Goal: Task Accomplishment & Management: Manage account settings

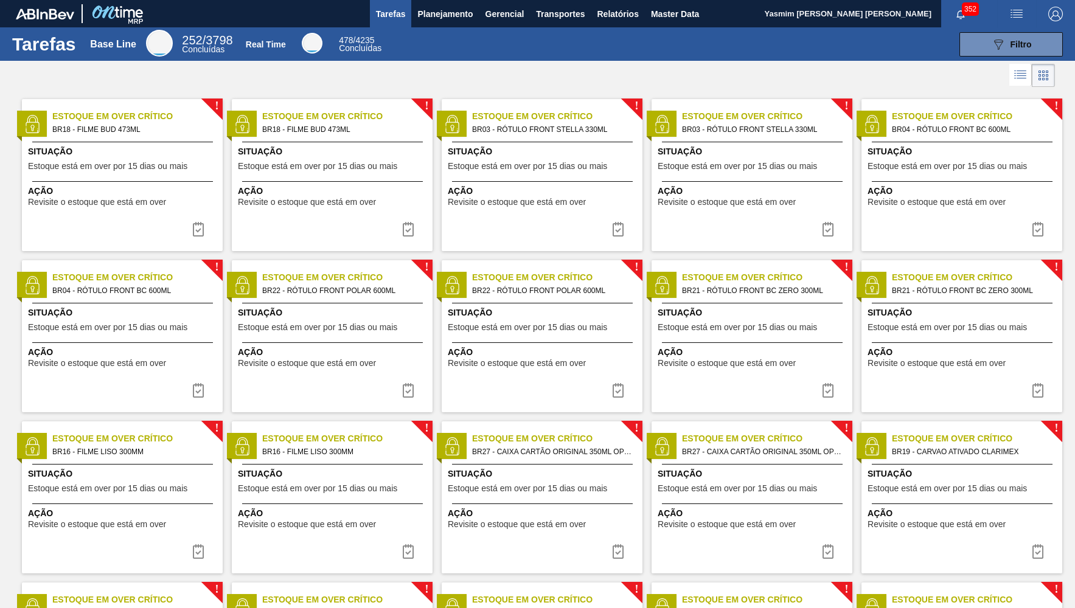
click at [1039, 31] on div "Tarefas Base Line 252 / 3798 Concluídas Real Time 478 / 4235 Concluídas 089F7B8…" at bounding box center [537, 43] width 1075 height 33
click at [1031, 40] on span "Filtro" at bounding box center [1021, 45] width 21 height 10
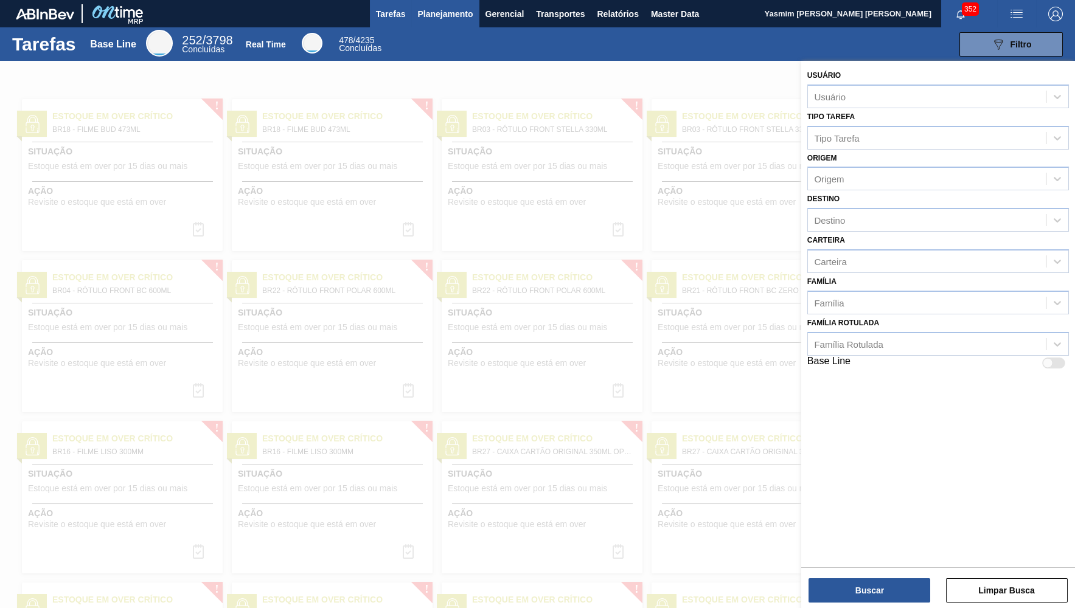
click at [447, 7] on span "Planejamento" at bounding box center [444, 14] width 55 height 15
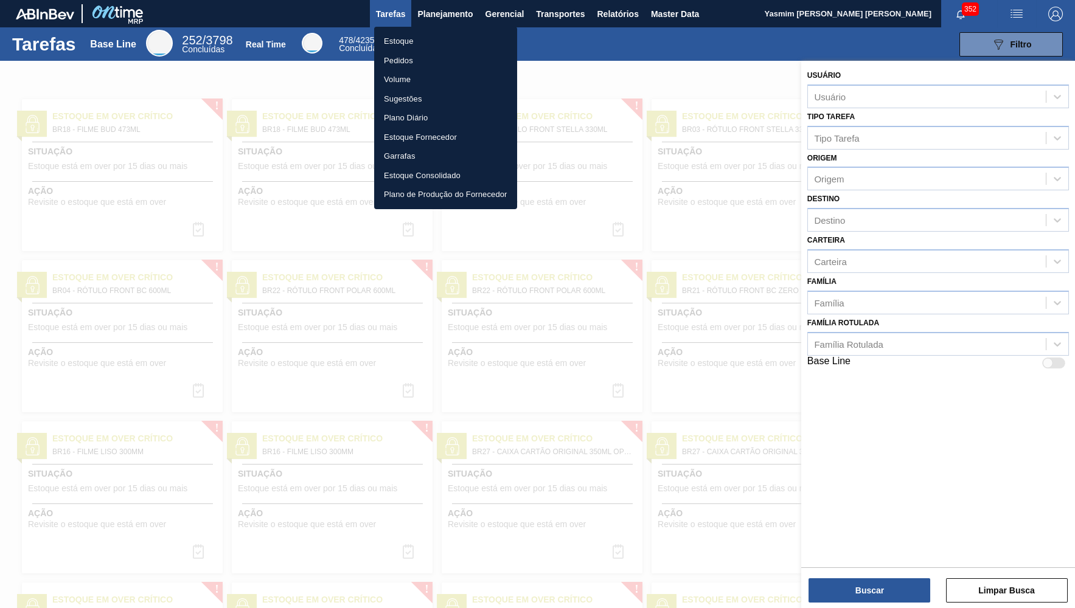
click at [405, 44] on li "Estoque" at bounding box center [445, 41] width 143 height 19
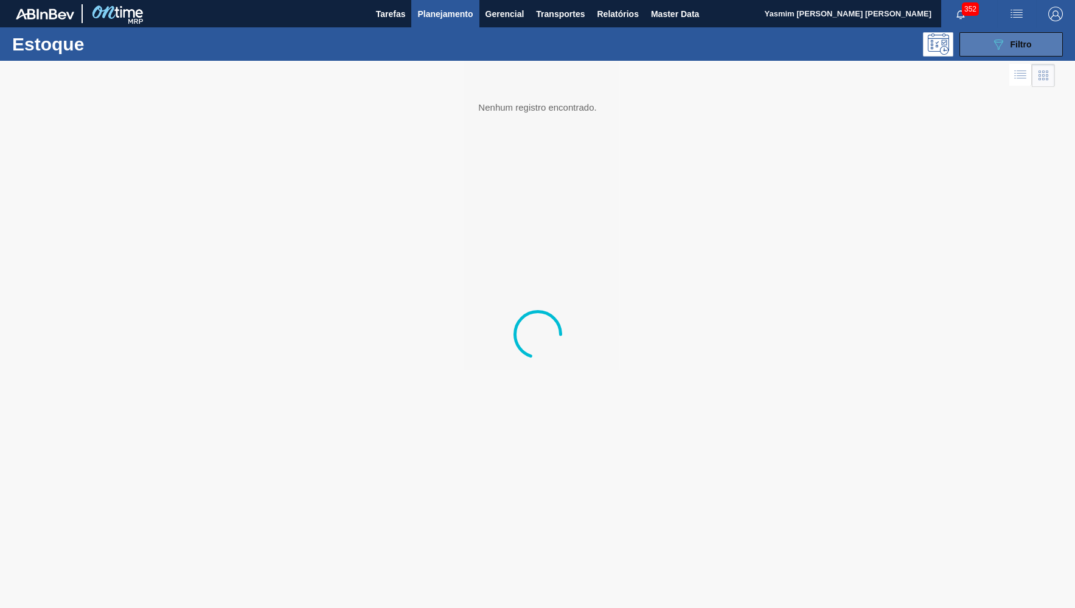
click at [977, 48] on button "089F7B8B-B2A5-4AFE-B5C0-19BA573D28AC Filtro" at bounding box center [1010, 44] width 103 height 24
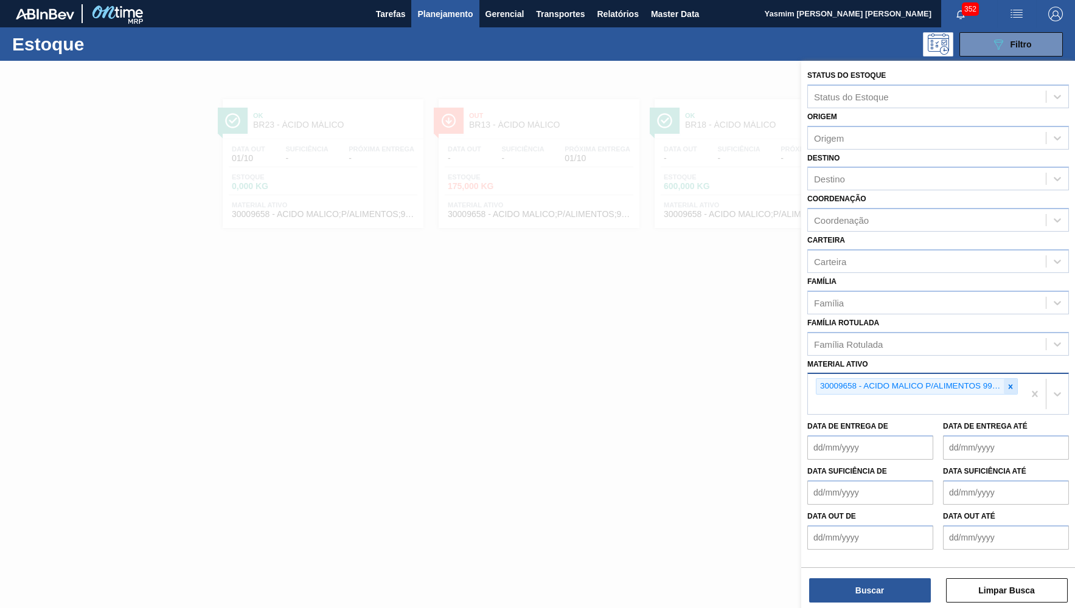
click at [1017, 379] on div at bounding box center [1010, 386] width 13 height 15
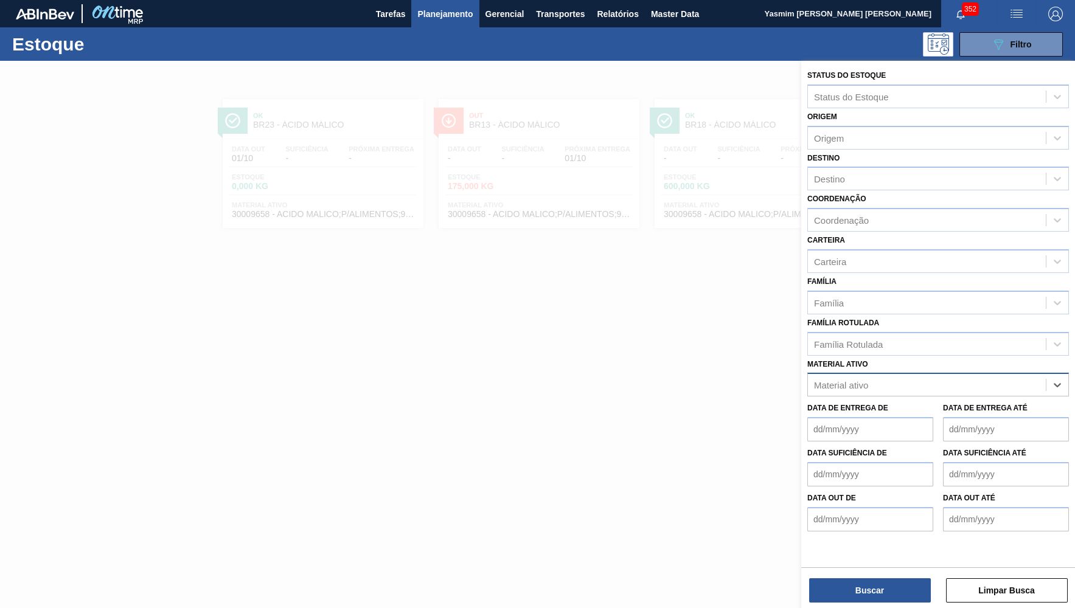
paste ativo "30004808"
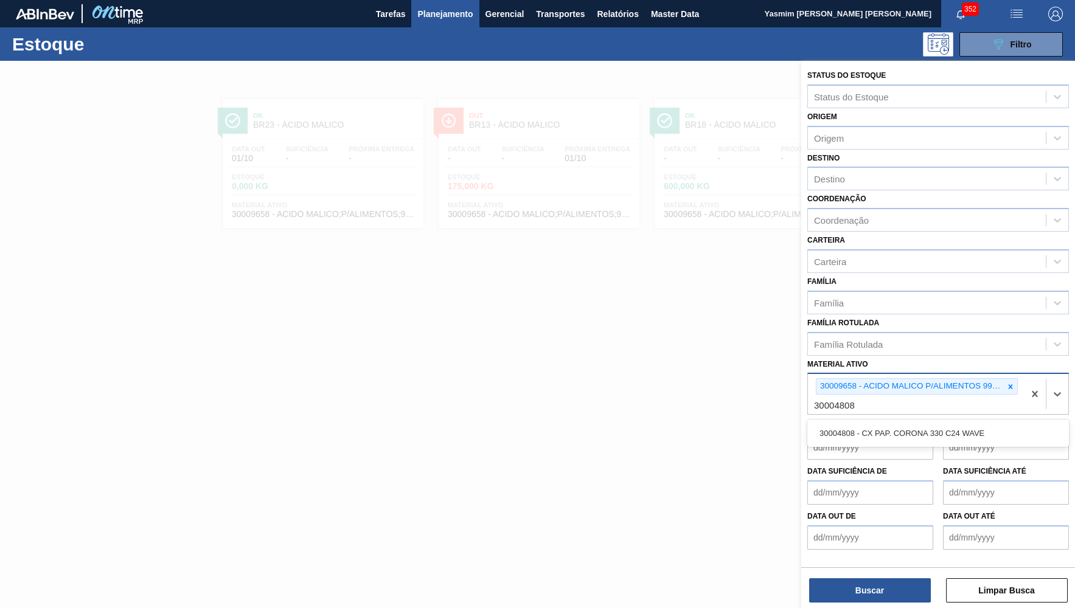
type ativo "30004808"
click at [914, 422] on div "30004808 - CX PAP. CORONA 330 C24 WAVE" at bounding box center [938, 433] width 262 height 23
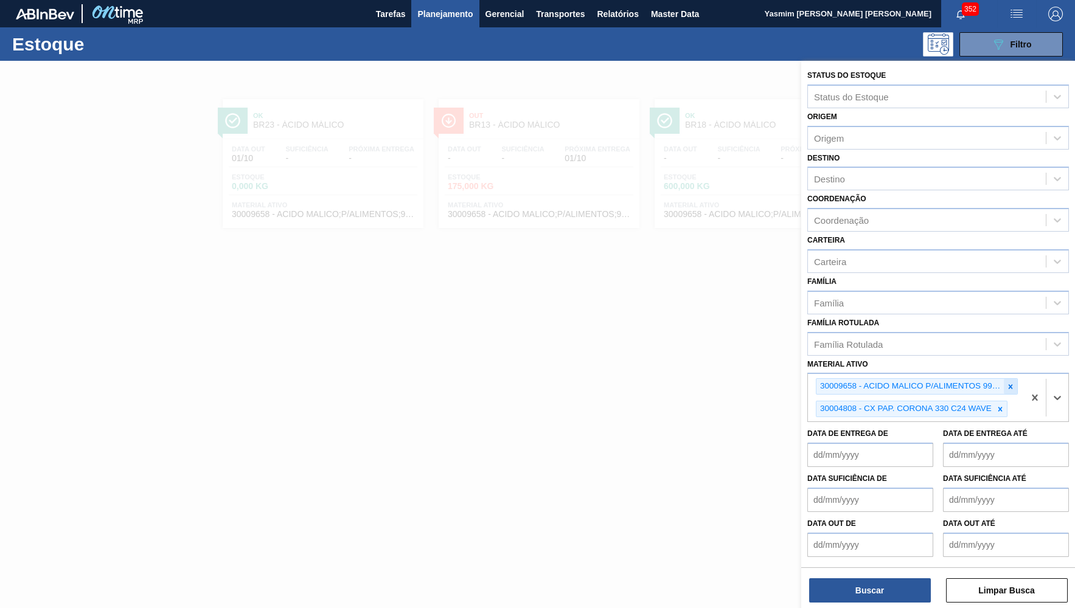
click at [1014, 379] on div at bounding box center [1010, 386] width 13 height 15
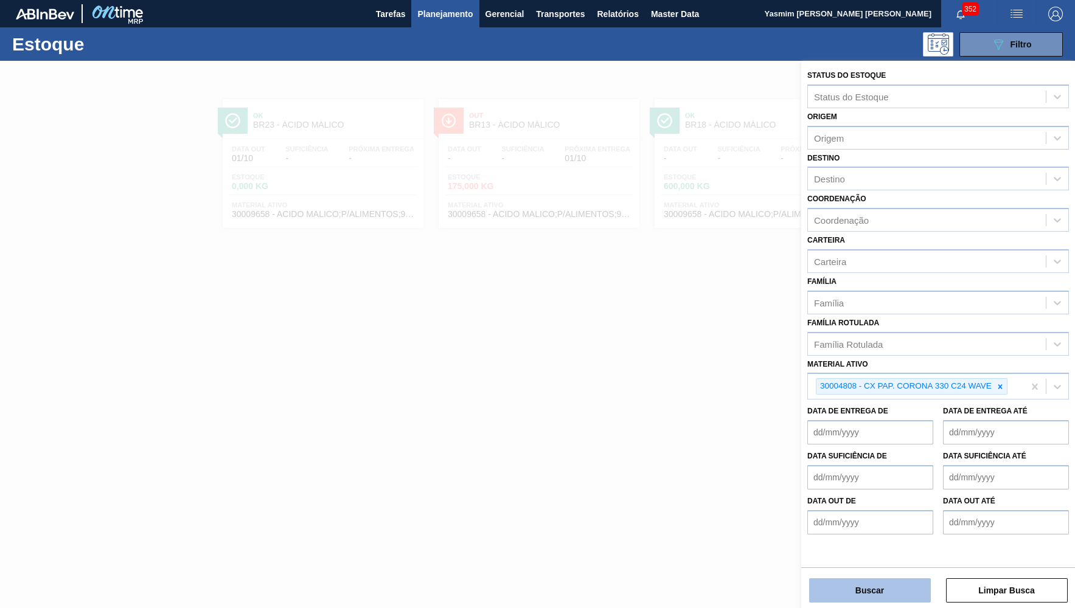
click at [896, 601] on button "Buscar" at bounding box center [870, 591] width 122 height 24
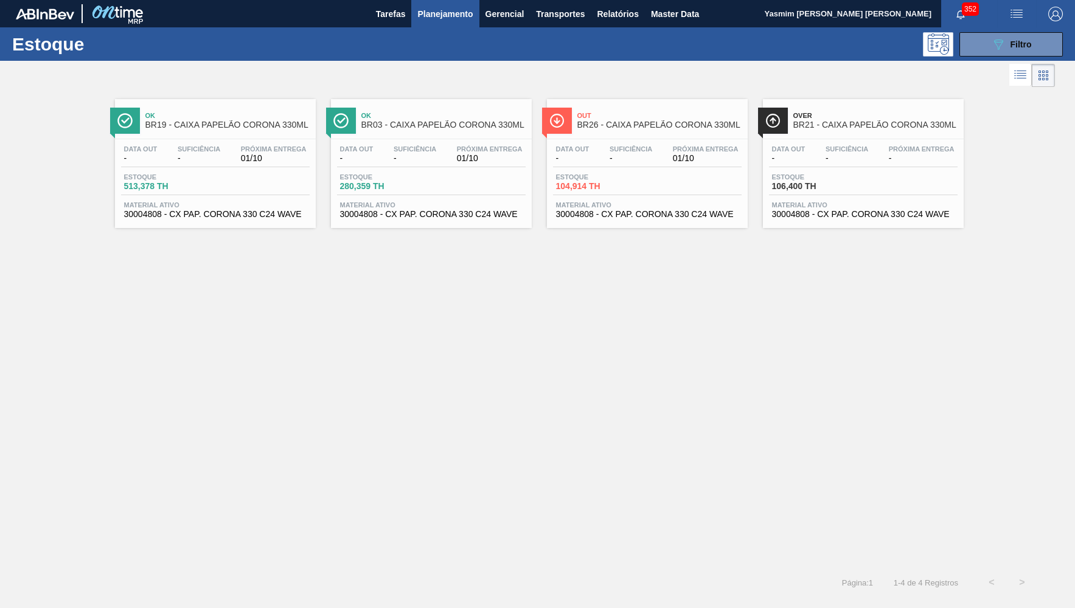
click at [610, 141] on div "Data out - Suficiência - Próxima Entrega 01/10 Estoque 104,914 TH Material ativ…" at bounding box center [647, 180] width 201 height 83
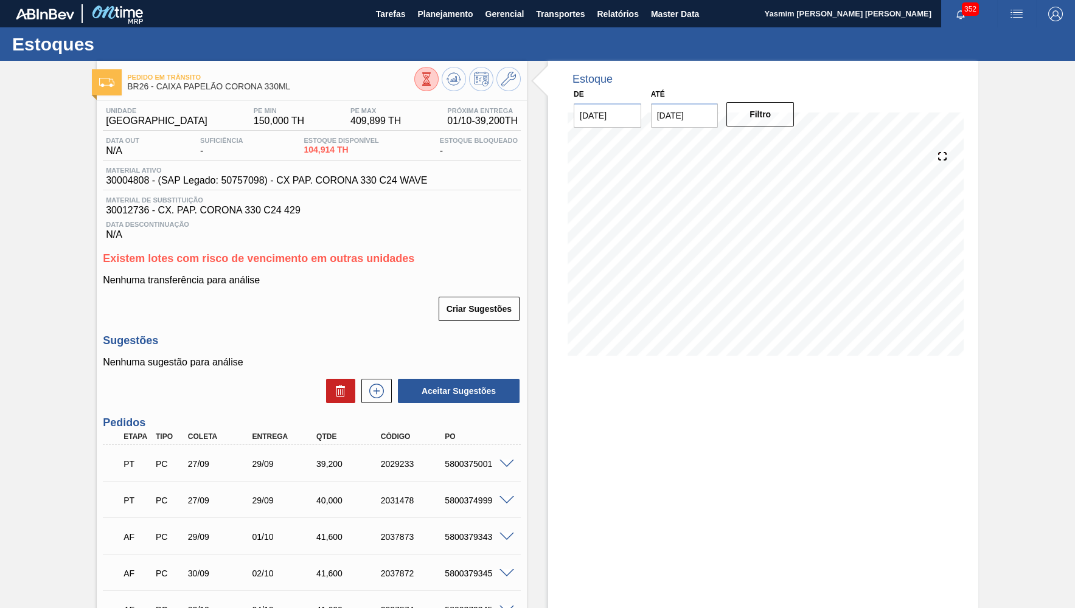
click at [163, 85] on span "BR26 - CAIXA PAPELÃO CORONA 330ML" at bounding box center [270, 86] width 287 height 9
drag, startPoint x: 159, startPoint y: 88, endPoint x: 299, endPoint y: 93, distance: 140.6
click at [299, 91] on span "BR26 - CAIXA PAPELÃO CORONA 330ML" at bounding box center [270, 86] width 287 height 9
copy span "CAIXA PAPELÃO CORONA 330ML"
click at [504, 68] on button at bounding box center [508, 79] width 24 height 24
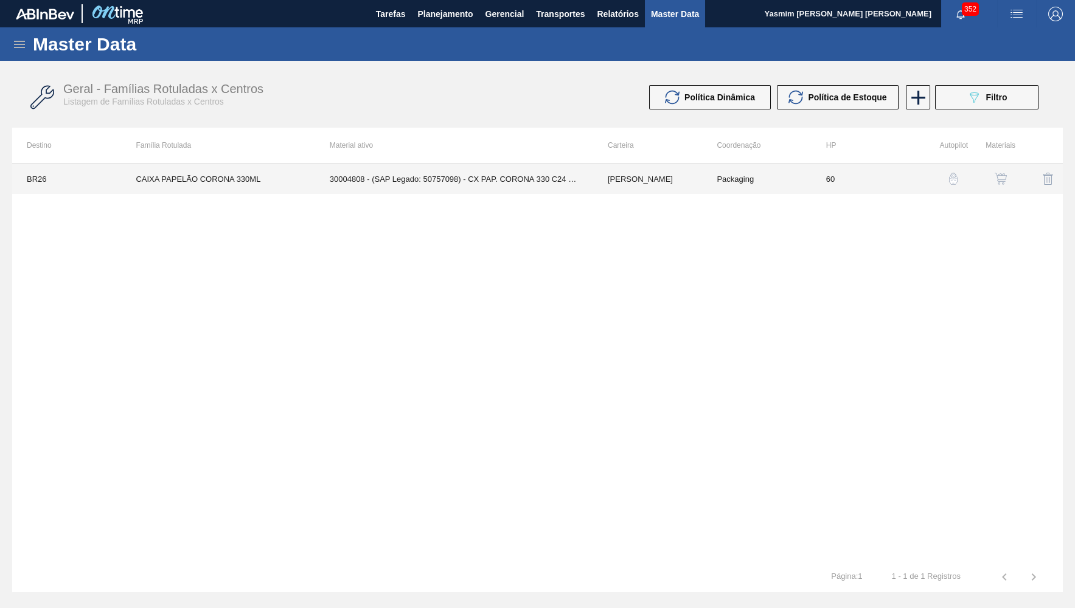
click at [892, 169] on td "60" at bounding box center [866, 179] width 109 height 30
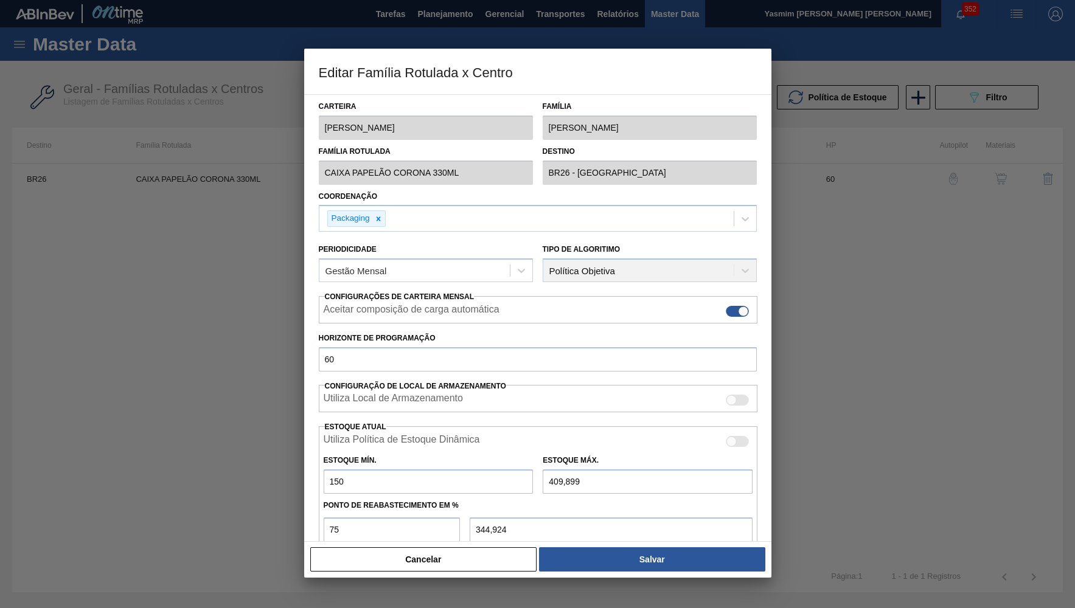
type input "[PERSON_NAME]"
type input "CAIXA PAPELÃO CORONA 330ML"
type input "BR26 - [GEOGRAPHIC_DATA]"
type input "60"
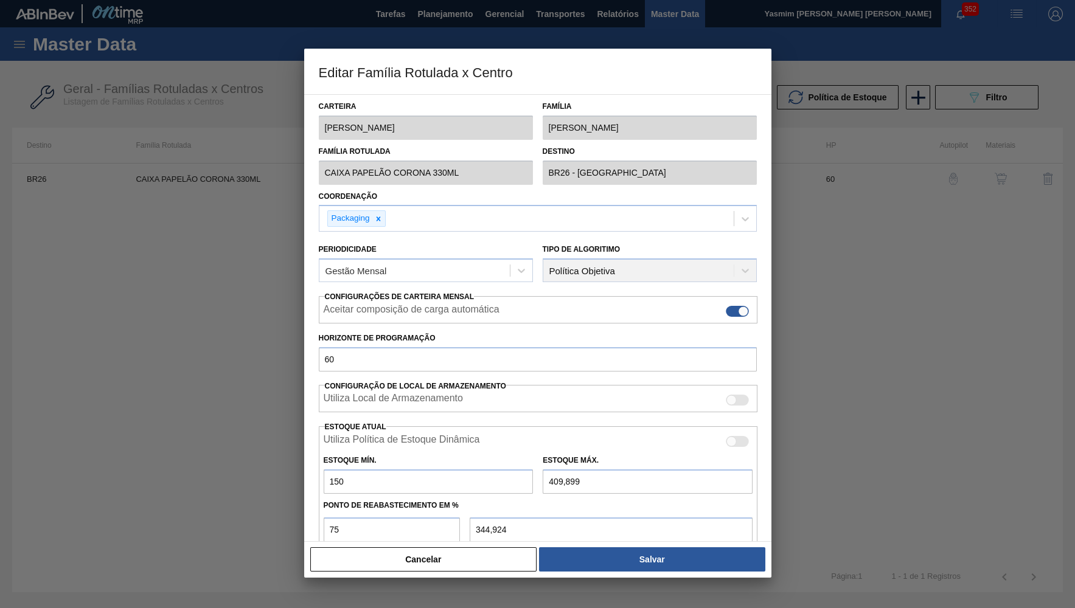
type input "150"
type input "409,899"
type input "75"
type input "344,924"
checkbox input "true"
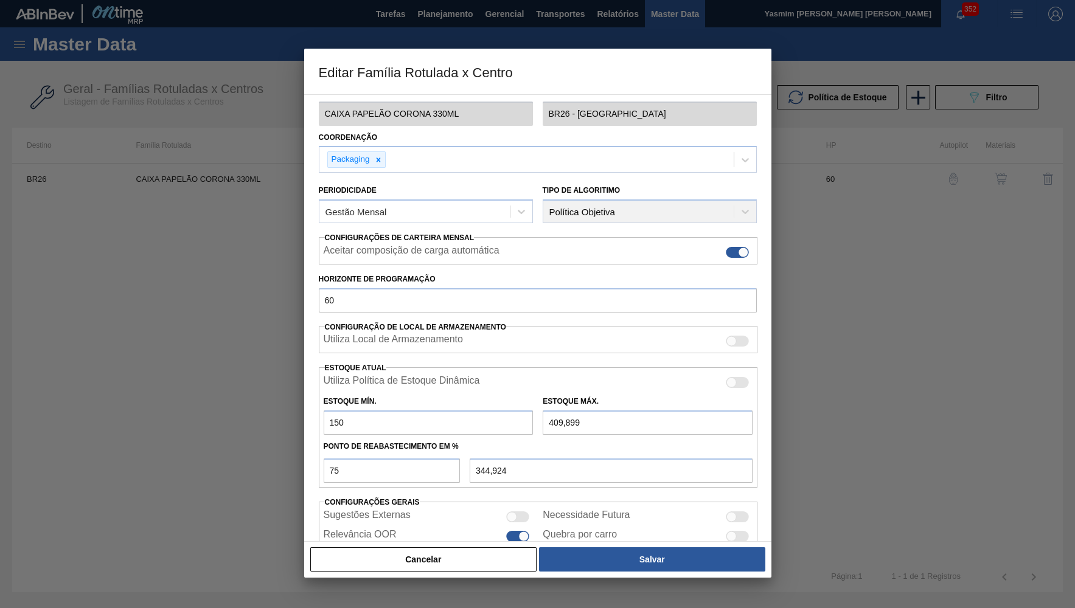
scroll to position [86, 0]
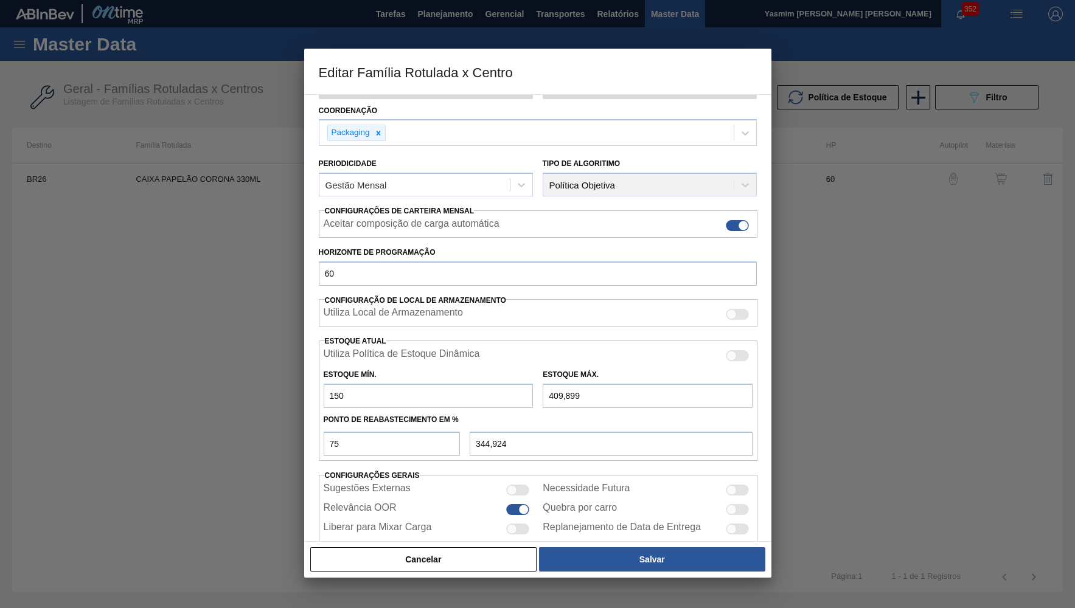
drag, startPoint x: 358, startPoint y: 368, endPoint x: 307, endPoint y: 363, distance: 50.8
click at [324, 384] on input "150" at bounding box center [429, 396] width 210 height 24
click at [562, 436] on div "Utiliza Política de Estoque Dinâmica Estoque Mín. 150 Estoque Máx. 409,899 Pont…" at bounding box center [538, 401] width 439 height 120
click at [628, 384] on input "409,899" at bounding box center [648, 396] width 210 height 24
click at [383, 549] on button "Cancelar" at bounding box center [423, 560] width 227 height 24
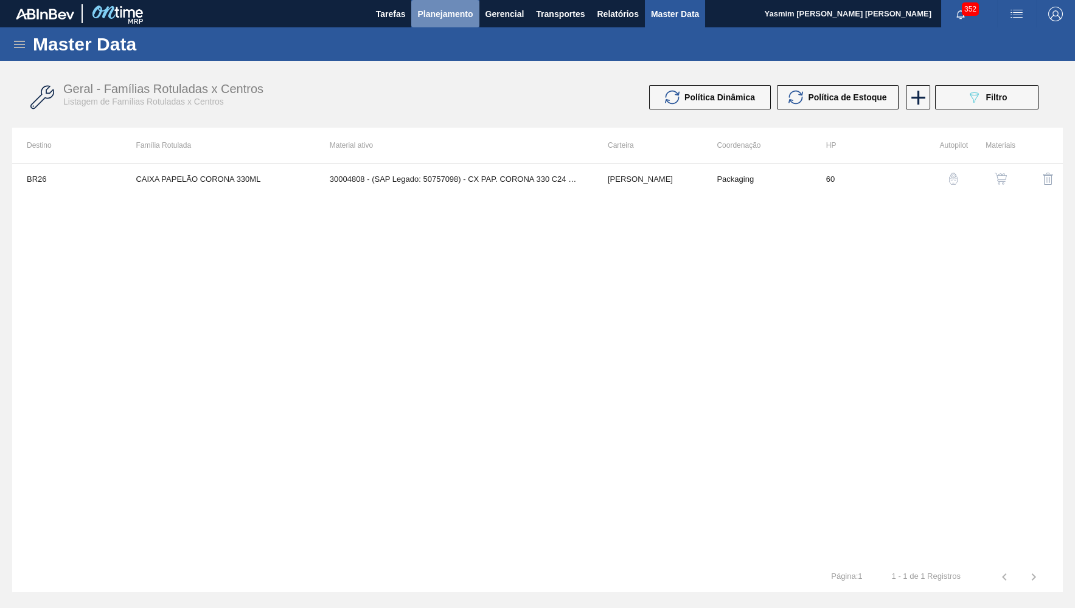
click at [428, 10] on span "Planejamento" at bounding box center [444, 14] width 55 height 15
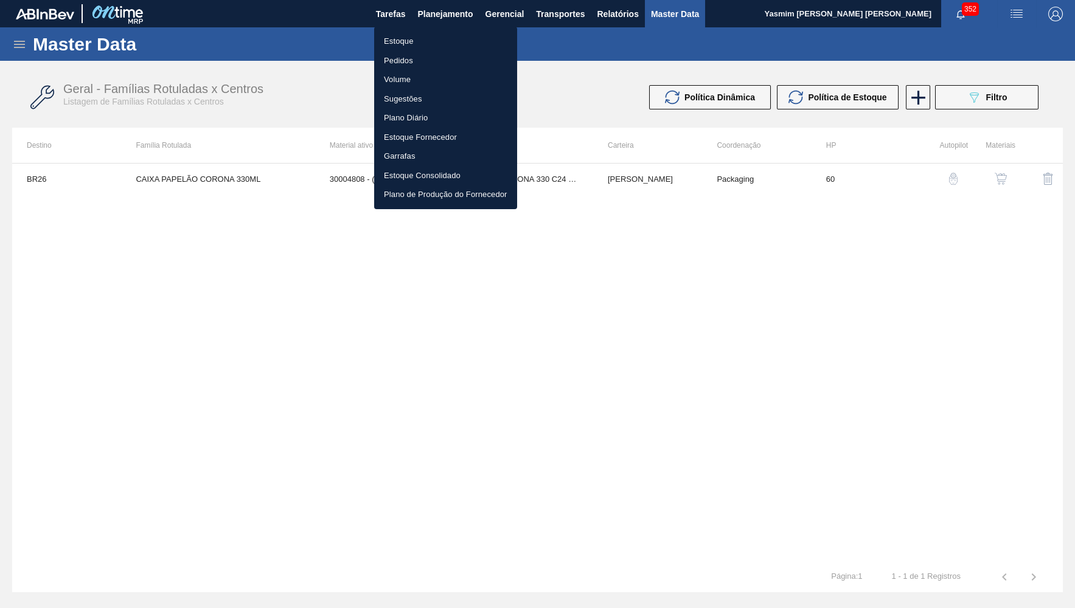
click at [423, 47] on li "Estoque" at bounding box center [445, 41] width 143 height 19
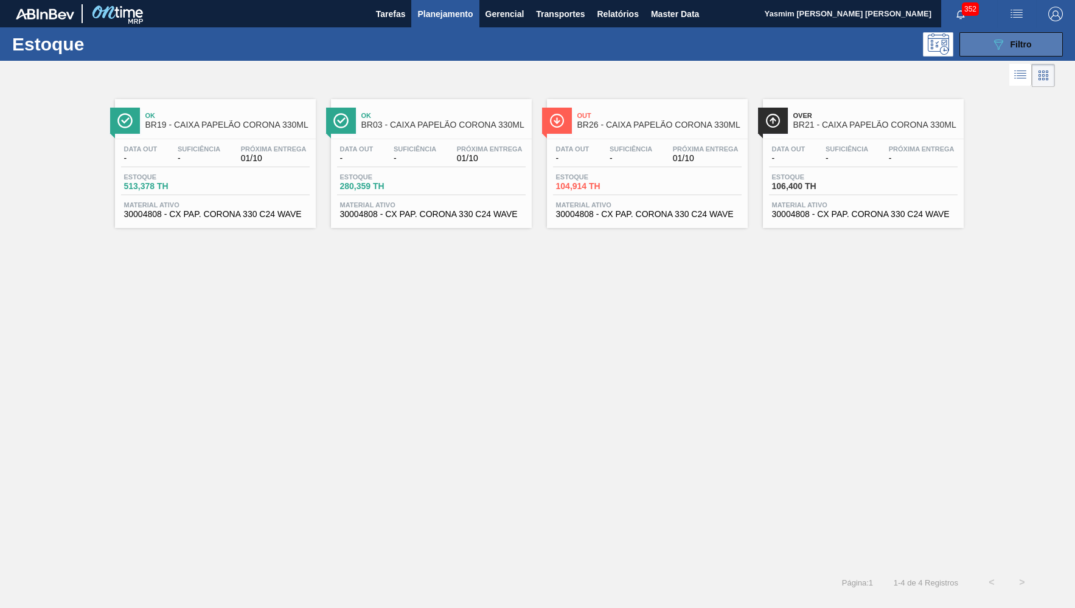
click at [978, 50] on button "089F7B8B-B2A5-4AFE-B5C0-19BA573D28AC Filtro" at bounding box center [1010, 44] width 103 height 24
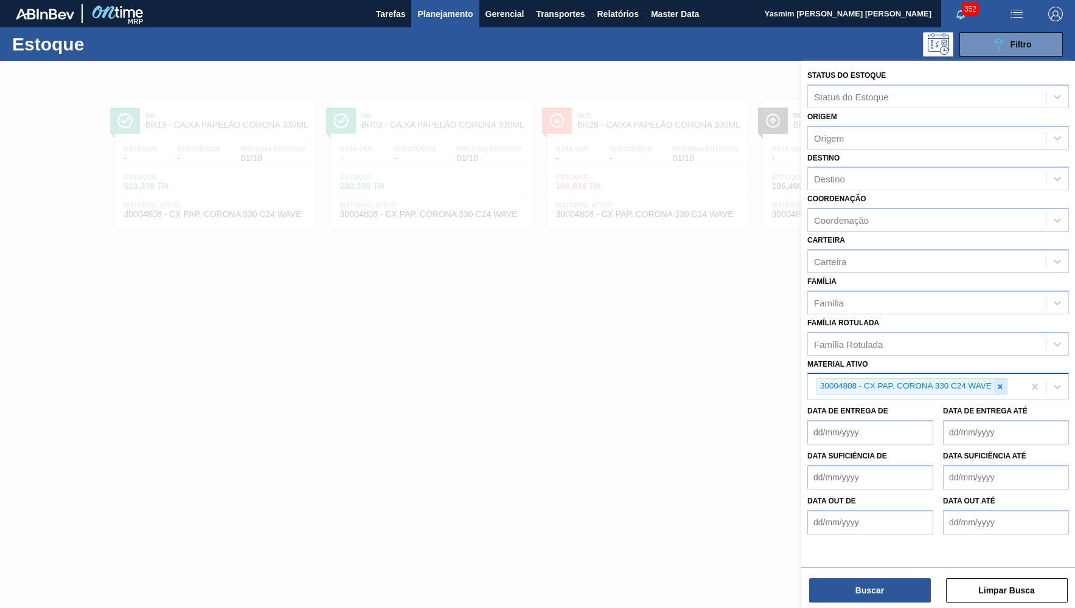
click at [995, 379] on div at bounding box center [999, 386] width 13 height 15
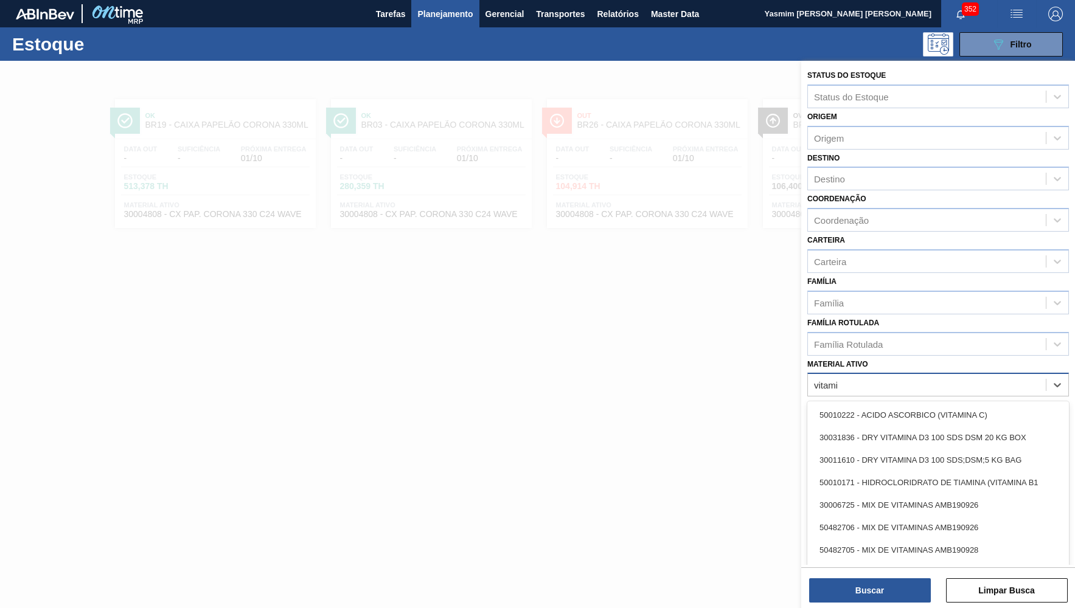
type ativo "vitamina d"
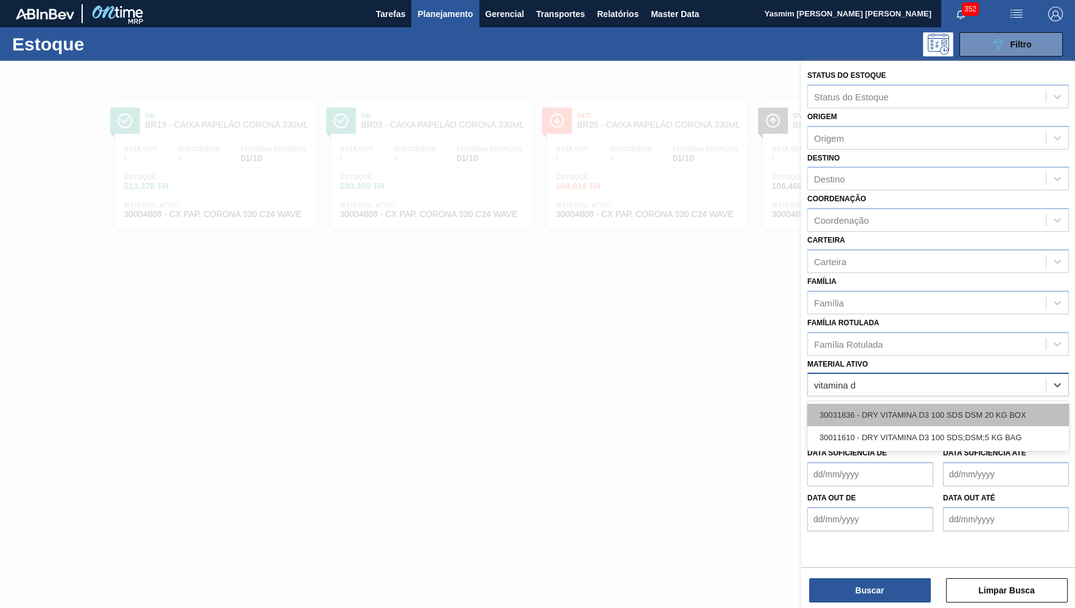
click at [859, 404] on div "30031836 - DRY VITAMINA D3 100 SDS DSM 20 KG BOX" at bounding box center [938, 415] width 262 height 23
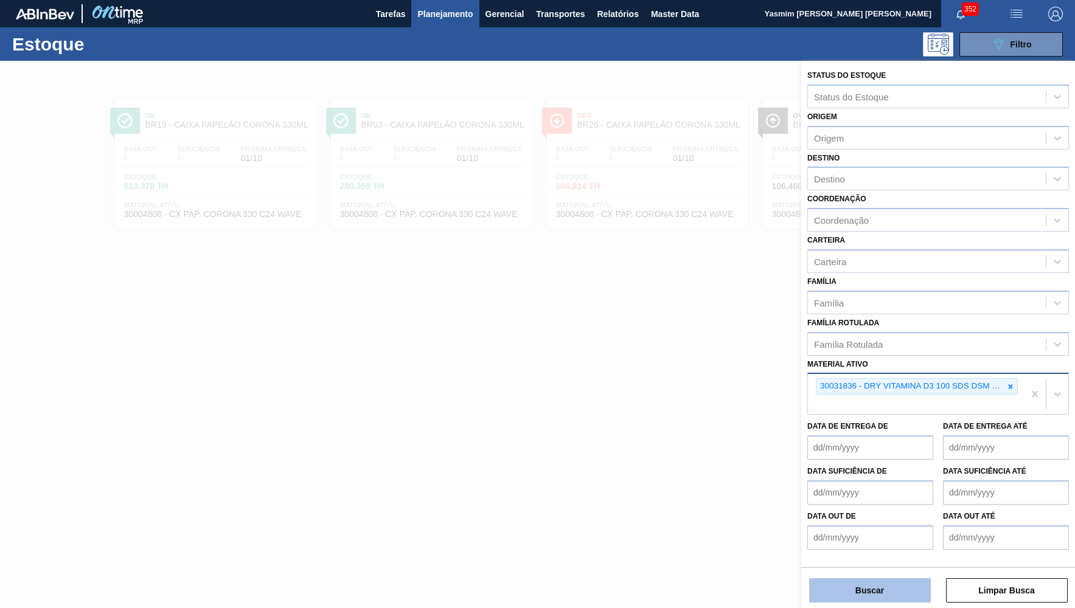
click at [838, 583] on button "Buscar" at bounding box center [870, 591] width 122 height 24
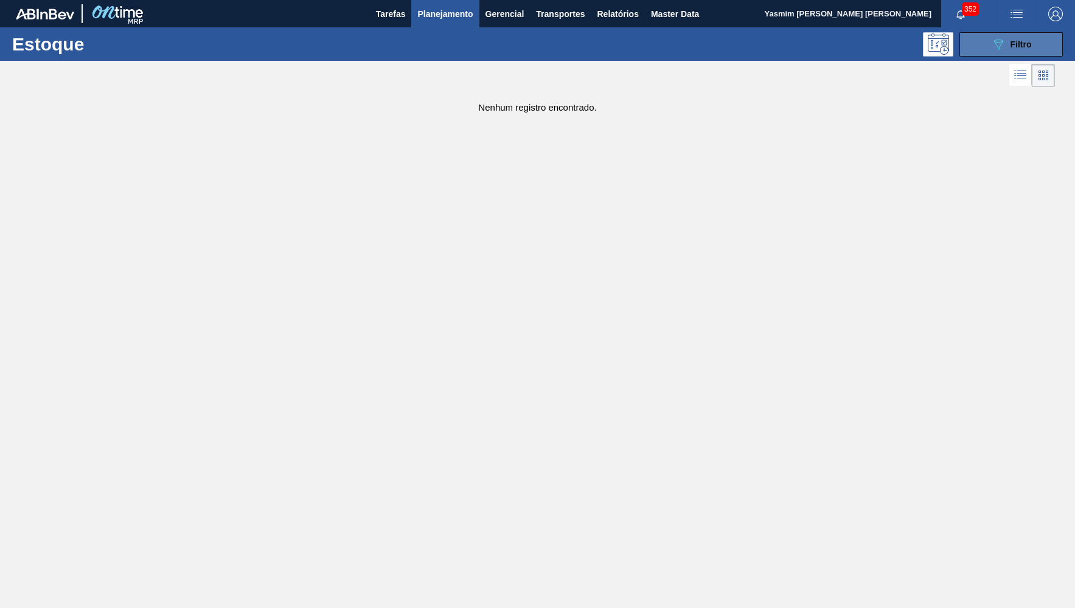
click at [1003, 46] on icon "089F7B8B-B2A5-4AFE-B5C0-19BA573D28AC" at bounding box center [998, 44] width 15 height 15
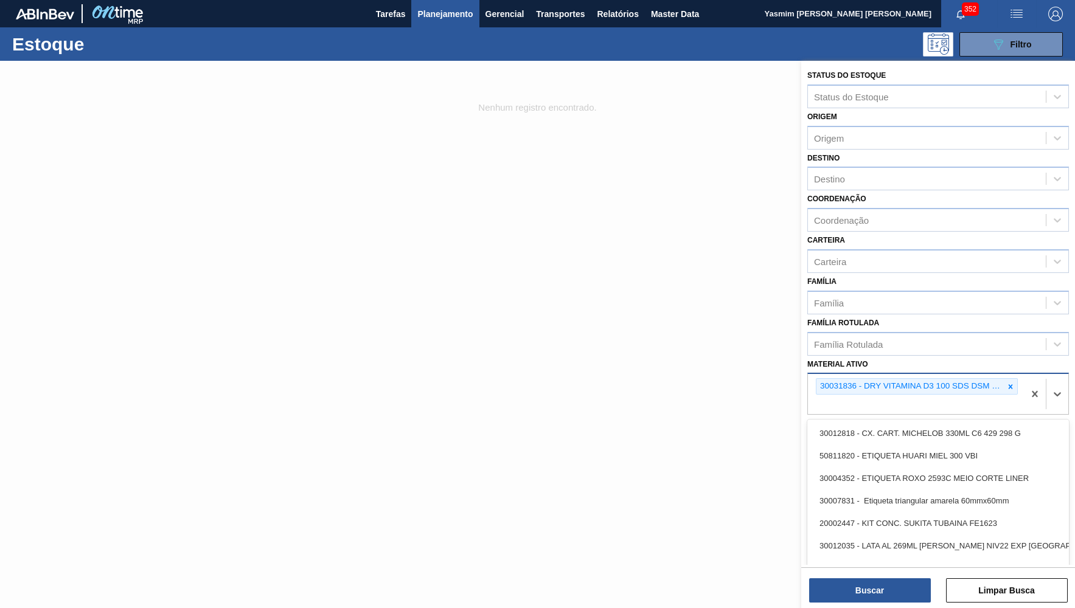
click at [1012, 376] on div "30031836 - DRY VITAMINA D3 100 SDS DSM 20 KG BOX" at bounding box center [916, 394] width 216 height 40
type ativo "vitamina d"
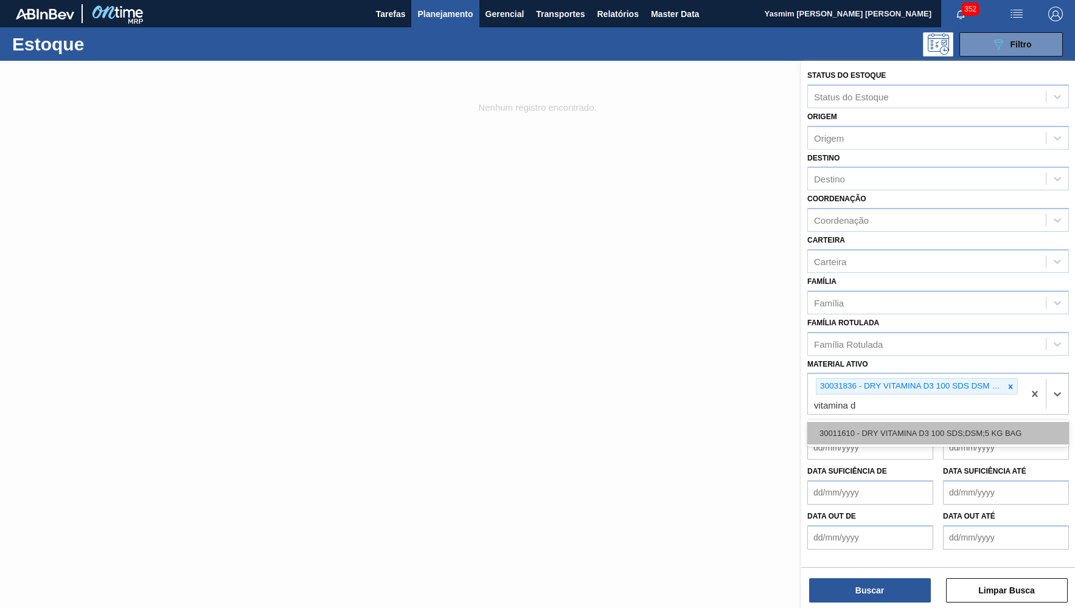
click at [948, 422] on div "30011610 - DRY VITAMINA D3 100 SDS;DSM;5 KG BAG" at bounding box center [938, 433] width 262 height 23
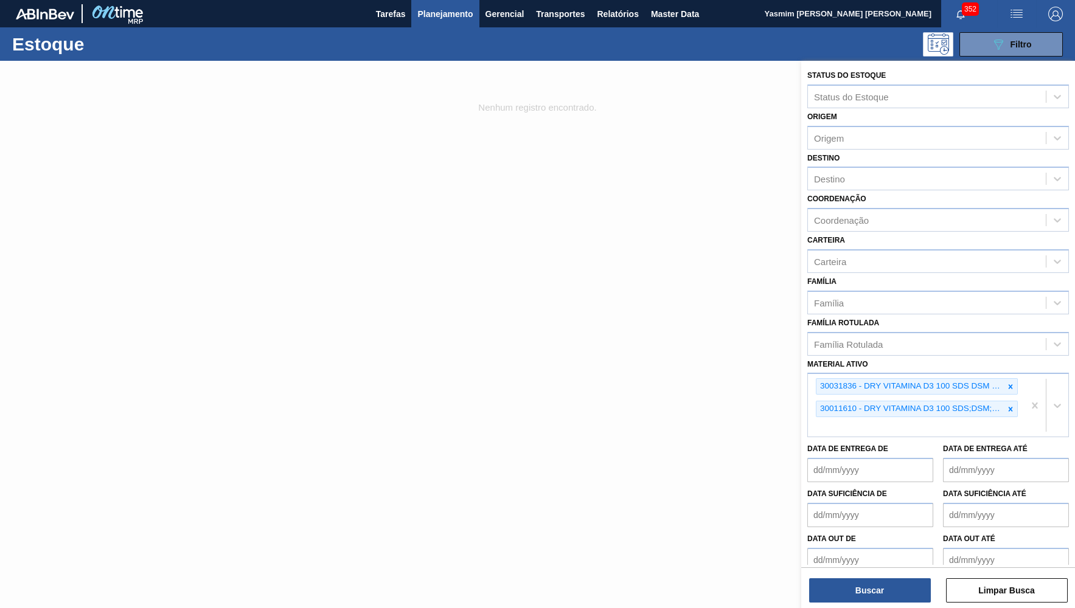
click at [864, 577] on div "Buscar Limpar Busca" at bounding box center [938, 585] width 274 height 34
click at [864, 586] on button "Buscar" at bounding box center [870, 591] width 122 height 24
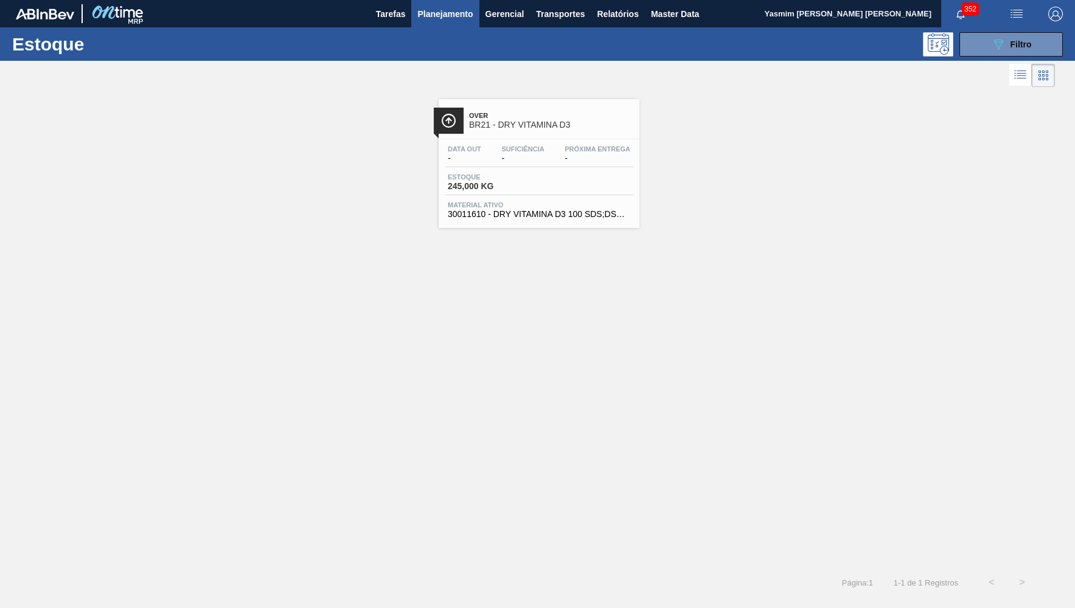
click at [540, 231] on div "Over BR21 - DRY VITAMINA D3 Data out - Suficiência - Próxima Entrega - Estoque …" at bounding box center [537, 329] width 1075 height 478
click at [535, 195] on div "Estoque 245,000 KG" at bounding box center [539, 184] width 189 height 22
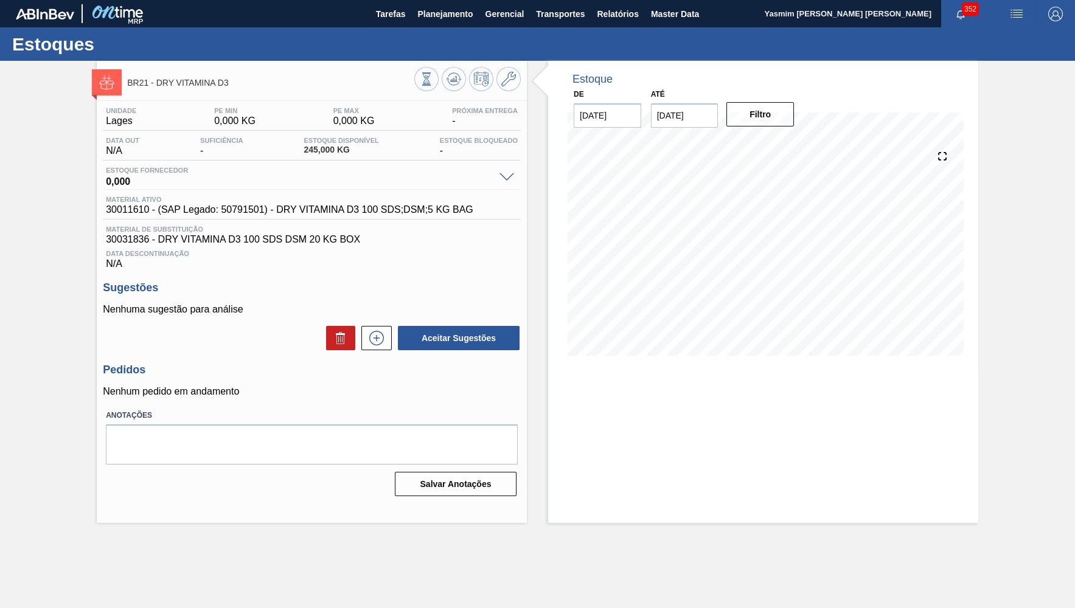
click at [370, 210] on span "30011610 - (SAP Legado: 50791501) - DRY VITAMINA D3 100 SDS;DSM;5 KG BAG" at bounding box center [289, 209] width 367 height 11
click at [512, 180] on span at bounding box center [506, 177] width 15 height 9
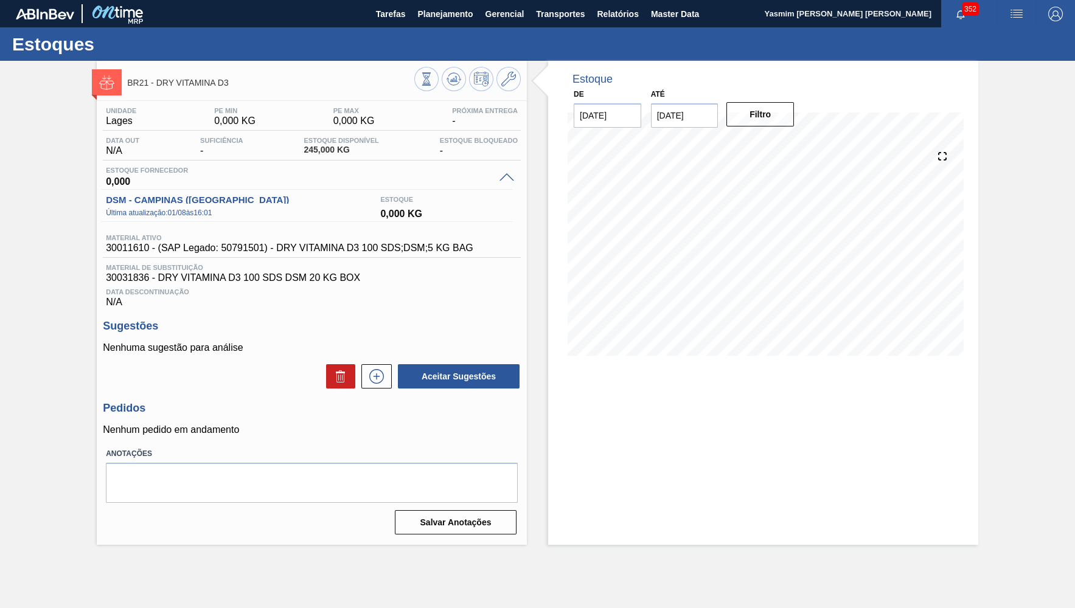
click at [271, 246] on span "30011610 - (SAP Legado: 50791501) - DRY VITAMINA D3 100 SDS;DSM;5 KG BAG" at bounding box center [289, 248] width 367 height 11
click at [311, 307] on div "Unidade [PERSON_NAME] MIN 0,000 KG PE MAX 0,000 KG Próxima Entrega - Data out N…" at bounding box center [312, 320] width 430 height 438
drag, startPoint x: 451, startPoint y: 215, endPoint x: 64, endPoint y: 197, distance: 387.3
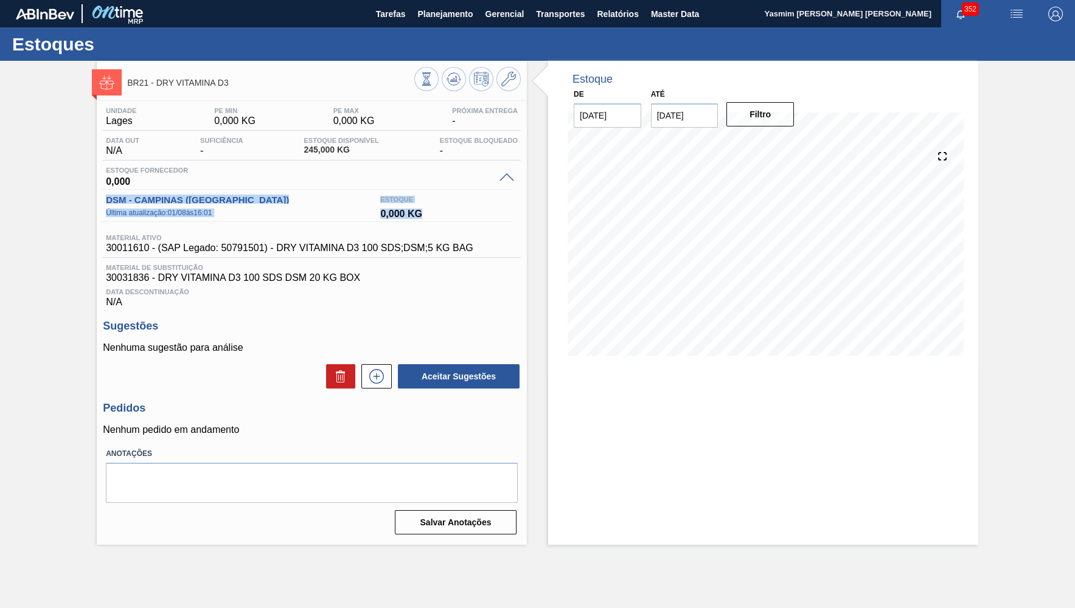
click at [64, 197] on div "BR21 - DRY VITAMINA D3 Unidade [PERSON_NAME] MIN 0,000 KG PE MAX 0,000 KG Próxi…" at bounding box center [537, 303] width 1075 height 484
click at [405, 271] on span "Material de Substituição" at bounding box center [312, 267] width 412 height 7
click at [384, 219] on div "Estoque 0,000 KG" at bounding box center [443, 206] width 137 height 32
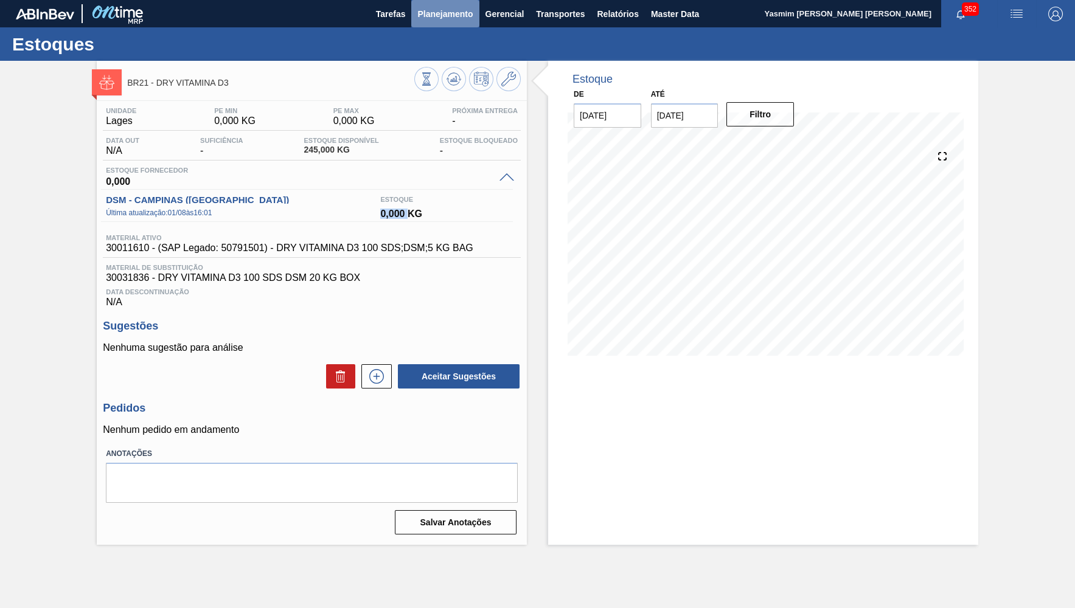
click at [444, 24] on button "Planejamento" at bounding box center [445, 13] width 68 height 27
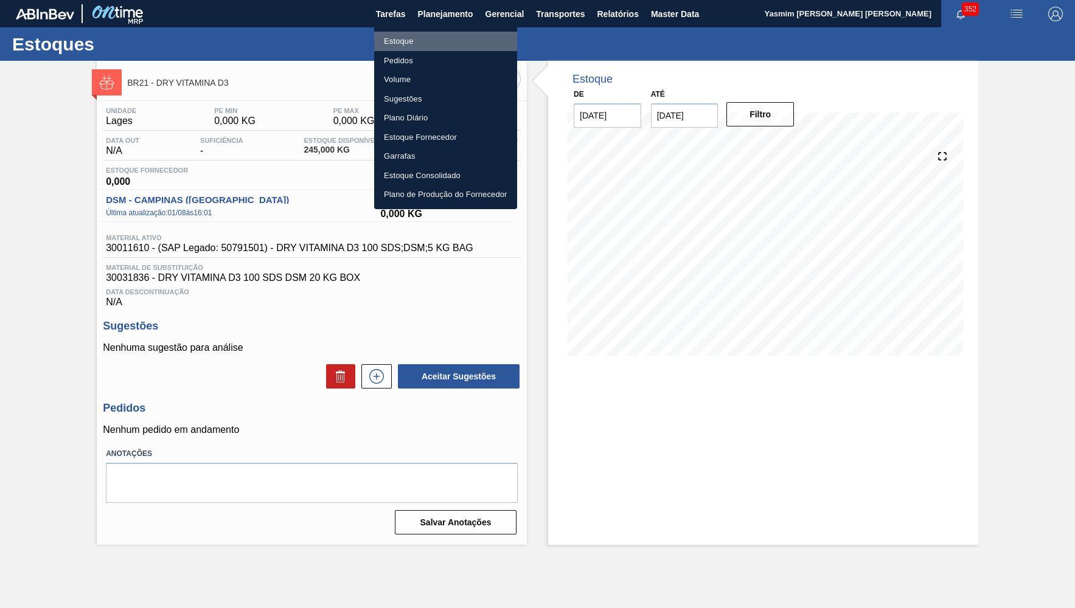
click at [398, 41] on li "Estoque" at bounding box center [445, 41] width 143 height 19
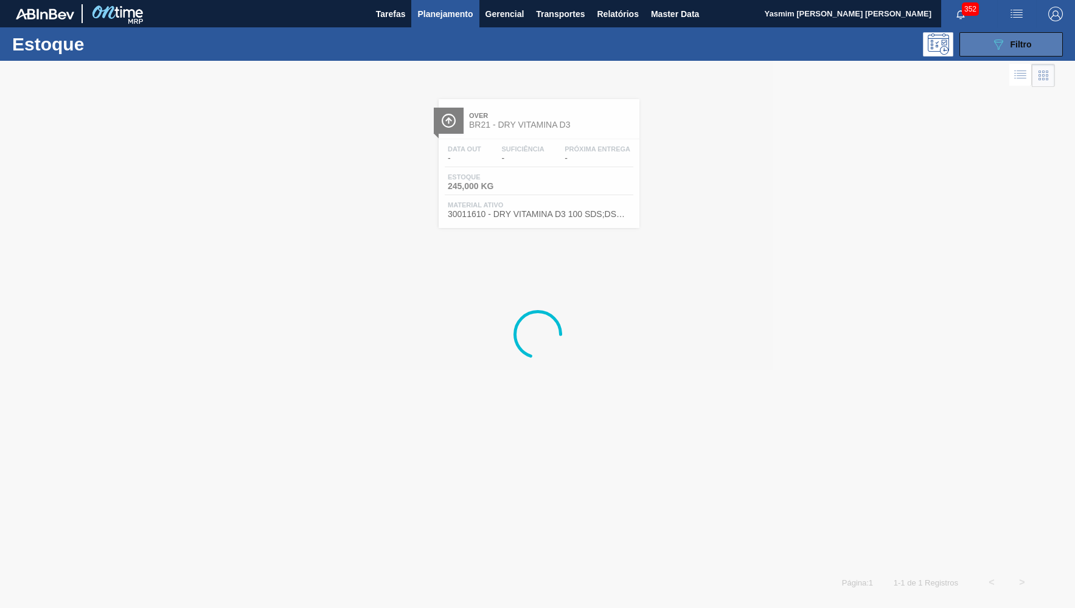
click at [989, 45] on button "089F7B8B-B2A5-4AFE-B5C0-19BA573D28AC Filtro" at bounding box center [1010, 44] width 103 height 24
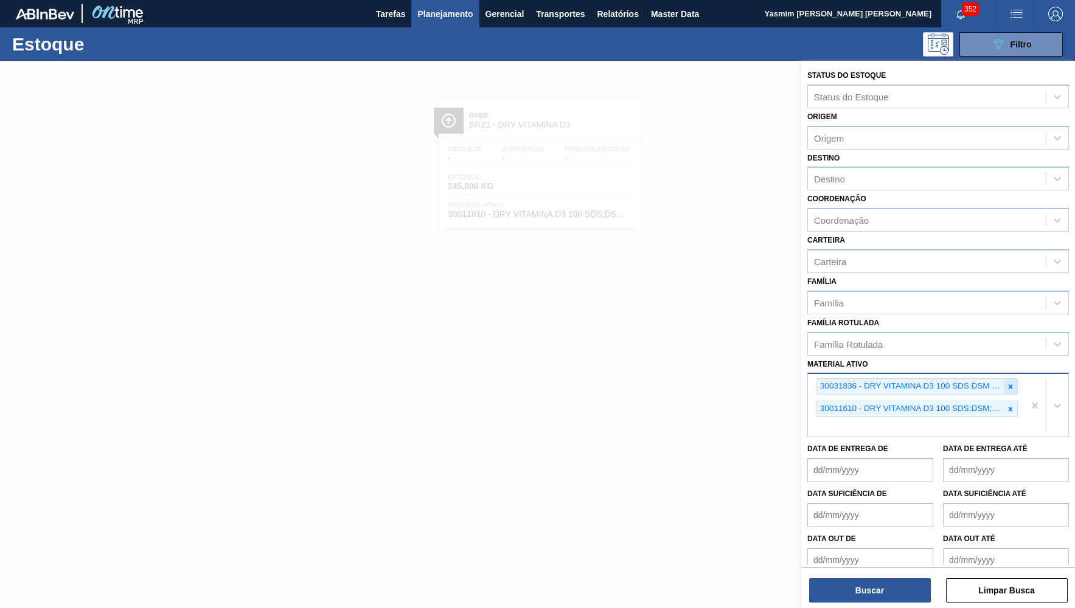
click at [1005, 379] on div at bounding box center [1010, 386] width 13 height 15
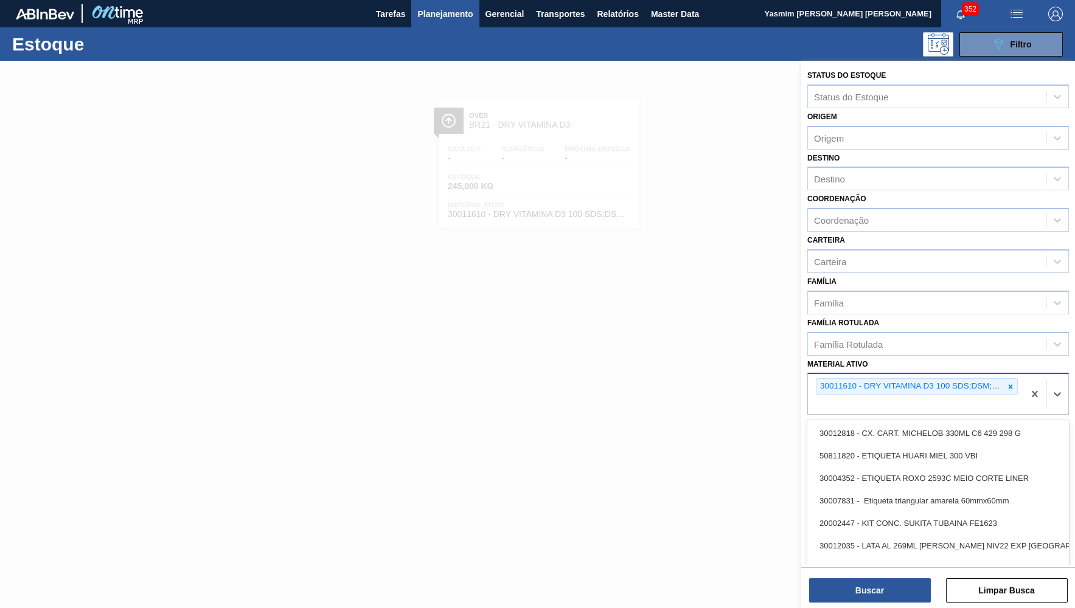
click at [1003, 379] on div "30011610 - DRY VITAMINA D3 100 SDS;DSM;5 KG BAG" at bounding box center [909, 386] width 187 height 15
click at [1007, 383] on icon at bounding box center [1010, 387] width 9 height 9
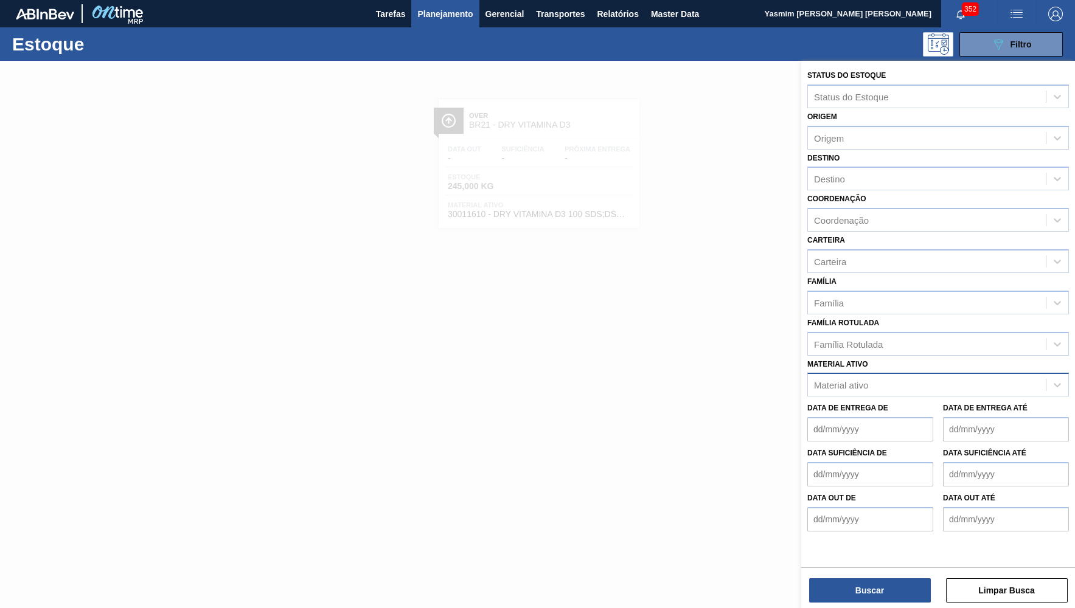
click at [885, 315] on div "Família Rotulada Família Rotulada" at bounding box center [938, 335] width 262 height 41
click at [900, 335] on div "Família Rotulada" at bounding box center [927, 344] width 238 height 18
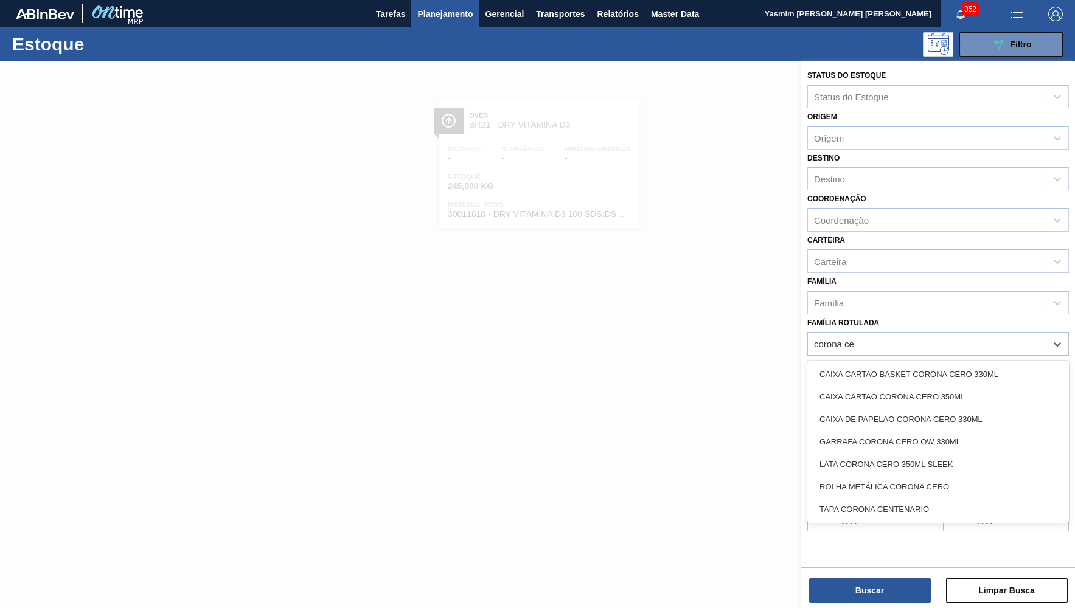
type Rotulada "corona cero"
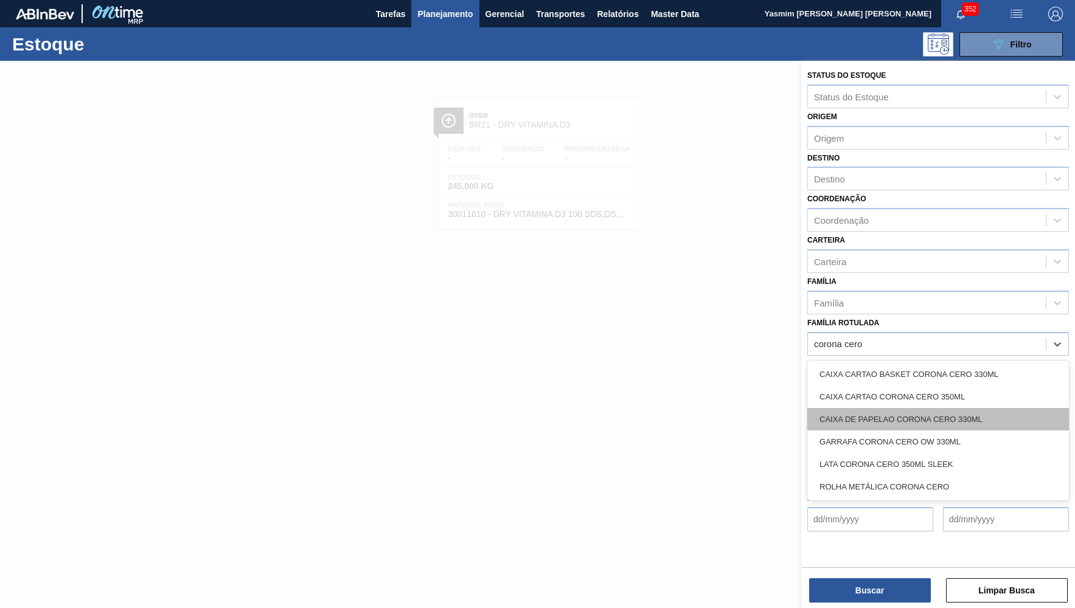
click at [895, 408] on div "CAIXA DE PAPELAO CORONA CERO 330ML" at bounding box center [938, 419] width 262 height 23
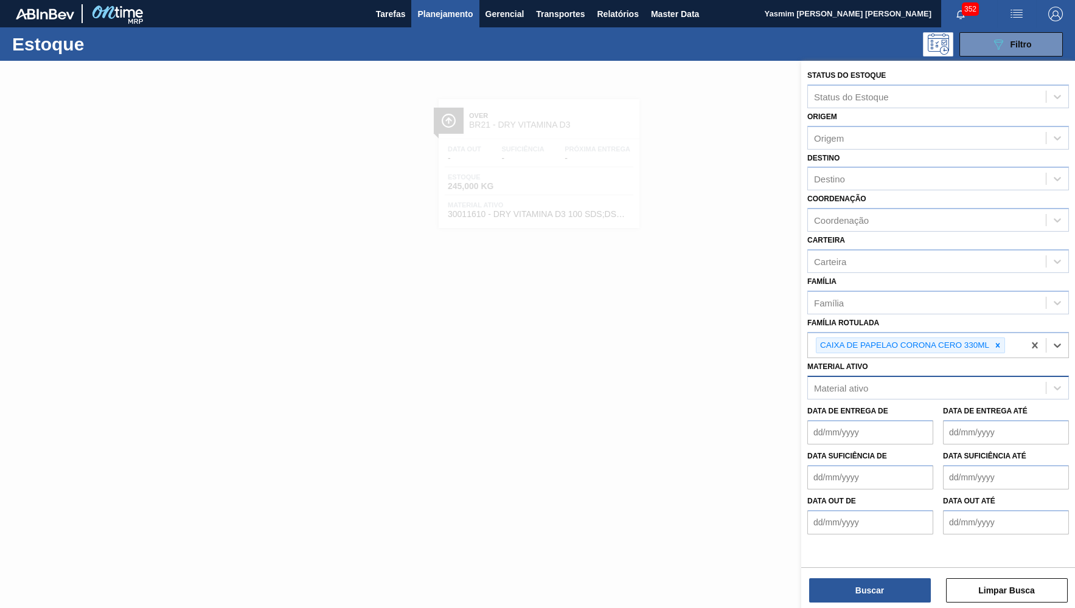
click at [891, 571] on div "Buscar Limpar Busca" at bounding box center [938, 585] width 274 height 34
click at [878, 597] on button "Buscar" at bounding box center [870, 591] width 122 height 24
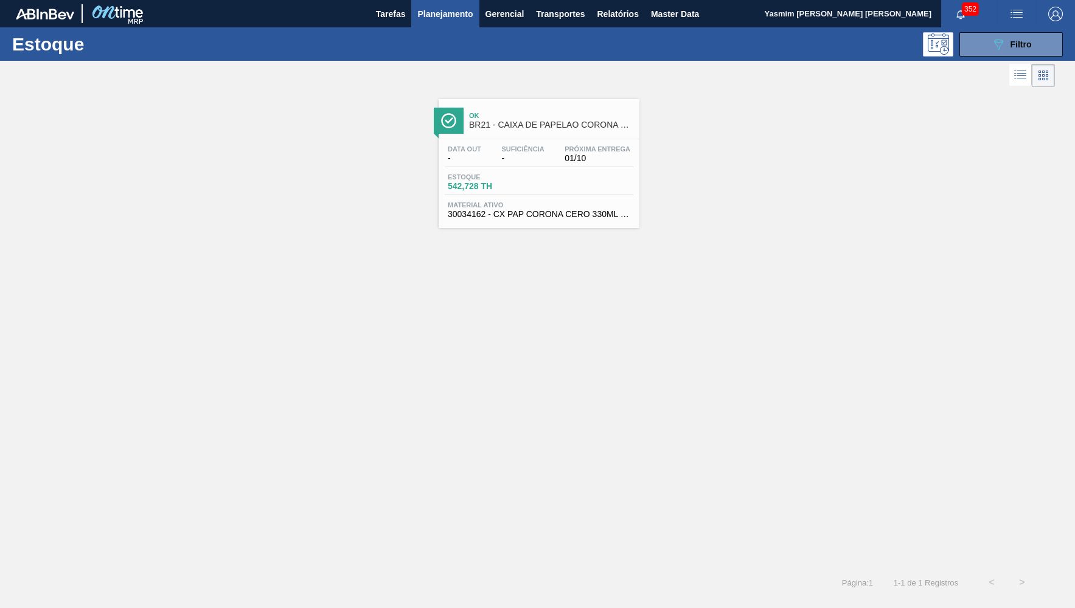
click at [524, 129] on span "BR21 - CAIXA DE PAPELAO CORONA CERO 330ML" at bounding box center [551, 124] width 164 height 9
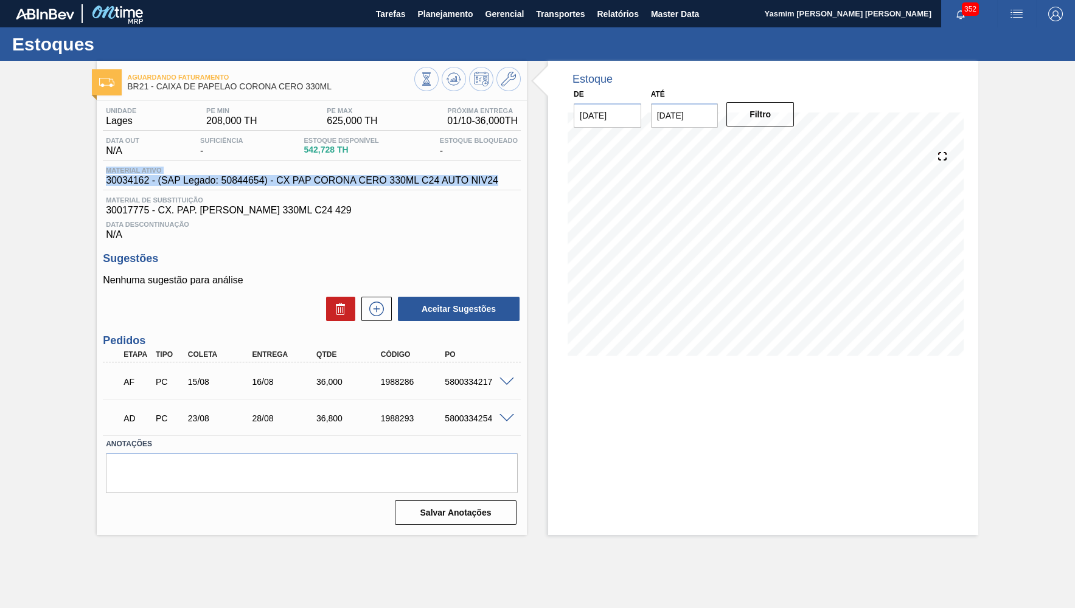
drag, startPoint x: 445, startPoint y: 181, endPoint x: 106, endPoint y: 173, distance: 338.3
click at [106, 173] on div "Material ativo 30034162 - (SAP Legado: 50844654) - CX PAP CORONA CERO 330ML C24…" at bounding box center [312, 179] width 418 height 24
click at [507, 381] on span at bounding box center [506, 382] width 15 height 9
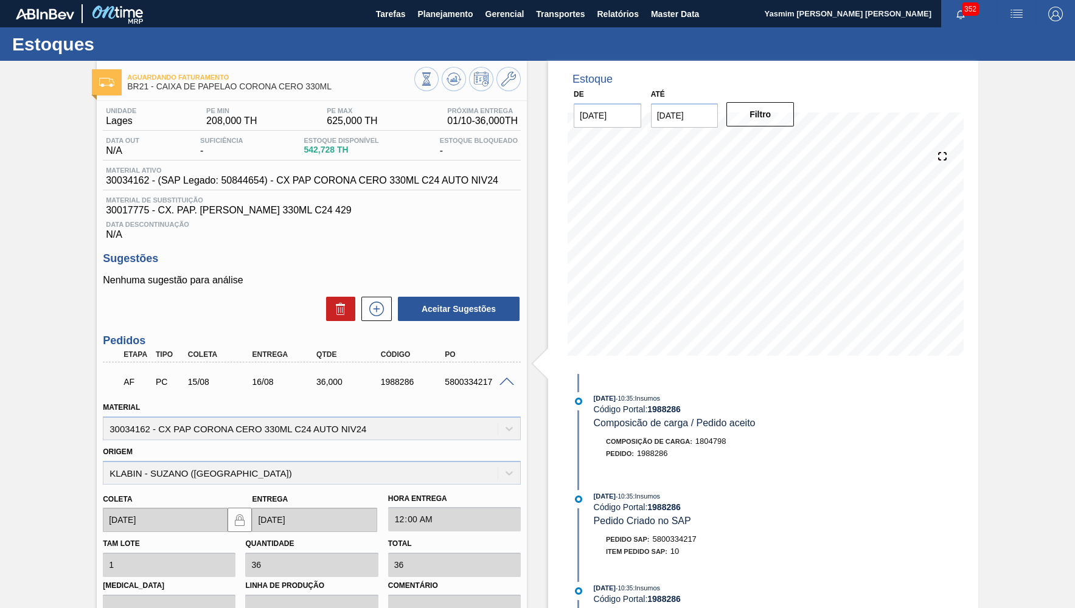
click at [461, 381] on div "5800334217" at bounding box center [478, 382] width 72 height 10
copy div "5800334217"
click at [506, 380] on span at bounding box center [506, 382] width 15 height 9
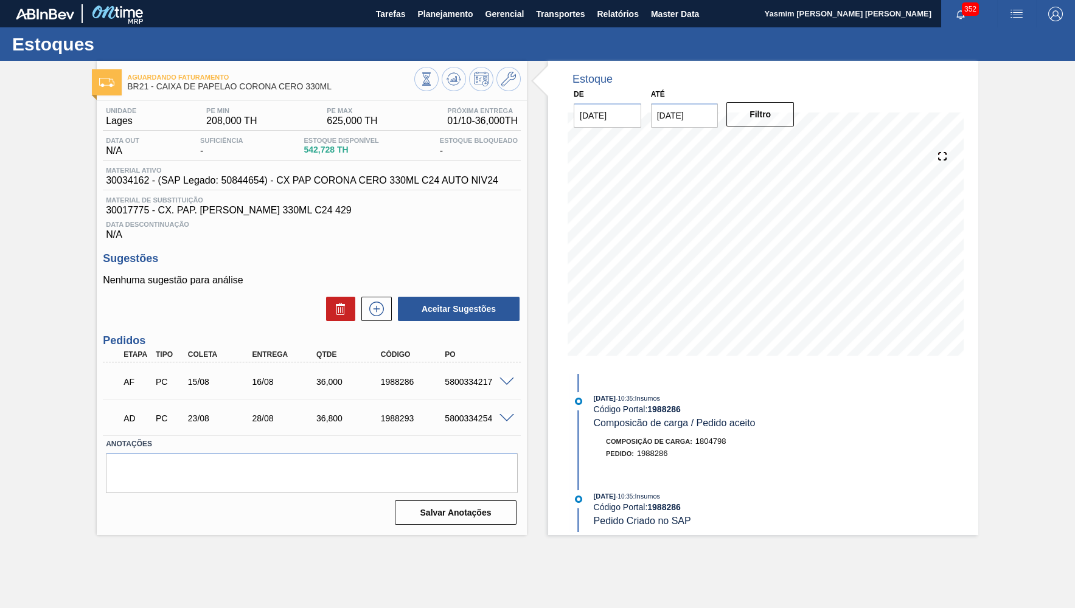
click at [479, 405] on div "AD PC 23/08 28/08 36,800 1988293 5800334254" at bounding box center [309, 417] width 386 height 24
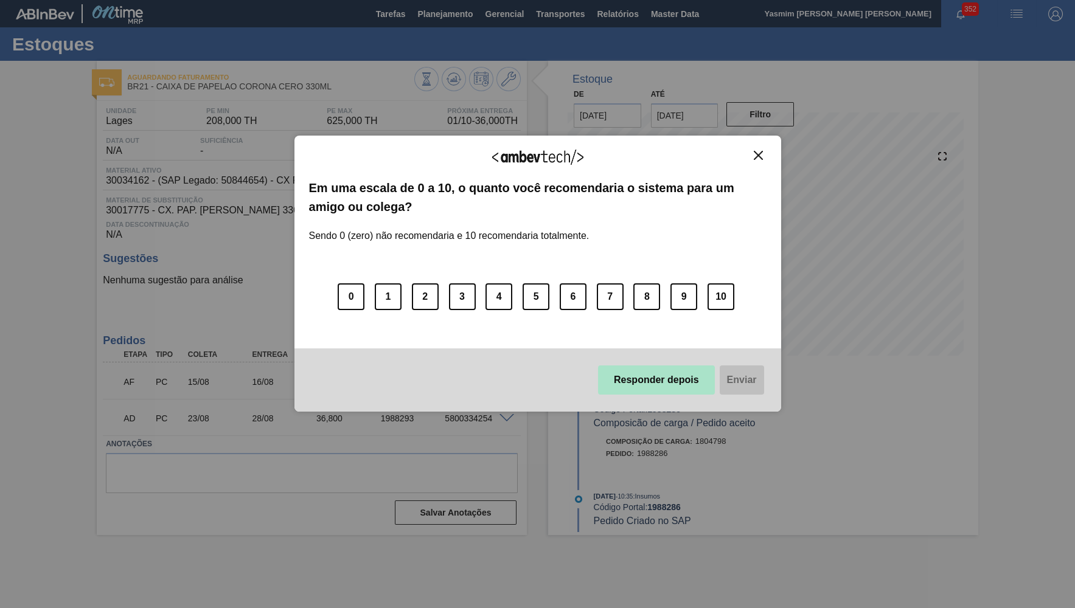
click at [662, 386] on button "Responder depois" at bounding box center [656, 380] width 117 height 29
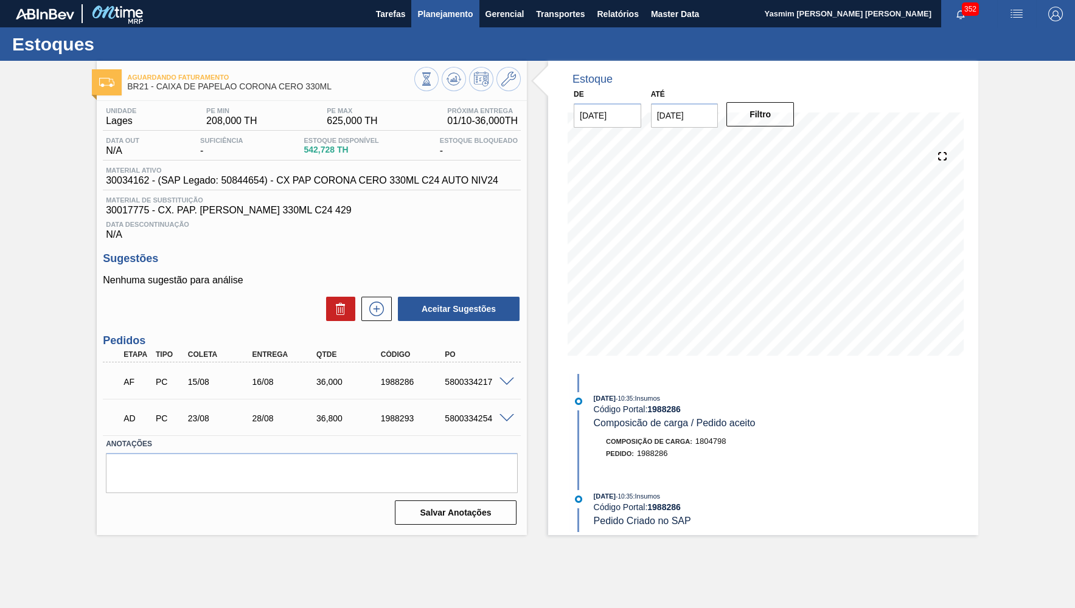
click at [447, 25] on button "Planejamento" at bounding box center [445, 13] width 68 height 27
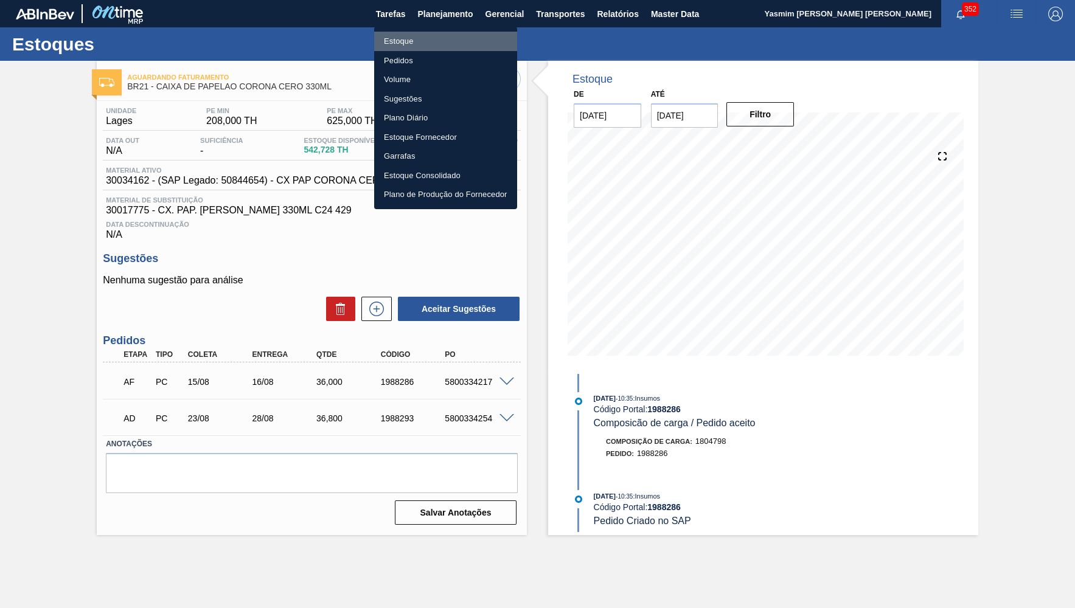
click at [434, 42] on li "Estoque" at bounding box center [445, 41] width 143 height 19
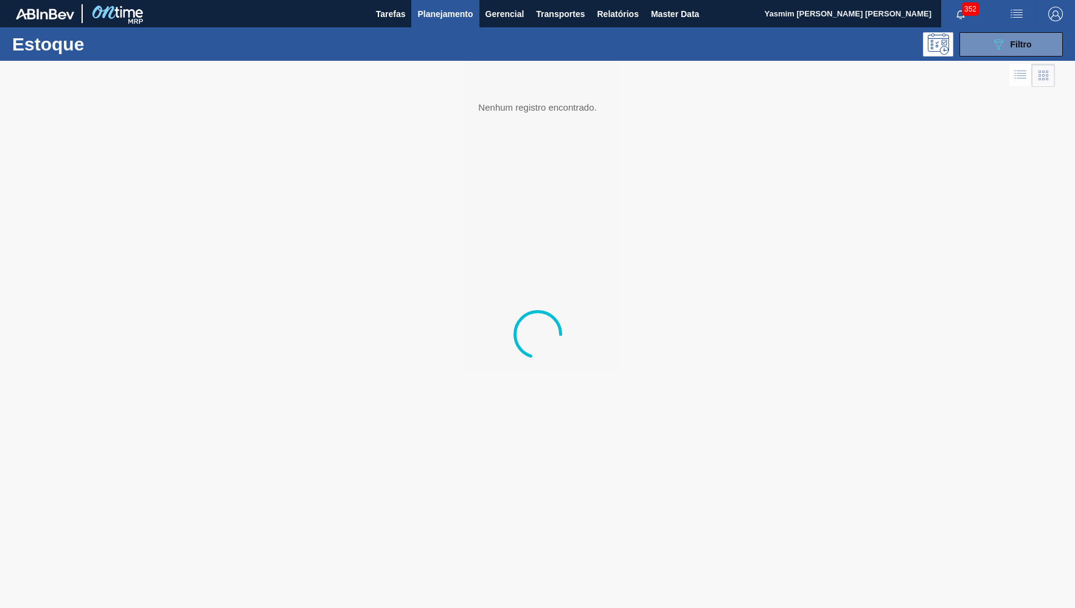
click at [992, 54] on button "089F7B8B-B2A5-4AFE-B5C0-19BA573D28AC Filtro" at bounding box center [1010, 44] width 103 height 24
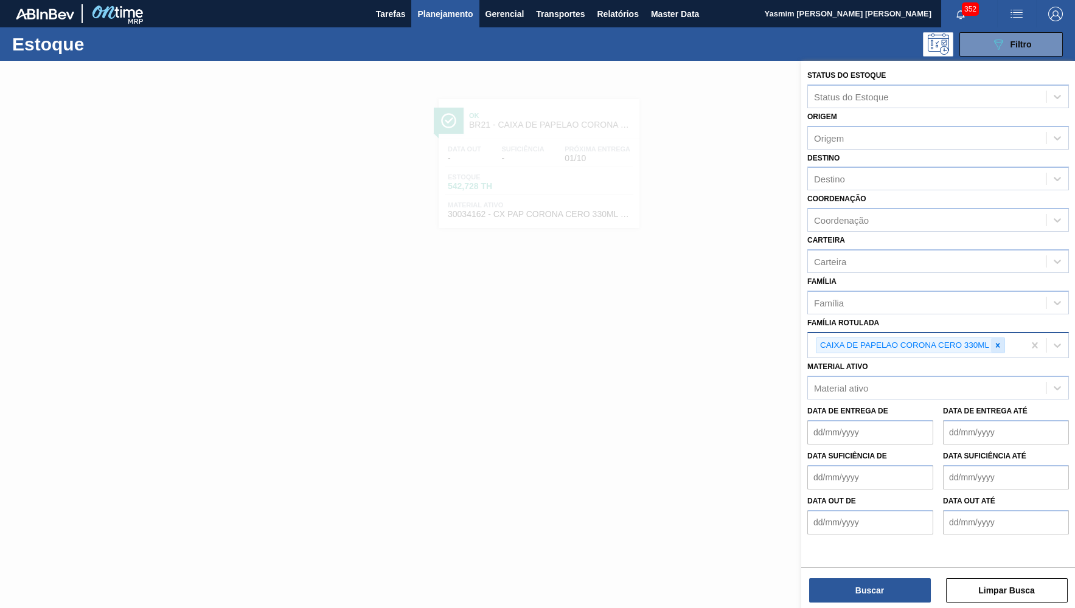
click at [997, 341] on icon at bounding box center [997, 345] width 9 height 9
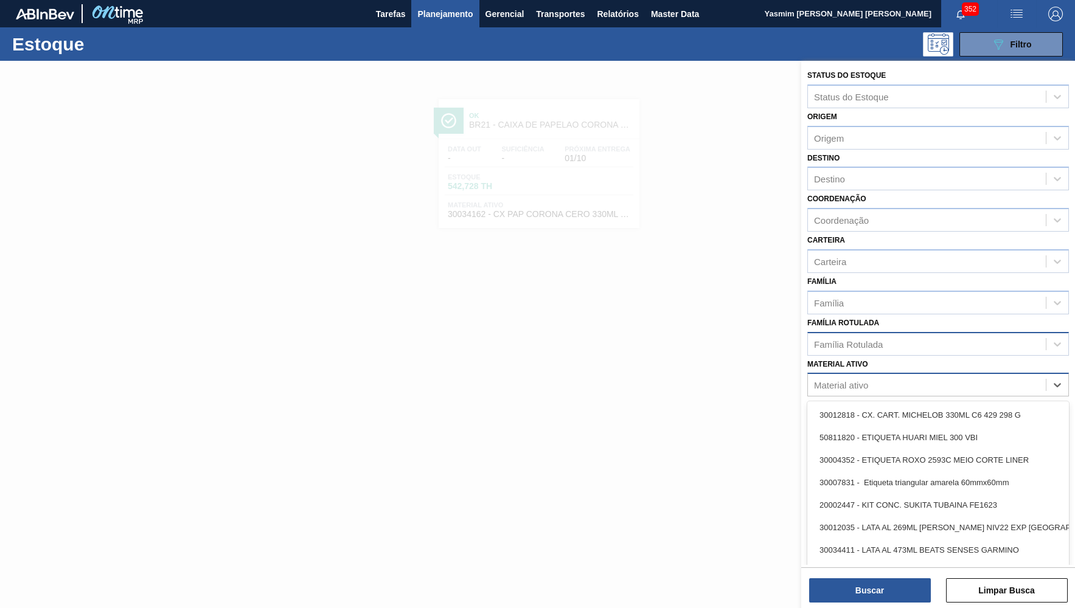
click at [914, 377] on div "Material ativo" at bounding box center [927, 386] width 238 height 18
paste ativo "30012546"
type ativo "30012546"
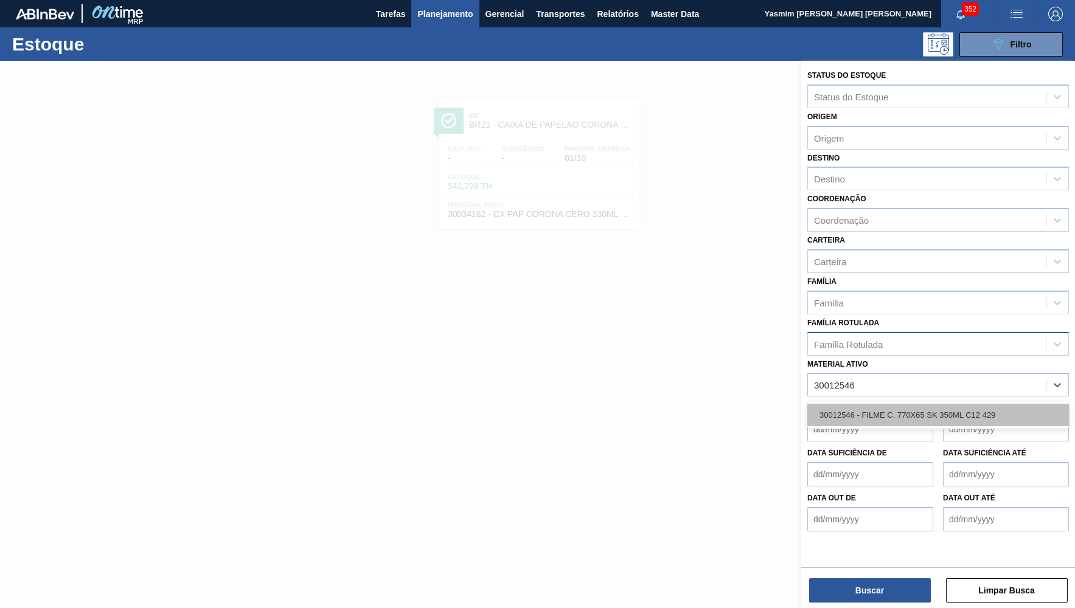
click at [914, 404] on div "30012546 - FILME C. 770X65 SK 350ML C12 429" at bounding box center [938, 415] width 262 height 23
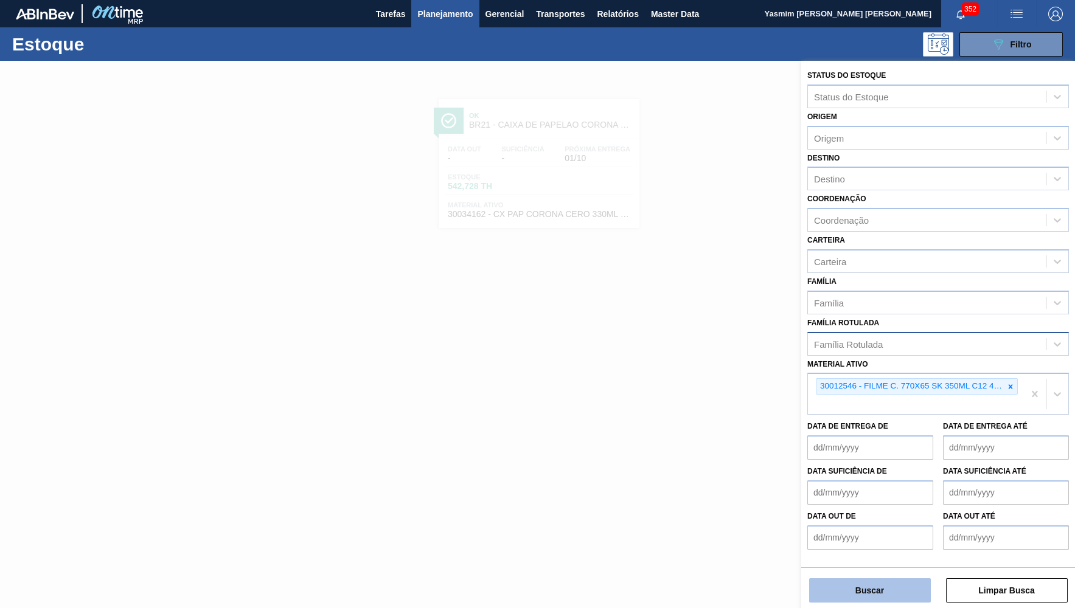
click at [891, 593] on button "Buscar" at bounding box center [870, 591] width 122 height 24
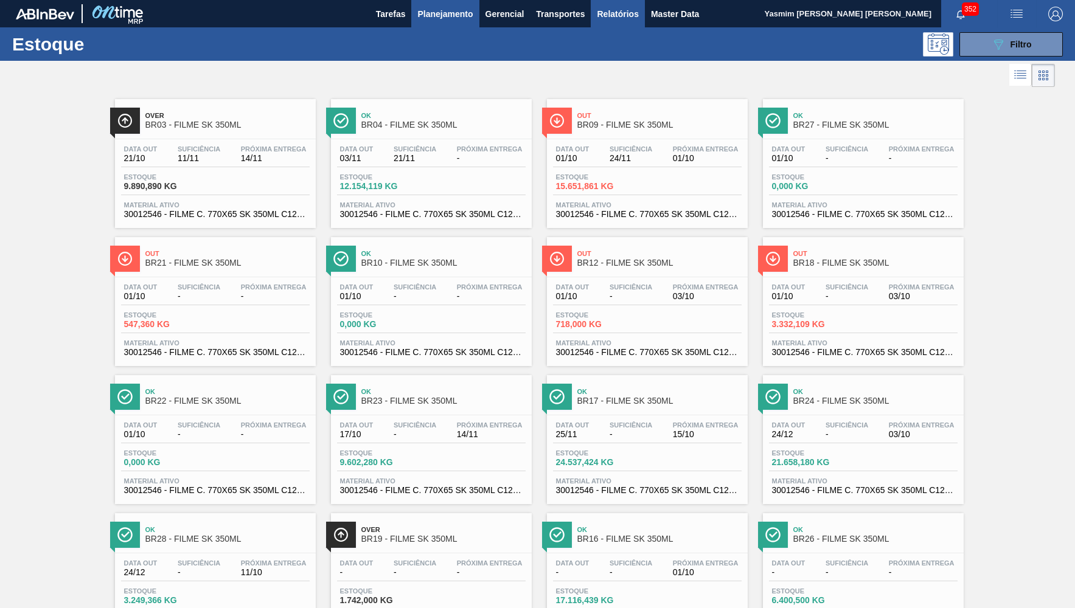
click at [642, 11] on button "Relatórios" at bounding box center [618, 13] width 54 height 27
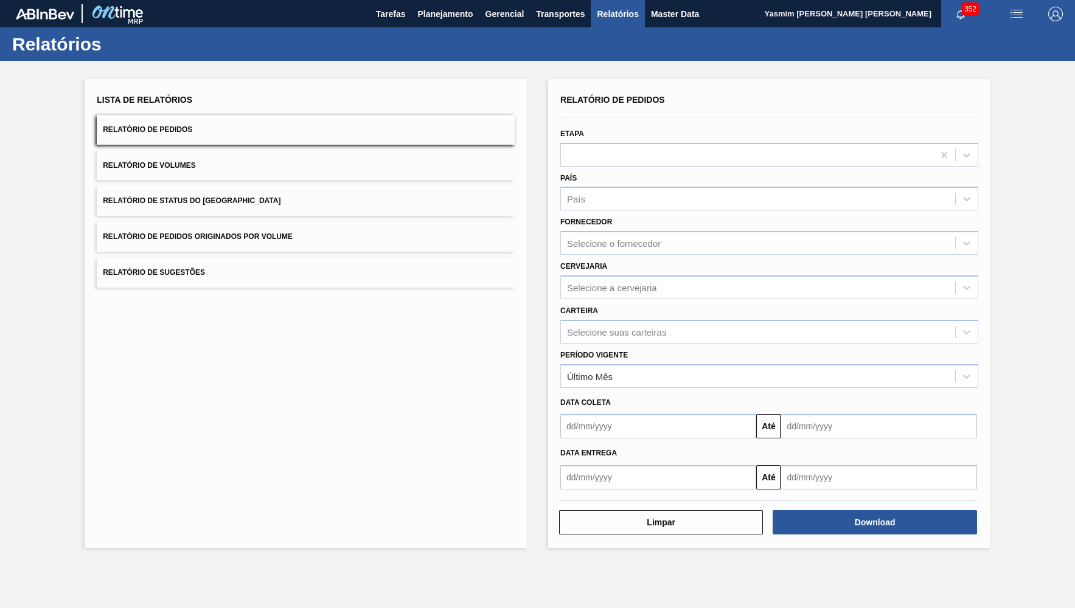
click at [657, 15] on span "Master Data" at bounding box center [675, 14] width 48 height 15
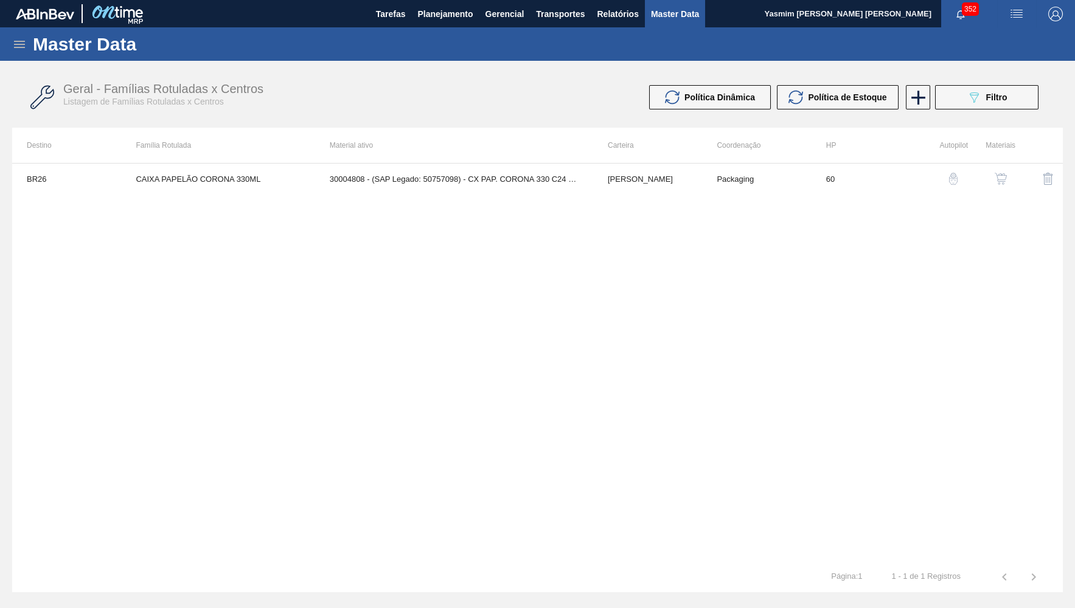
click at [26, 49] on icon at bounding box center [19, 44] width 15 height 15
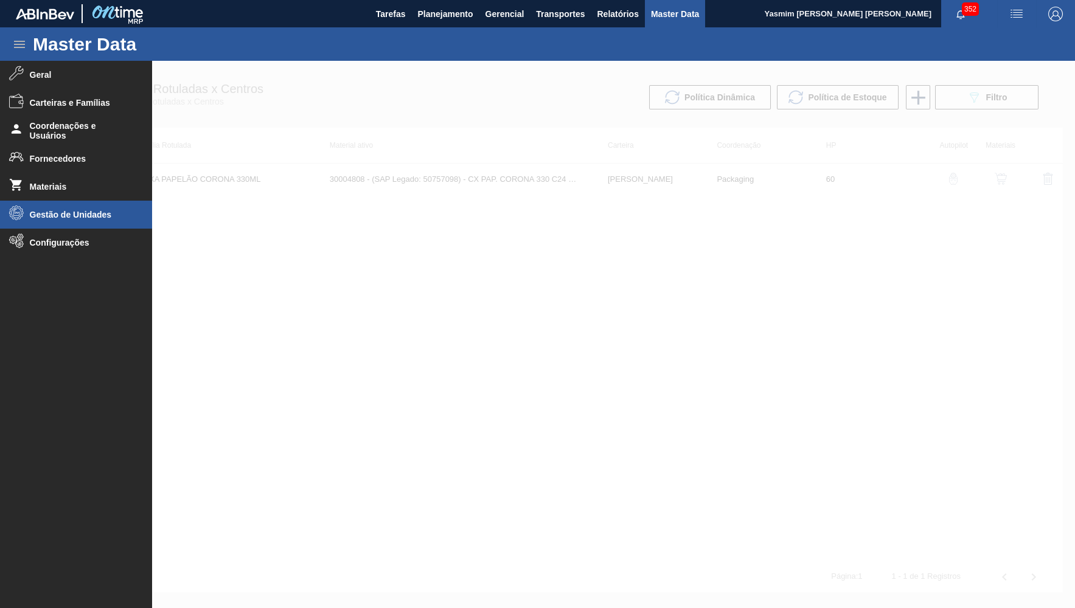
click at [66, 224] on li "Gestão de Unidades" at bounding box center [76, 215] width 152 height 28
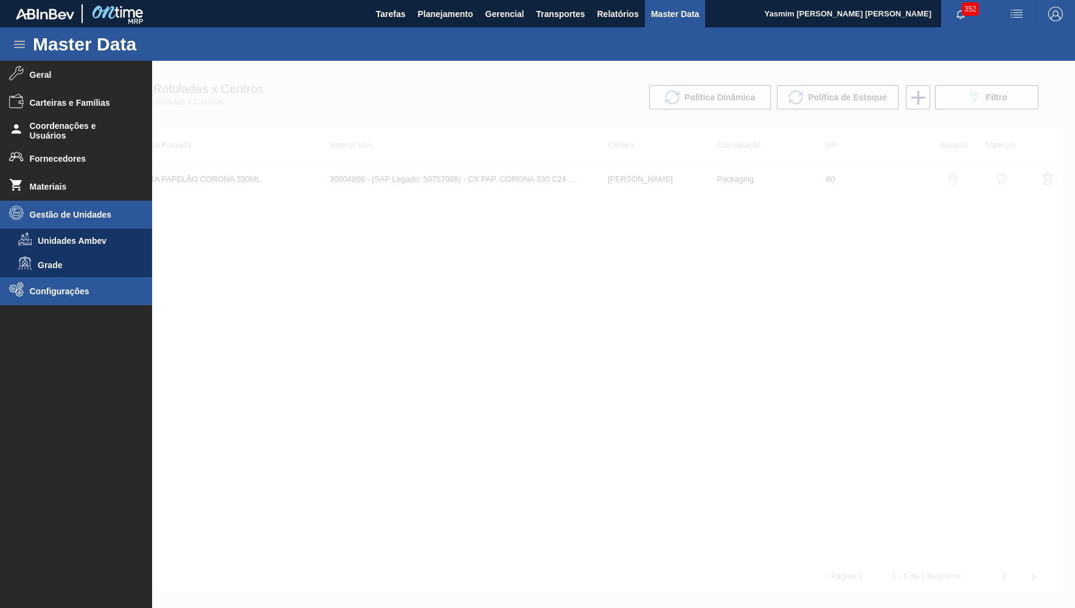
click at [58, 281] on li "Configurações" at bounding box center [76, 291] width 152 height 28
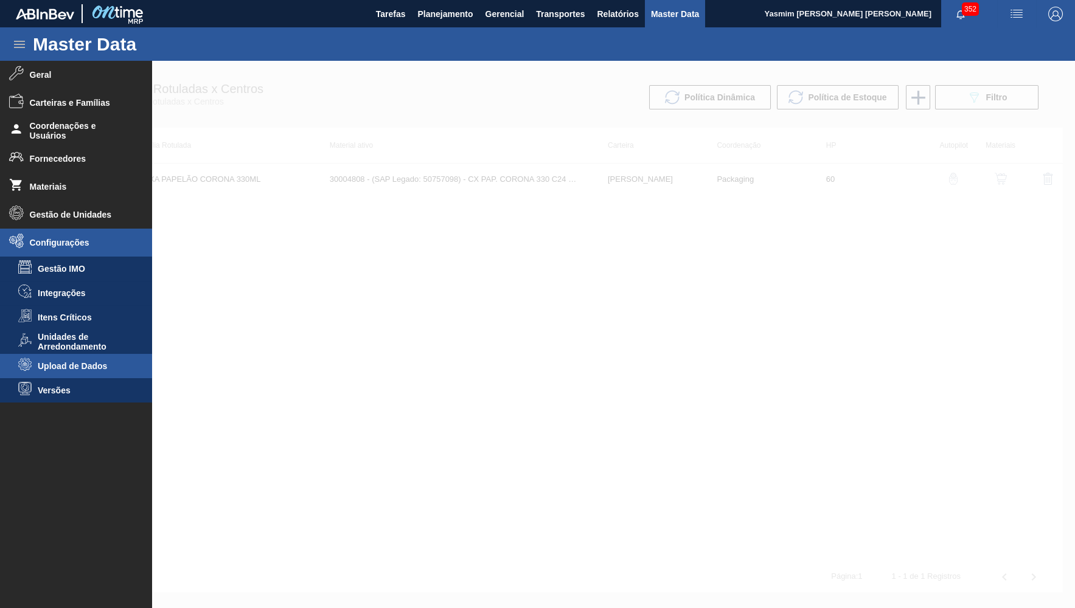
click at [72, 361] on li "Upload de Dados" at bounding box center [76, 366] width 152 height 24
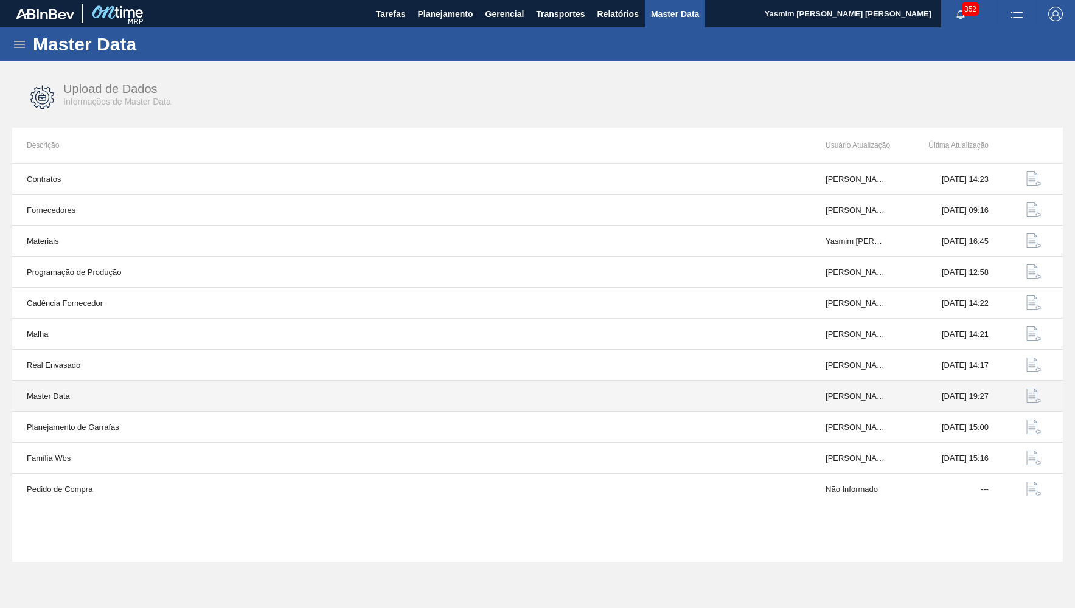
click at [888, 392] on td "[PERSON_NAME] GHIRALDELO [PERSON_NAME]" at bounding box center [856, 396] width 90 height 31
click at [89, 386] on td "Master Data" at bounding box center [411, 396] width 799 height 31
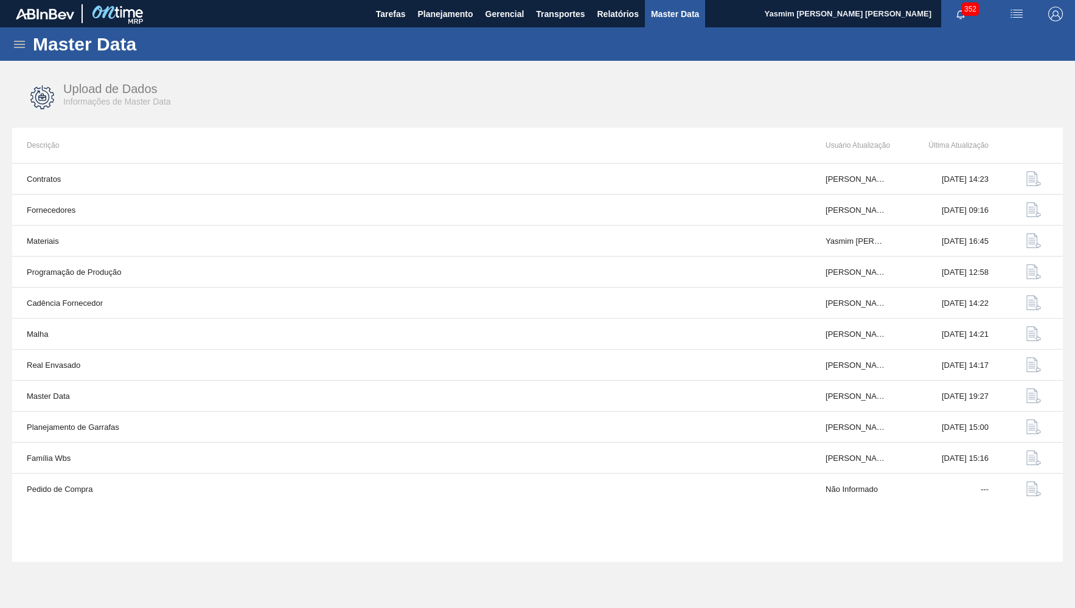
click at [16, 46] on icon at bounding box center [19, 44] width 15 height 15
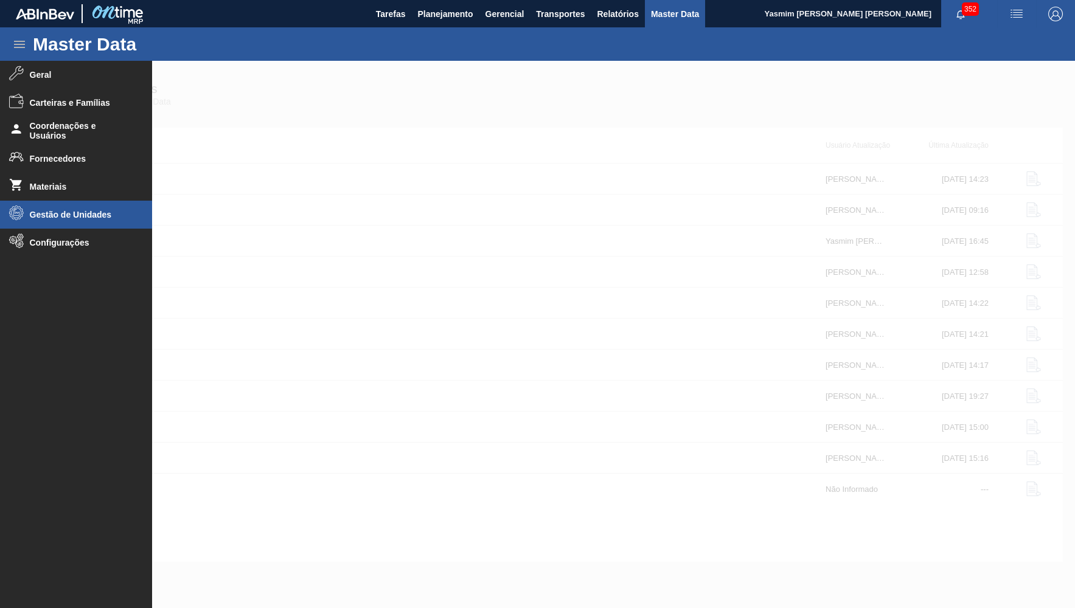
click at [71, 214] on span "Gestão de Unidades" at bounding box center [80, 215] width 100 height 10
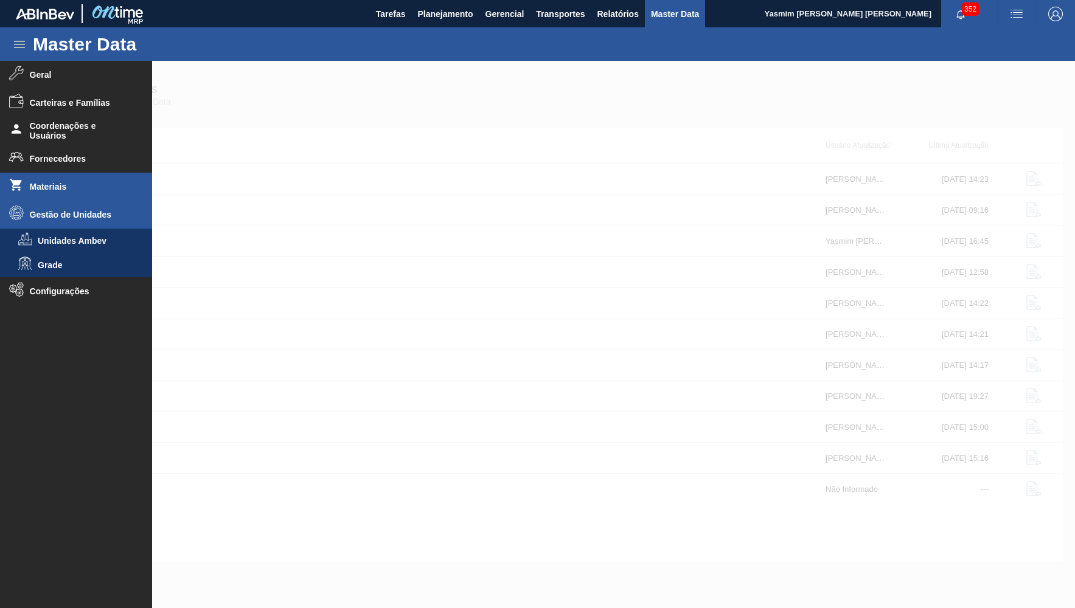
click at [54, 185] on span "Materiais" at bounding box center [80, 187] width 100 height 10
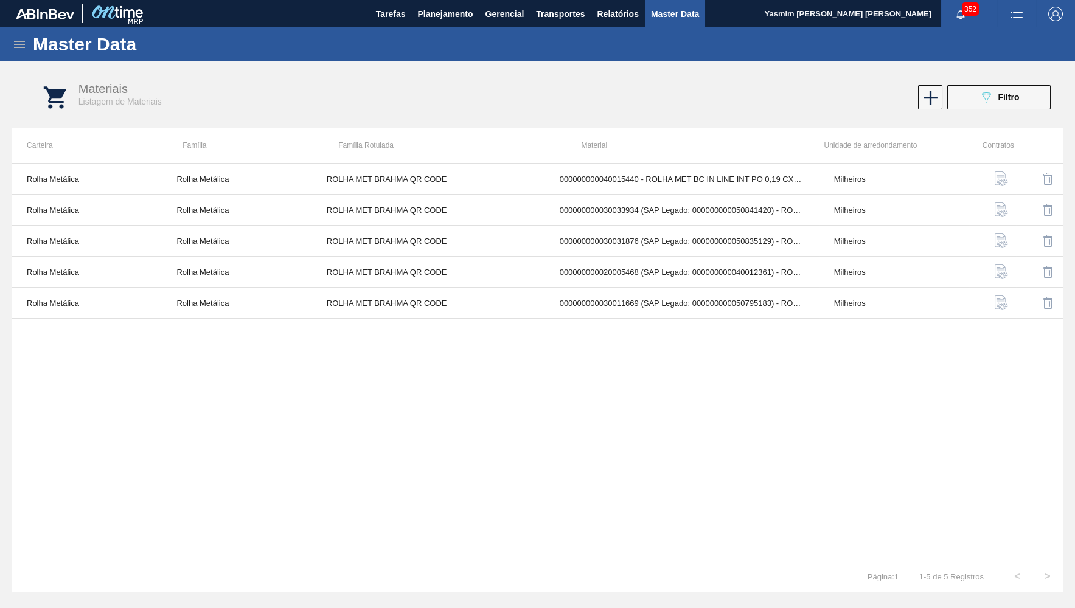
click at [26, 54] on div "Master Data" at bounding box center [537, 43] width 1075 height 33
click at [22, 47] on icon at bounding box center [19, 44] width 11 height 7
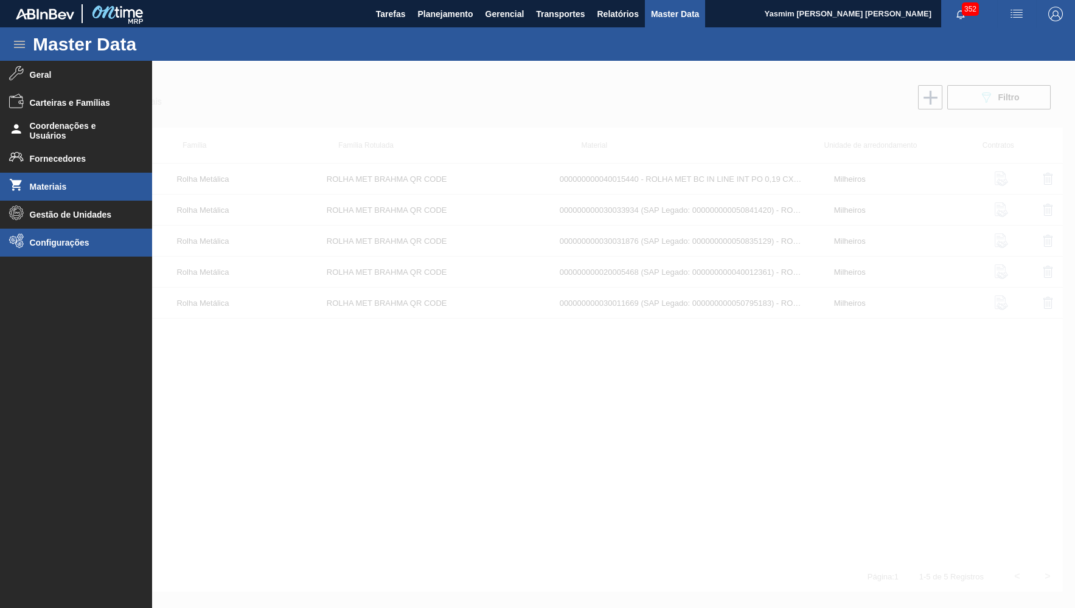
click at [27, 248] on li "Configurações" at bounding box center [76, 243] width 152 height 28
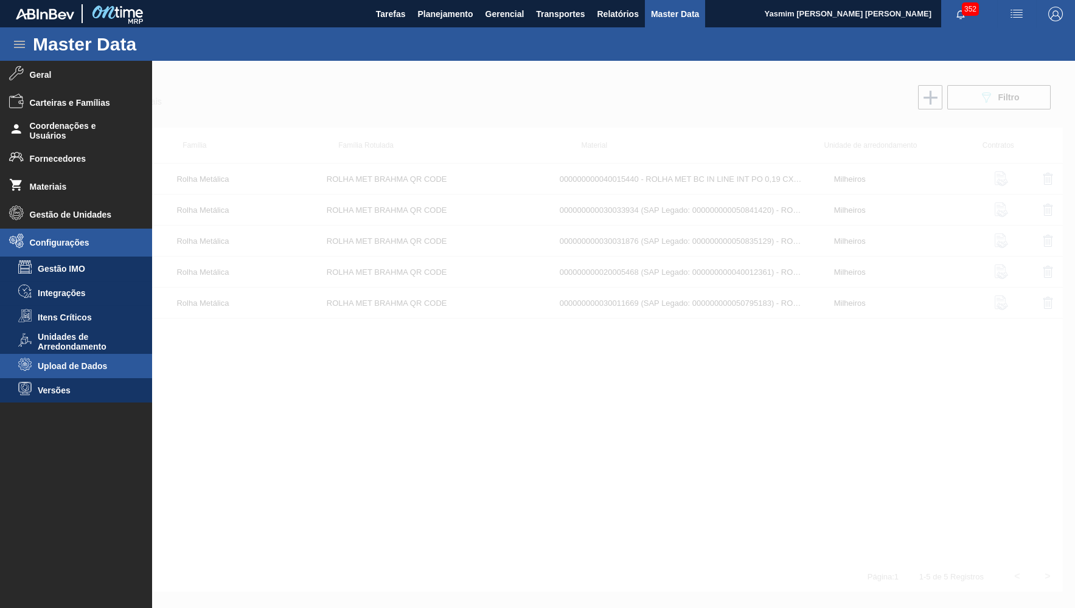
click at [51, 366] on span "Upload de Dados" at bounding box center [85, 366] width 94 height 10
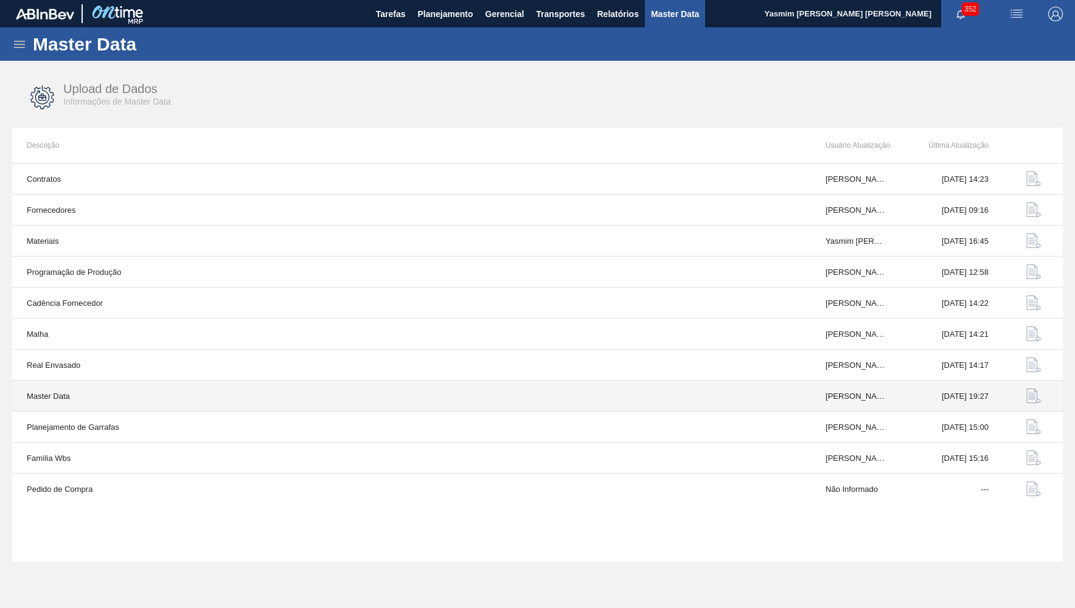
click at [997, 397] on td "[DATE] 19:27" at bounding box center [952, 396] width 102 height 31
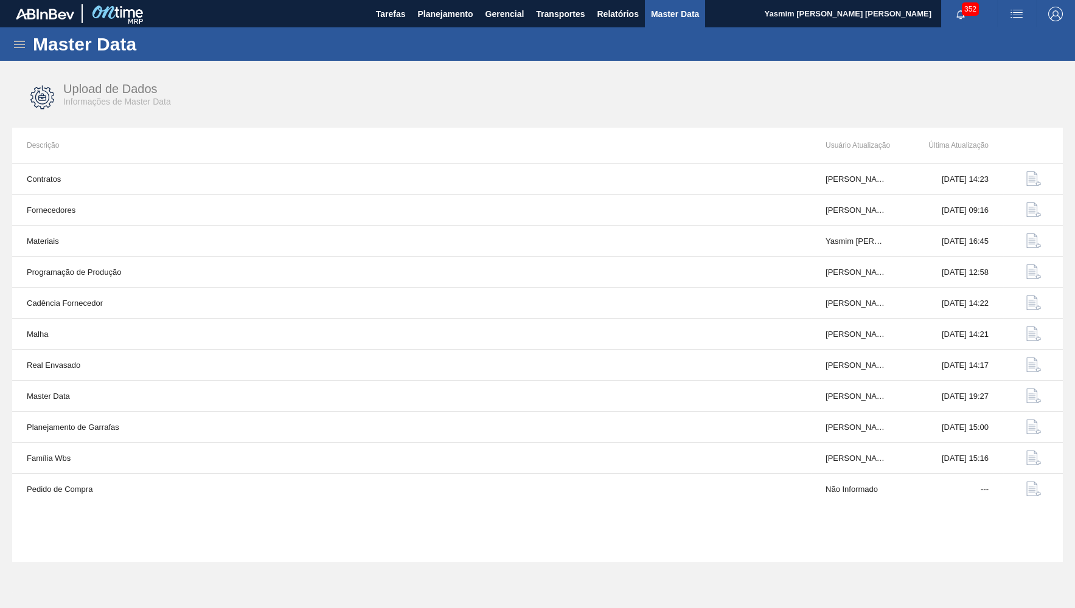
click at [32, 41] on div "Master Data" at bounding box center [537, 43] width 1075 height 33
click at [24, 44] on icon at bounding box center [19, 44] width 11 height 7
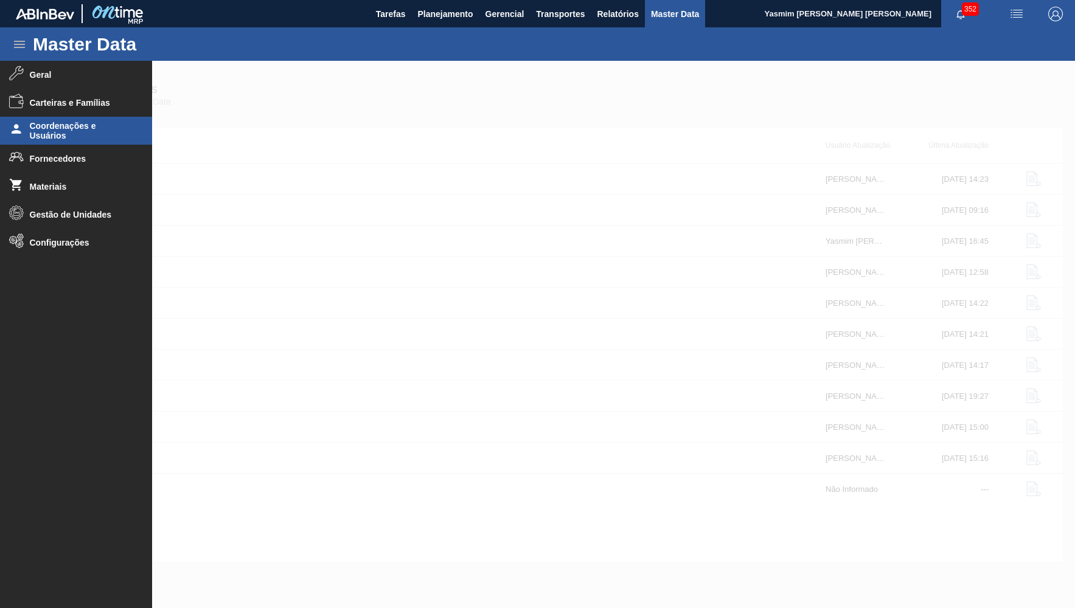
click at [50, 130] on span "Coordenações e Usuários" at bounding box center [80, 130] width 100 height 19
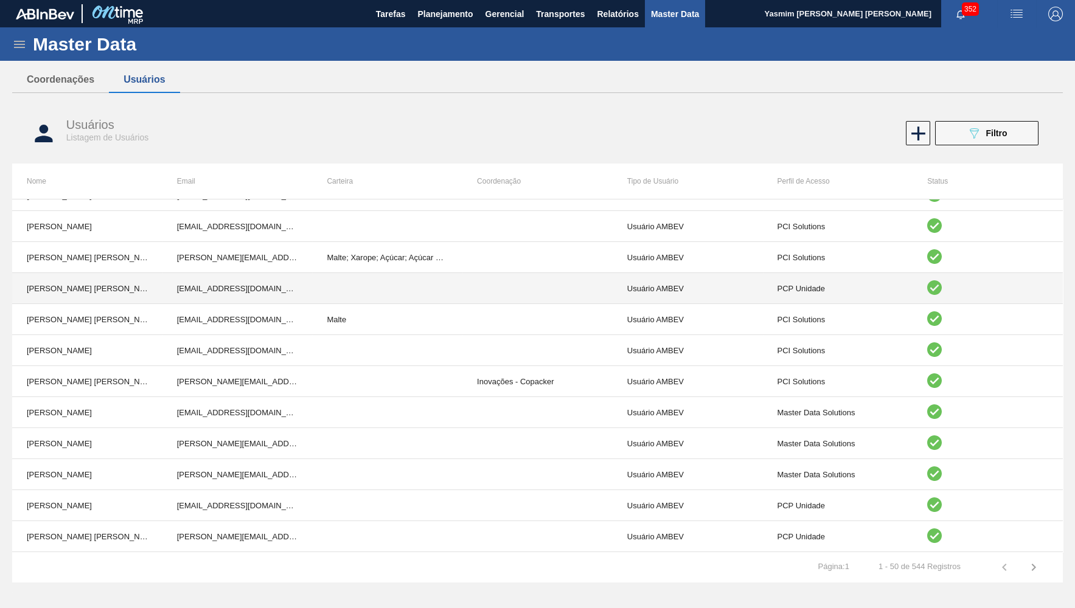
scroll to position [946, 0]
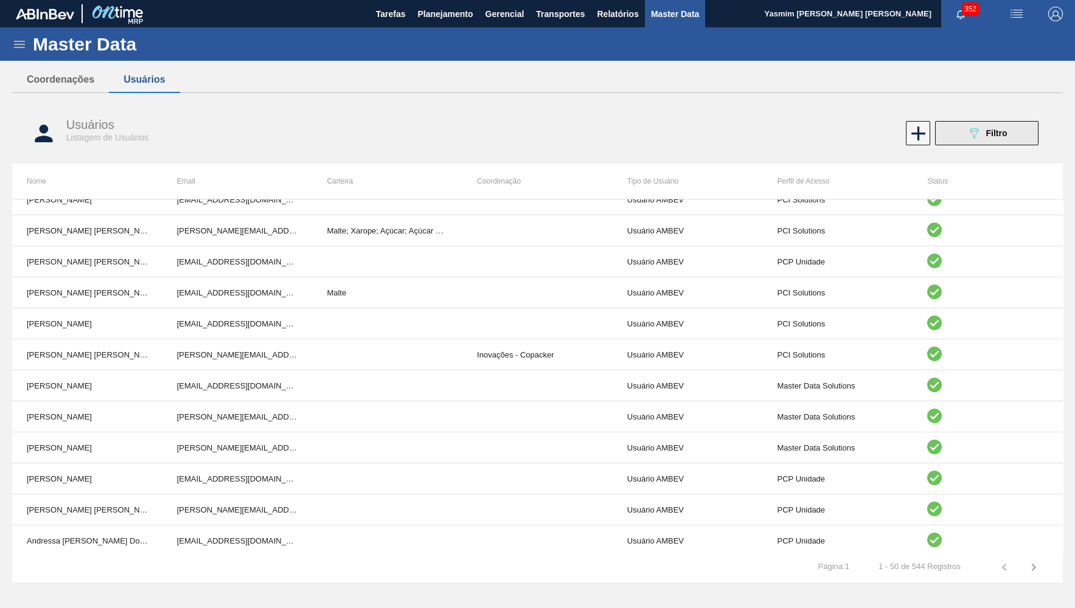
click at [981, 137] on div "089F7B8B-B2A5-4AFE-B5C0-19BA573D28AC Filtro" at bounding box center [987, 133] width 41 height 15
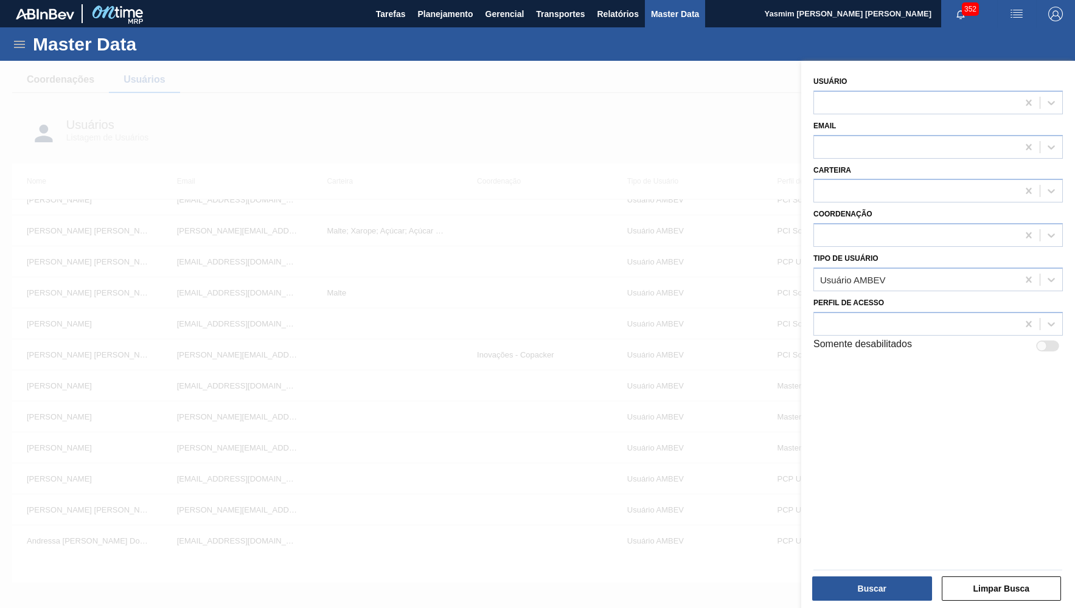
click at [910, 114] on div "Email" at bounding box center [938, 136] width 259 height 44
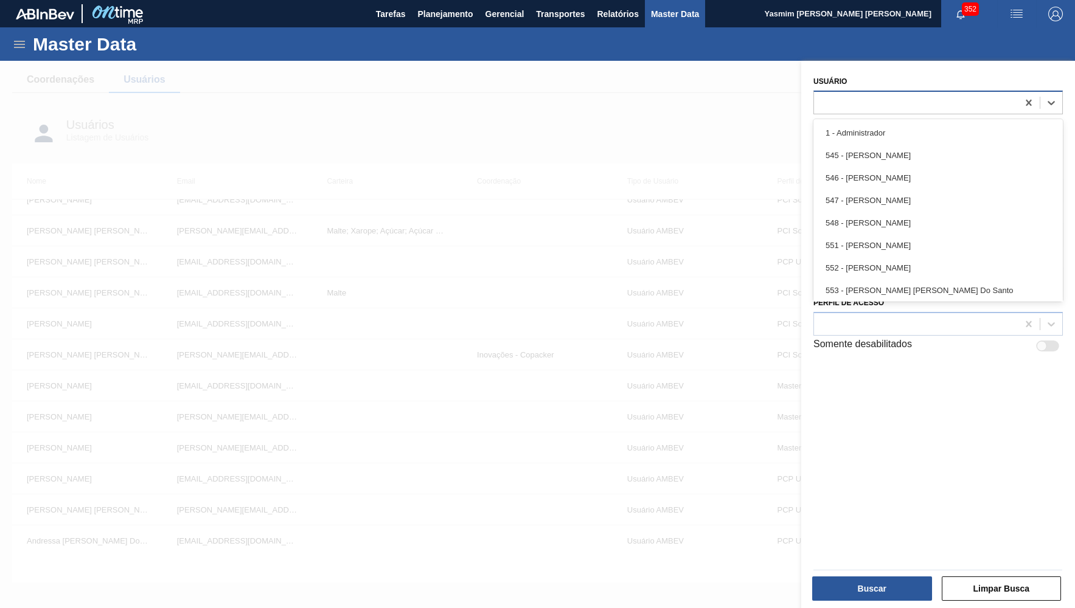
click at [894, 105] on div at bounding box center [916, 103] width 204 height 18
type input "yas"
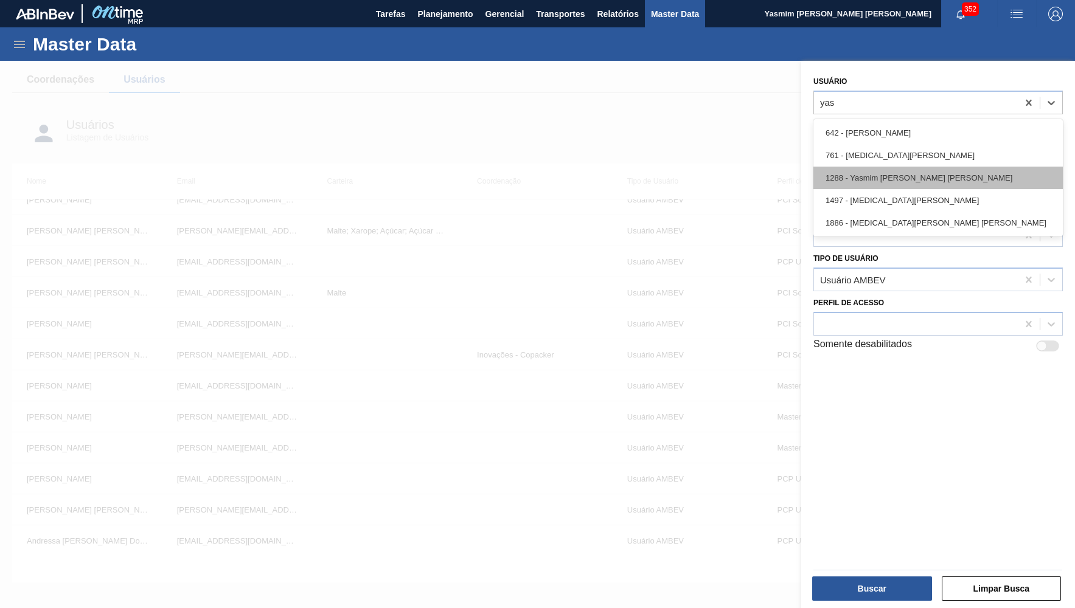
click at [886, 171] on div "1288 - Yasmim [PERSON_NAME] [PERSON_NAME]" at bounding box center [937, 178] width 249 height 23
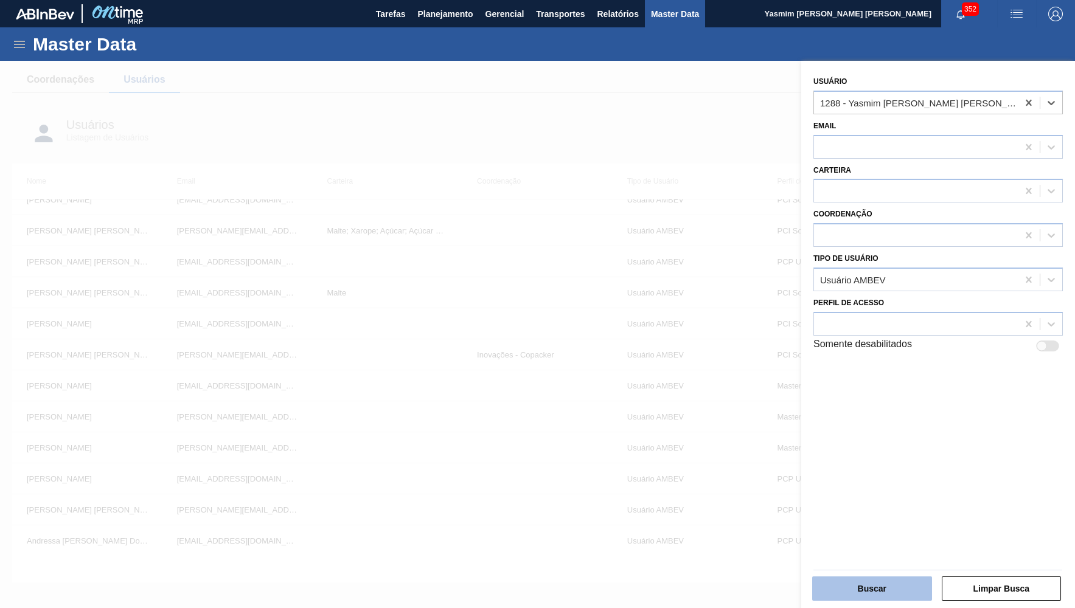
click at [898, 585] on button "Buscar" at bounding box center [872, 589] width 120 height 24
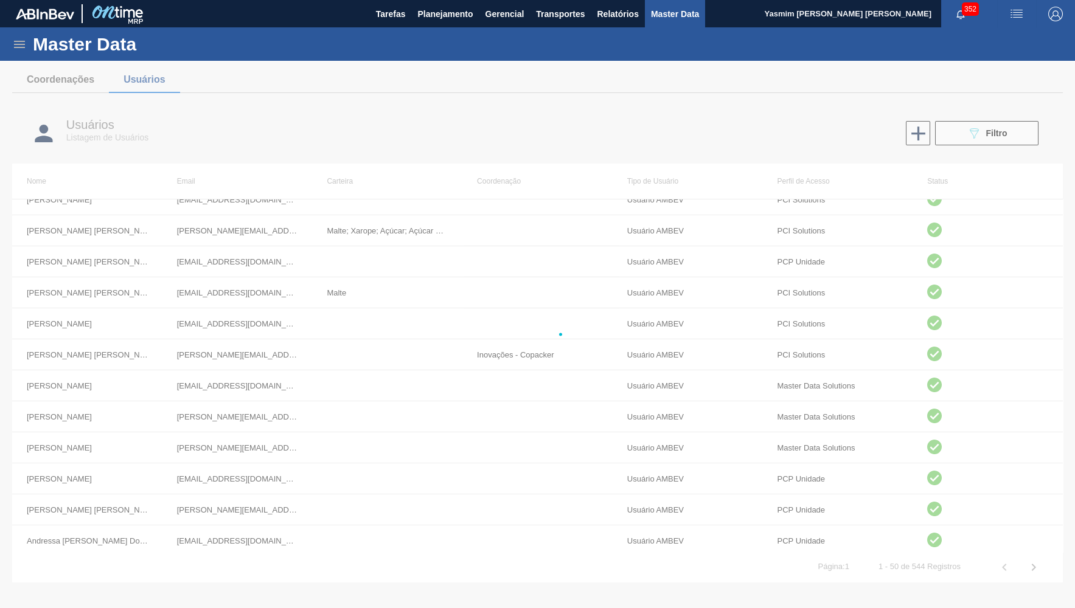
scroll to position [0, 0]
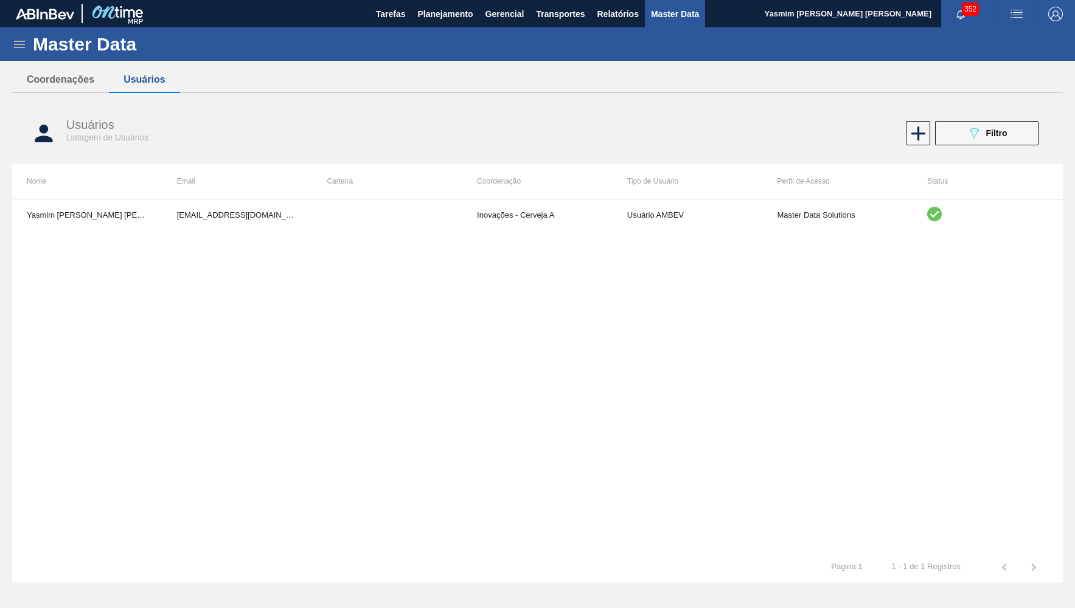
click at [19, 44] on icon at bounding box center [19, 44] width 11 height 7
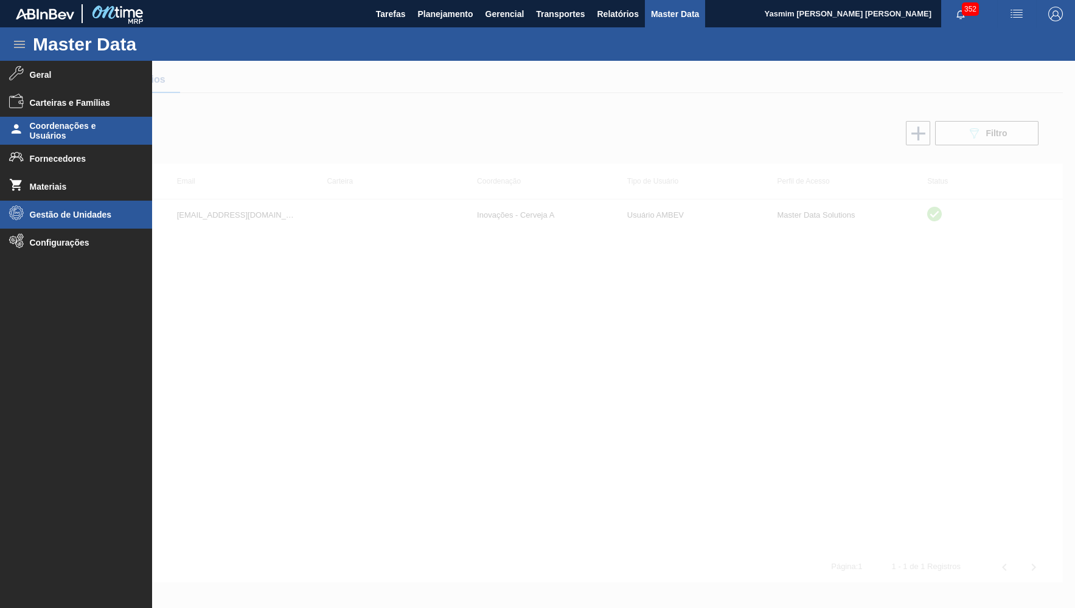
click at [63, 214] on span "Gestão de Unidades" at bounding box center [80, 215] width 100 height 10
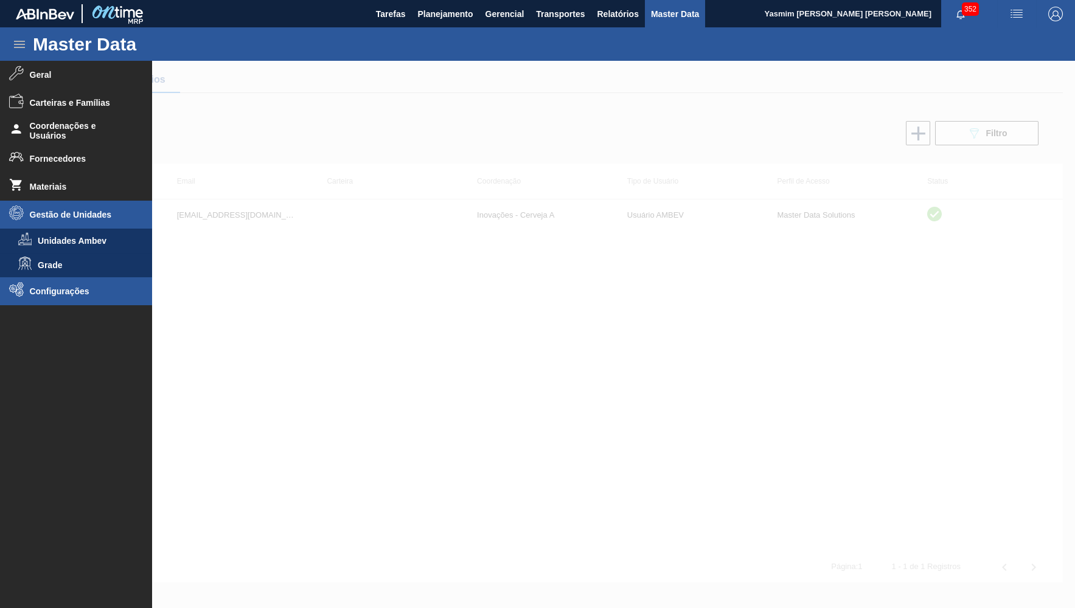
click at [30, 291] on span "Configurações" at bounding box center [80, 292] width 100 height 10
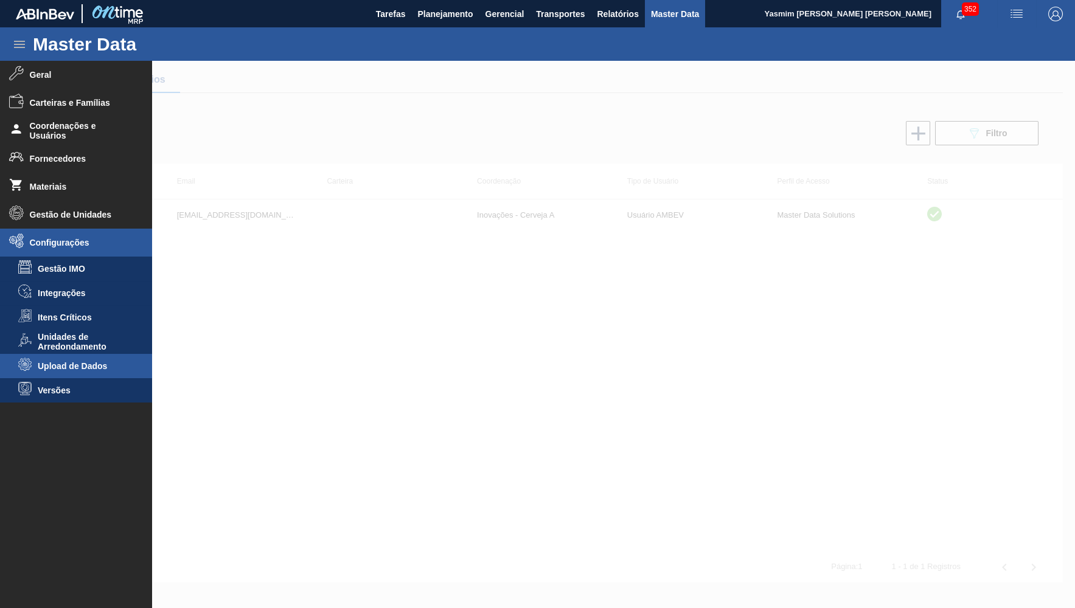
click at [64, 363] on span "Upload de Dados" at bounding box center [85, 366] width 94 height 10
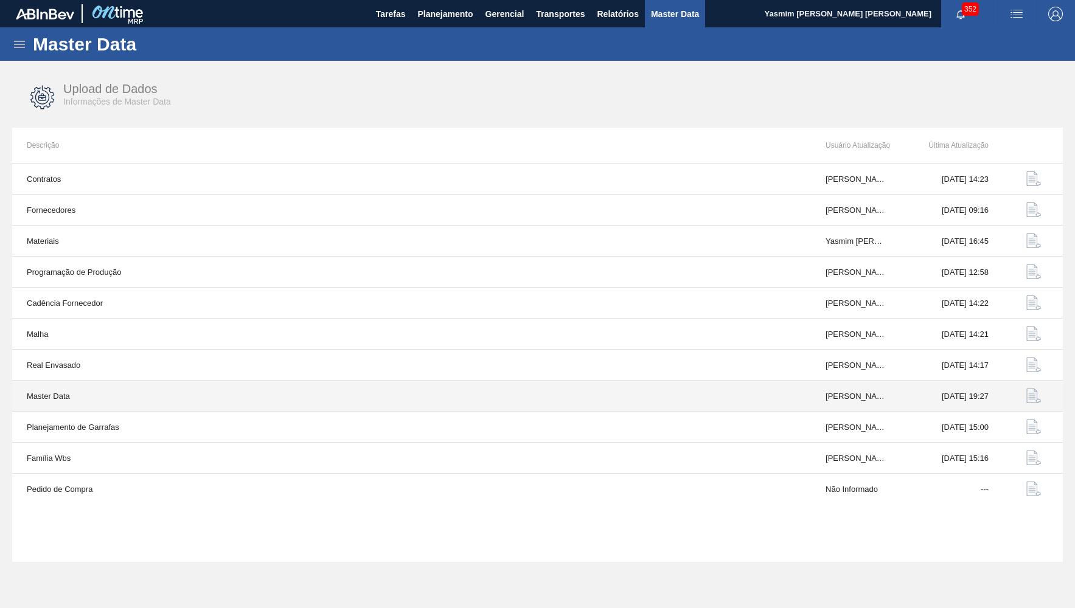
click at [57, 388] on td "Master Data" at bounding box center [411, 396] width 799 height 31
click at [953, 405] on td "[DATE] 19:27" at bounding box center [952, 396] width 102 height 31
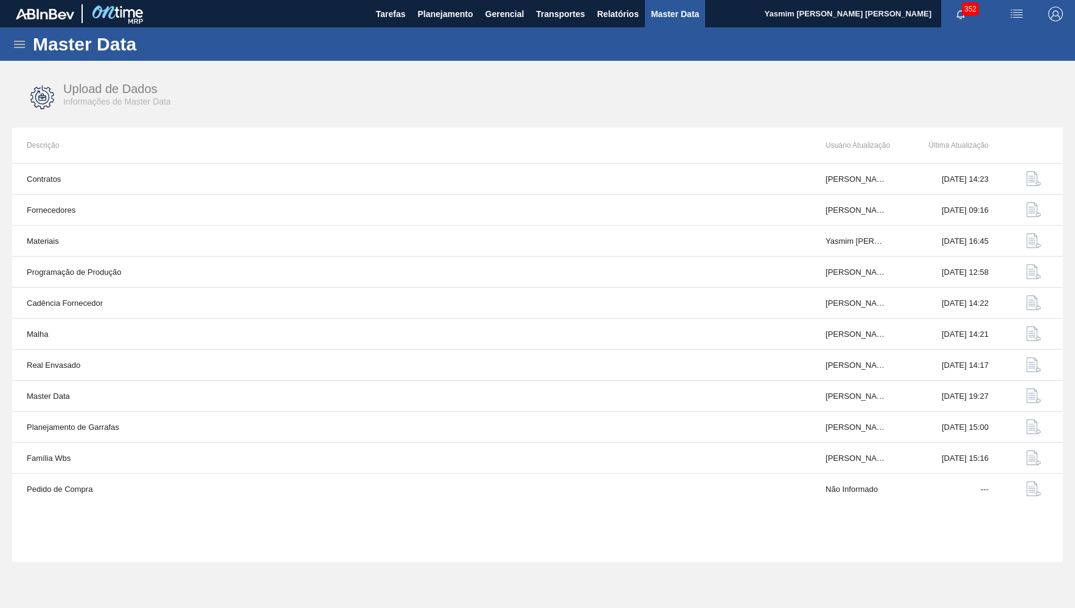
click at [12, 48] on div "Master Data" at bounding box center [537, 43] width 1075 height 33
click at [19, 44] on icon at bounding box center [19, 44] width 11 height 7
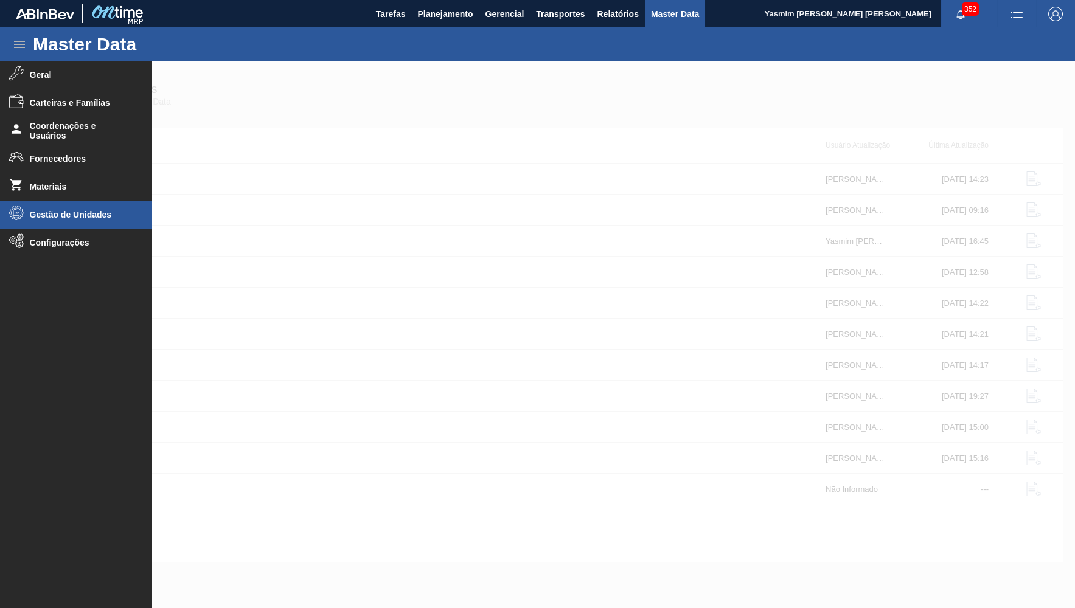
click at [27, 209] on li "Gestão de Unidades" at bounding box center [76, 215] width 152 height 28
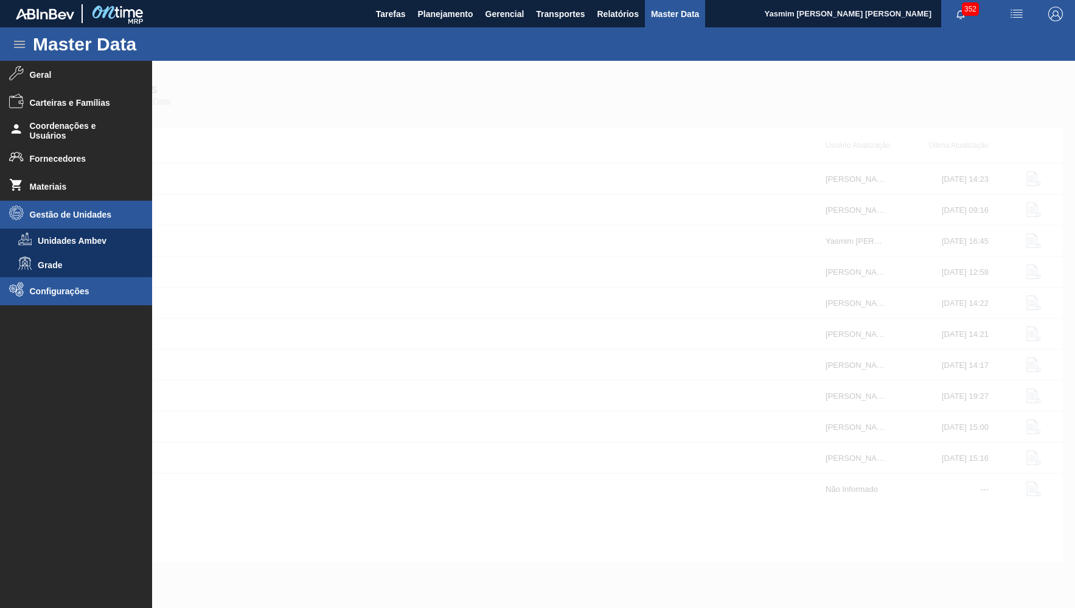
click at [51, 294] on span "Configurações" at bounding box center [80, 292] width 100 height 10
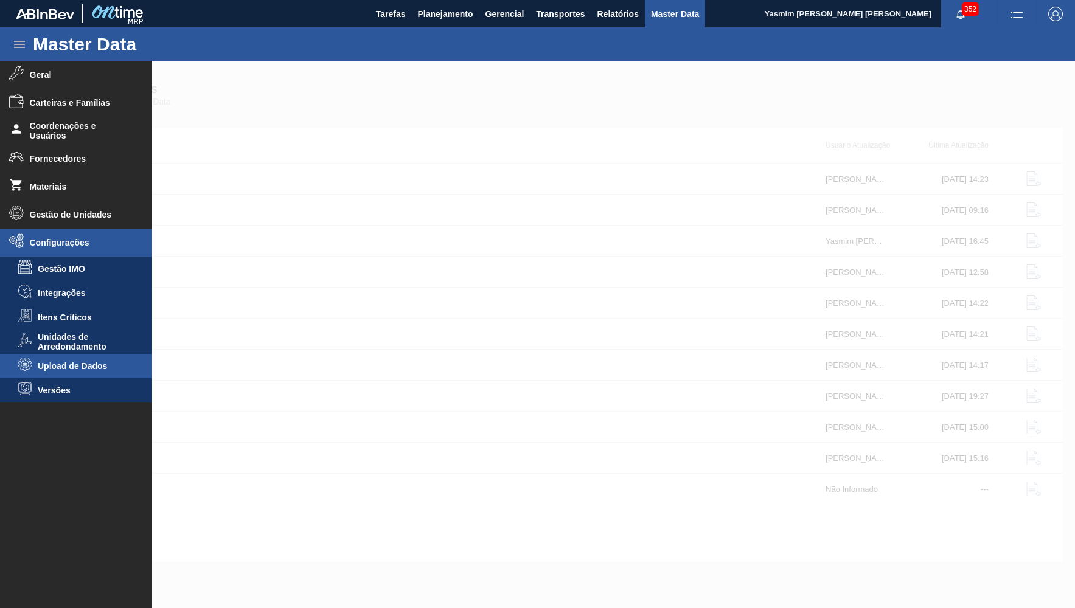
click at [68, 357] on li "Upload de Dados" at bounding box center [76, 366] width 152 height 24
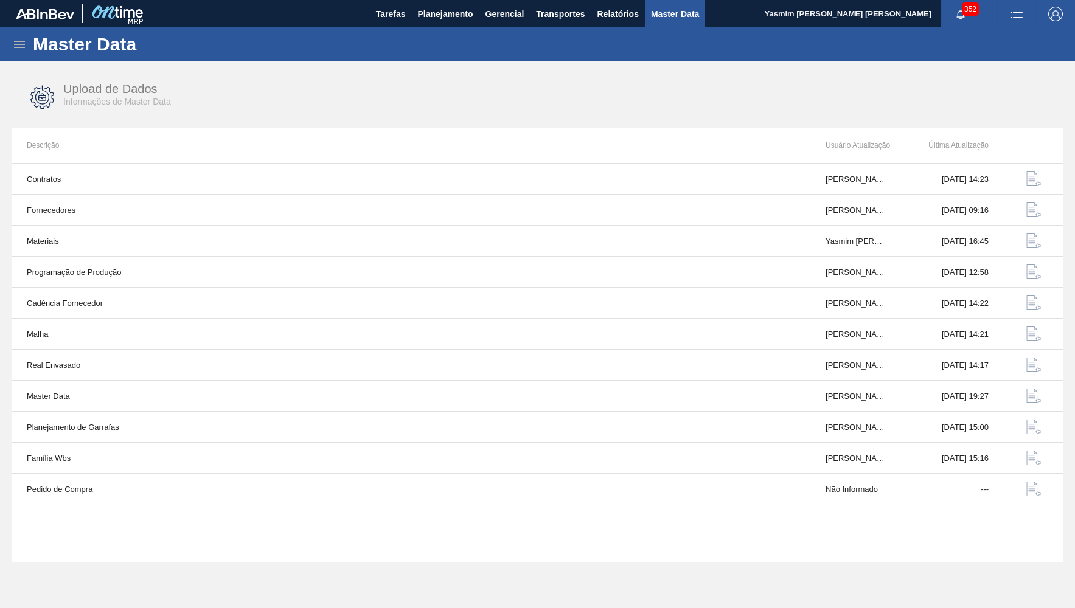
click at [18, 42] on icon at bounding box center [19, 44] width 15 height 15
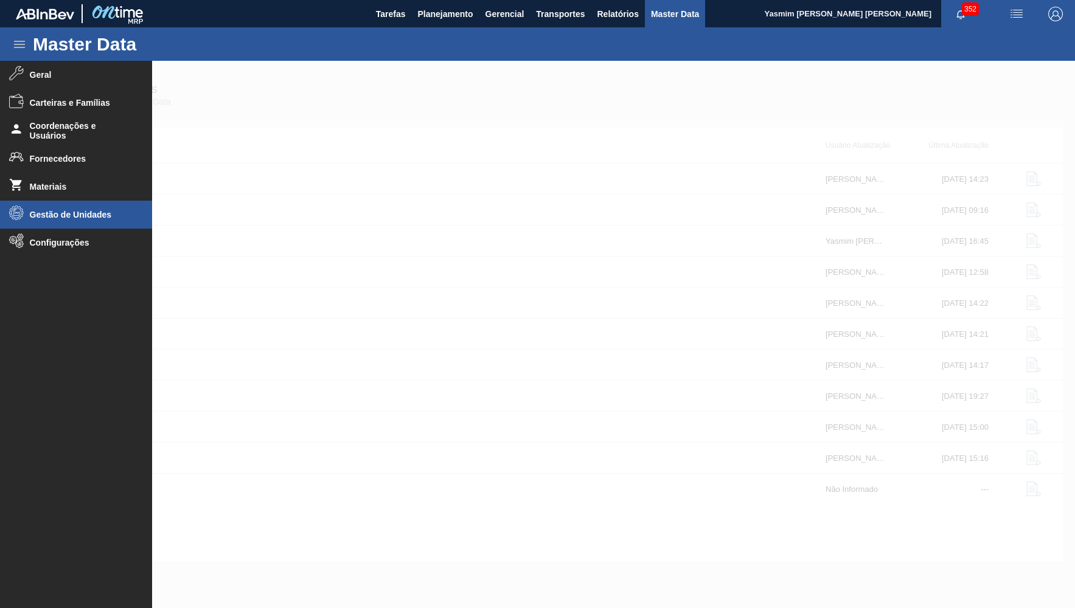
click at [55, 220] on li "Gestão de Unidades" at bounding box center [76, 215] width 152 height 28
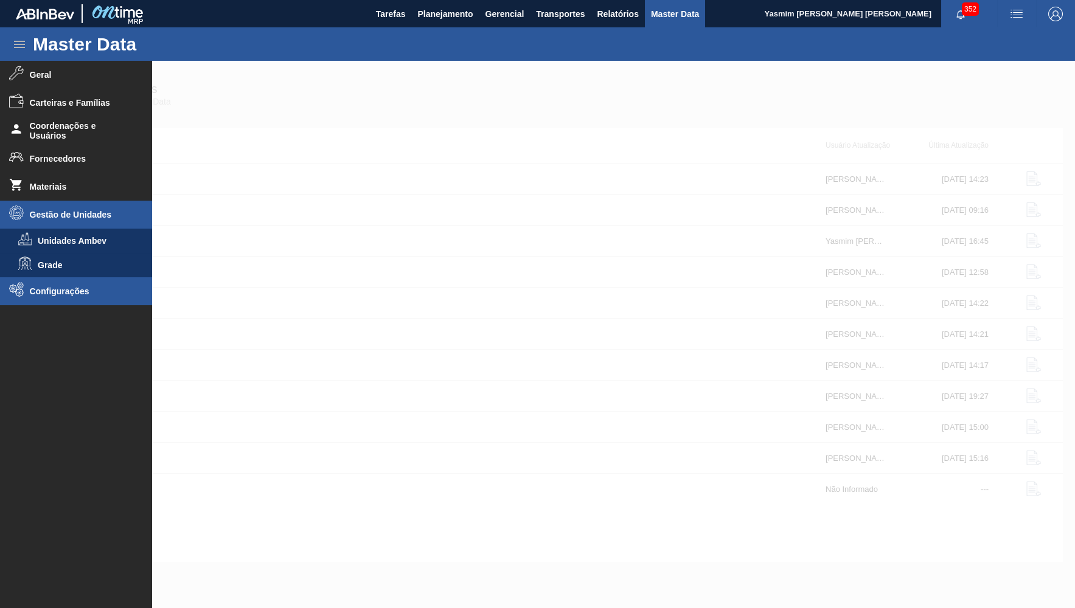
click at [60, 284] on li "Configurações" at bounding box center [76, 291] width 152 height 28
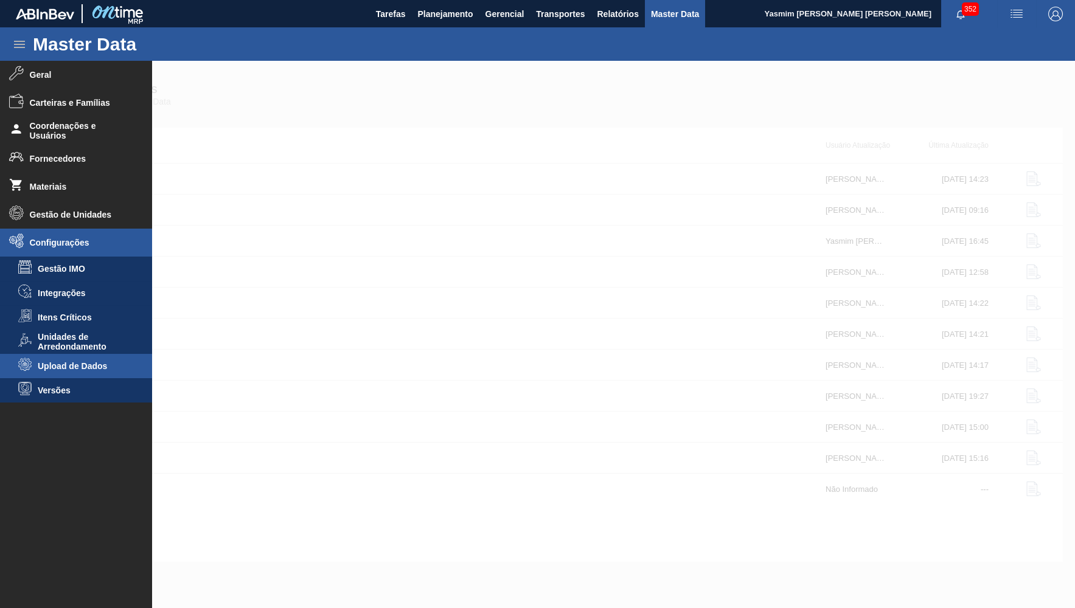
click at [54, 361] on li "Upload de Dados" at bounding box center [76, 366] width 152 height 24
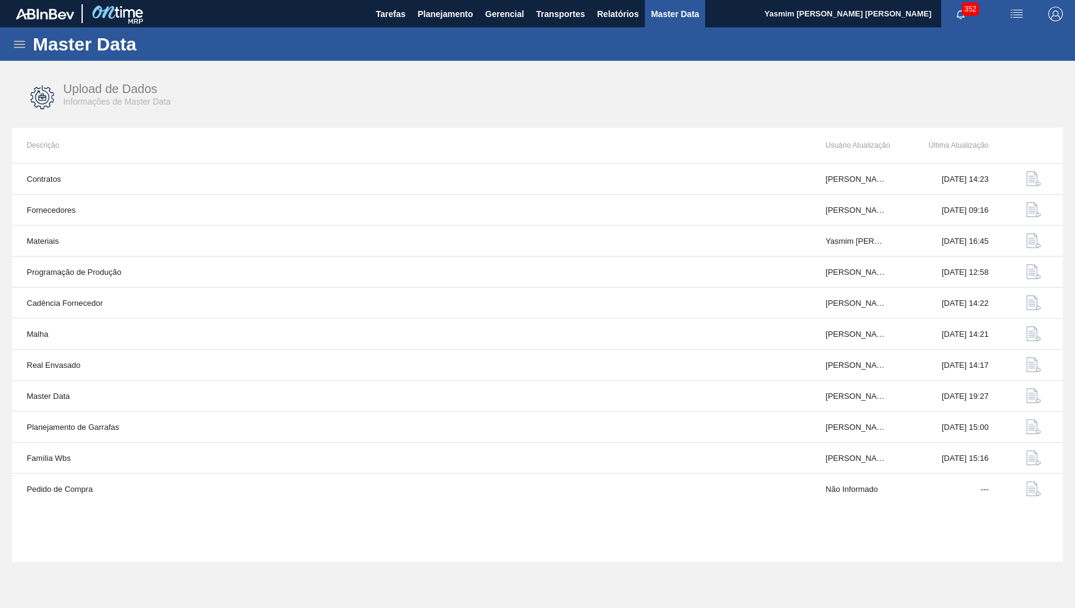
click at [430, 30] on div "Master Data" at bounding box center [537, 43] width 1075 height 33
click at [435, 25] on button "Planejamento" at bounding box center [445, 13] width 68 height 27
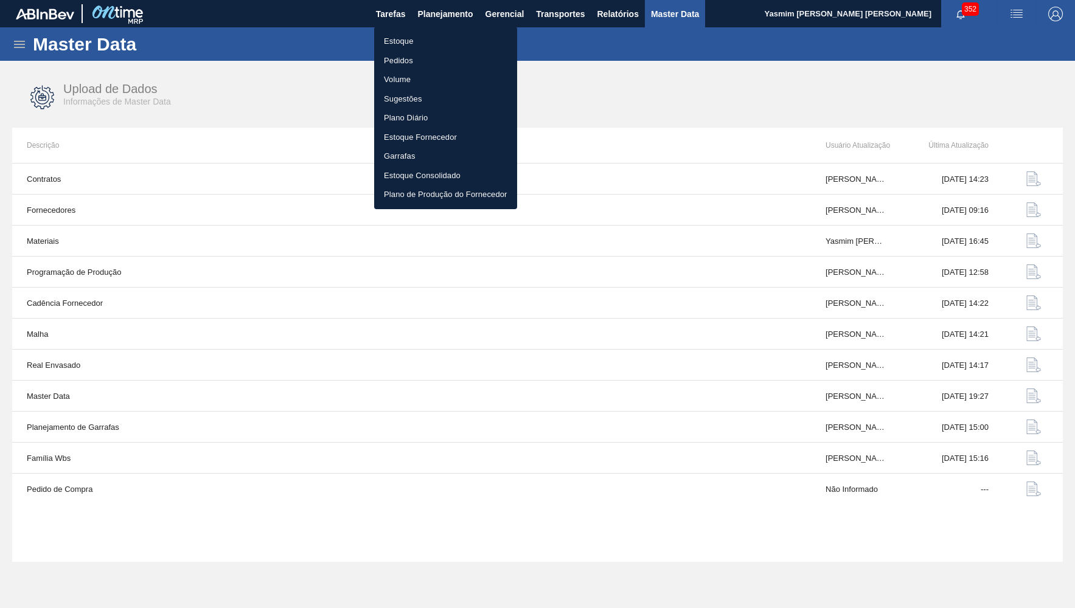
click at [423, 49] on li "Estoque" at bounding box center [445, 41] width 143 height 19
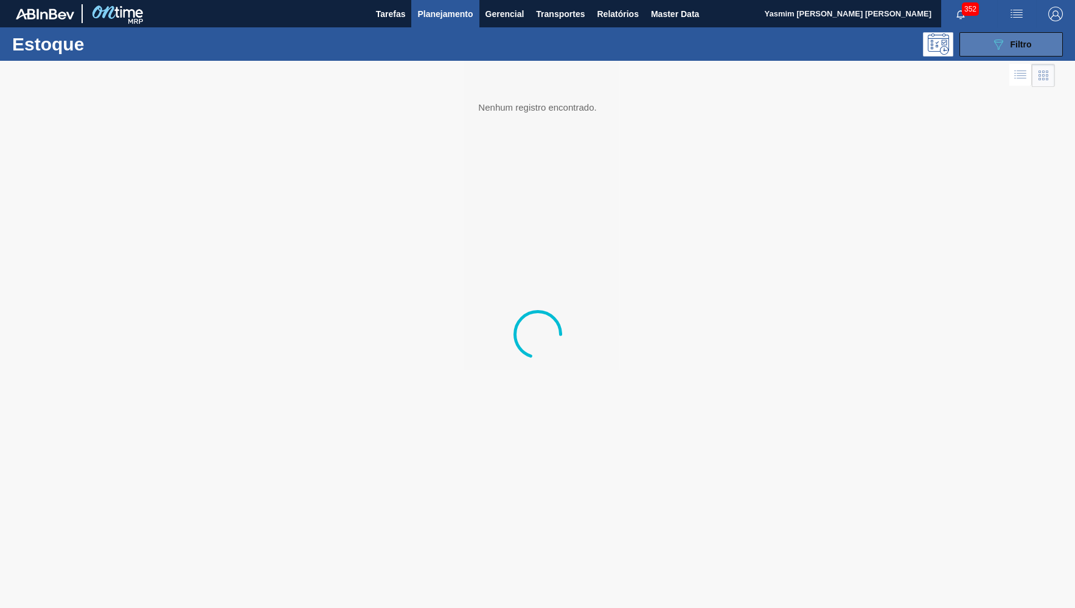
click at [1060, 39] on button "089F7B8B-B2A5-4AFE-B5C0-19BA573D28AC Filtro" at bounding box center [1010, 44] width 103 height 24
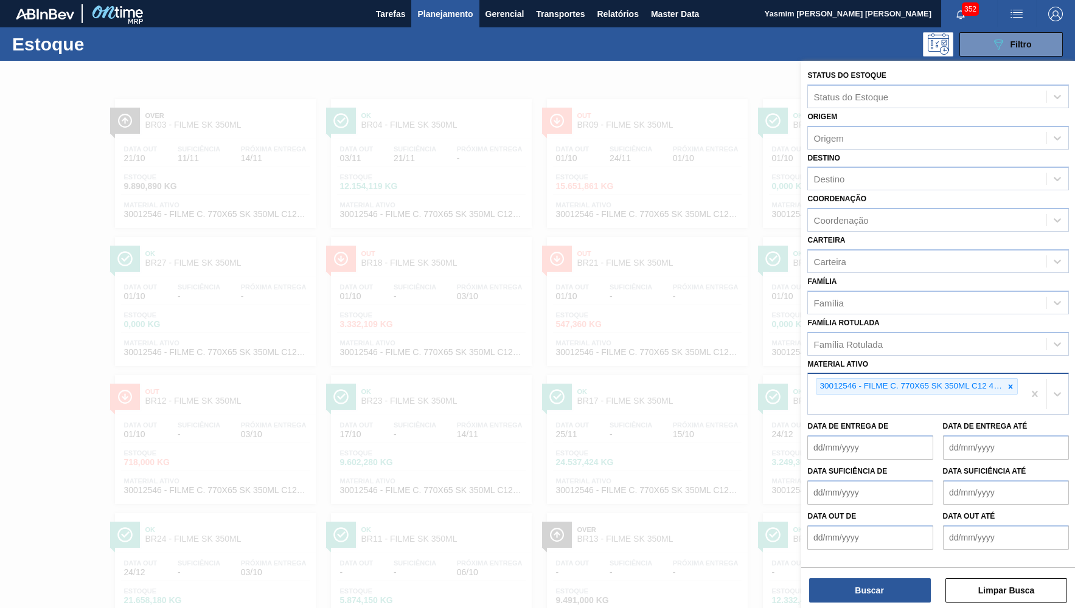
click at [1009, 383] on icon at bounding box center [1010, 387] width 9 height 9
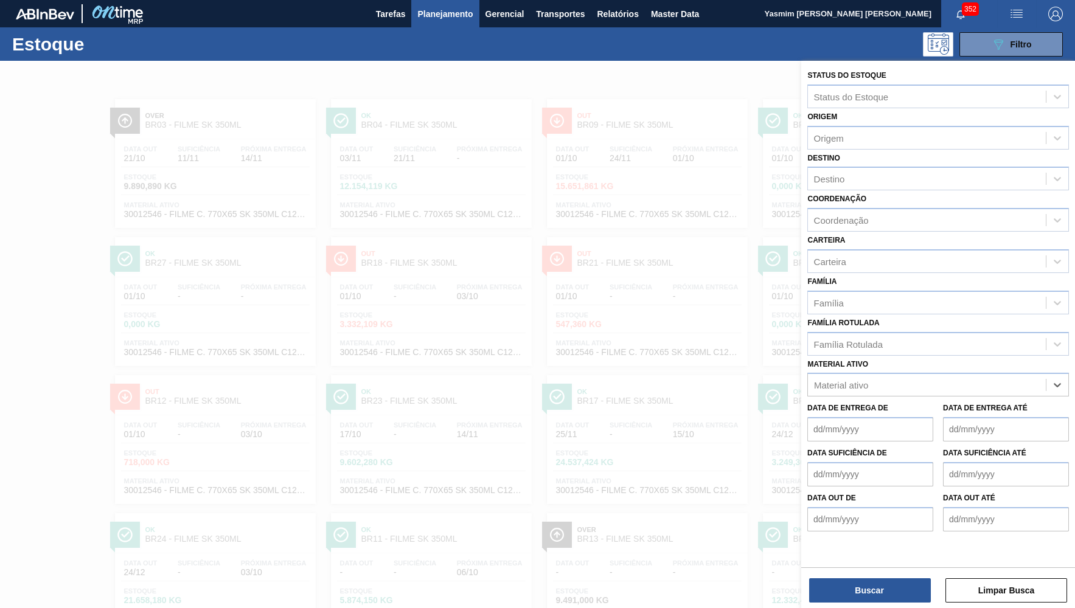
paste ativo "30003071"
type ativo "30003071"
click at [879, 404] on div "30003071 - FILME CONT LISO 800X60 MICRAS" at bounding box center [938, 415] width 262 height 23
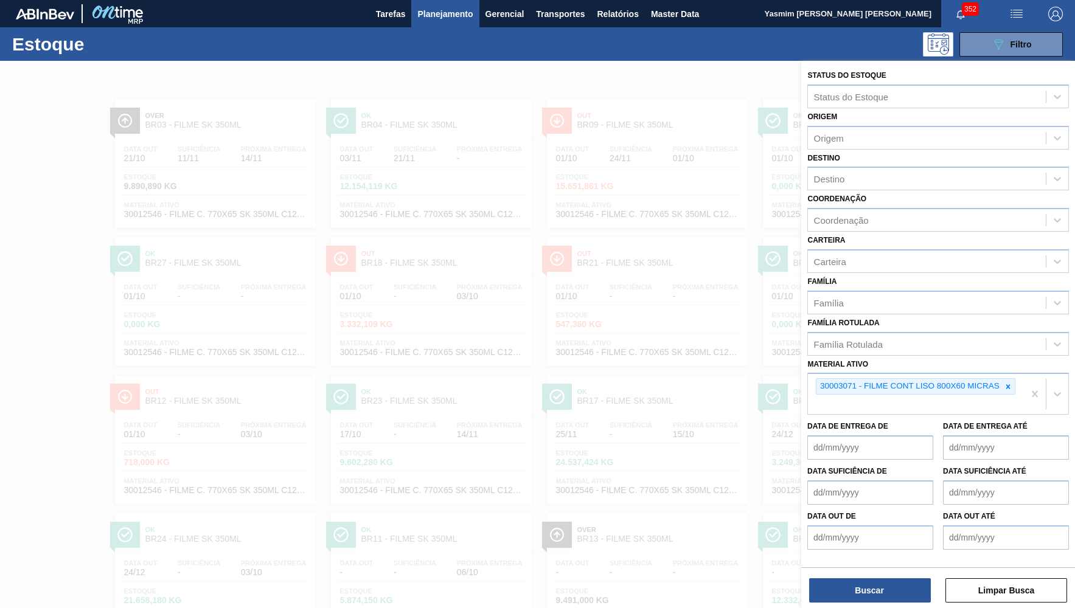
click at [844, 579] on div "Buscar Limpar Busca" at bounding box center [938, 585] width 274 height 34
click at [845, 579] on div "Buscar Limpar Busca" at bounding box center [938, 585] width 274 height 34
click at [848, 583] on button "Buscar" at bounding box center [870, 591] width 122 height 24
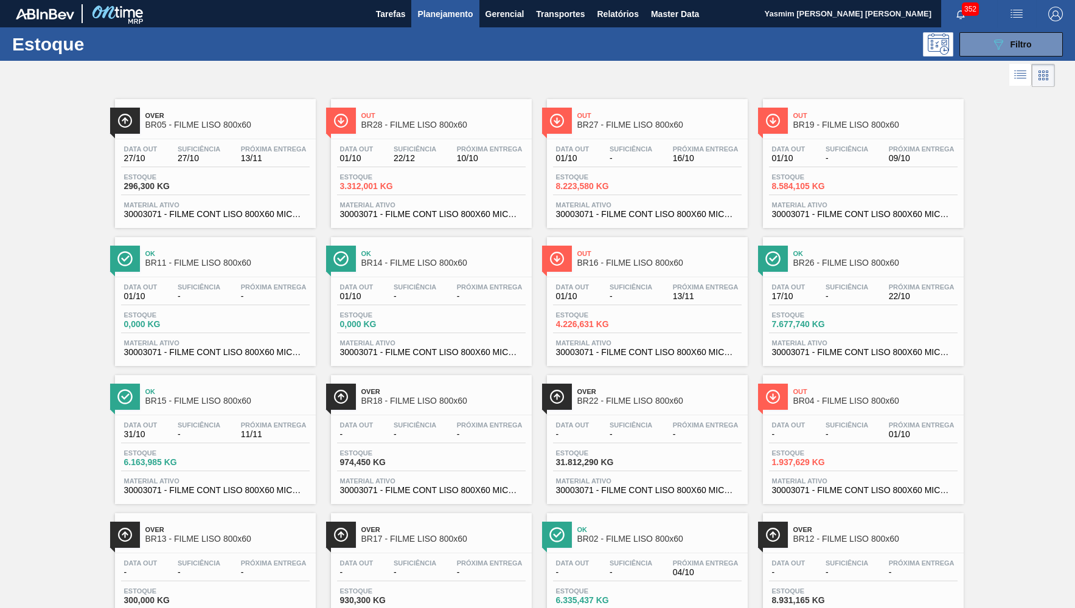
click at [219, 155] on div "Suficiência 27/10" at bounding box center [199, 154] width 49 height 18
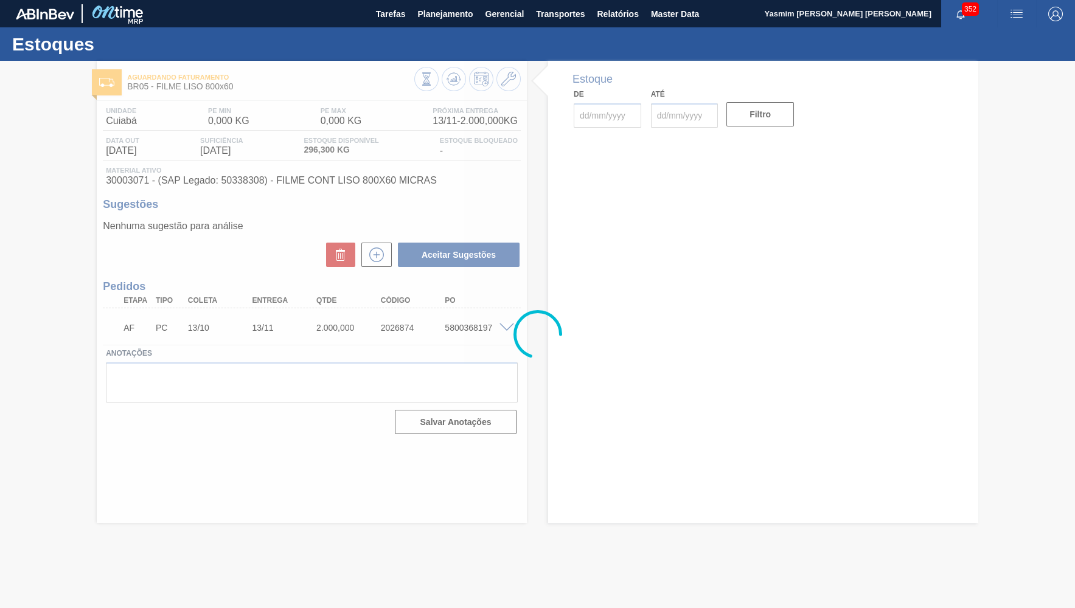
type input "[DATE]"
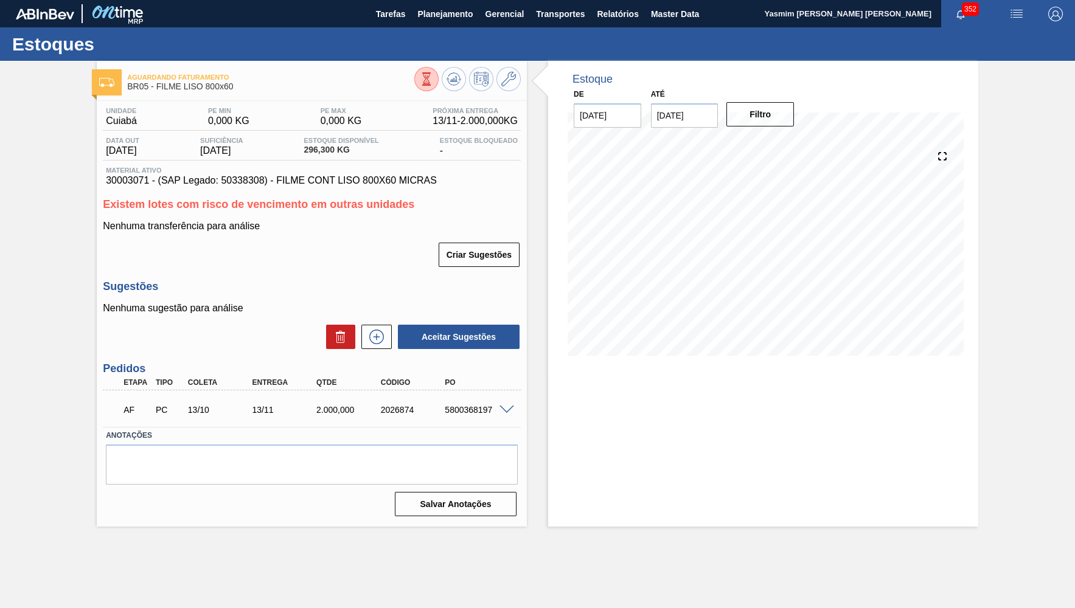
click at [231, 179] on span "30003071 - (SAP Legado: 50338308) - FILME CONT LISO 800X60 MICRAS" at bounding box center [312, 180] width 412 height 11
copy span "50338308"
drag, startPoint x: 403, startPoint y: 178, endPoint x: 256, endPoint y: 181, distance: 146.7
click at [256, 181] on span "30003071 - (SAP Legado: 50338308) - FILME CONT LISO 800X60 MICRAS" at bounding box center [312, 180] width 412 height 11
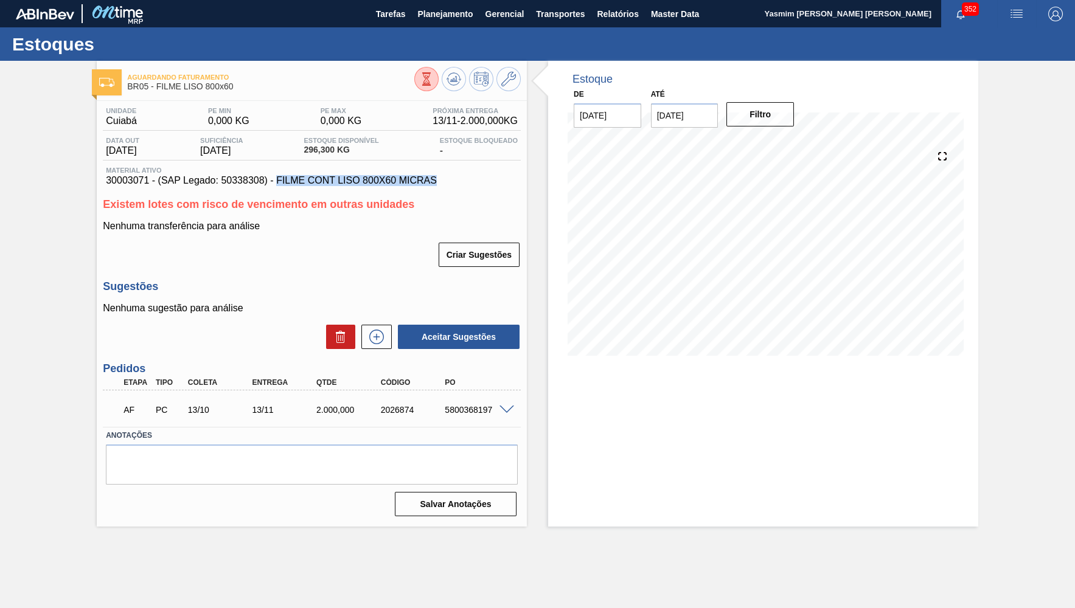
copy span "FILME CONT LISO 800X60 MICRAS"
click at [221, 275] on div "Unidade Cuiabá PE MIN 0,000 KG PE MAX 0,000 KG Próxima Entrega 13/11 - 2.000,00…" at bounding box center [312, 311] width 430 height 420
drag, startPoint x: 262, startPoint y: 179, endPoint x: 422, endPoint y: 178, distance: 160.0
click at [422, 178] on span "30003071 - (SAP Legado: 50338308) - FILME CONT LISO 800X60 MICRAS" at bounding box center [312, 180] width 412 height 11
click at [683, 30] on div "Estoques" at bounding box center [537, 43] width 1075 height 33
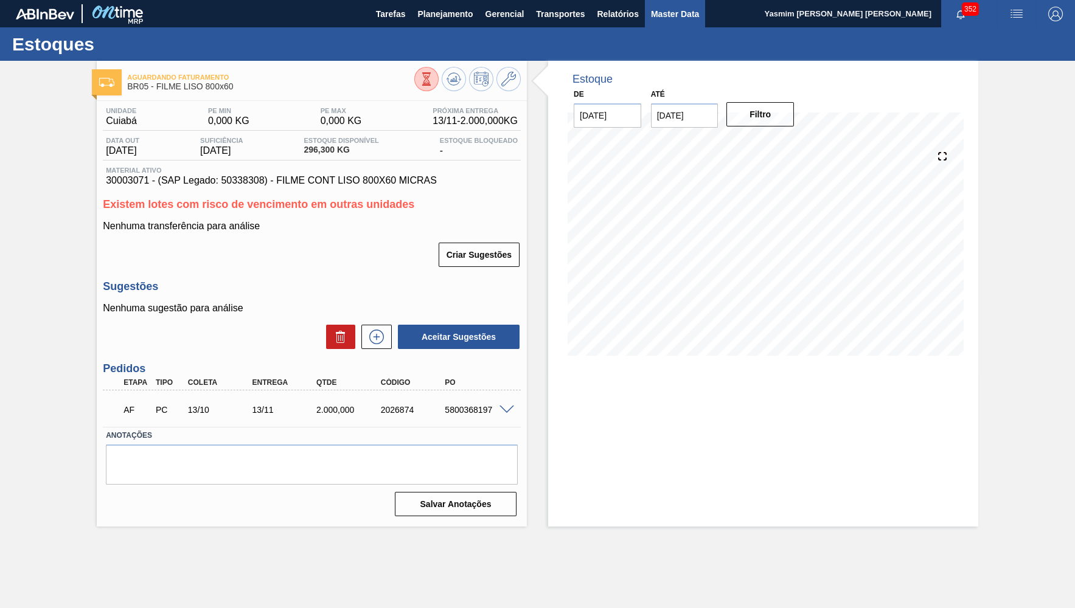
click at [675, 17] on span "Master Data" at bounding box center [675, 14] width 48 height 15
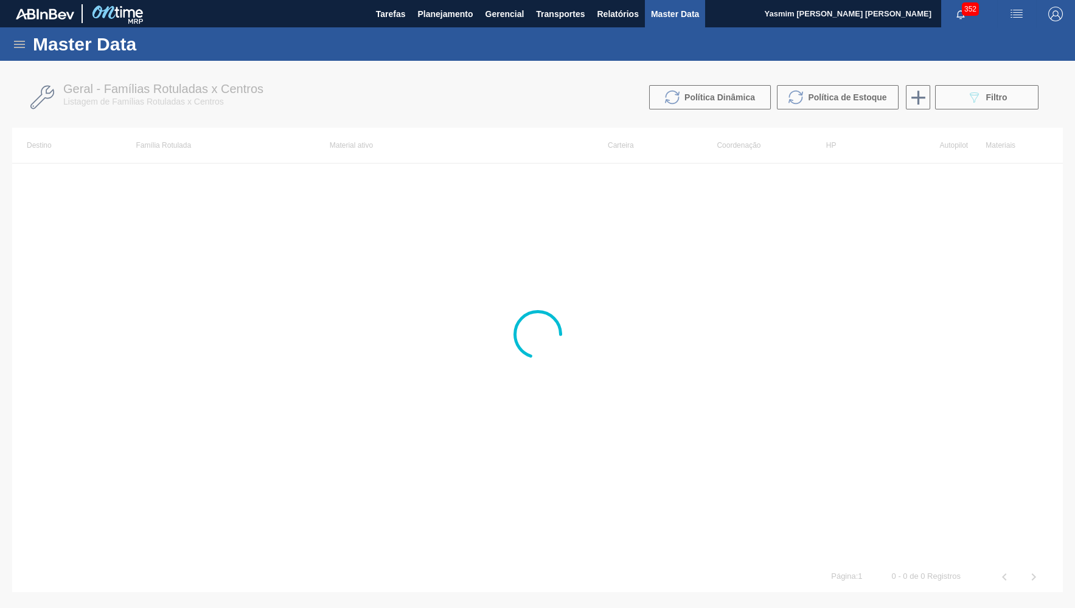
click at [24, 44] on icon at bounding box center [19, 44] width 11 height 7
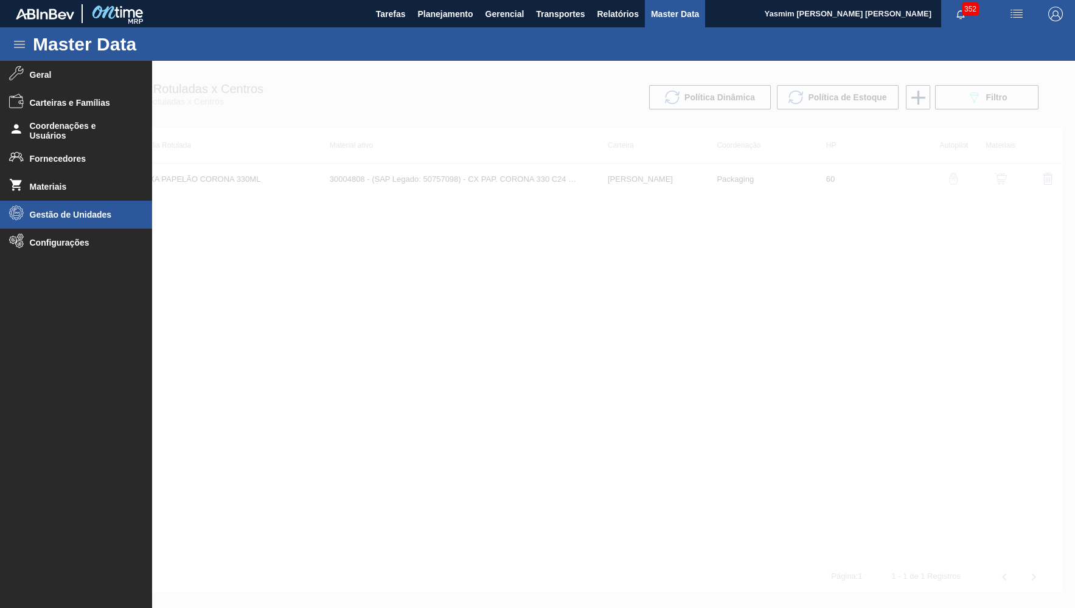
click at [49, 209] on li "Gestão de Unidades" at bounding box center [76, 215] width 152 height 28
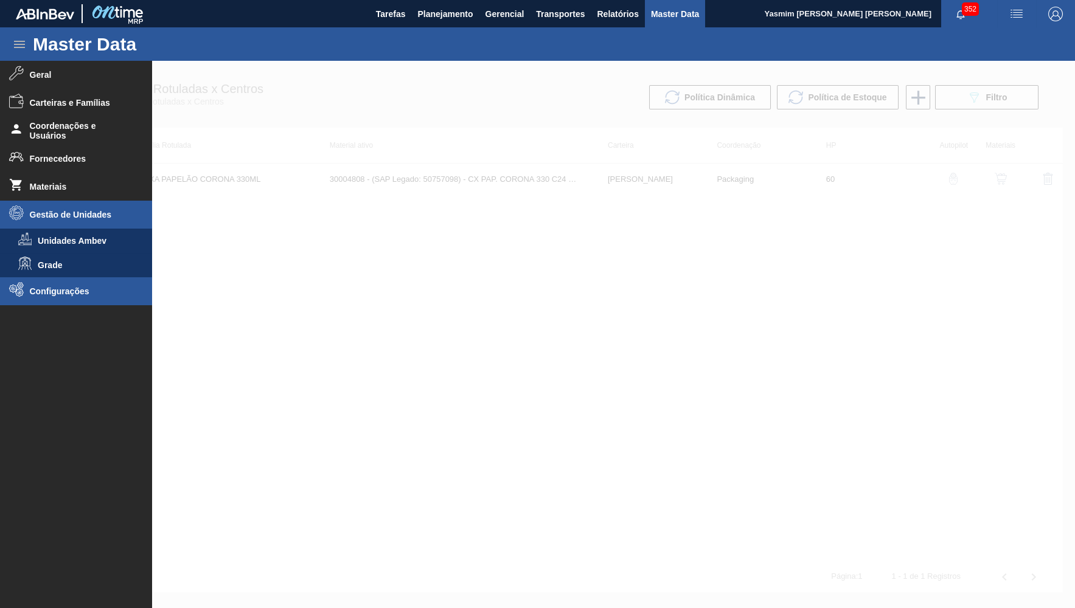
click at [52, 291] on span "Configurações" at bounding box center [80, 292] width 100 height 10
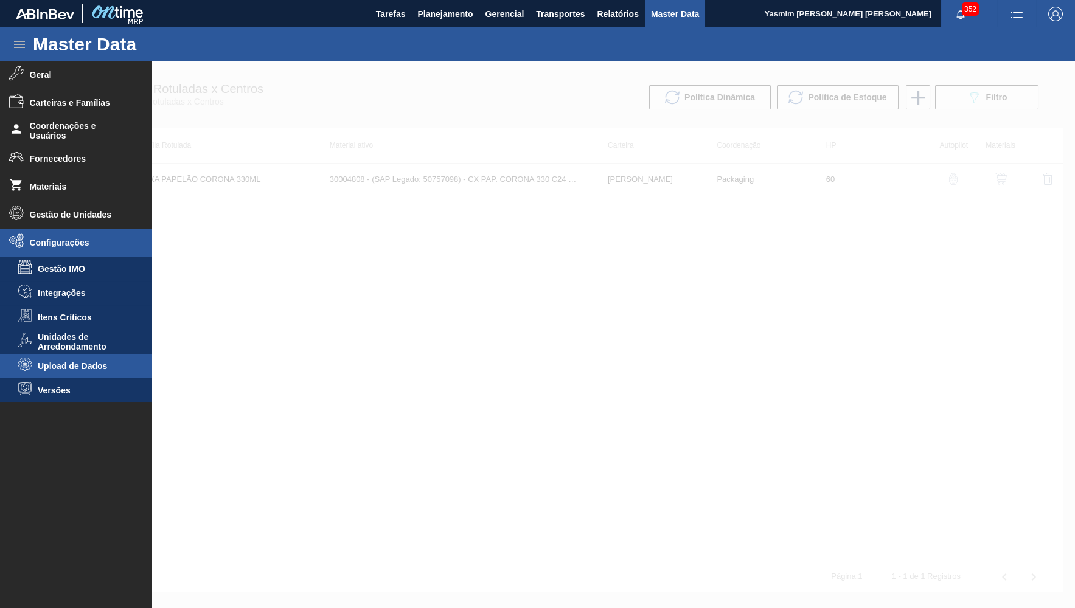
click at [57, 360] on li "Upload de Dados" at bounding box center [76, 366] width 152 height 24
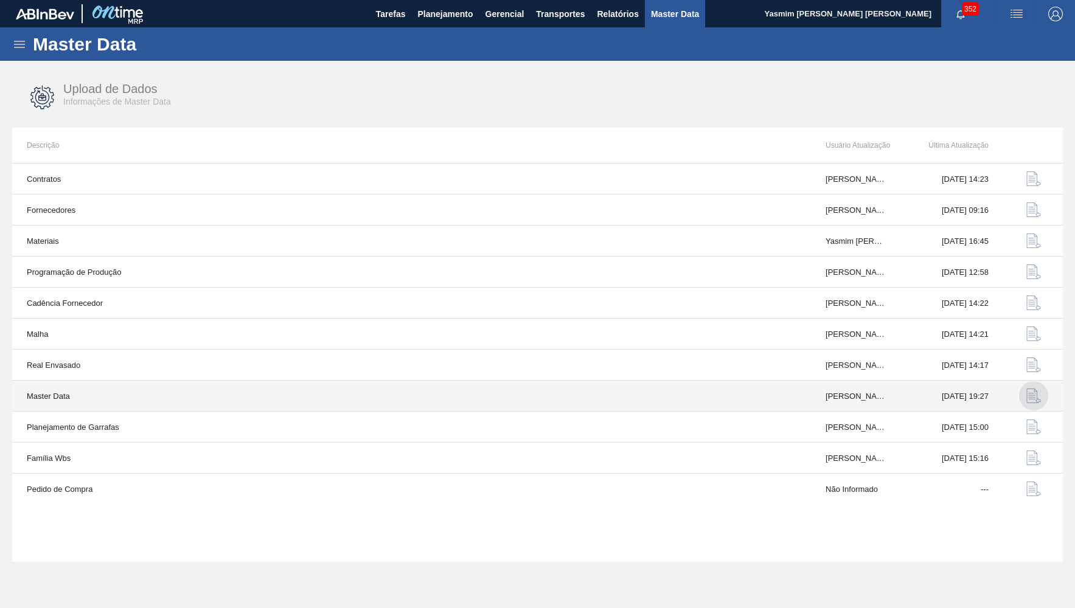
click at [1035, 398] on img "button" at bounding box center [1033, 396] width 15 height 15
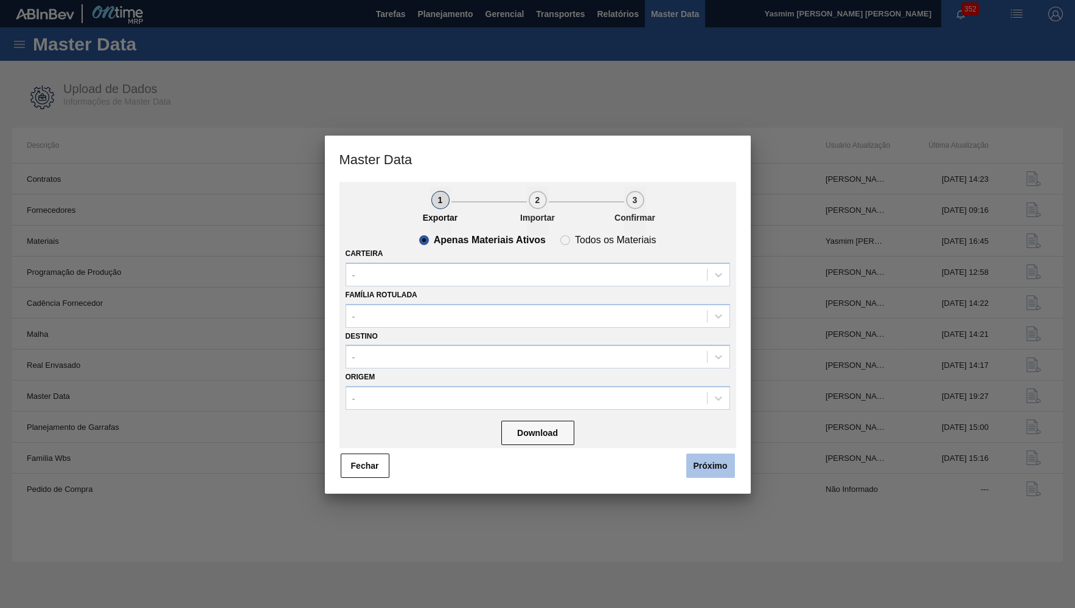
click at [727, 454] on button "Próximo" at bounding box center [710, 466] width 49 height 24
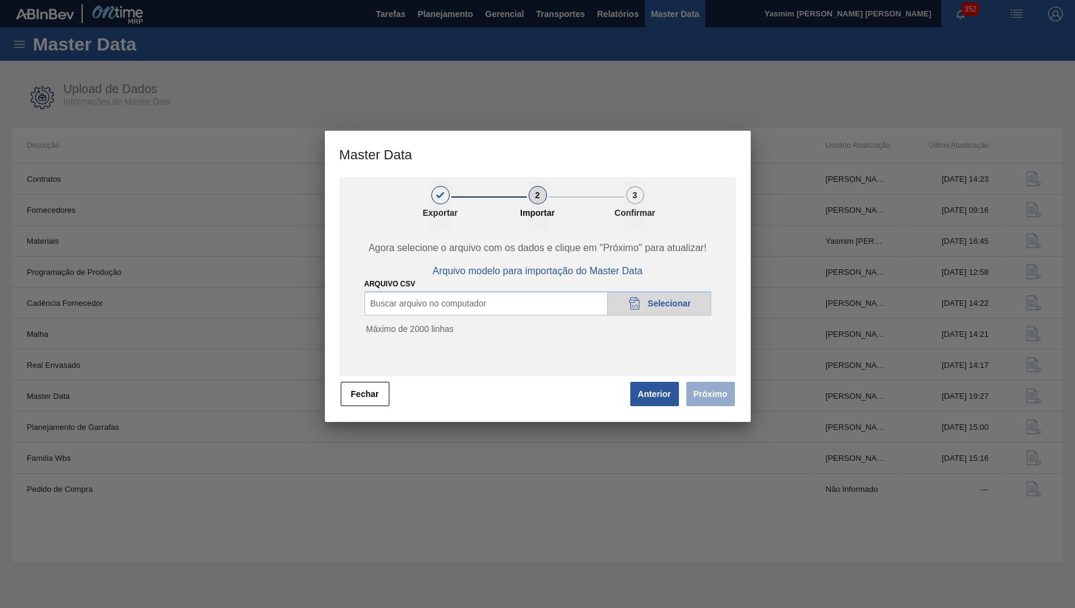
click at [650, 307] on div "20DAD902-3625-4257-8FDA-0C0CB19E2A3D Selecionar" at bounding box center [659, 303] width 104 height 24
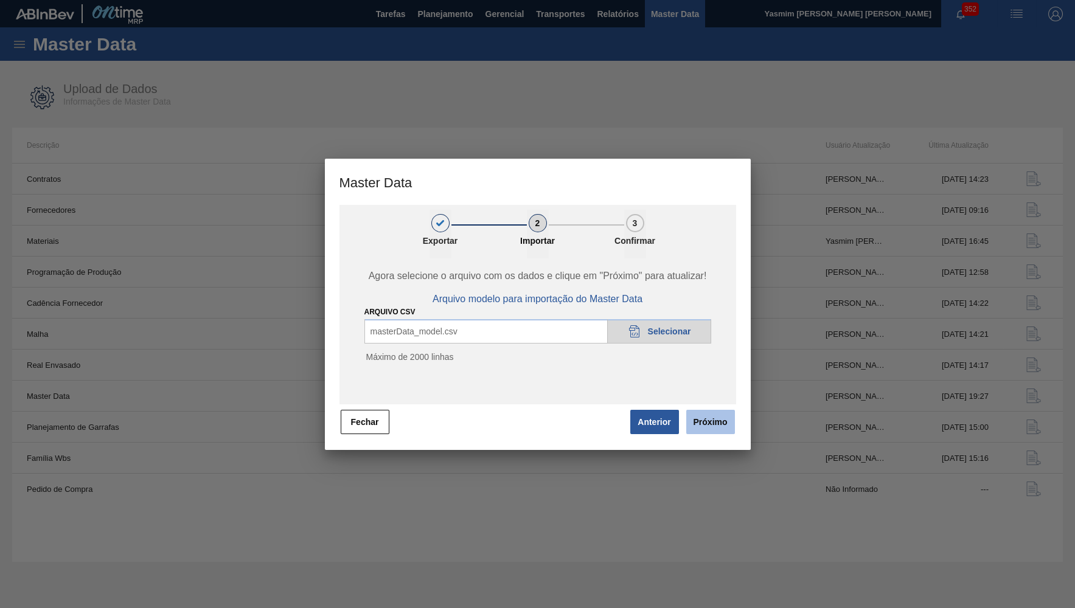
click at [718, 431] on button "Próximo" at bounding box center [710, 422] width 49 height 24
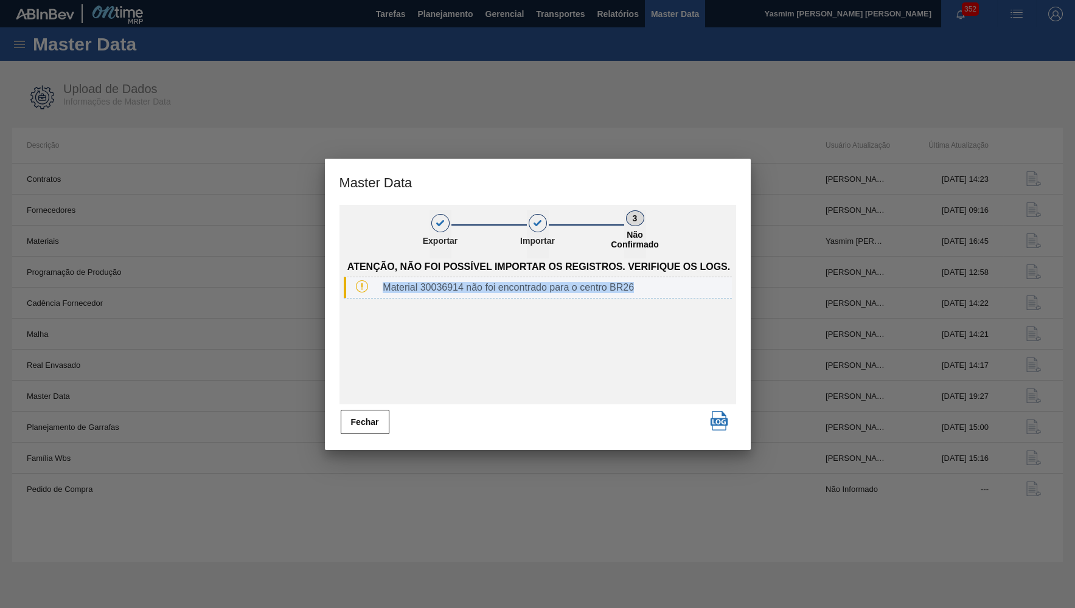
drag, startPoint x: 381, startPoint y: 283, endPoint x: 660, endPoint y: 280, distance: 278.6
click at [660, 280] on div "Material 30036914 não foi encontrado para o centro BR26" at bounding box center [538, 287] width 388 height 21
click at [579, 289] on div "Material 30036914 não foi encontrado para o centro BR26" at bounding box center [554, 287] width 353 height 11
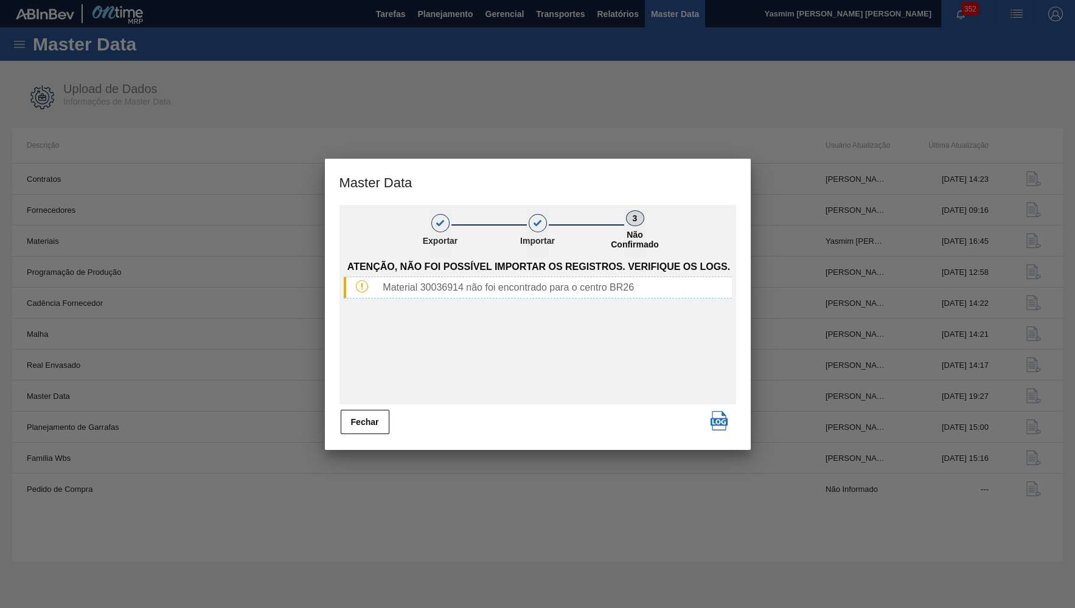
click at [498, 366] on div "Atenção, não foi possível importar os registros. Verifique os logs. Material 30…" at bounding box center [537, 332] width 397 height 146
drag, startPoint x: 469, startPoint y: 287, endPoint x: 701, endPoint y: 279, distance: 232.5
click at [701, 279] on div "Material 30036914 não foi encontrado para o centro BR26" at bounding box center [538, 287] width 388 height 21
click at [379, 417] on button "Fechar" at bounding box center [365, 422] width 49 height 24
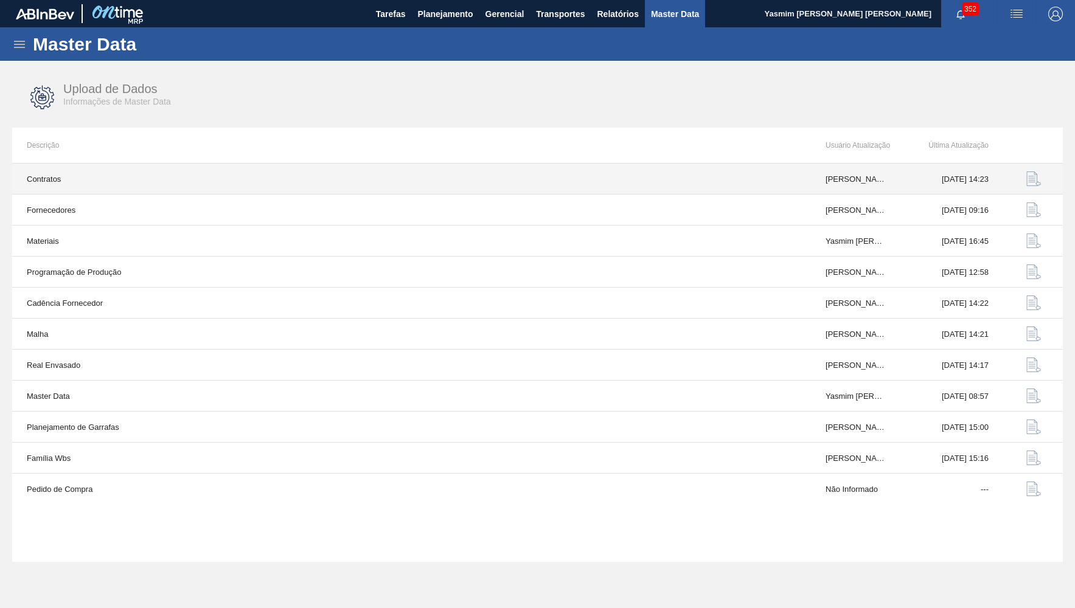
click at [1025, 183] on button "button" at bounding box center [1033, 178] width 29 height 29
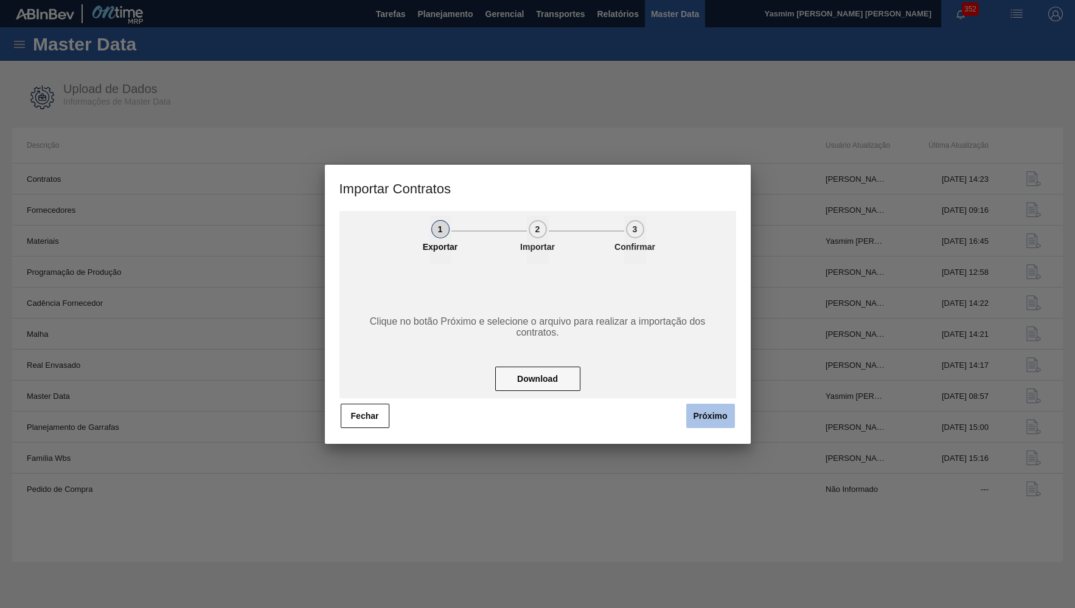
click at [720, 417] on button "Próximo" at bounding box center [710, 416] width 49 height 24
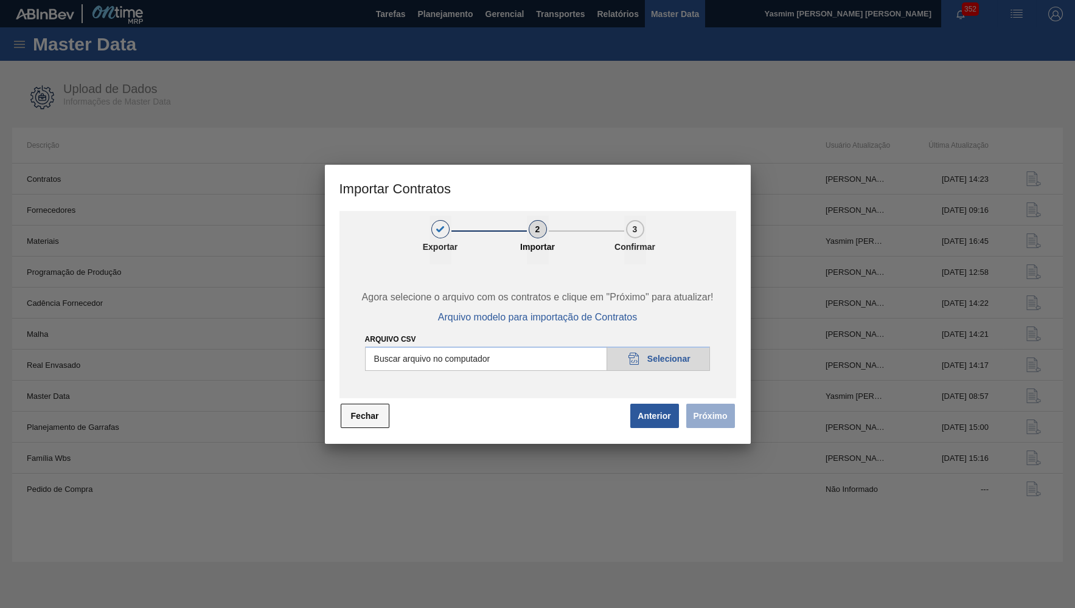
click at [354, 425] on button "Fechar" at bounding box center [365, 416] width 49 height 24
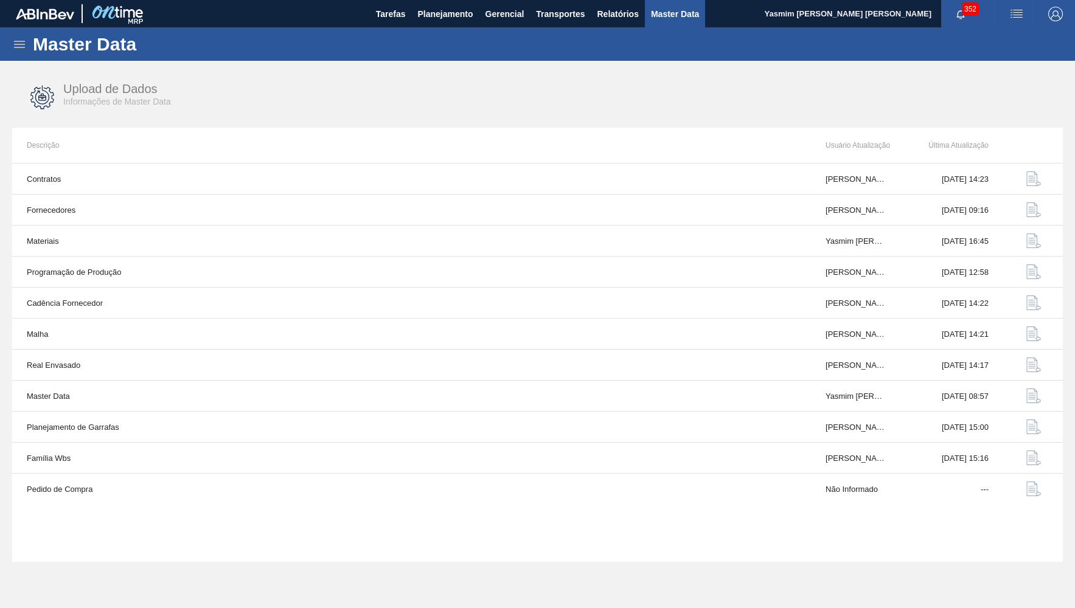
click at [16, 48] on icon at bounding box center [19, 44] width 15 height 15
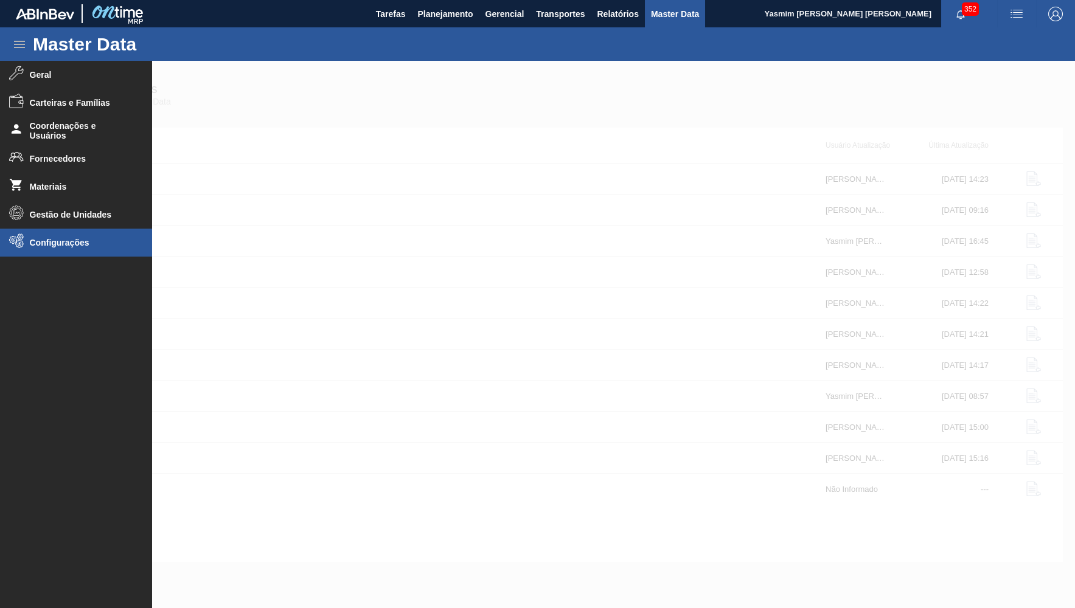
click at [68, 240] on span "Configurações" at bounding box center [80, 243] width 100 height 10
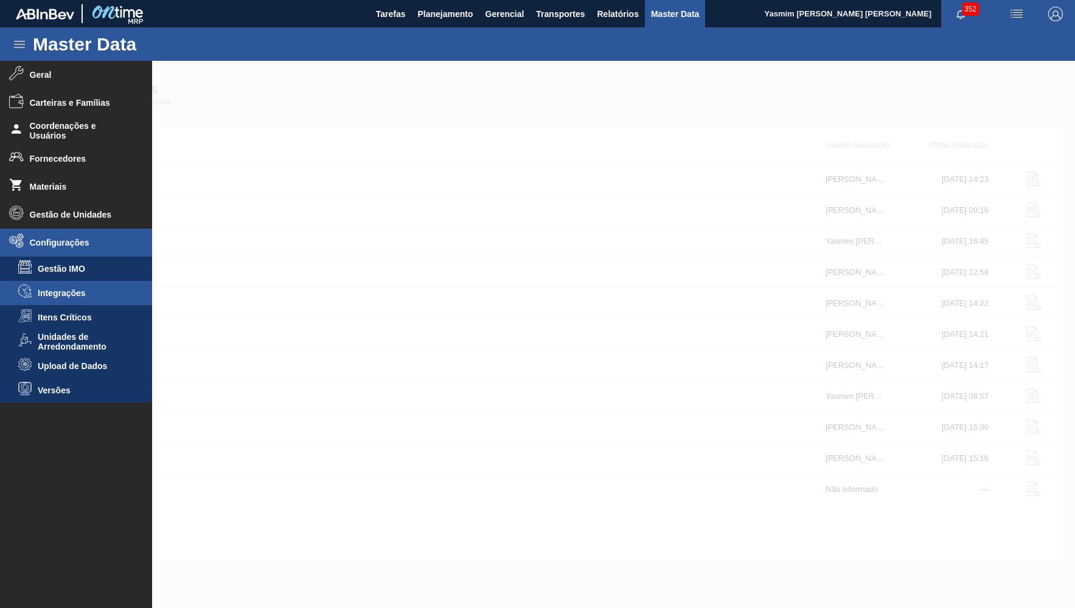
click at [75, 299] on li "Integrações" at bounding box center [76, 293] width 152 height 24
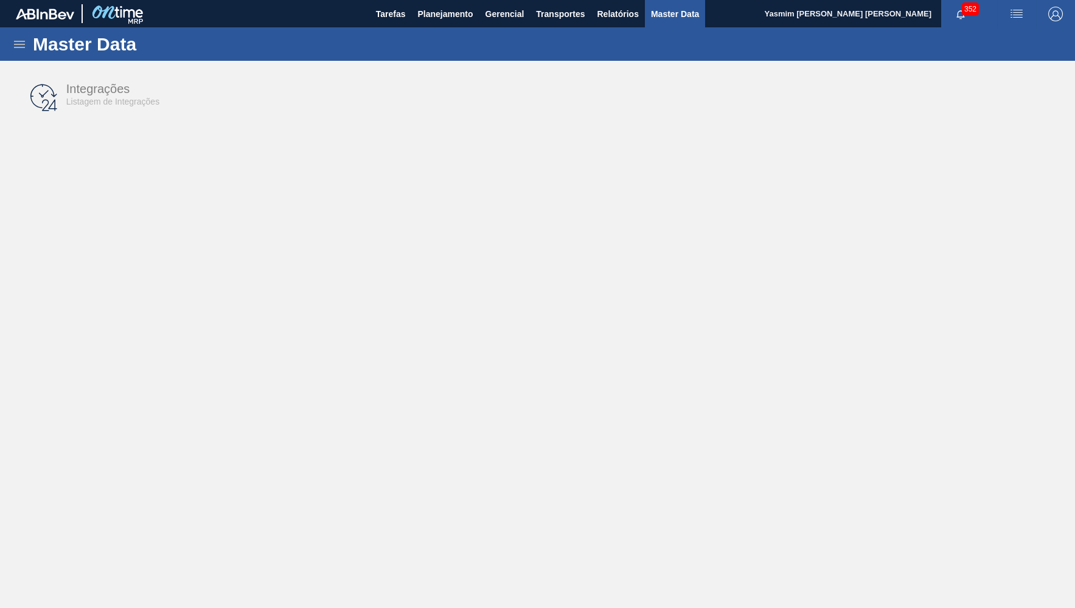
click at [21, 44] on icon at bounding box center [19, 44] width 11 height 7
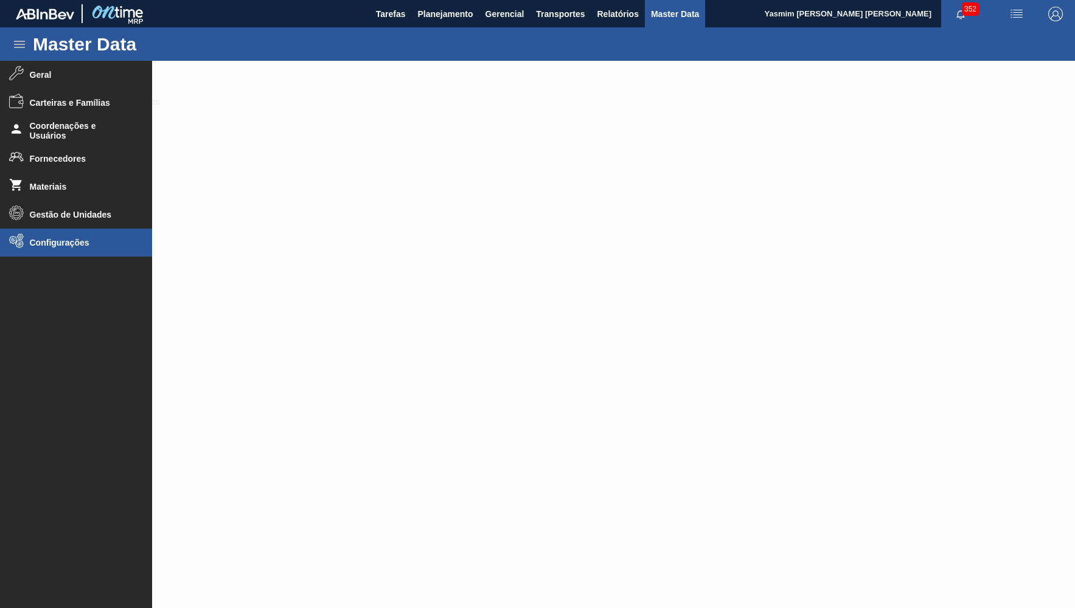
click at [63, 235] on li "Configurações" at bounding box center [76, 243] width 152 height 28
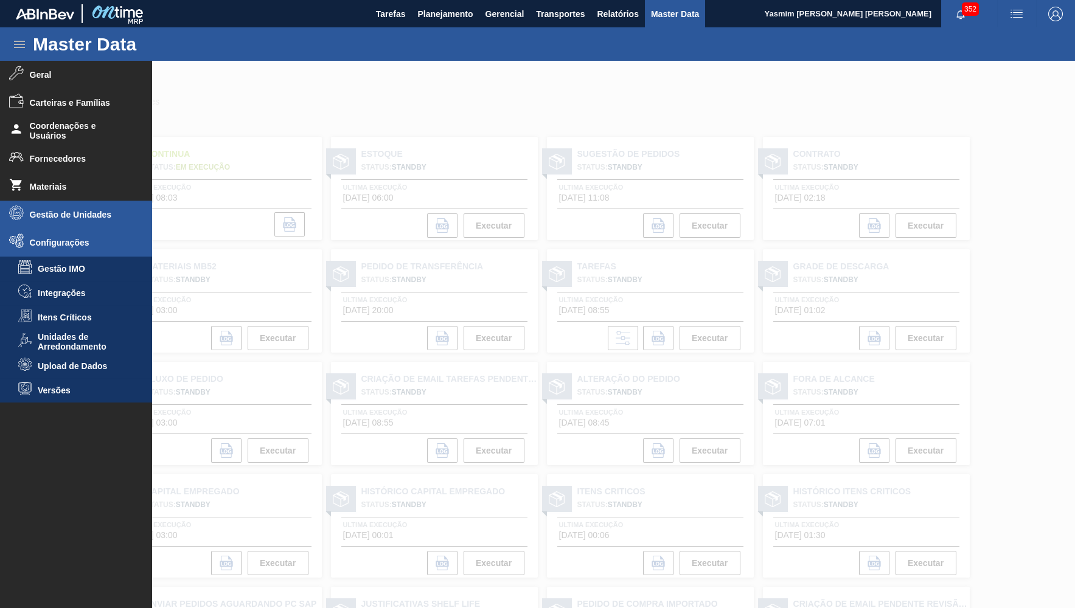
click at [64, 220] on li "Gestão de Unidades" at bounding box center [76, 215] width 152 height 28
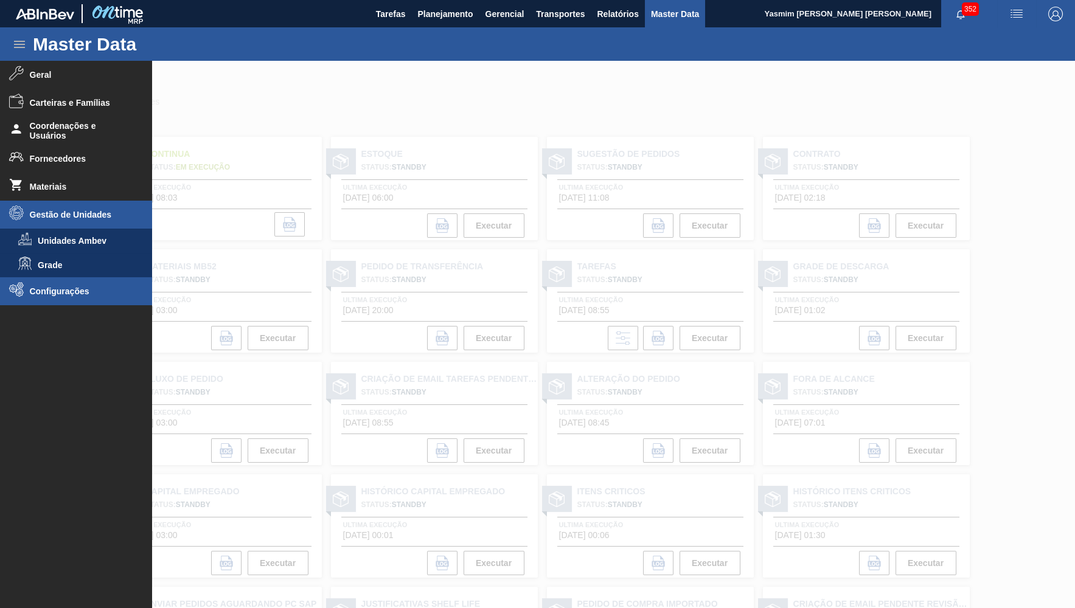
click at [60, 290] on span "Configurações" at bounding box center [80, 292] width 100 height 10
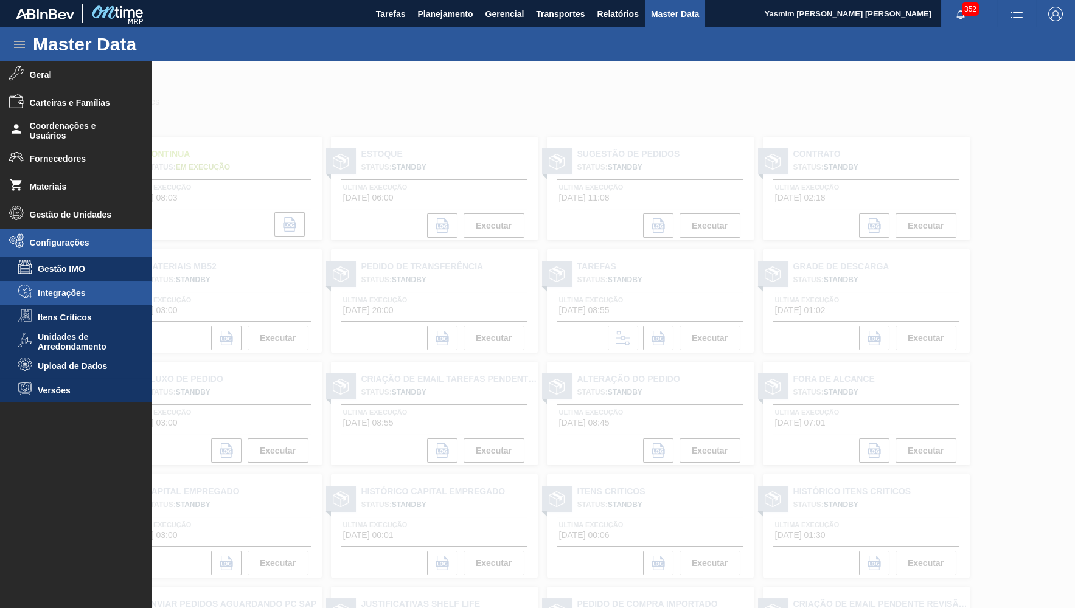
click at [88, 288] on li "Integrações" at bounding box center [76, 293] width 152 height 24
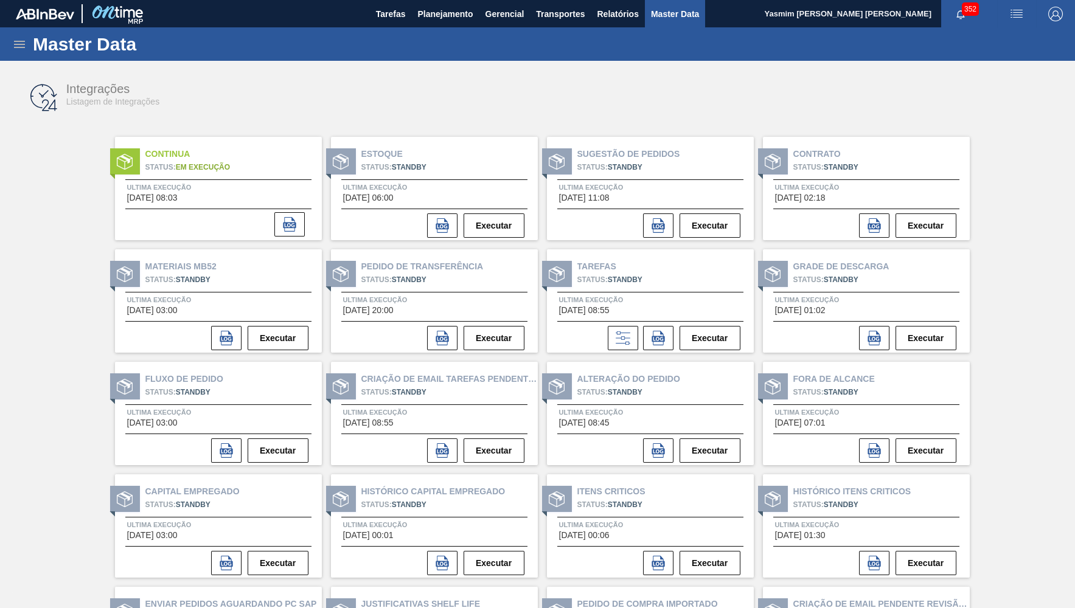
click at [19, 43] on icon at bounding box center [19, 44] width 15 height 15
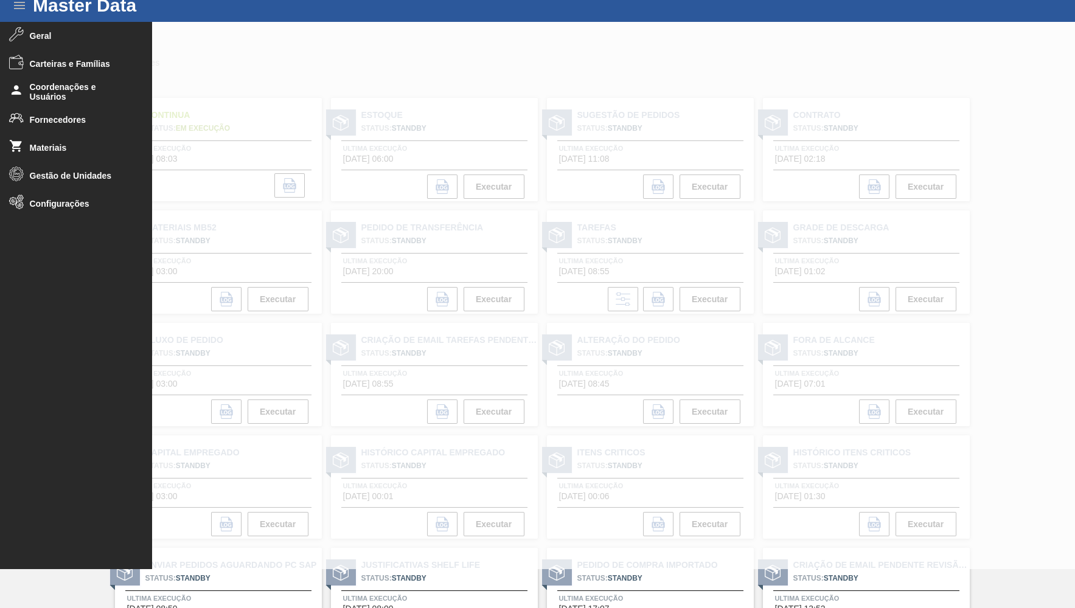
scroll to position [55, 0]
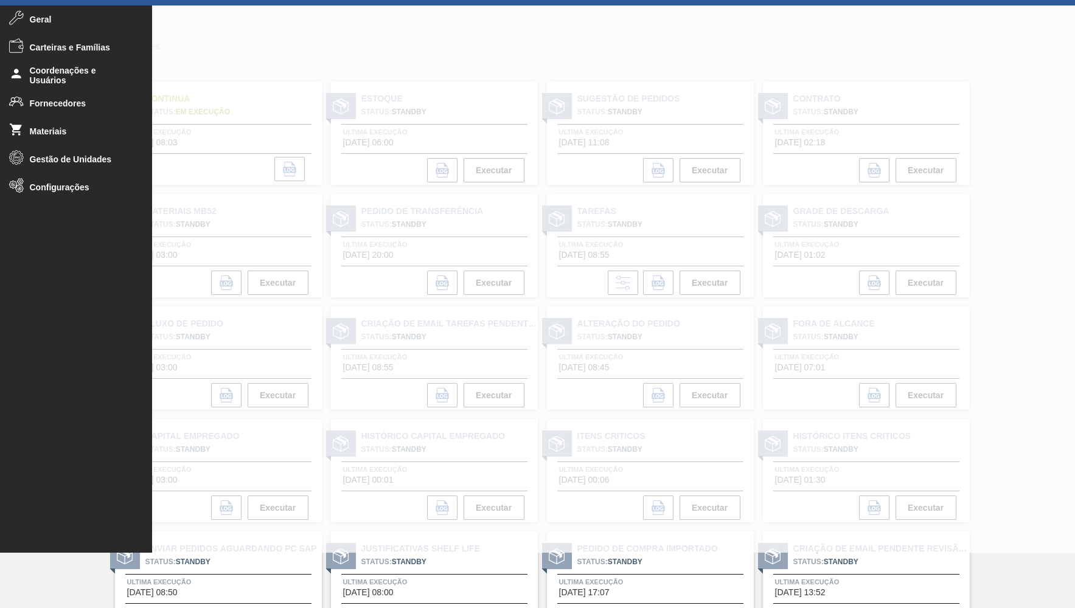
click at [46, 210] on ul "Geral Carteiras e Famílias Coordenações e Usuários Fornecedores Materiais Gestã…" at bounding box center [76, 273] width 152 height 537
click at [46, 192] on span "Configurações" at bounding box center [80, 188] width 100 height 10
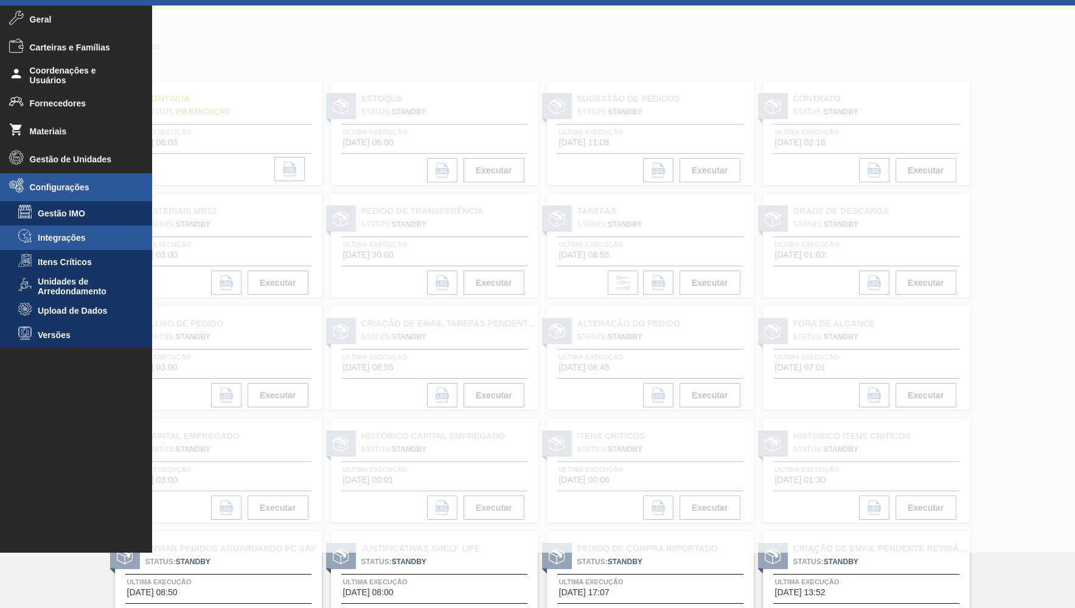
click at [38, 240] on span "Integrações" at bounding box center [85, 238] width 94 height 10
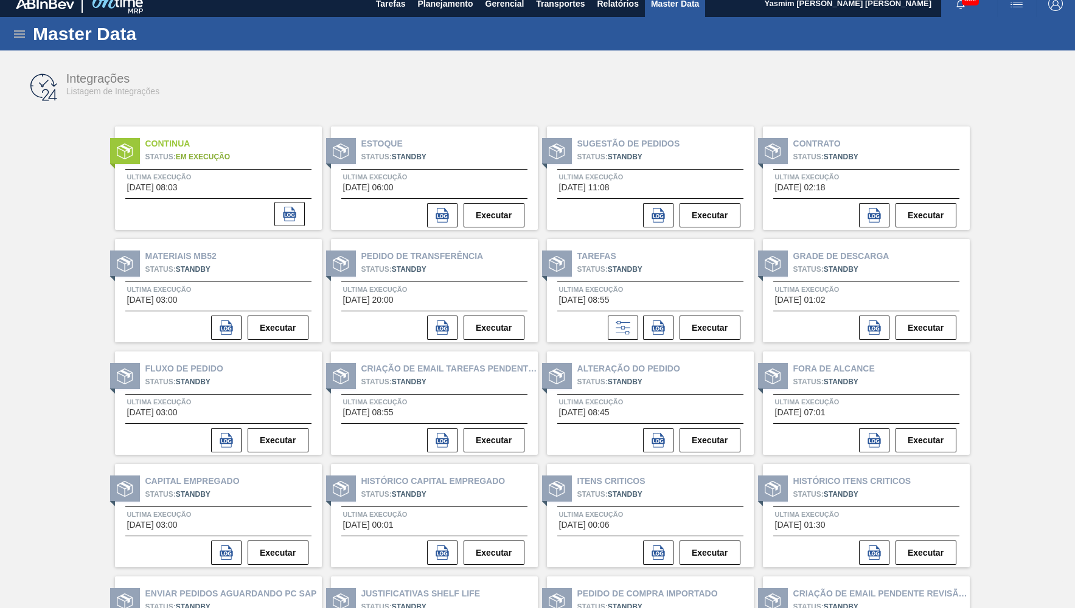
scroll to position [0, 0]
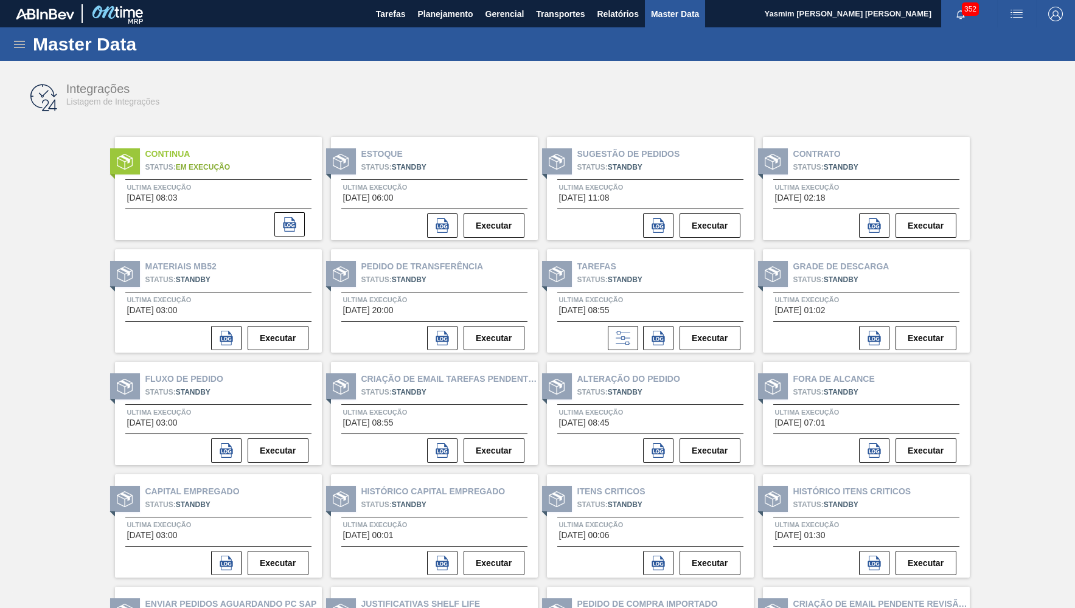
click at [22, 40] on icon at bounding box center [19, 44] width 15 height 15
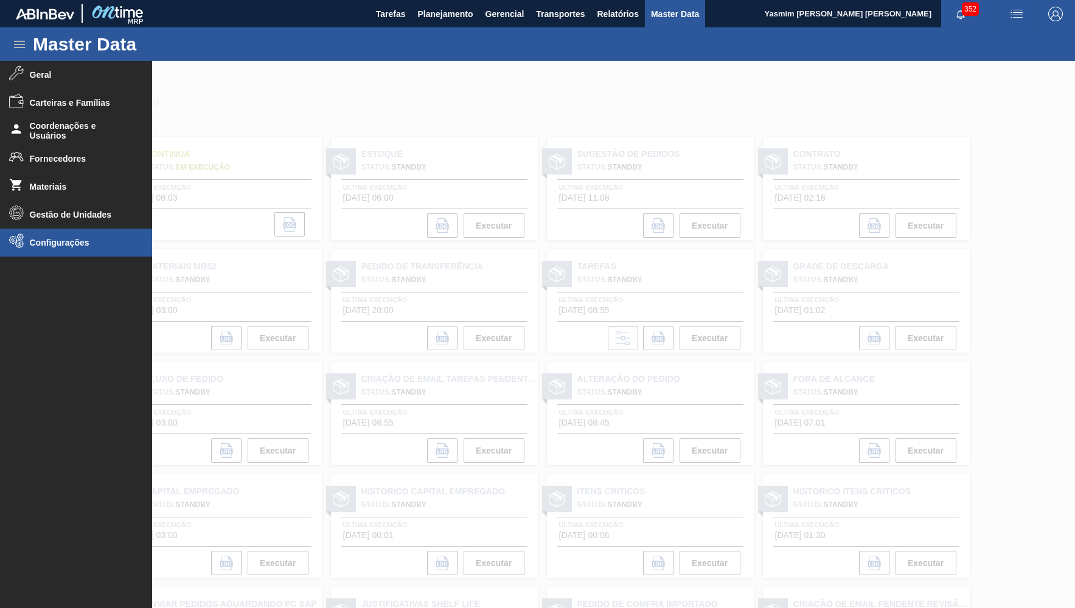
click at [60, 239] on span "Configurações" at bounding box center [80, 243] width 100 height 10
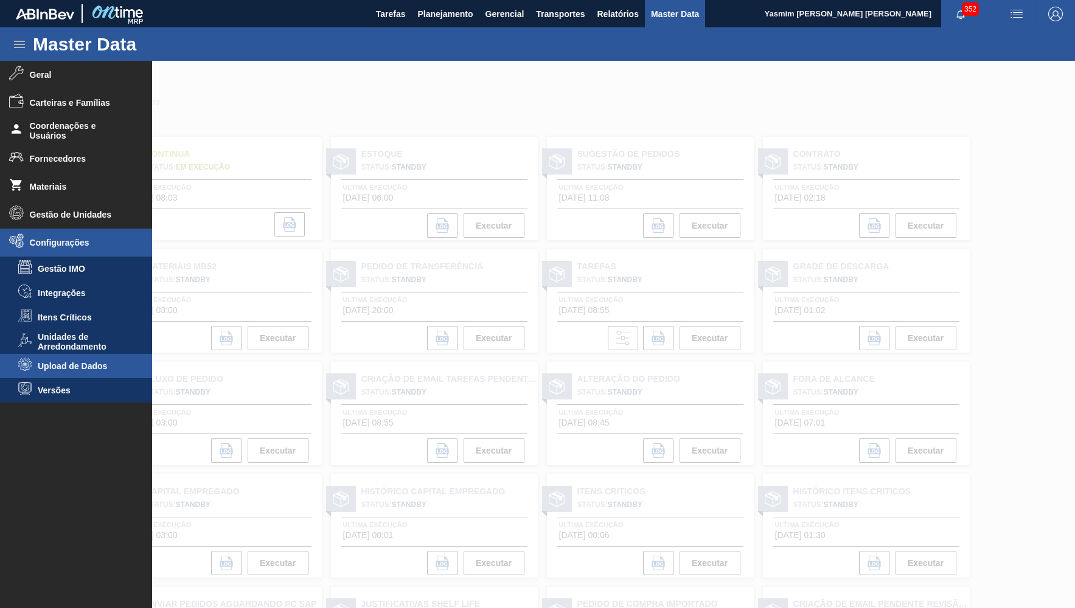
click at [62, 370] on span "Upload de Dados" at bounding box center [85, 366] width 94 height 10
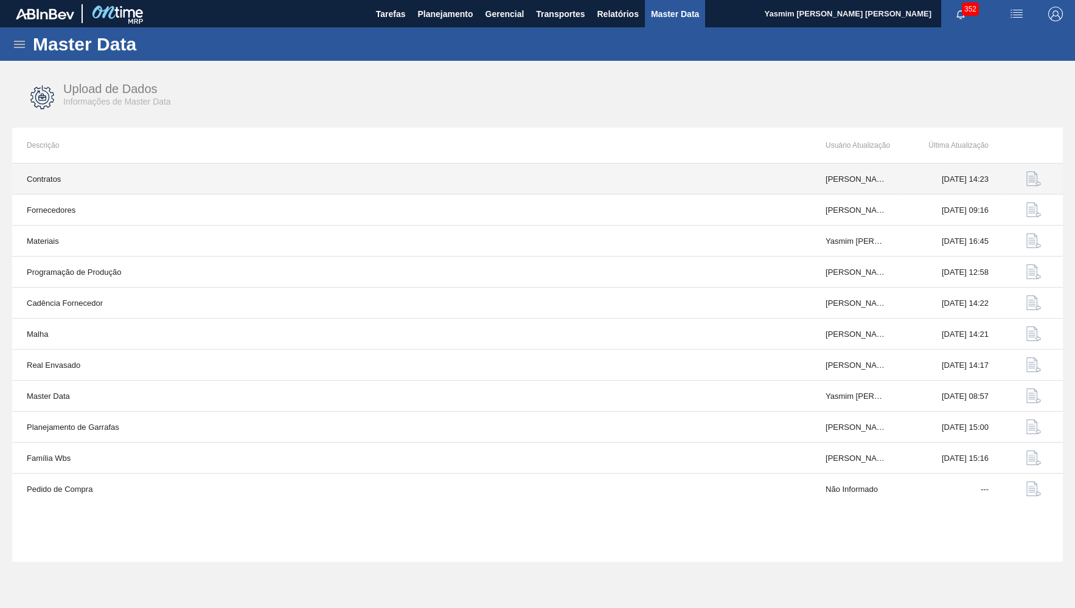
click at [1028, 181] on img "button" at bounding box center [1033, 179] width 15 height 15
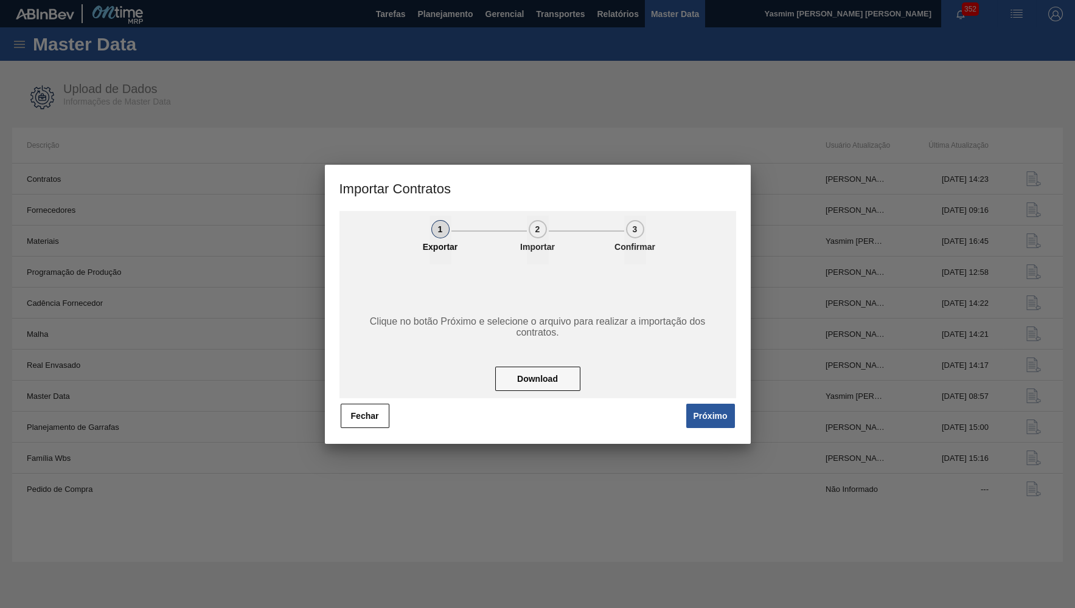
click at [695, 403] on span "Próximo" at bounding box center [708, 416] width 56 height 27
click at [701, 408] on button "Próximo" at bounding box center [710, 416] width 49 height 24
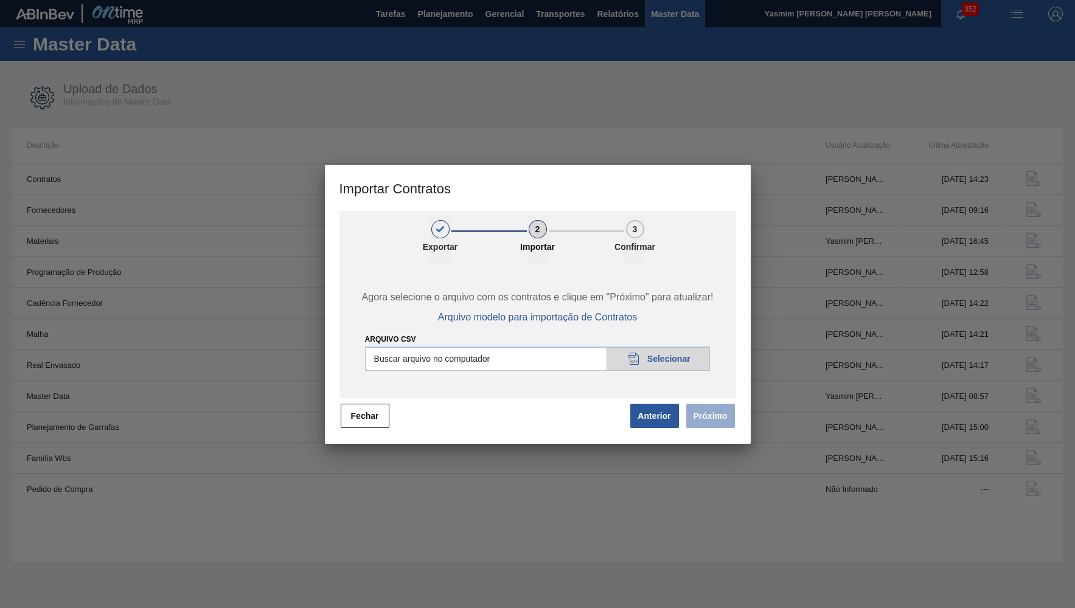
click at [708, 423] on span "Próximo" at bounding box center [708, 416] width 56 height 27
click at [366, 419] on button "Fechar" at bounding box center [365, 416] width 49 height 24
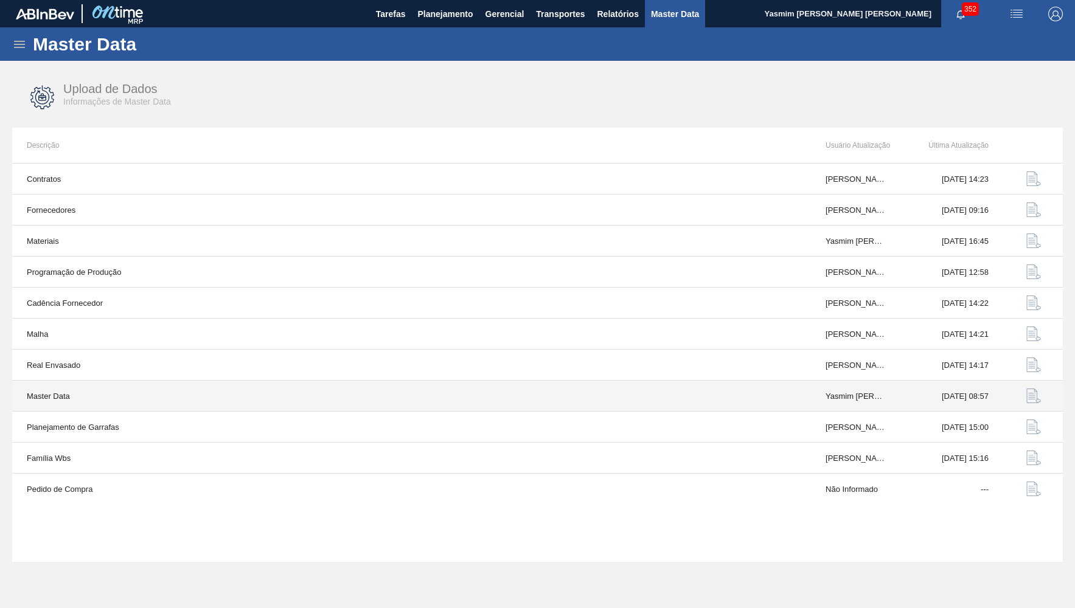
click at [1029, 397] on img "button" at bounding box center [1033, 396] width 15 height 15
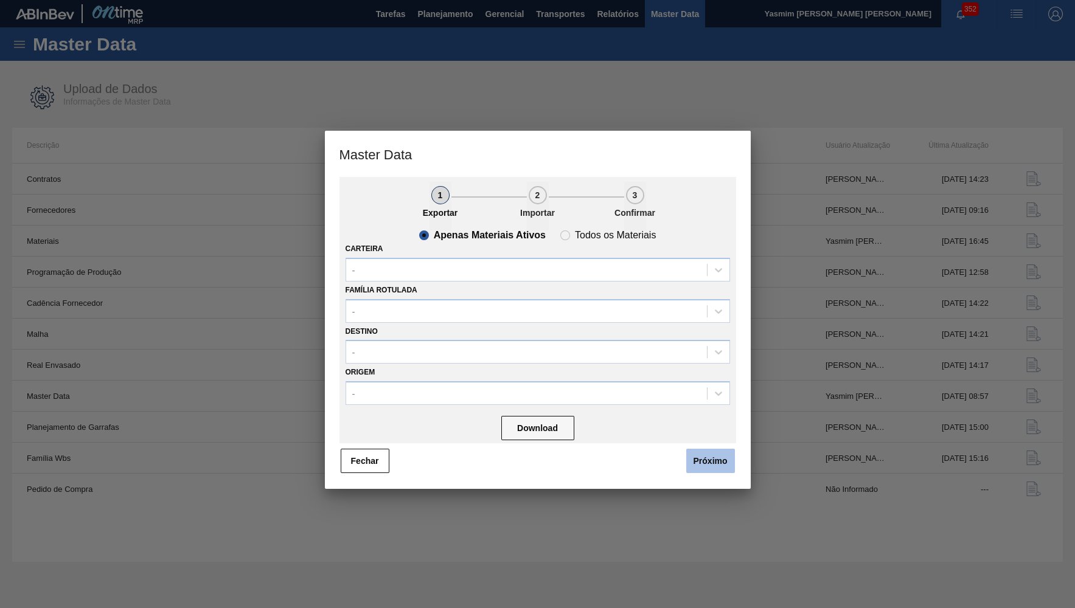
click at [725, 449] on button "Próximo" at bounding box center [710, 461] width 49 height 24
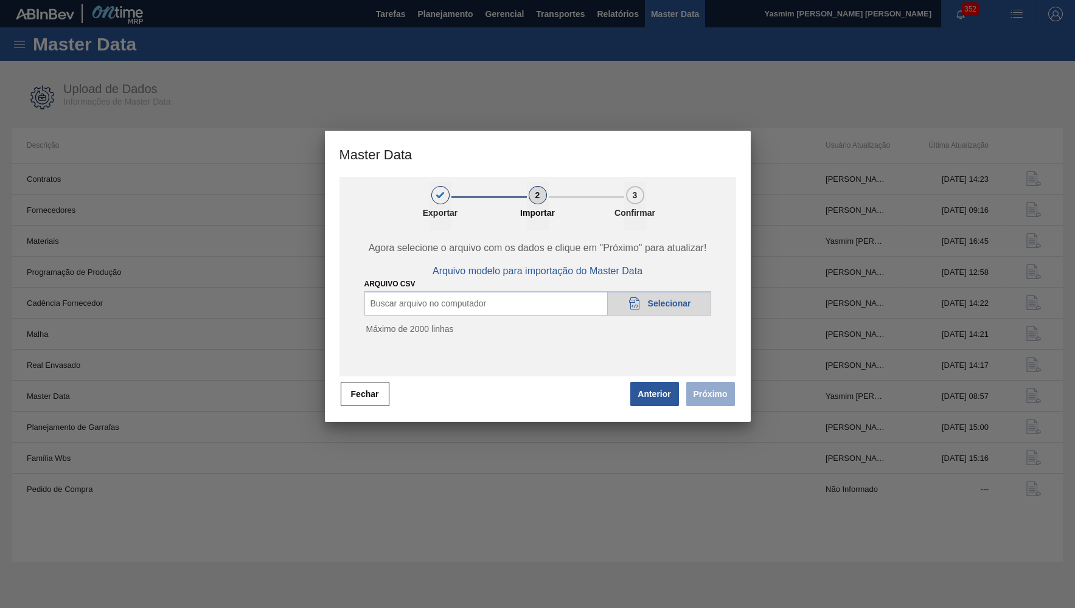
drag, startPoint x: 715, startPoint y: 310, endPoint x: 648, endPoint y: 304, distance: 67.9
click at [715, 311] on div "Agora selecione o arquivo com os dados e clique em "Próximo" para atualizar! Ar…" at bounding box center [537, 304] width 397 height 146
click at [652, 291] on div "20DAD902-3625-4257-8FDA-0C0CB19E2A3D Selecionar" at bounding box center [659, 303] width 104 height 24
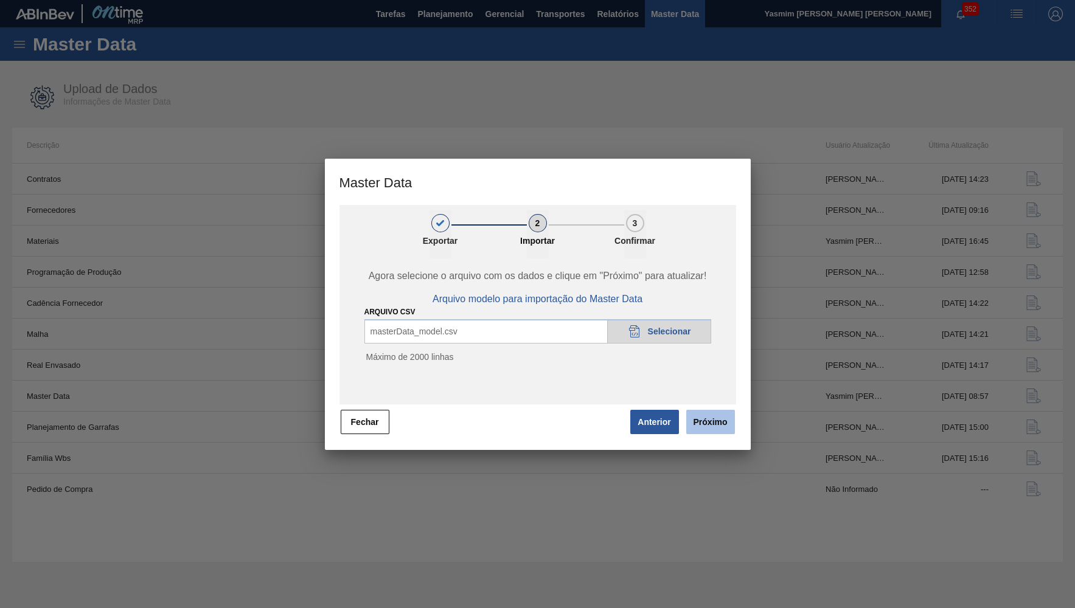
click at [703, 423] on button "Próximo" at bounding box center [710, 422] width 49 height 24
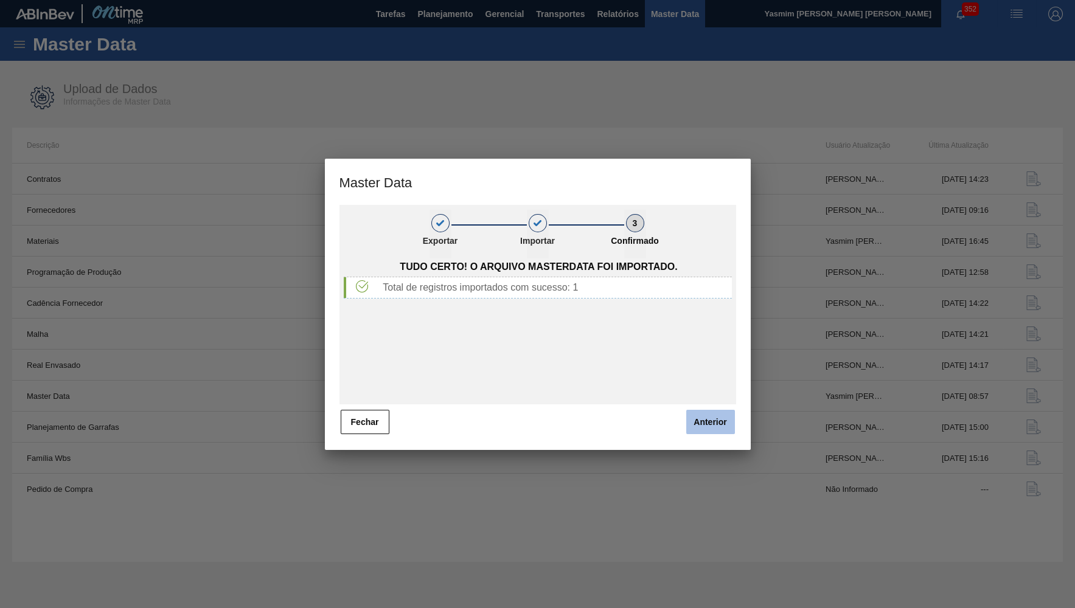
click at [690, 417] on button "Anterior" at bounding box center [710, 422] width 49 height 24
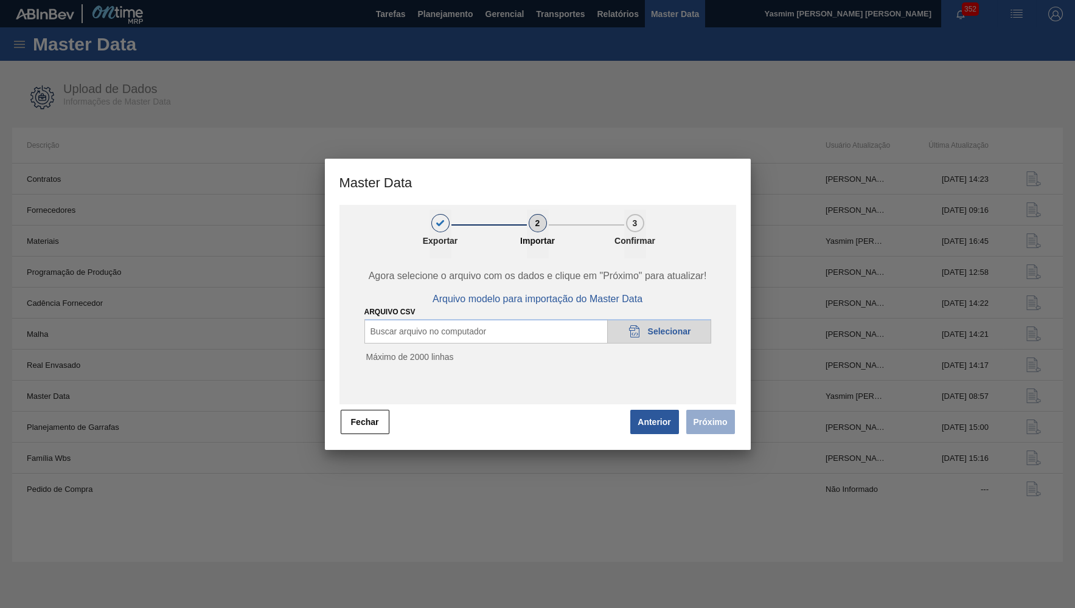
click at [335, 409] on div "1 Exportar 2 Importar 3 Confirmar Agora selecione o arquivo com os dados e cliq…" at bounding box center [538, 327] width 426 height 245
click at [369, 440] on div "1 Exportar 2 Importar 3 Confirmar Agora selecione o arquivo com os dados e cliq…" at bounding box center [538, 327] width 426 height 245
click at [370, 427] on button "Fechar" at bounding box center [365, 422] width 49 height 24
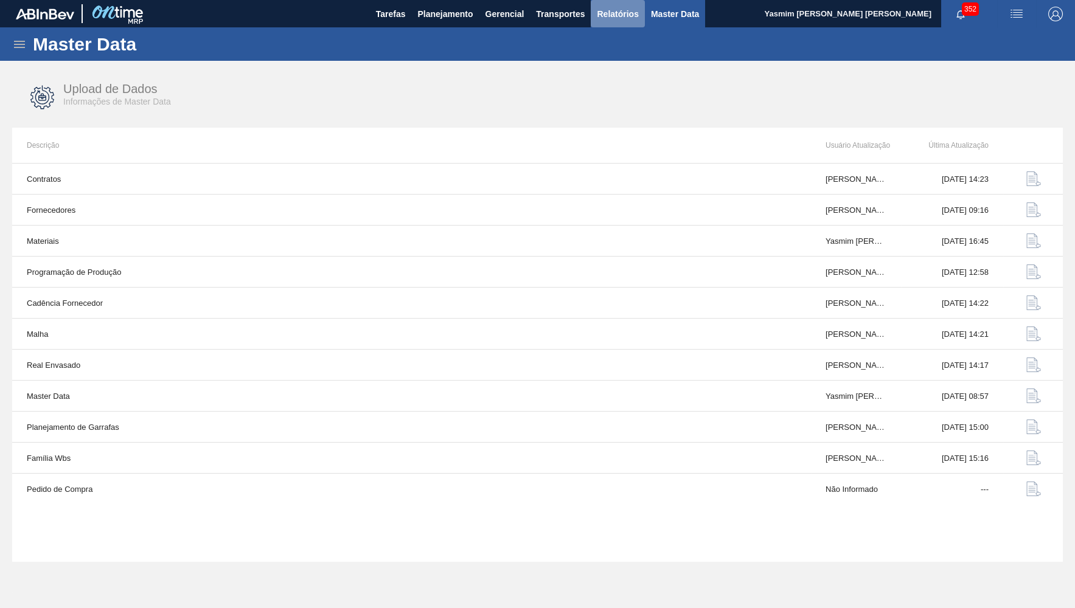
click at [616, 11] on span "Relatórios" at bounding box center [617, 14] width 41 height 15
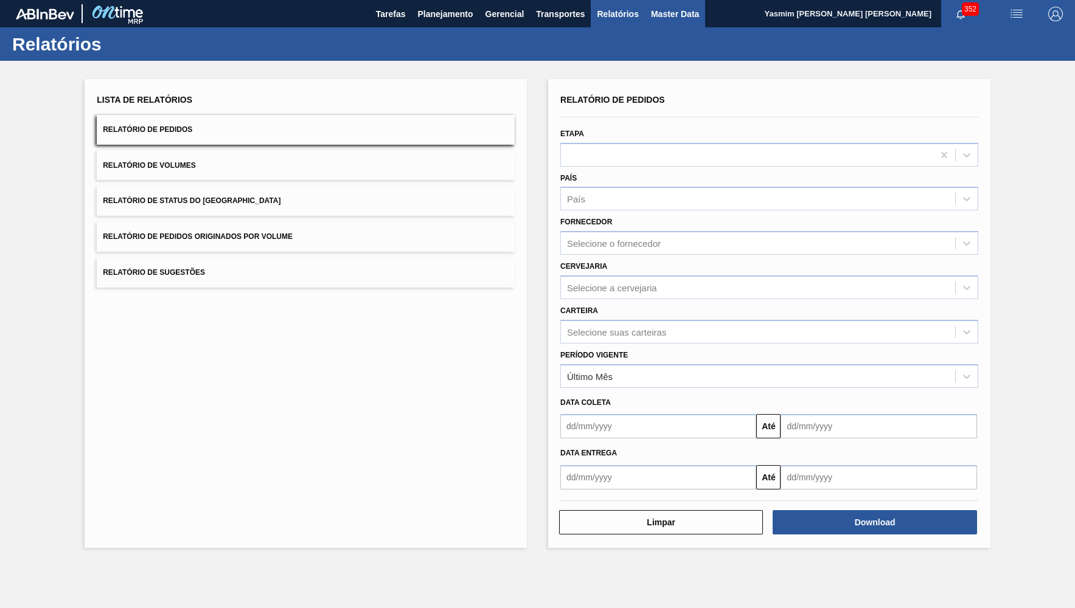
click at [693, 13] on span "Master Data" at bounding box center [675, 14] width 48 height 15
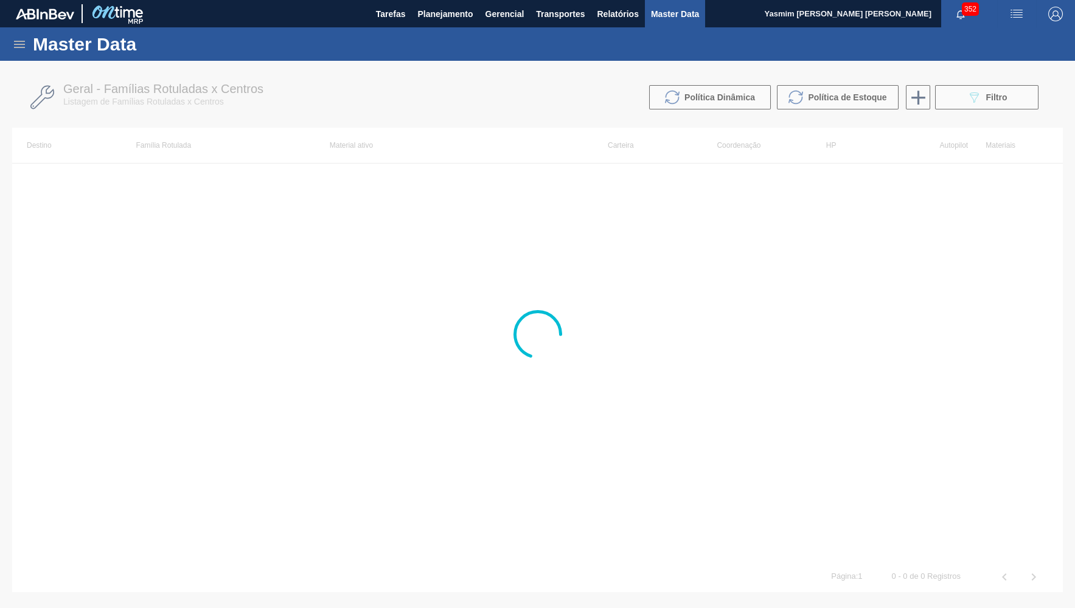
click at [15, 43] on icon at bounding box center [19, 44] width 15 height 15
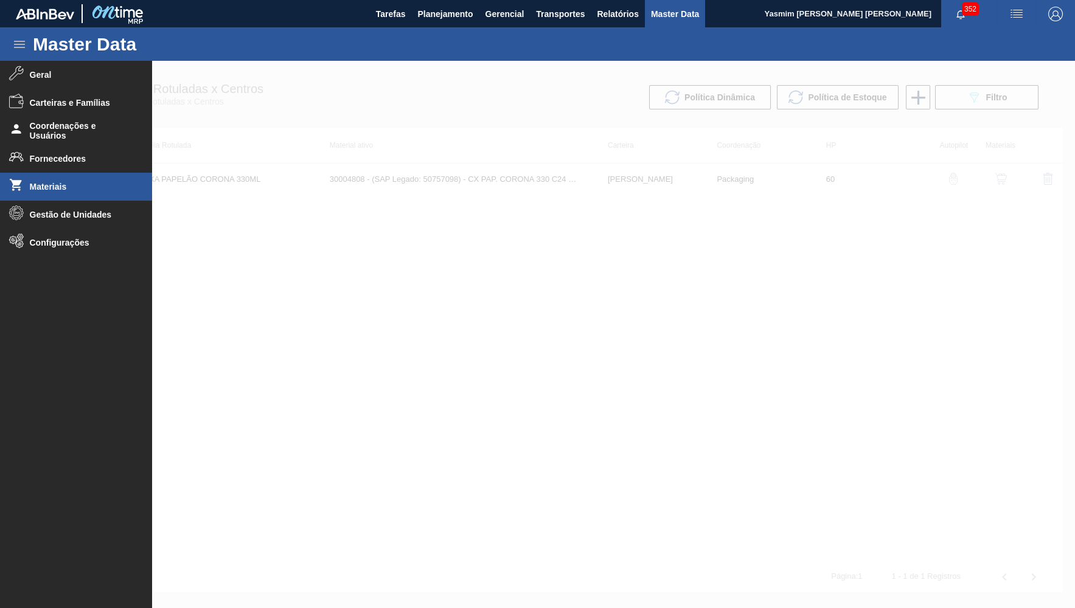
click at [76, 194] on li "Materiais" at bounding box center [76, 187] width 152 height 28
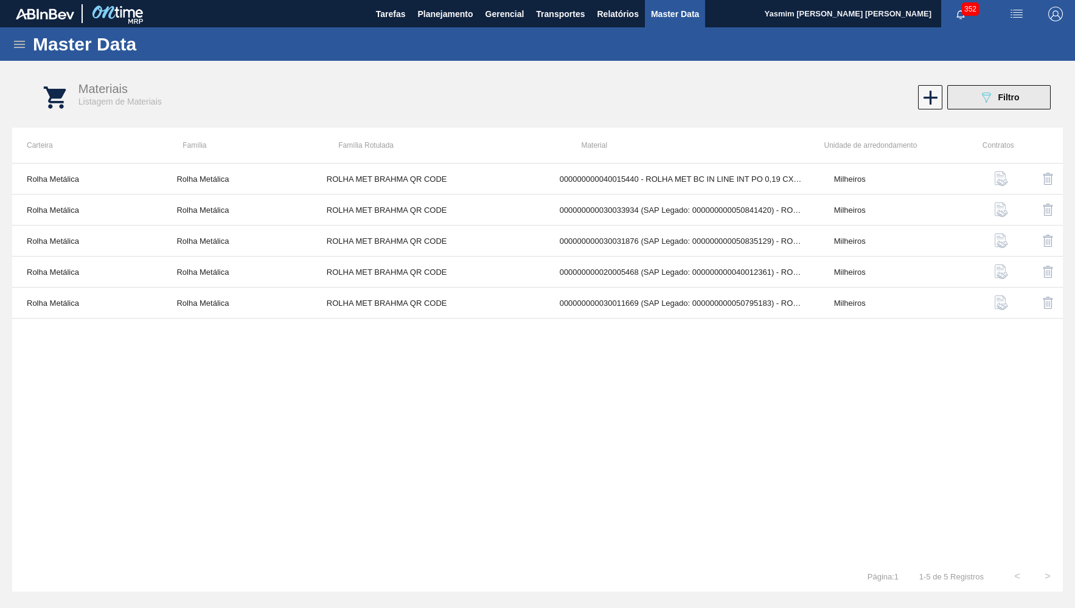
click at [996, 107] on button "089F7B8B-B2A5-4AFE-B5C0-19BA573D28AC Filtro" at bounding box center [998, 97] width 103 height 24
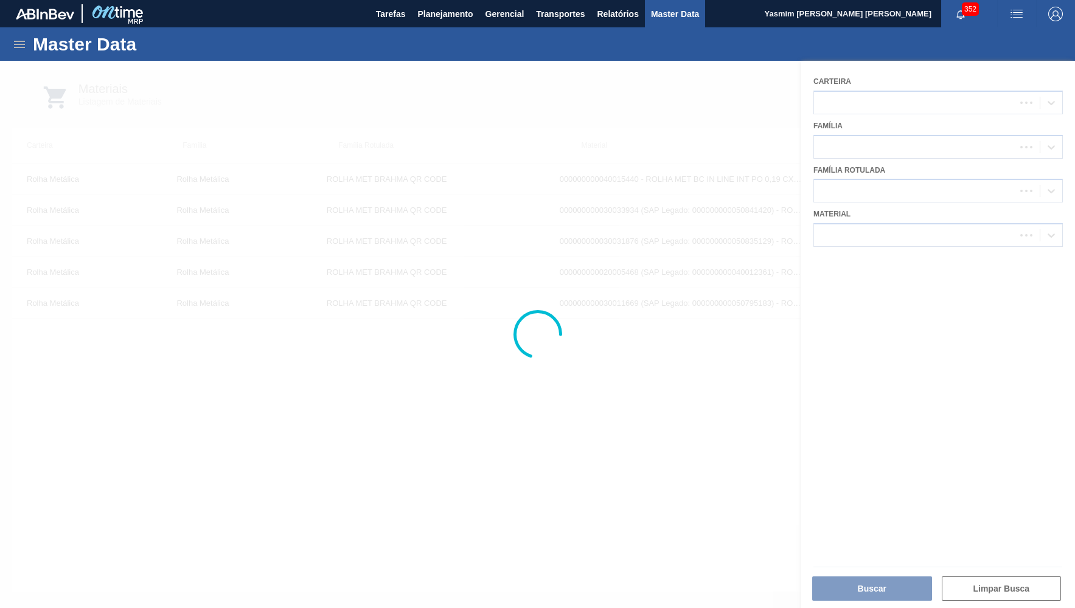
click at [973, 234] on div at bounding box center [537, 335] width 1075 height 548
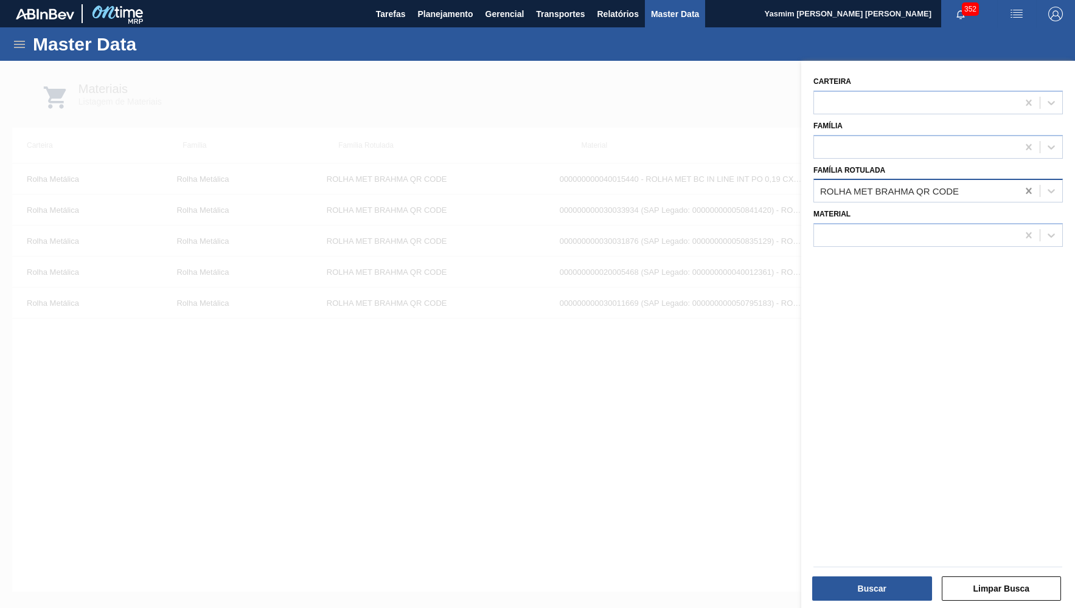
click at [1024, 185] on icon at bounding box center [1029, 191] width 12 height 12
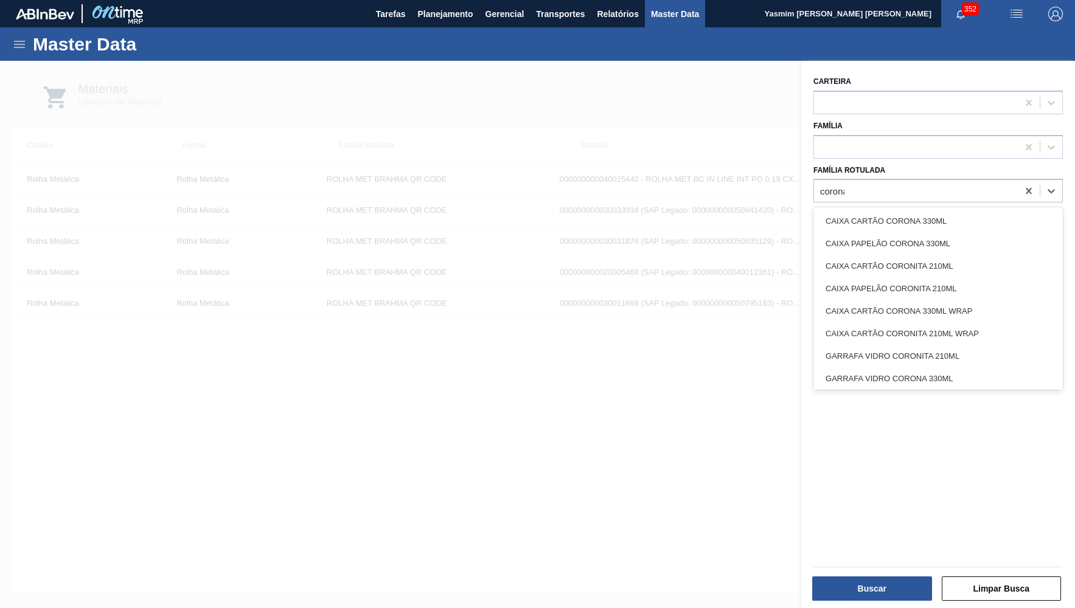
type Rotulada "corona"
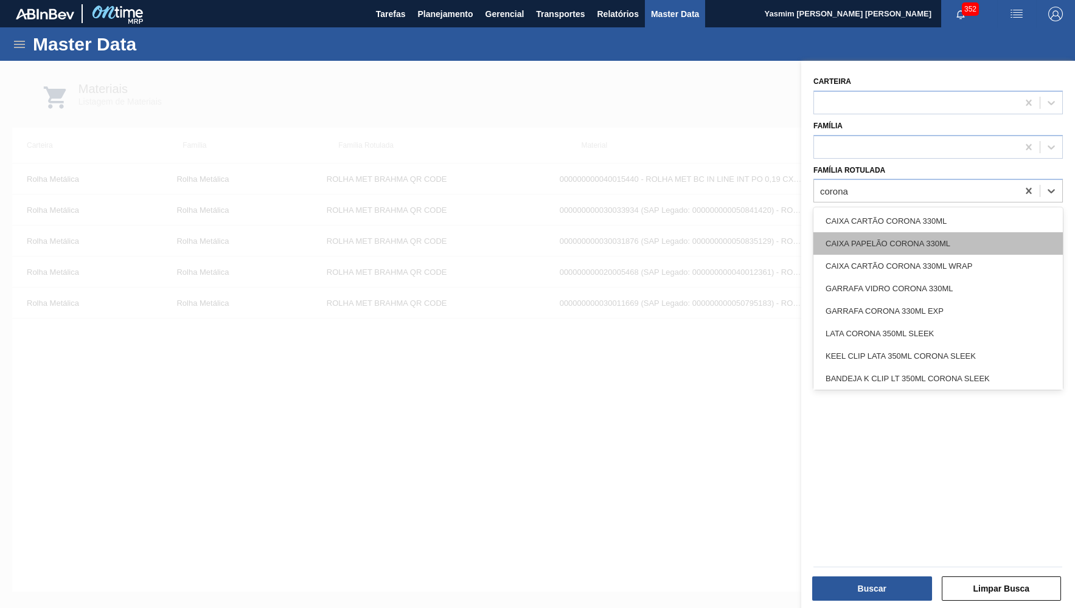
click at [901, 238] on div "CAIXA PAPELÃO CORONA 330ML" at bounding box center [937, 243] width 249 height 23
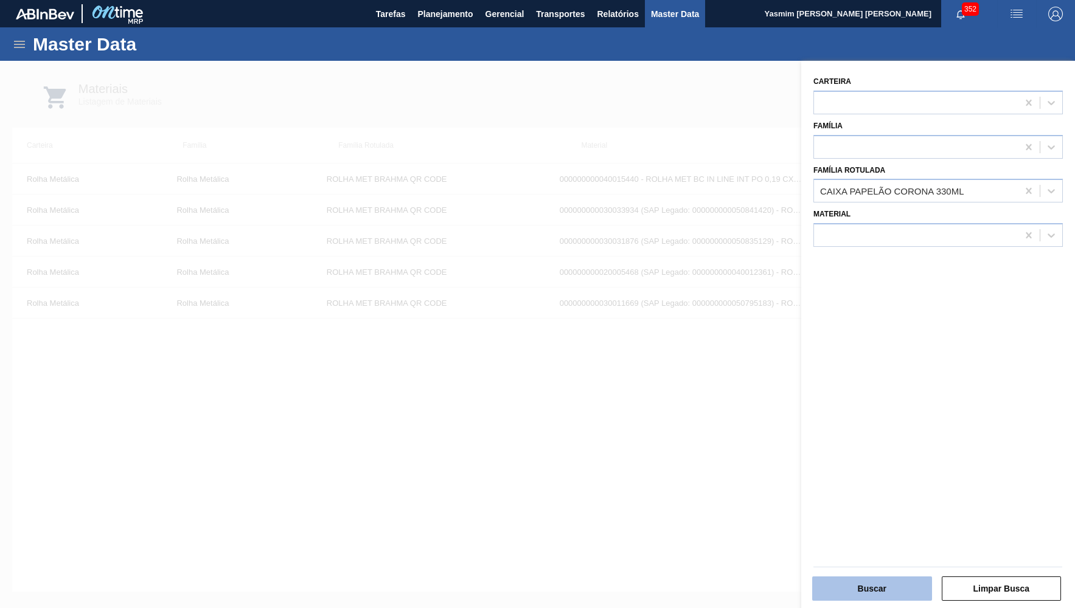
click at [903, 600] on button "Buscar" at bounding box center [872, 589] width 120 height 24
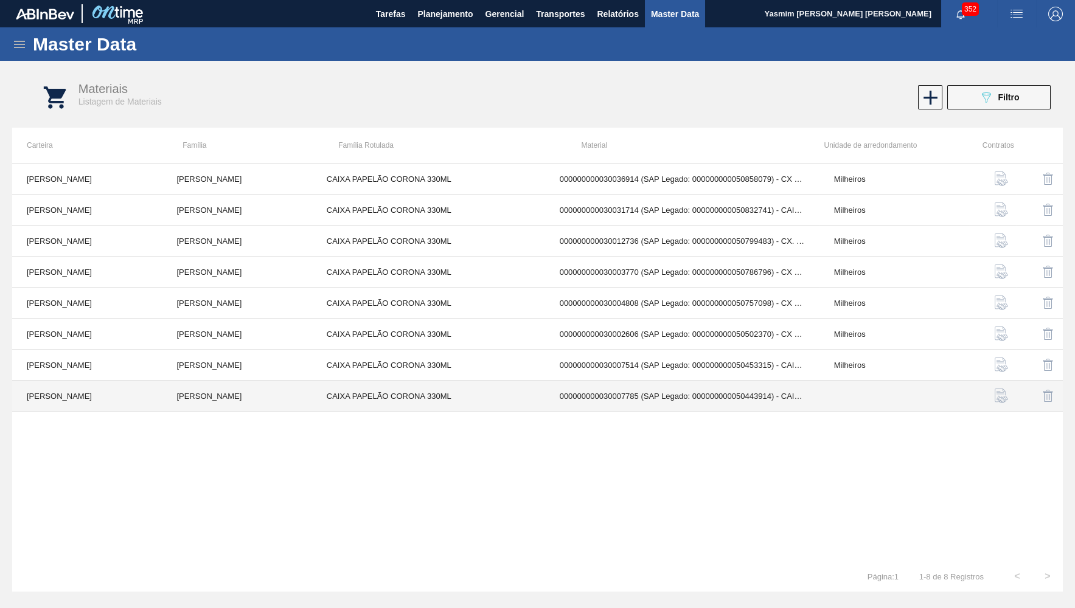
click at [953, 394] on td at bounding box center [894, 396] width 150 height 31
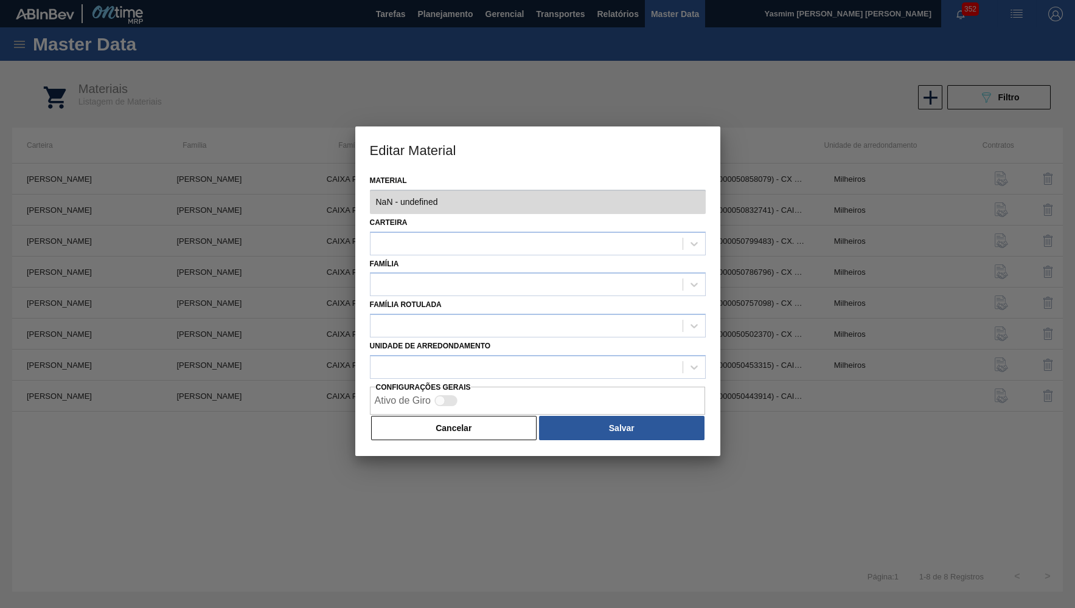
type input "30007785 - 000000000030007785 (SAP Legado: 000000000050443914) - CAIXA DE PAPEL…"
click at [504, 416] on button "Cancelar" at bounding box center [454, 428] width 166 height 24
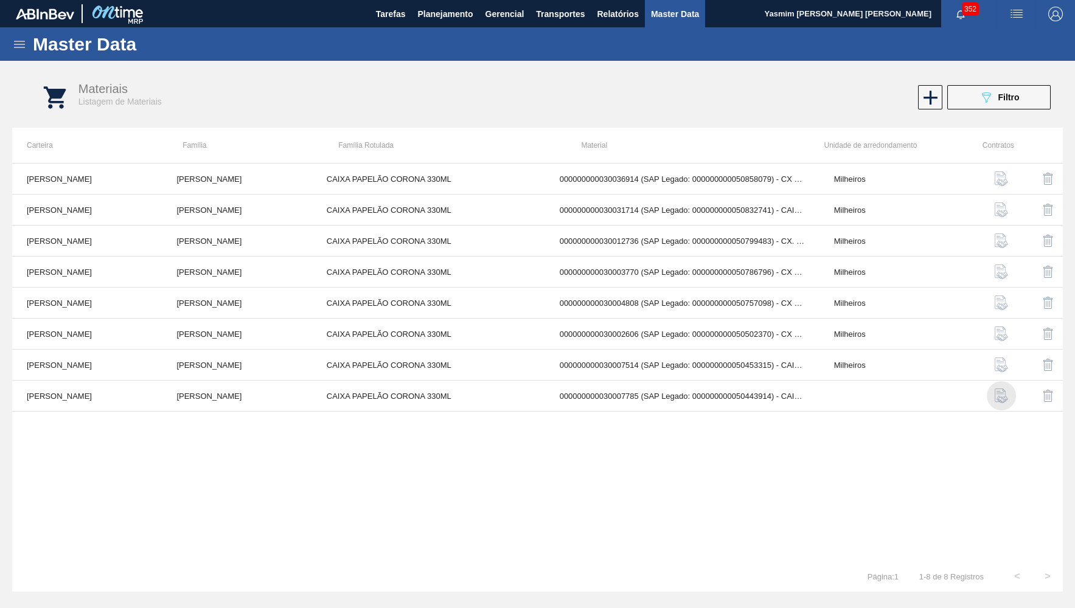
click at [997, 397] on img "button" at bounding box center [1001, 396] width 15 height 15
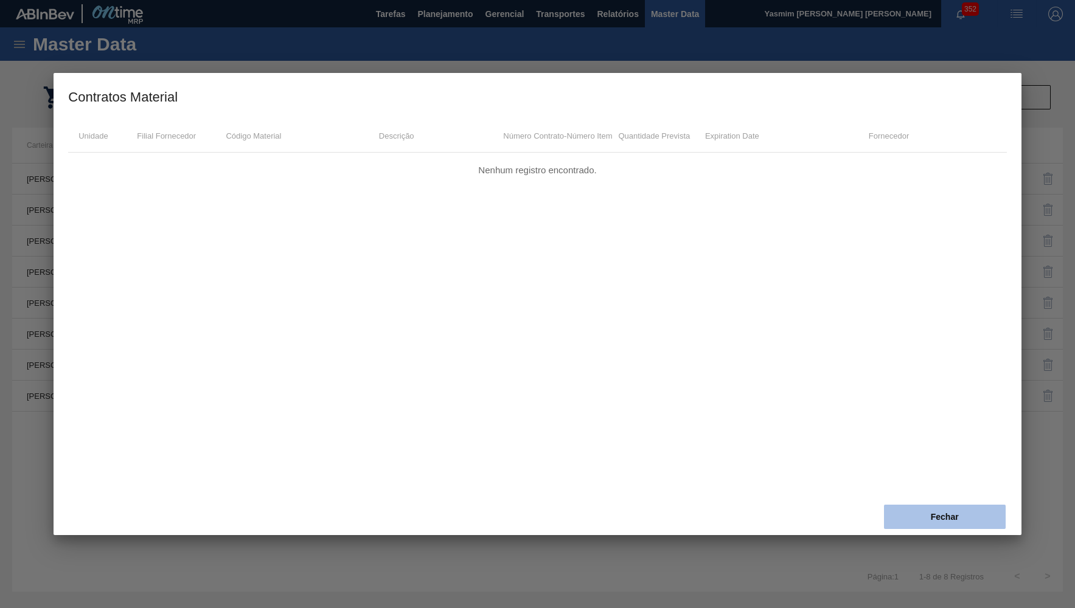
click at [943, 509] on button "Fechar" at bounding box center [945, 517] width 122 height 24
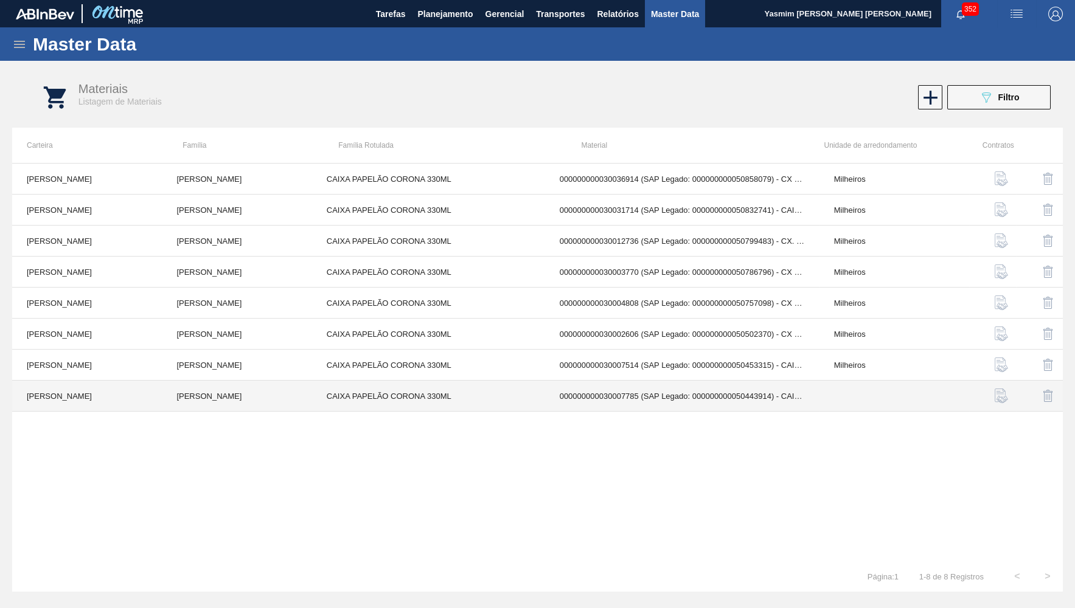
click at [663, 381] on td "000000000030007785 (SAP Legado: 000000000050443914) - CAIXA DE PAPELAO CORONA 3…" at bounding box center [682, 396] width 274 height 31
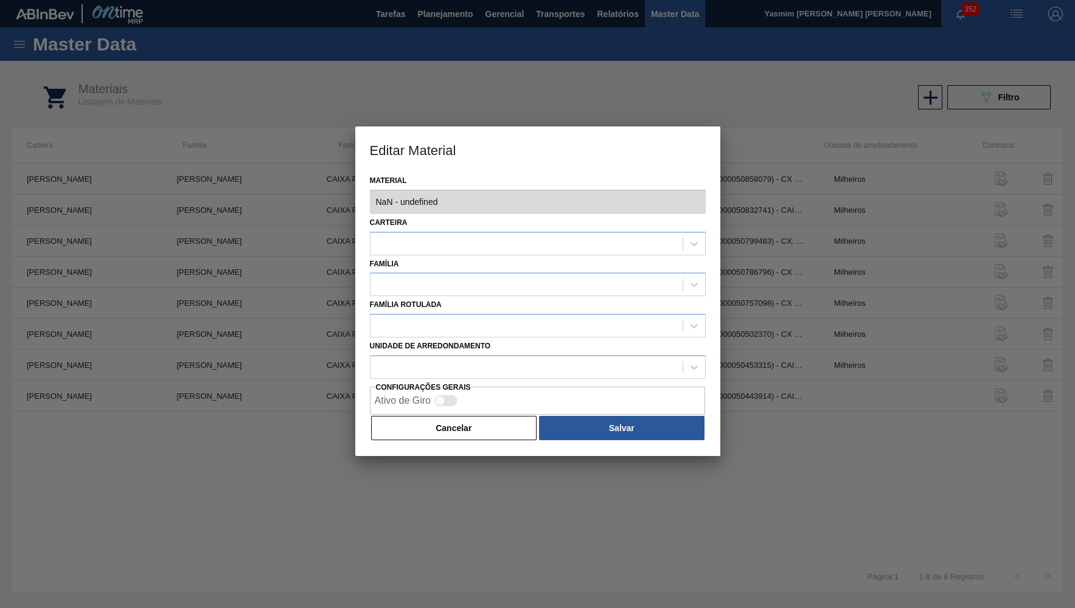
type input "30007785 - 000000000030007785 (SAP Legado: 000000000050443914) - CAIXA DE PAPEL…"
click at [471, 226] on div "Carteira" at bounding box center [538, 234] width 336 height 41
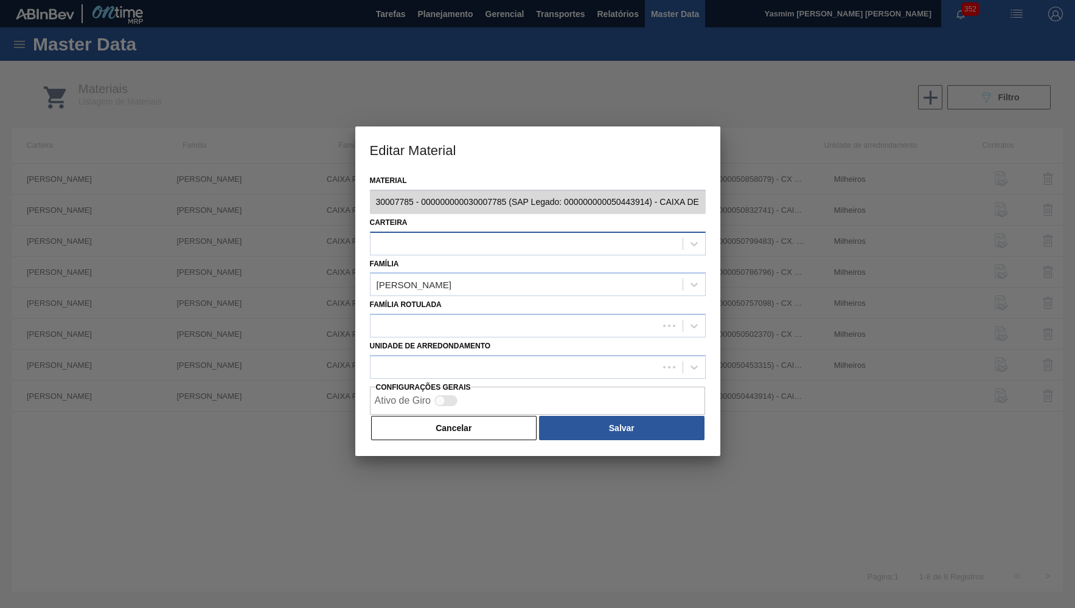
click at [472, 235] on div at bounding box center [526, 244] width 312 height 18
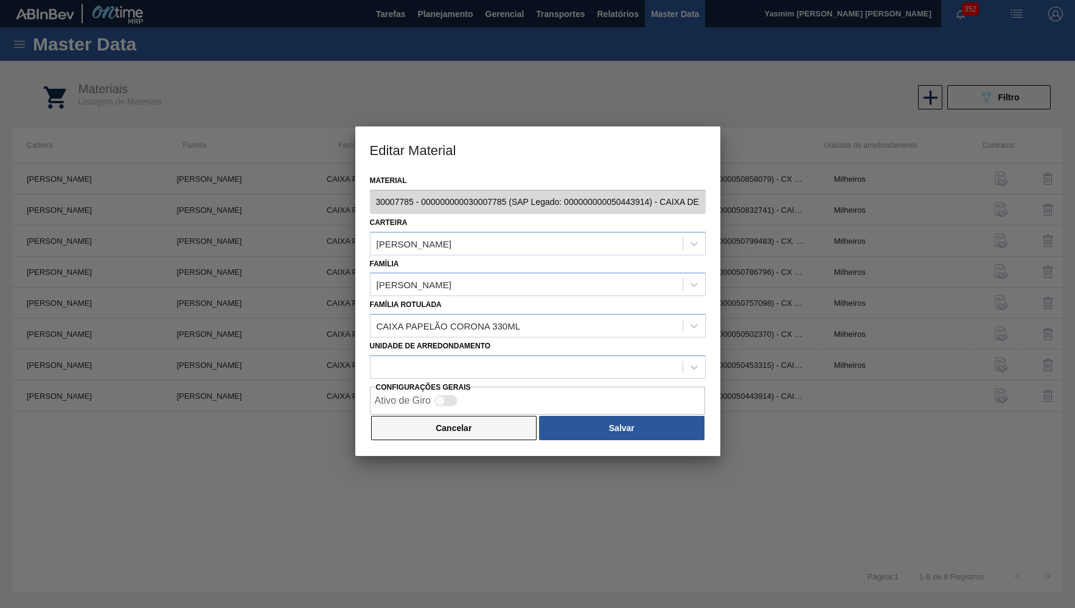
click at [479, 420] on button "Cancelar" at bounding box center [454, 428] width 166 height 24
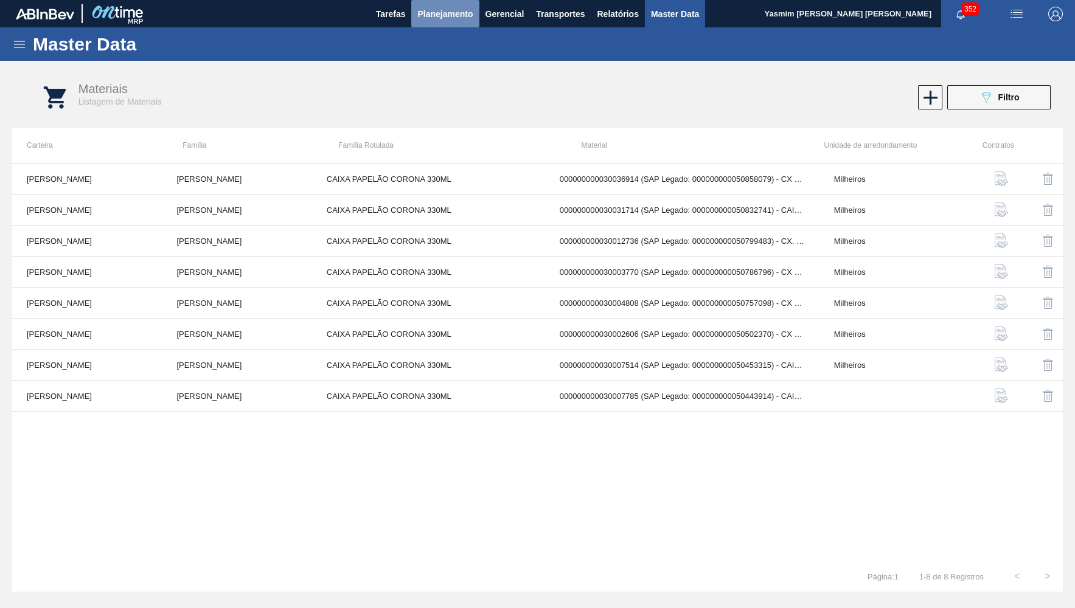
click at [453, 9] on span "Planejamento" at bounding box center [444, 14] width 55 height 15
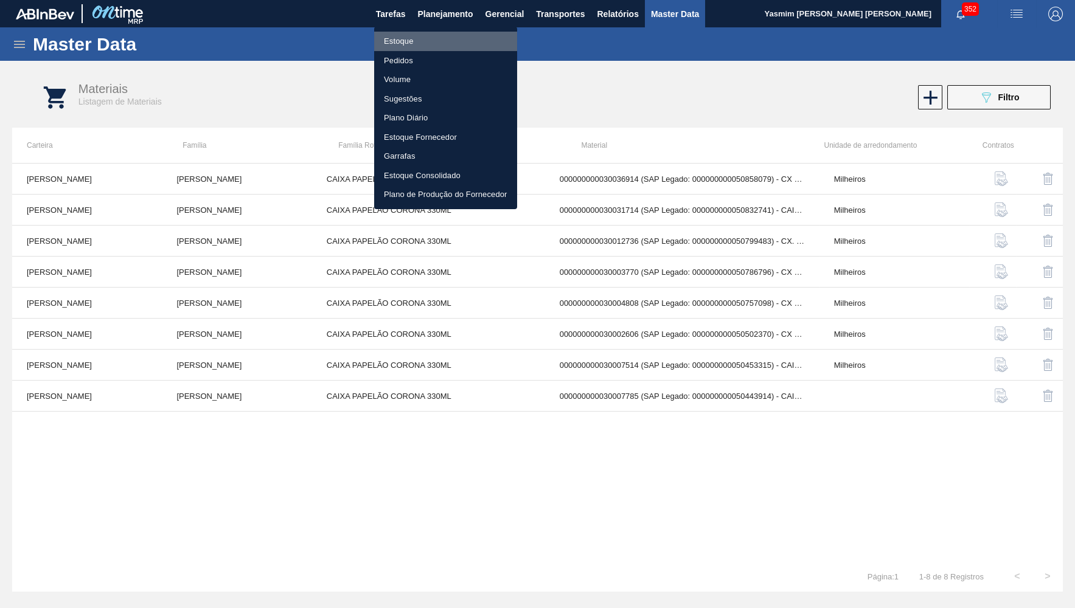
click at [419, 41] on li "Estoque" at bounding box center [445, 41] width 143 height 19
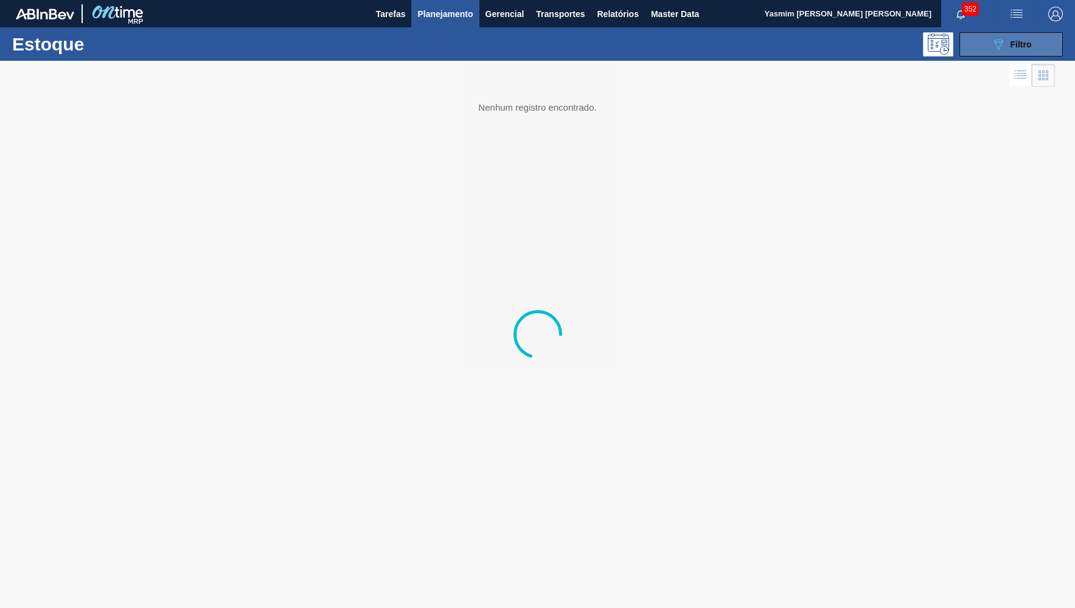
click at [1028, 33] on button "089F7B8B-B2A5-4AFE-B5C0-19BA573D28AC Filtro" at bounding box center [1010, 44] width 103 height 24
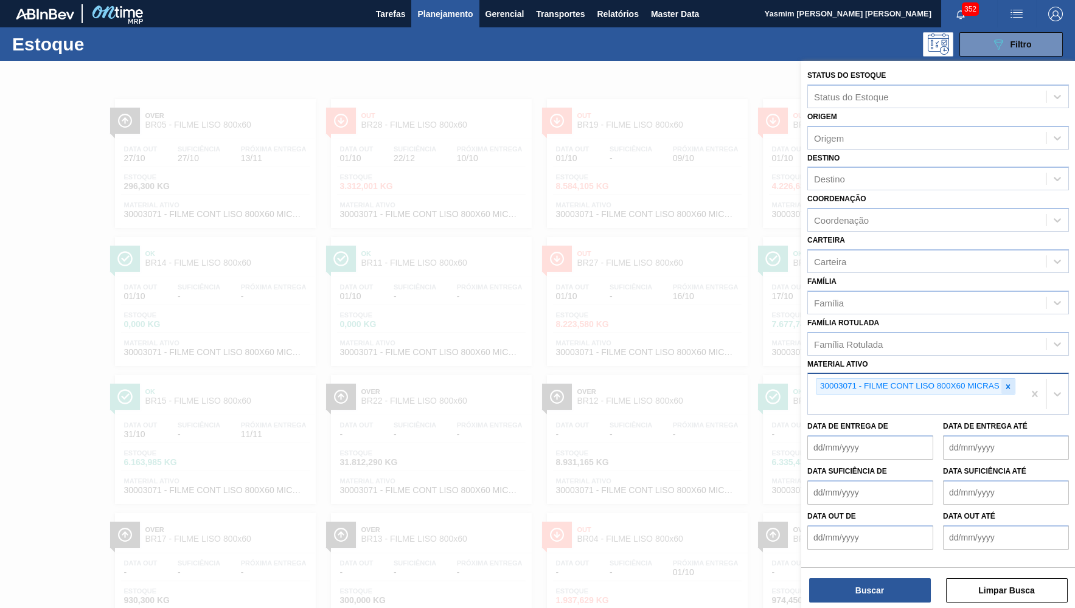
click at [1006, 383] on icon at bounding box center [1008, 387] width 9 height 9
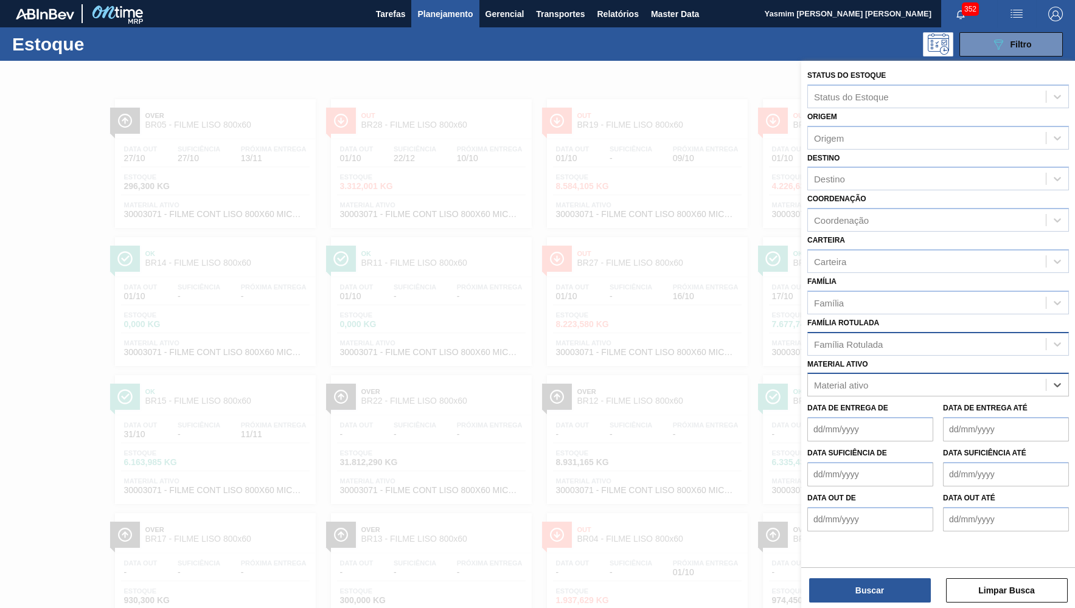
click at [930, 335] on div "Família Rotulada" at bounding box center [927, 344] width 238 height 18
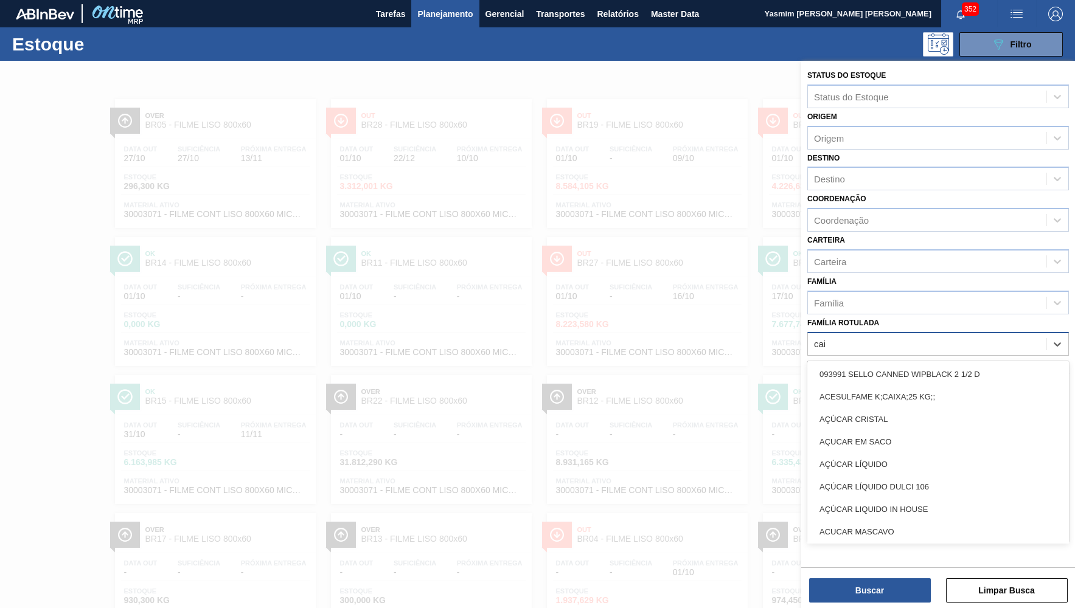
type Rotulada "caixa"
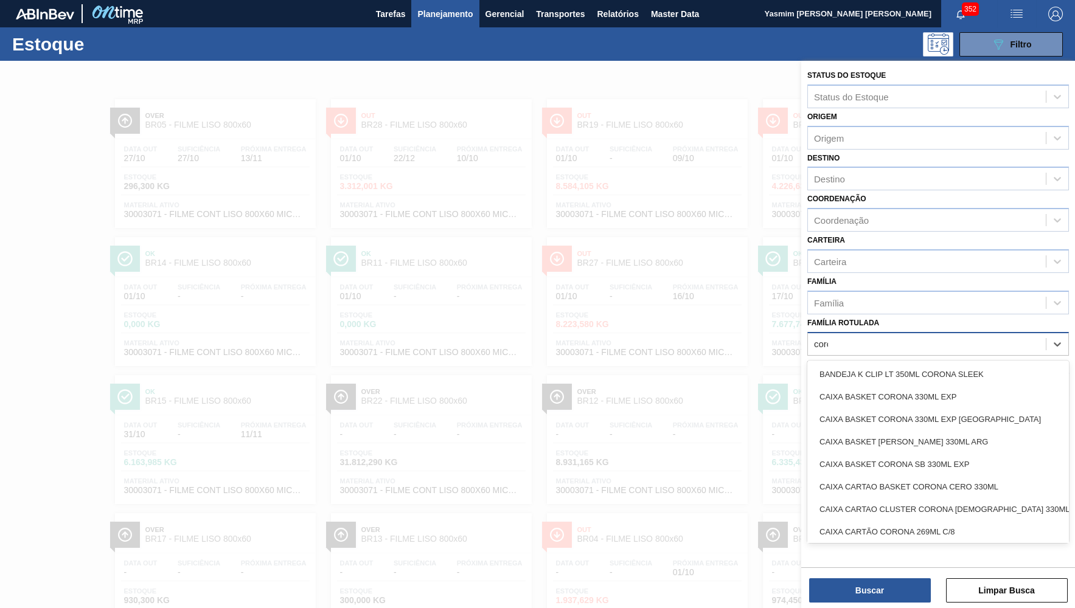
type Rotulada "corona"
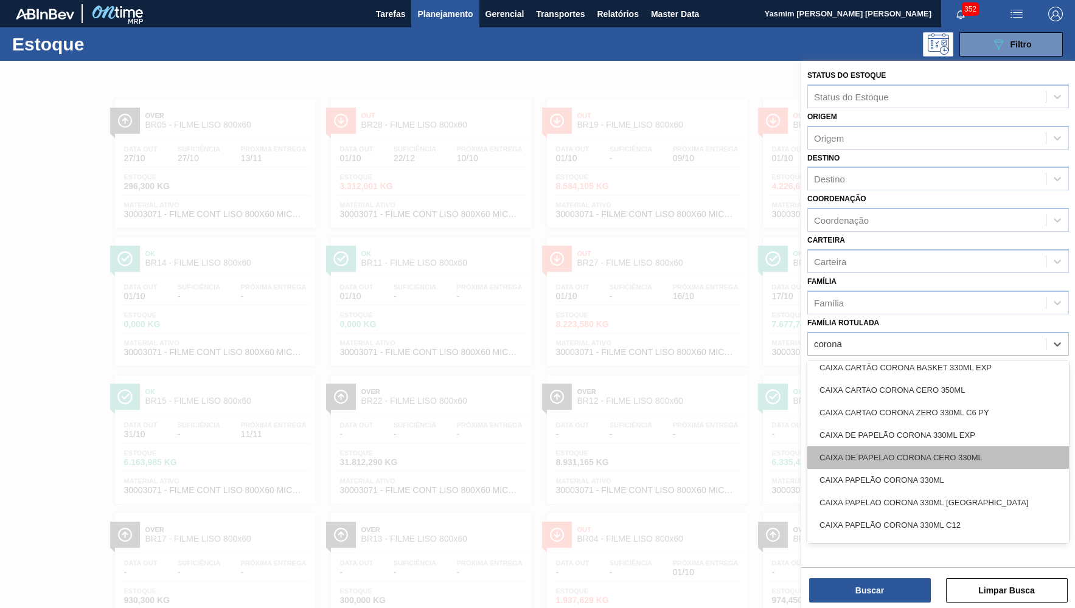
click at [998, 447] on div "CAIXA DE PAPELAO CORONA CERO 330ML" at bounding box center [938, 458] width 262 height 23
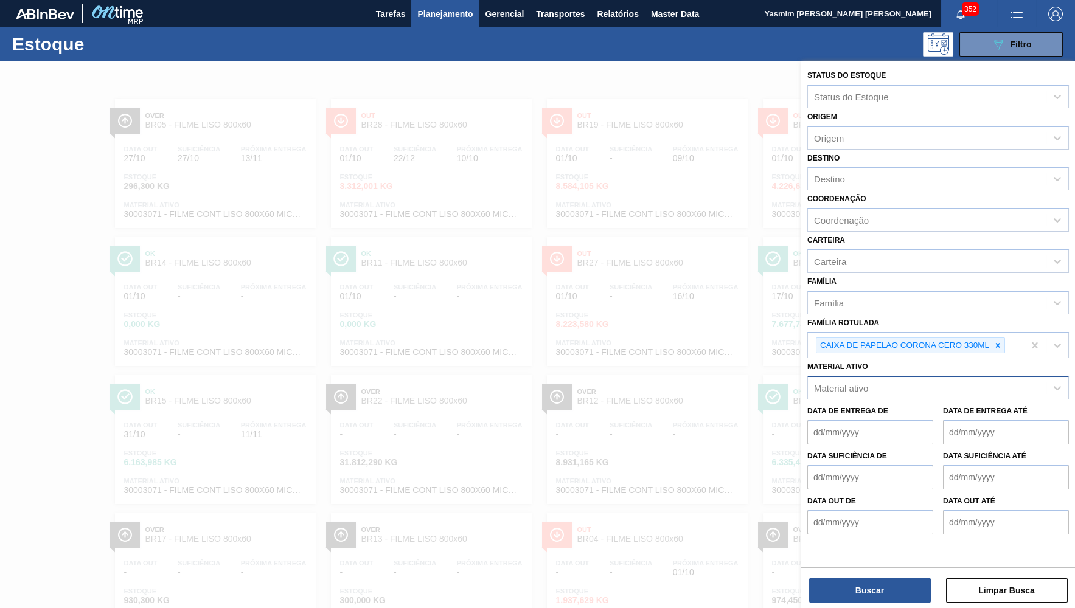
click at [930, 569] on div "Buscar Limpar Busca" at bounding box center [938, 585] width 274 height 34
click at [885, 600] on button "Buscar" at bounding box center [870, 591] width 122 height 24
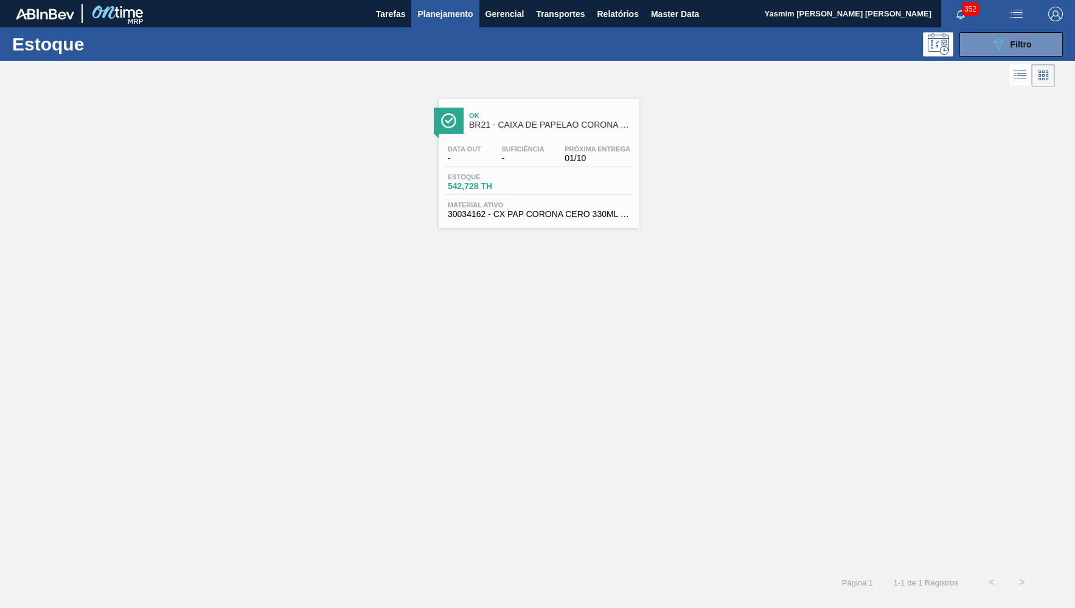
click at [600, 219] on span "30034162 - CX PAP CORONA CERO 330ML C24 AUTO NIV24" at bounding box center [539, 214] width 183 height 9
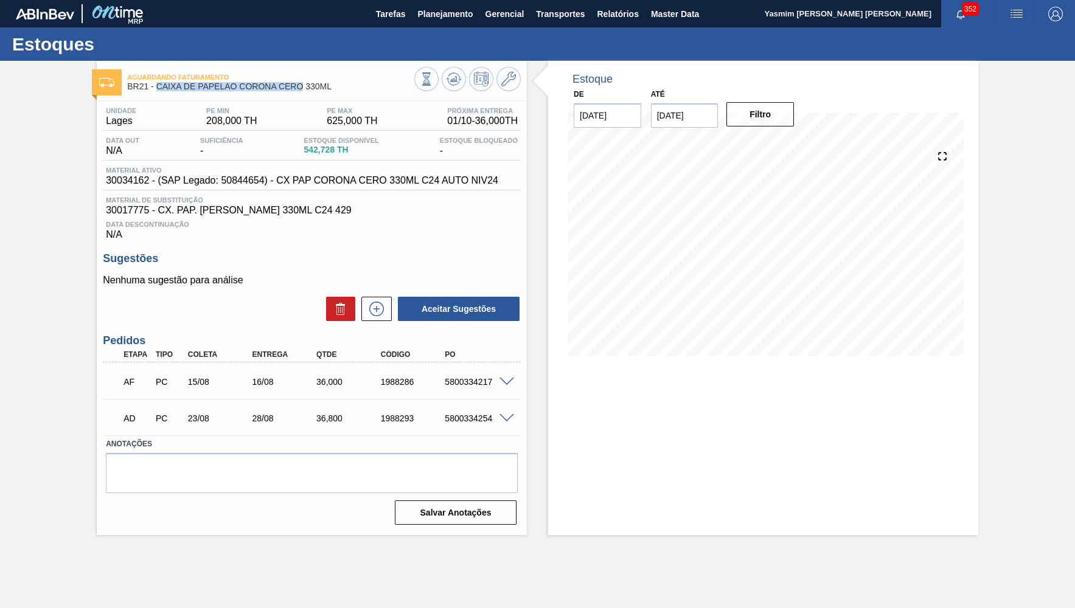
drag, startPoint x: 156, startPoint y: 89, endPoint x: 303, endPoint y: 90, distance: 146.6
click at [303, 90] on span "BR21 - CAIXA DE PAPELAO CORONA CERO 330ML" at bounding box center [270, 86] width 287 height 9
click at [447, 4] on button "Planejamento" at bounding box center [445, 13] width 68 height 27
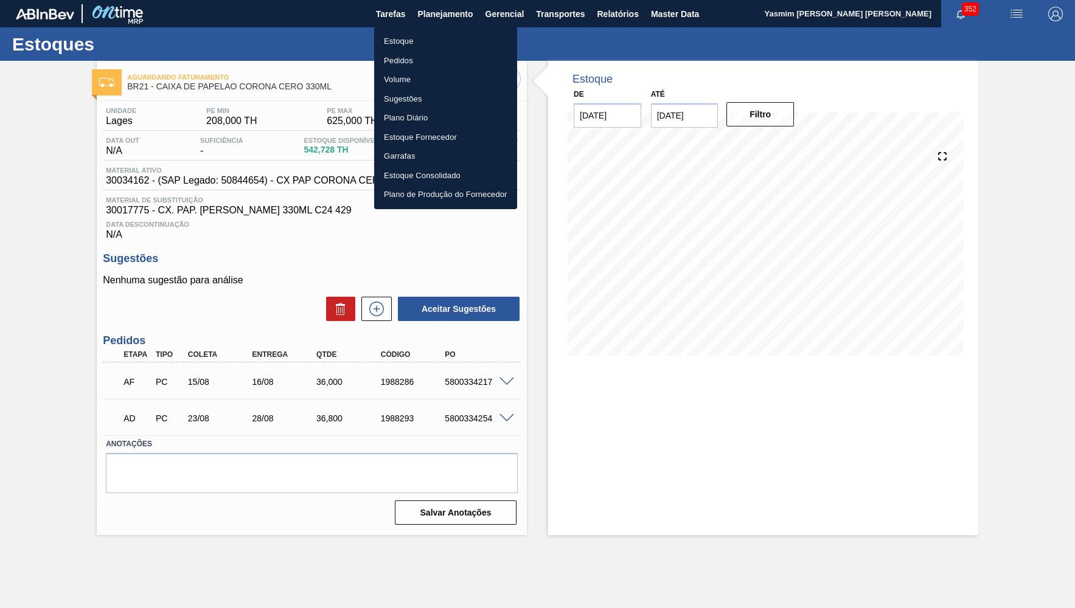
click at [440, 40] on li "Estoque" at bounding box center [445, 41] width 143 height 19
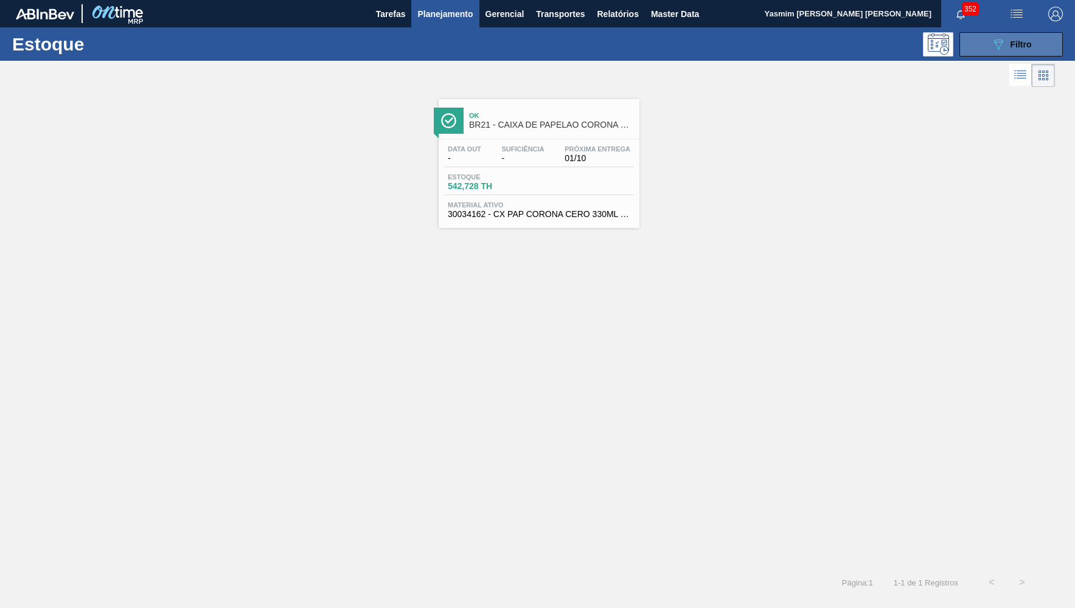
click at [1044, 43] on button "089F7B8B-B2A5-4AFE-B5C0-19BA573D28AC Filtro" at bounding box center [1010, 44] width 103 height 24
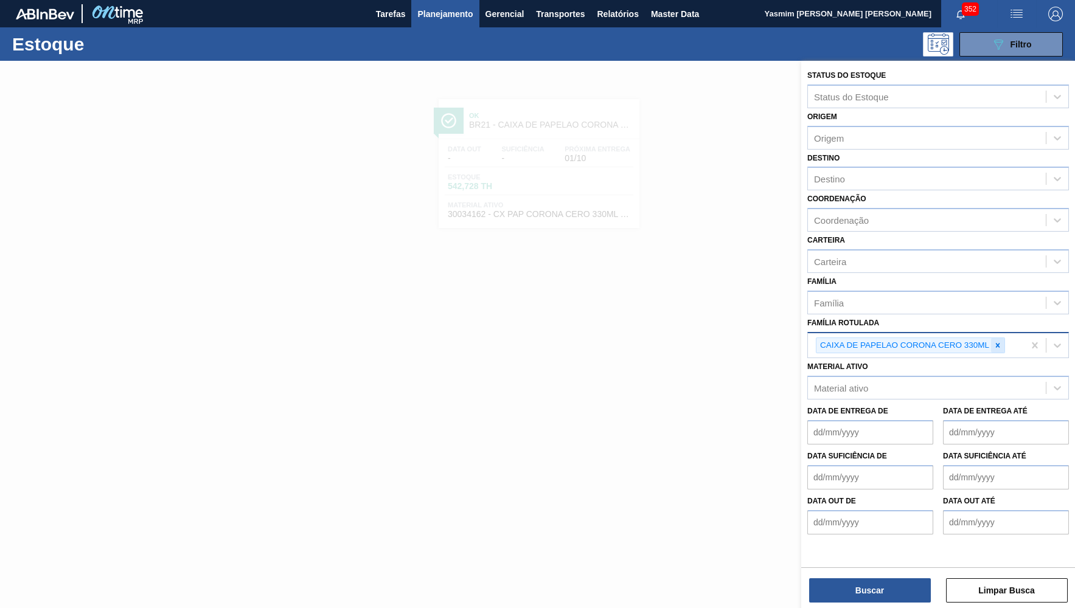
click at [994, 338] on div at bounding box center [997, 345] width 13 height 15
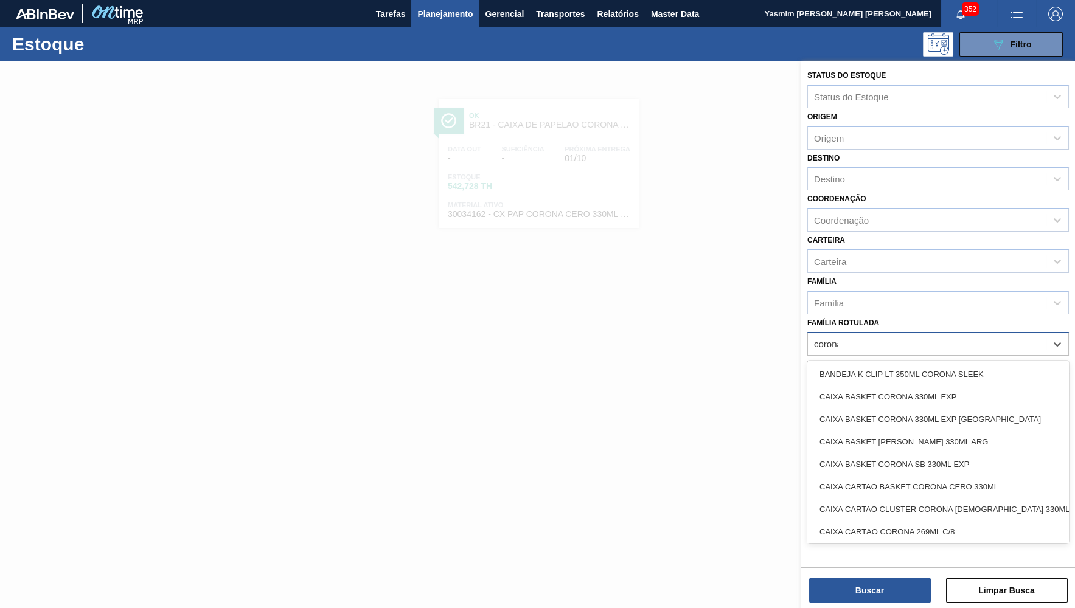
type Rotulada "corona"
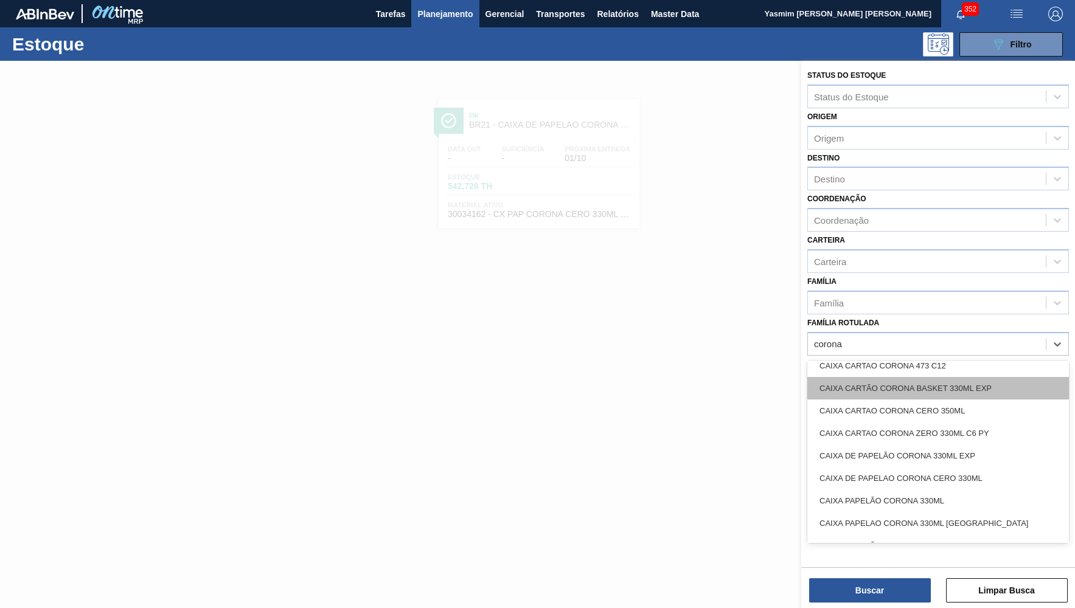
scroll to position [389, 0]
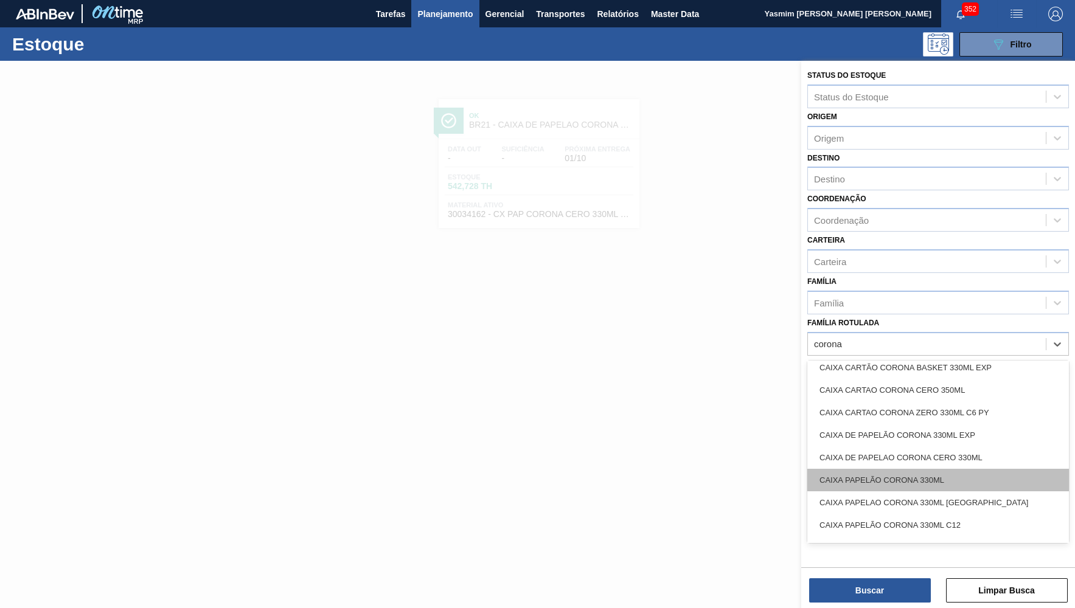
click at [878, 469] on div "CAIXA PAPELÃO CORONA 330ML" at bounding box center [938, 480] width 262 height 23
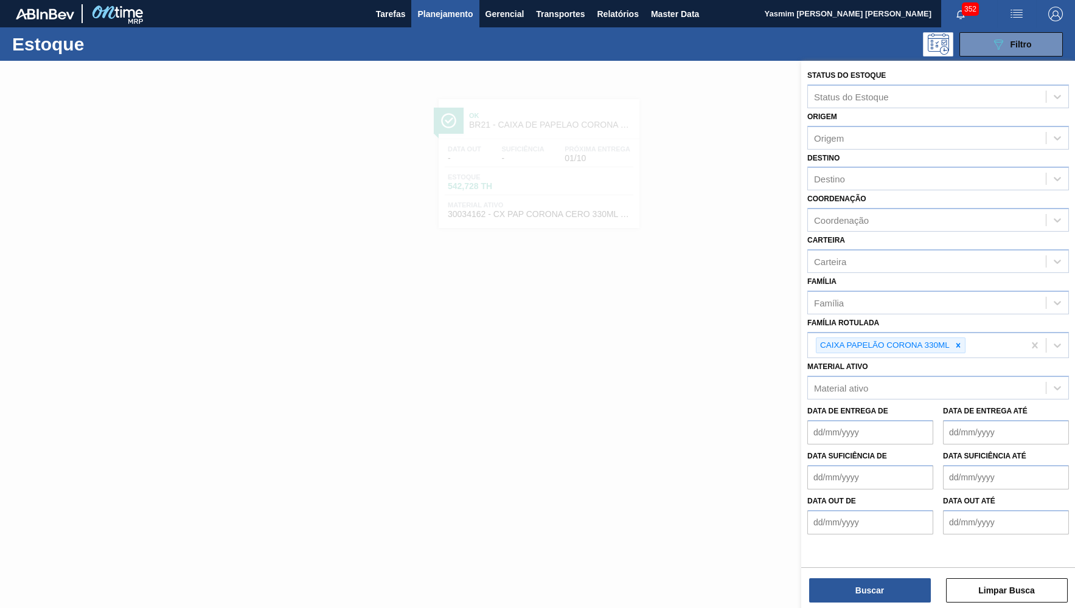
click at [863, 605] on div "Status do Estoque Status do Estoque Origem Origem Destino Destino Coordenação C…" at bounding box center [938, 336] width 274 height 550
click at [867, 599] on button "Buscar" at bounding box center [870, 591] width 122 height 24
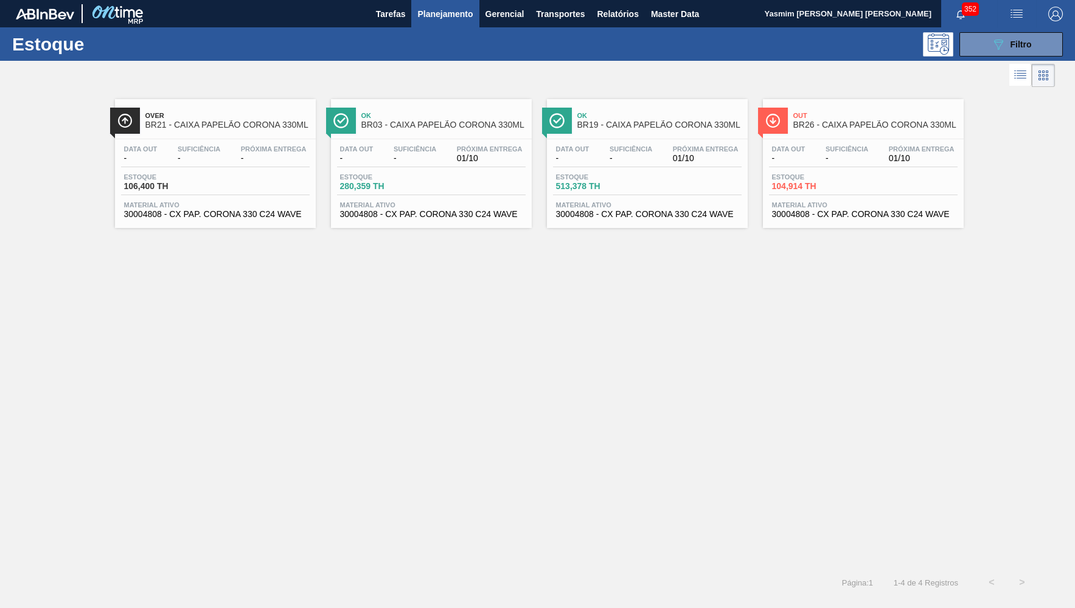
click at [841, 126] on span "BR26 - CAIXA PAPELÃO CORONA 330ML" at bounding box center [875, 124] width 164 height 9
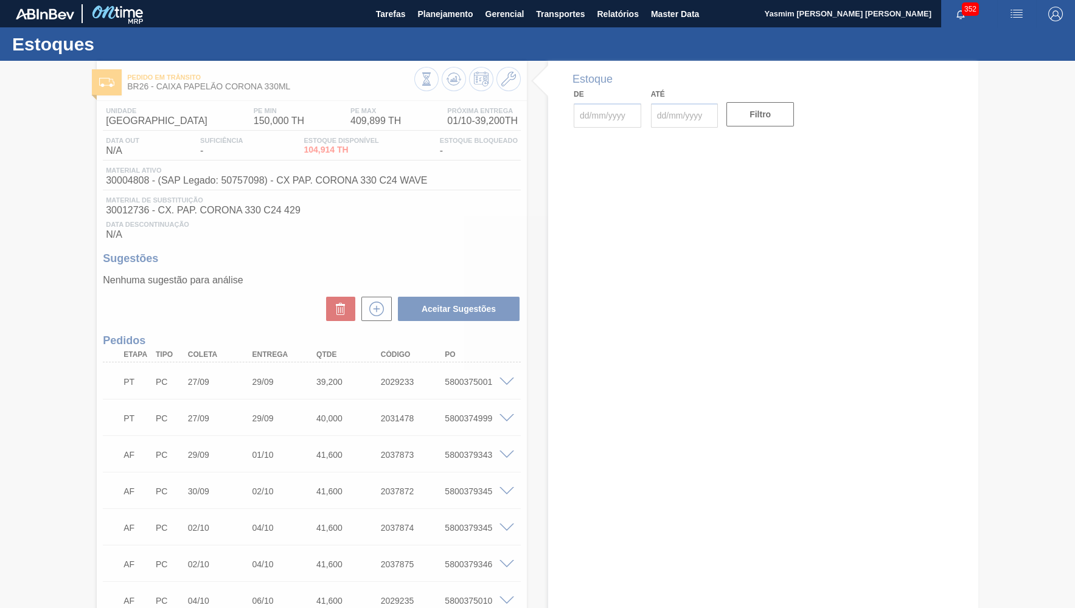
type input "[DATE]"
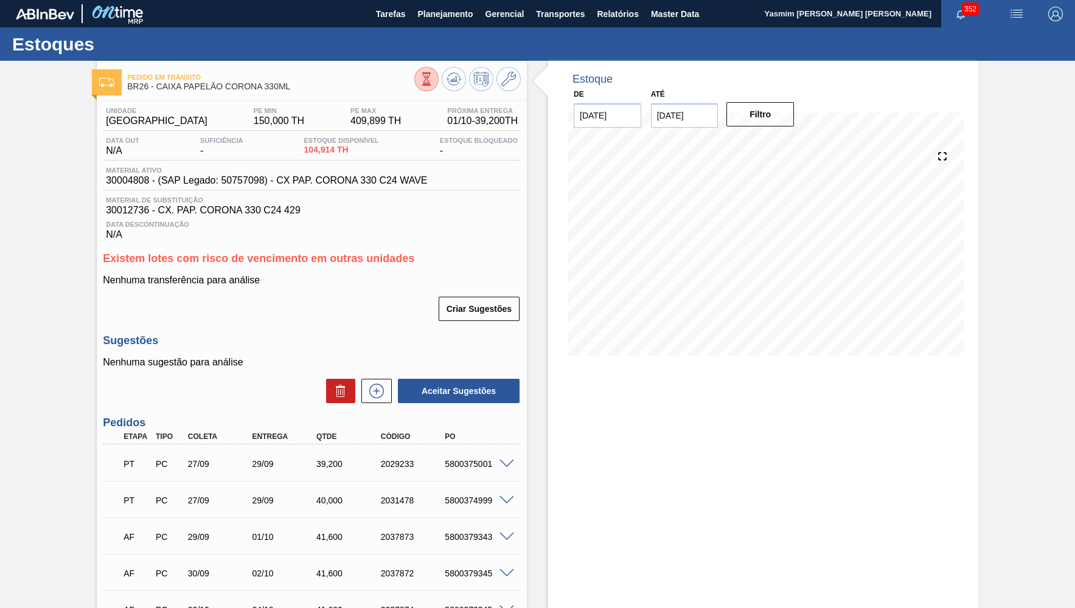
click at [513, 75] on icon at bounding box center [508, 79] width 15 height 15
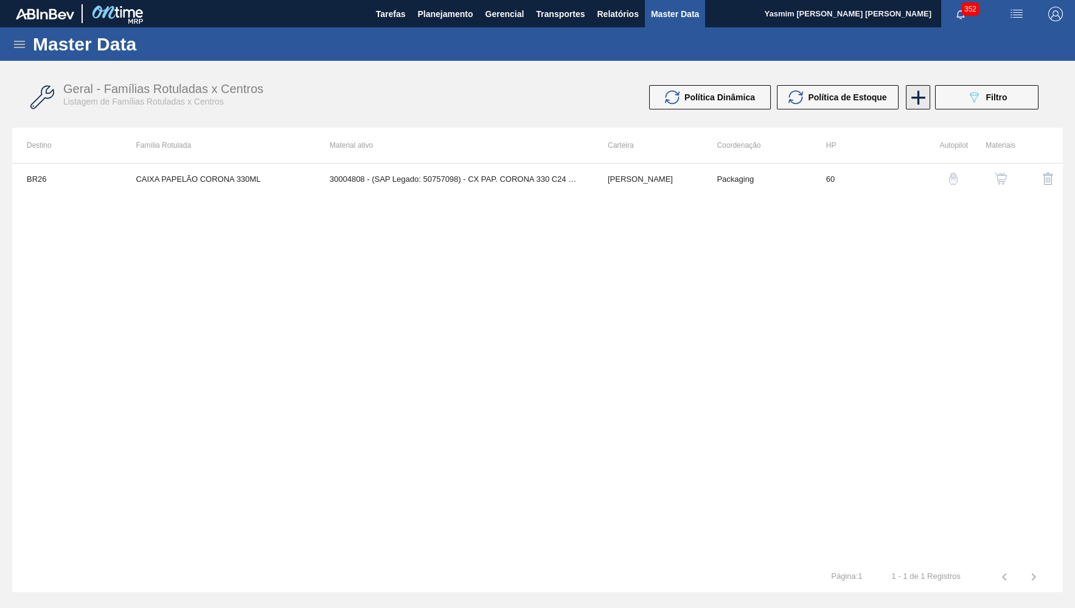
click at [916, 101] on icon at bounding box center [918, 98] width 24 height 24
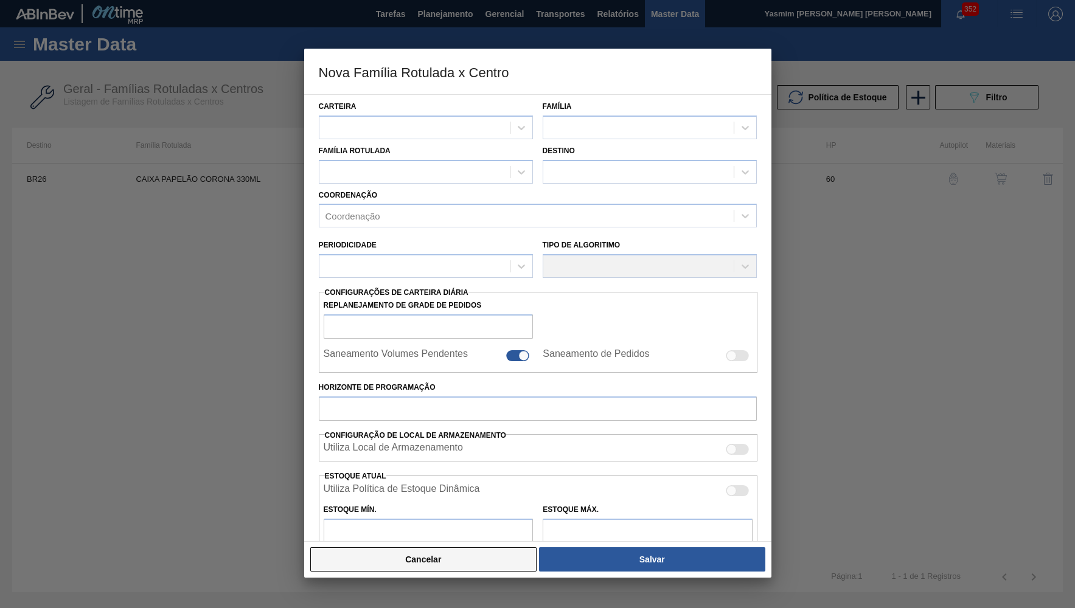
click at [483, 550] on button "Cancelar" at bounding box center [423, 560] width 227 height 24
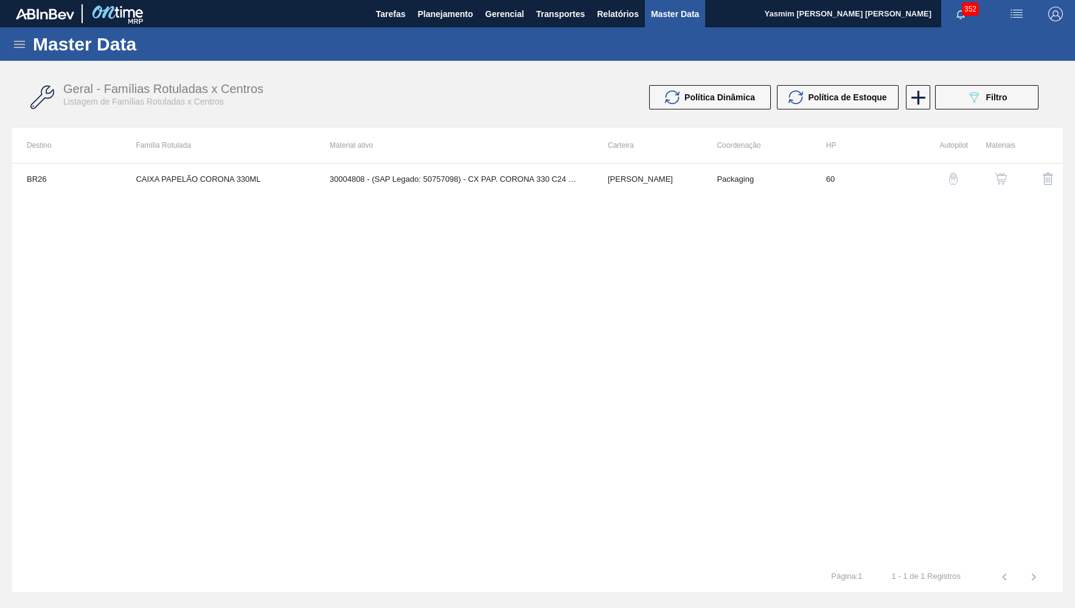
click at [1008, 172] on button "button" at bounding box center [1000, 178] width 29 height 29
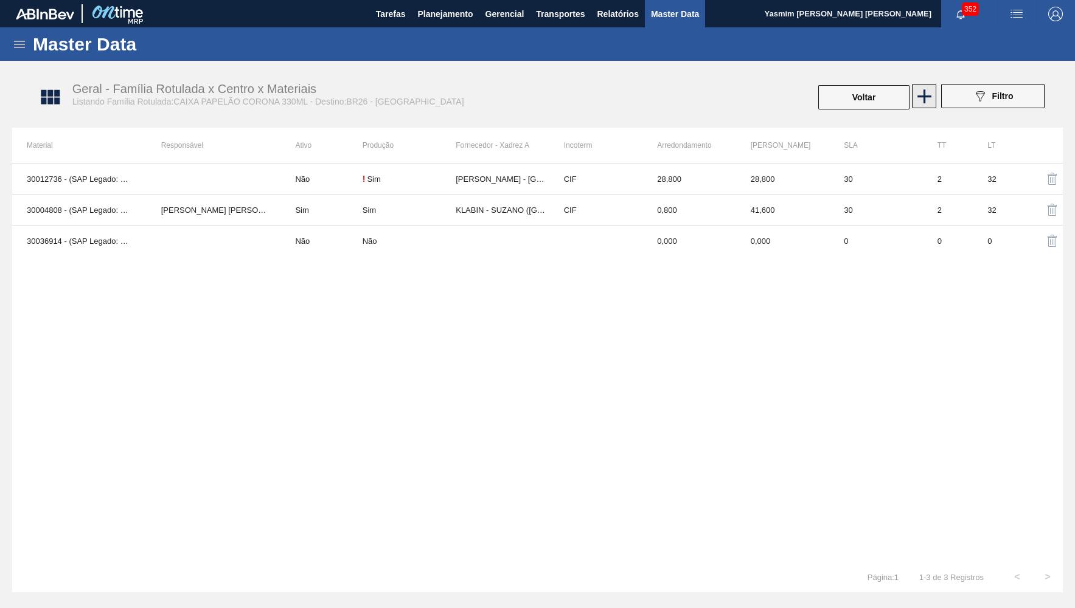
click at [927, 94] on icon at bounding box center [925, 97] width 24 height 24
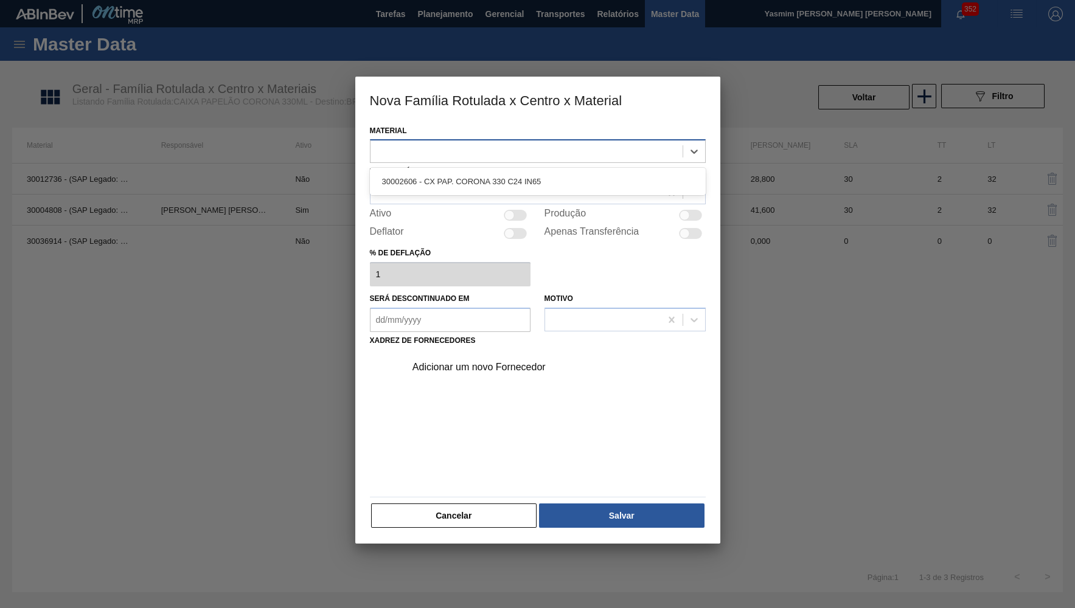
click at [540, 149] on div at bounding box center [526, 152] width 312 height 18
click at [376, 504] on button "Cancelar" at bounding box center [454, 516] width 166 height 24
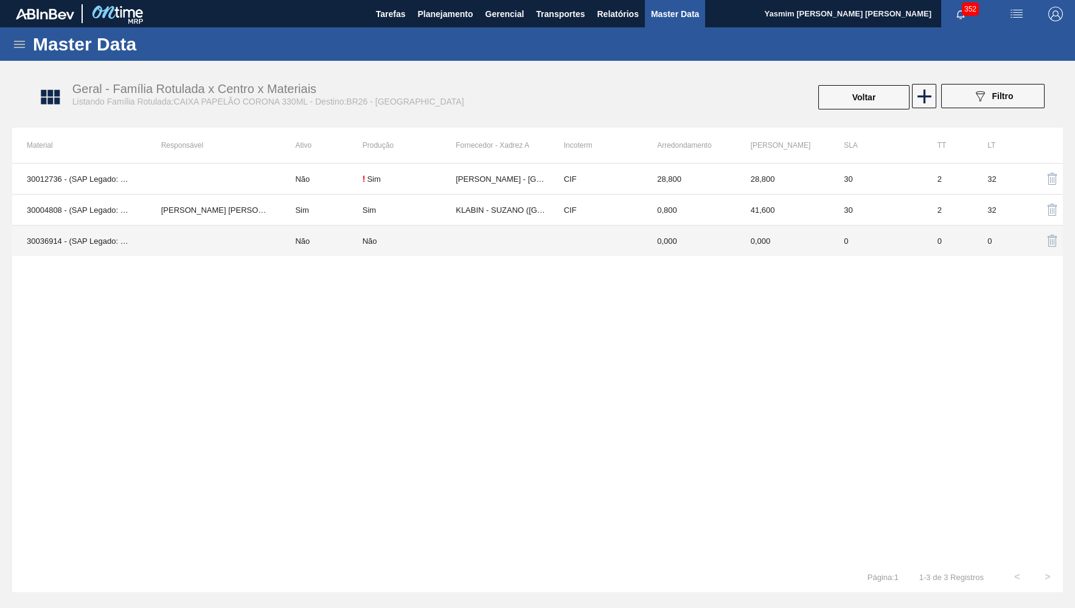
click at [437, 243] on div "Não" at bounding box center [409, 241] width 93 height 9
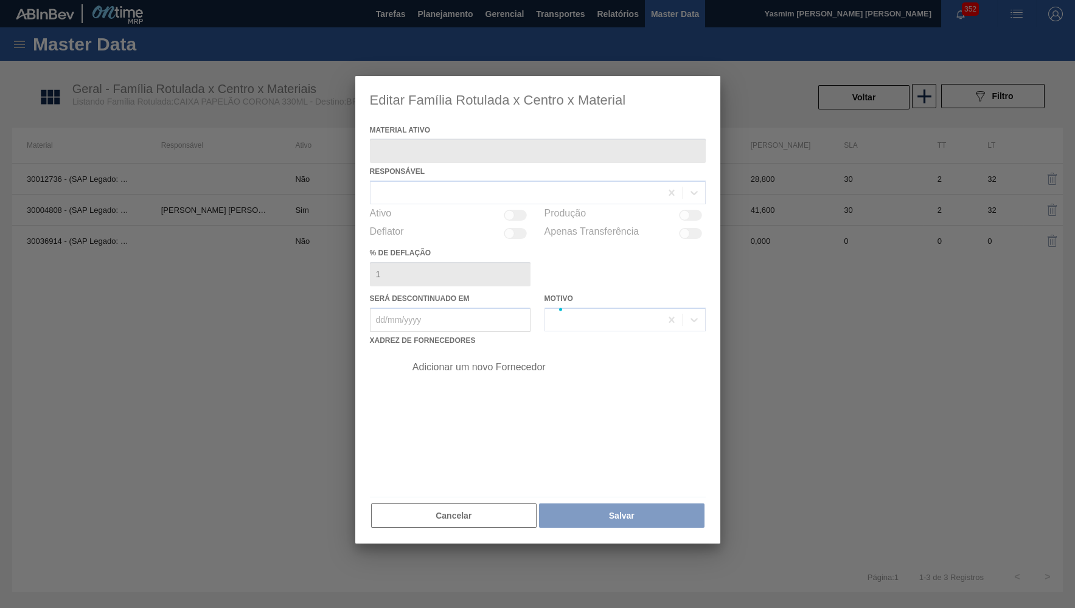
type ativo "30036914 - (SAP Legado: 50858079) - CX PAP CORONA 330 C24 SEM BASKET"
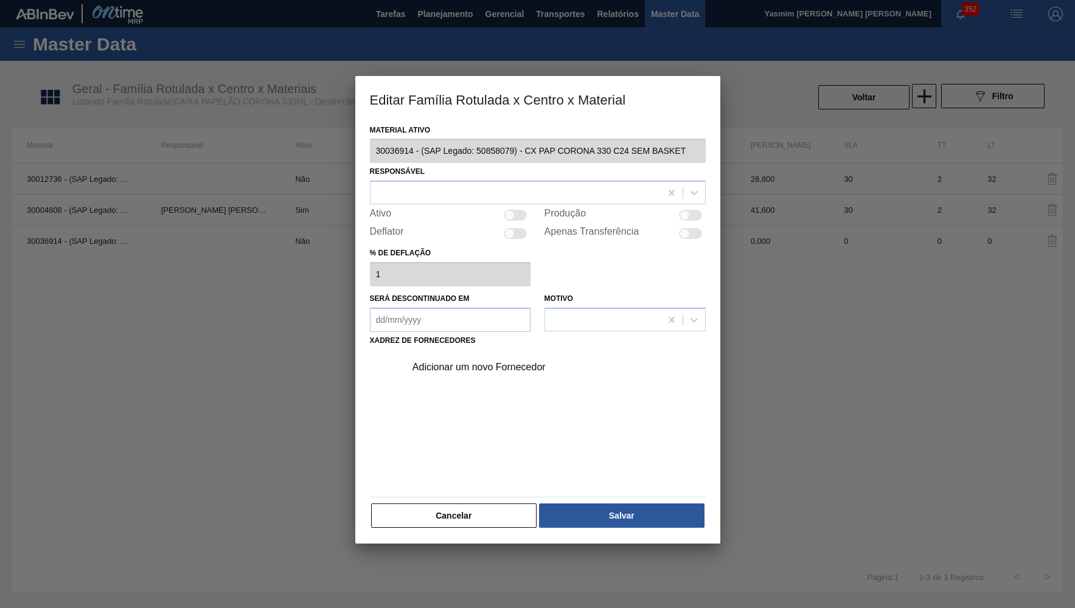
click at [467, 208] on div "Ativo" at bounding box center [450, 215] width 161 height 15
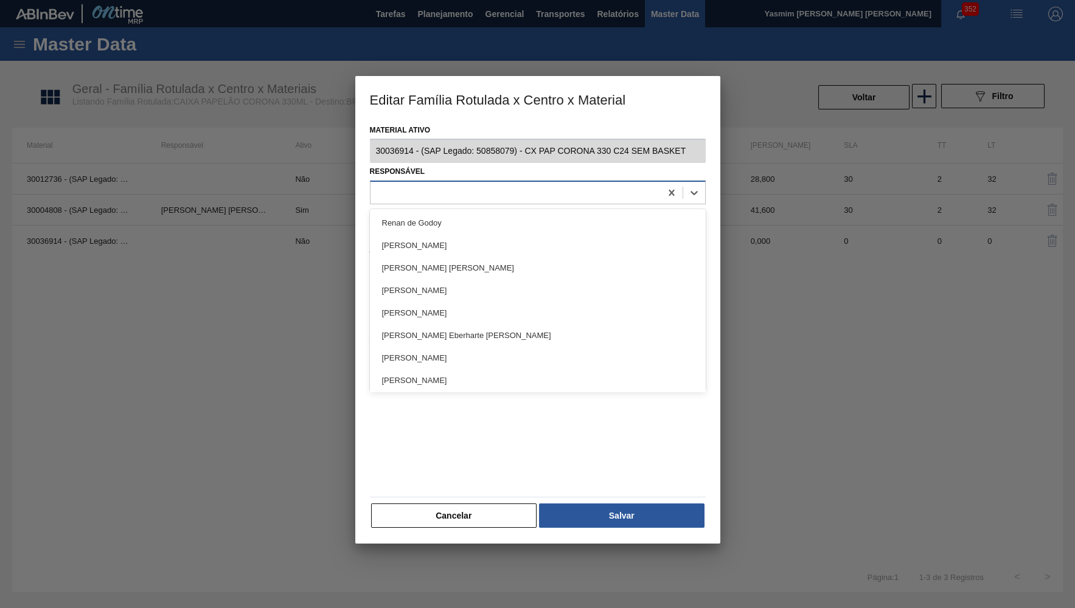
click at [446, 193] on div at bounding box center [515, 193] width 290 height 18
type input "yas"
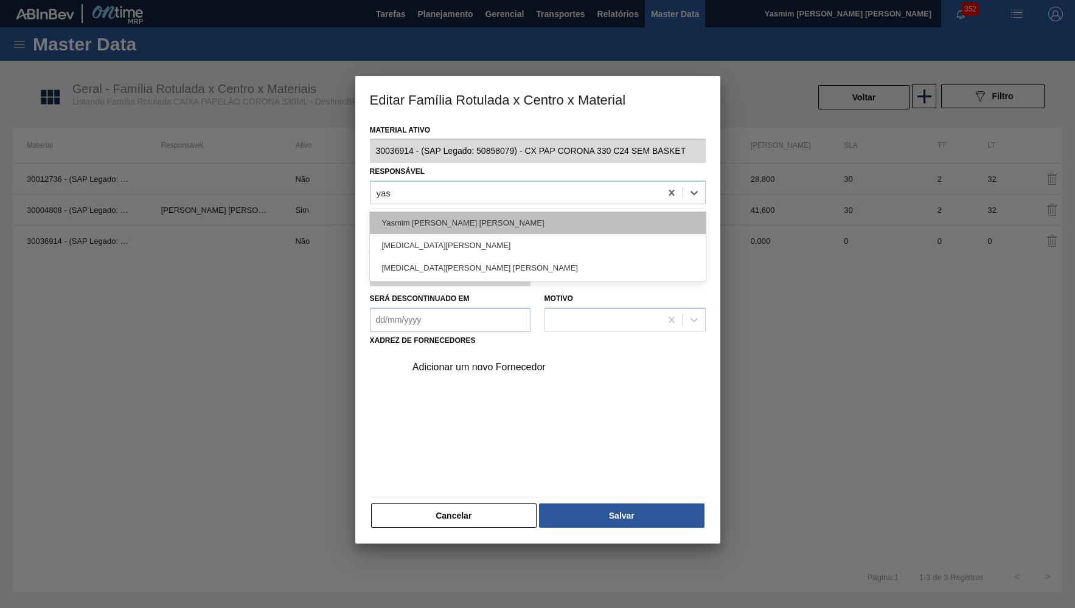
click at [465, 221] on div "Yasmim [PERSON_NAME] [PERSON_NAME]" at bounding box center [538, 223] width 336 height 23
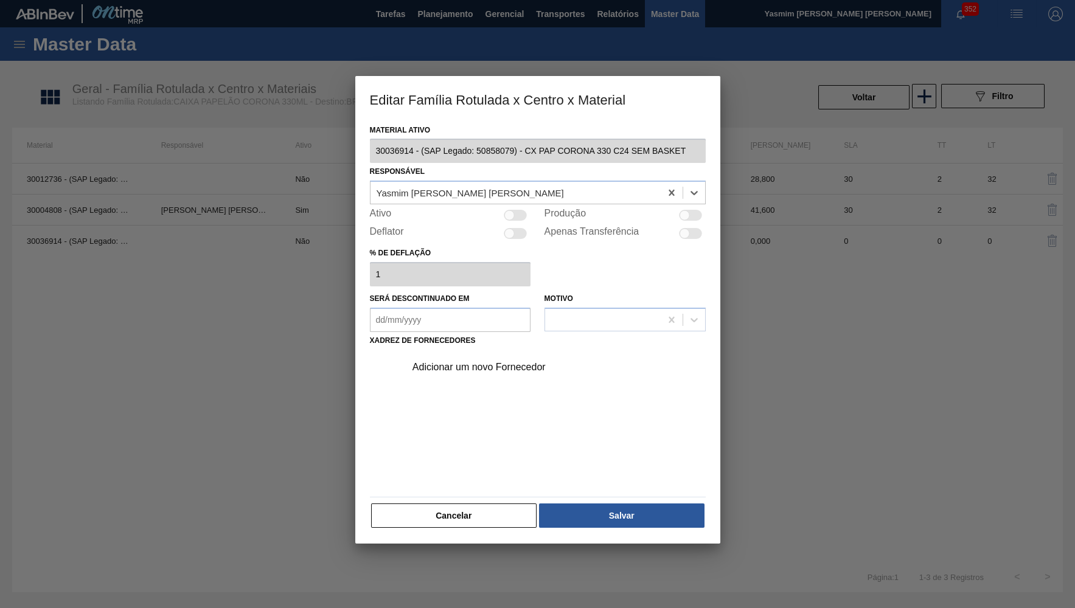
click at [517, 211] on div at bounding box center [515, 215] width 23 height 11
checkbox input "true"
click at [485, 362] on div "Adicionar um novo Fornecedor" at bounding box center [551, 367] width 307 height 30
click at [475, 362] on div "Adicionar um novo Fornecedor" at bounding box center [531, 367] width 238 height 11
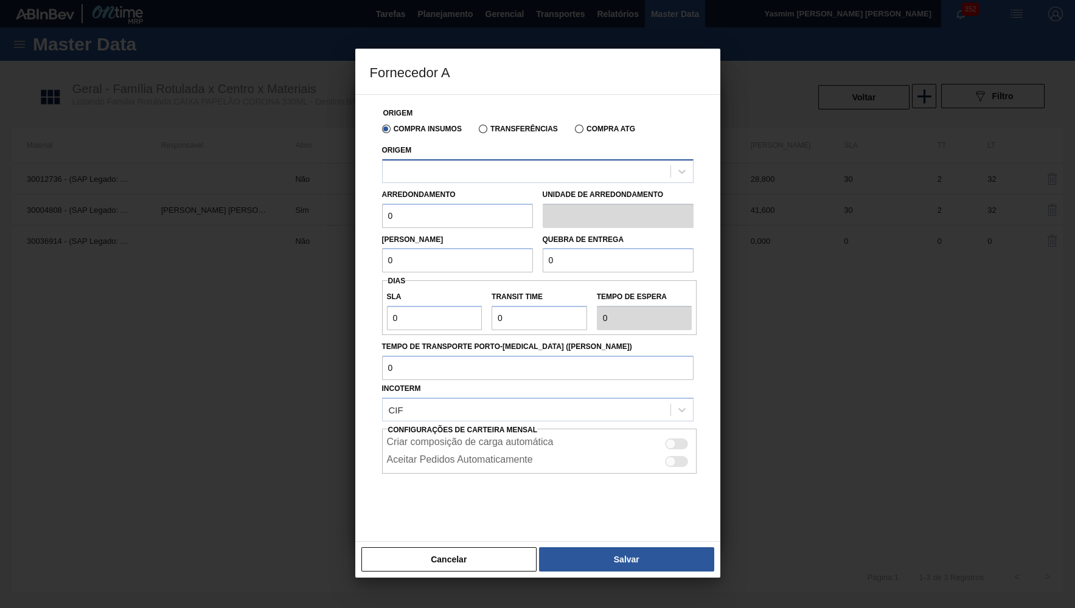
click at [417, 165] on div at bounding box center [527, 171] width 288 height 18
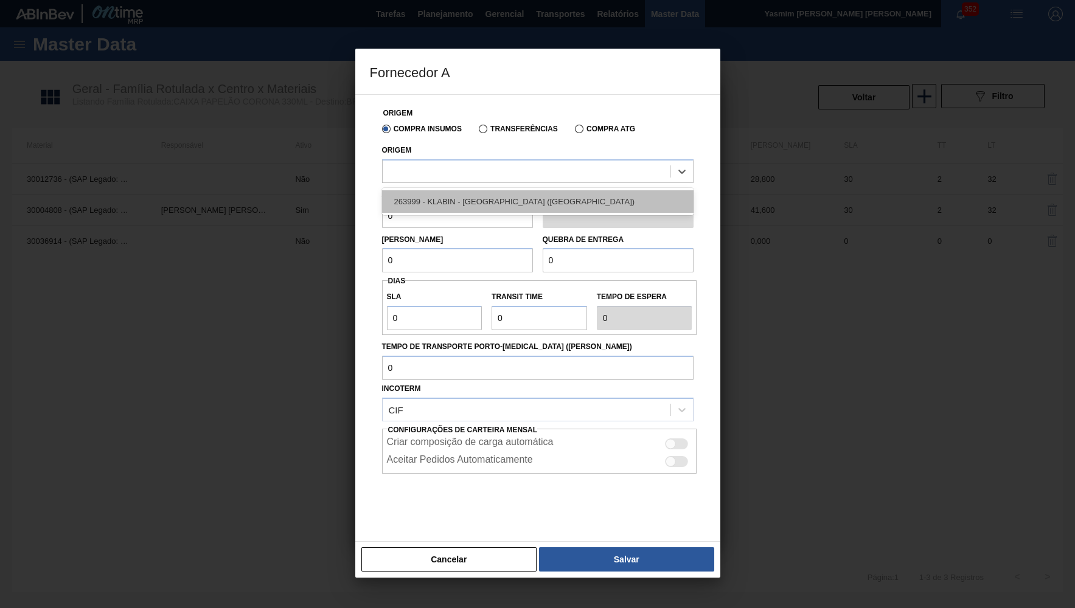
click at [432, 189] on div "263999 - KLABIN - SUZANO (SP)" at bounding box center [537, 201] width 311 height 27
click at [432, 191] on div "263999 - KLABIN - SUZANO (SP)" at bounding box center [537, 201] width 311 height 23
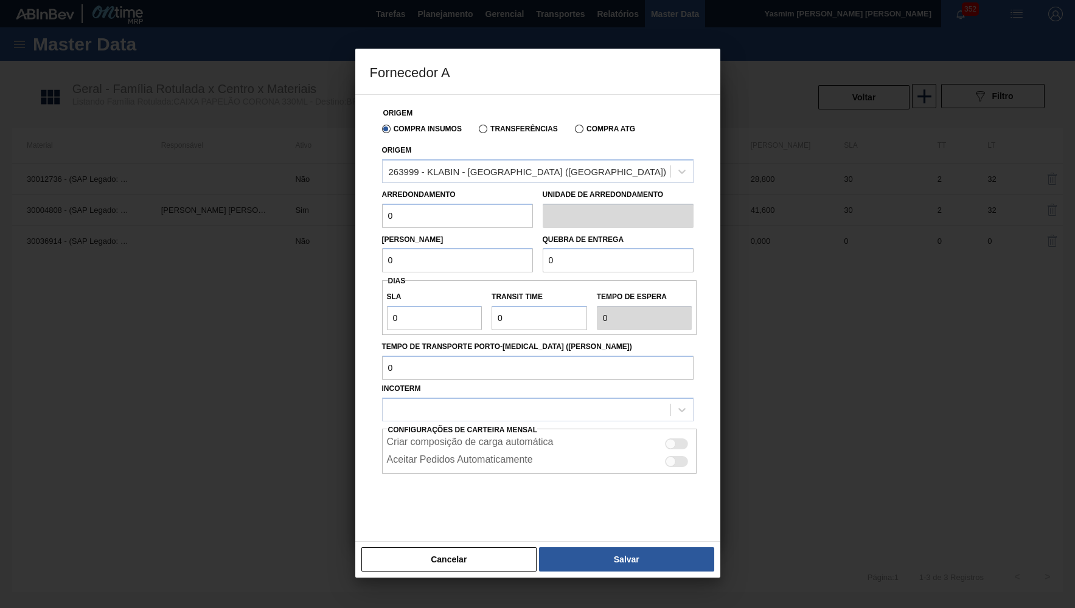
click at [473, 207] on input "0" at bounding box center [457, 216] width 151 height 24
click at [669, 439] on div at bounding box center [671, 444] width 10 height 10
checkbox input "true"
click at [563, 401] on div at bounding box center [527, 410] width 288 height 18
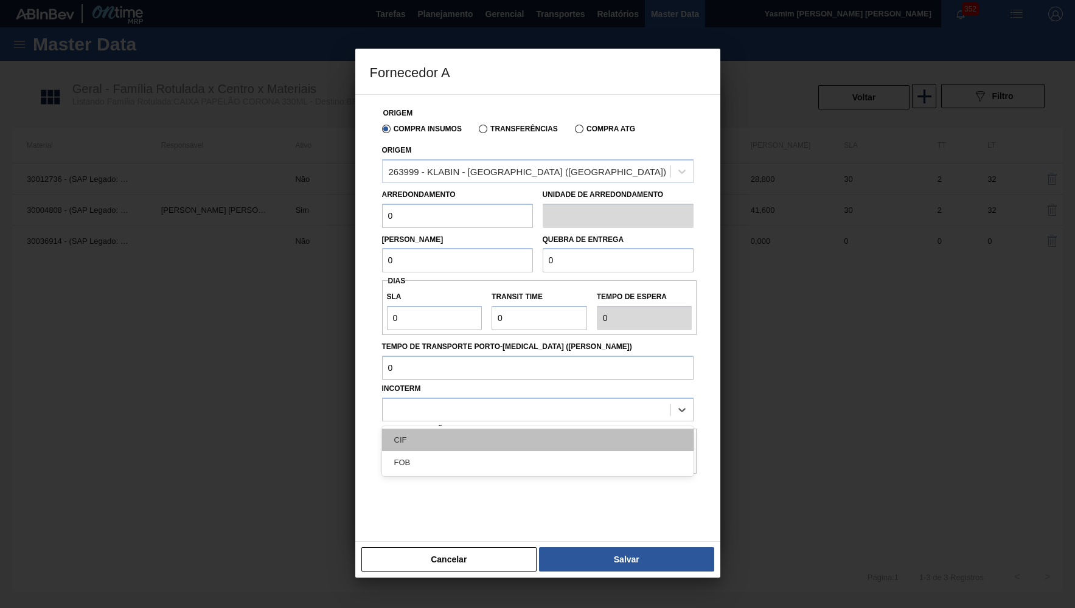
click at [458, 429] on div "CIF" at bounding box center [537, 440] width 311 height 23
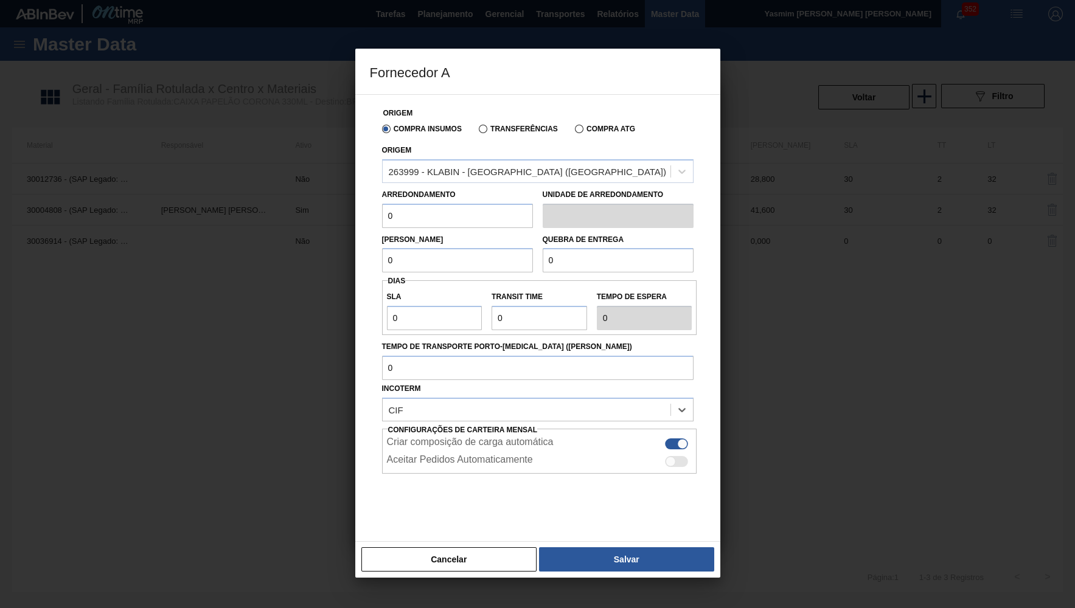
click at [683, 456] on div at bounding box center [677, 461] width 23 height 11
click at [671, 456] on div at bounding box center [677, 461] width 23 height 11
checkbox input "false"
click at [520, 306] on input "Transit Time" at bounding box center [540, 318] width 96 height 24
click at [598, 548] on button "Salvar" at bounding box center [626, 560] width 175 height 24
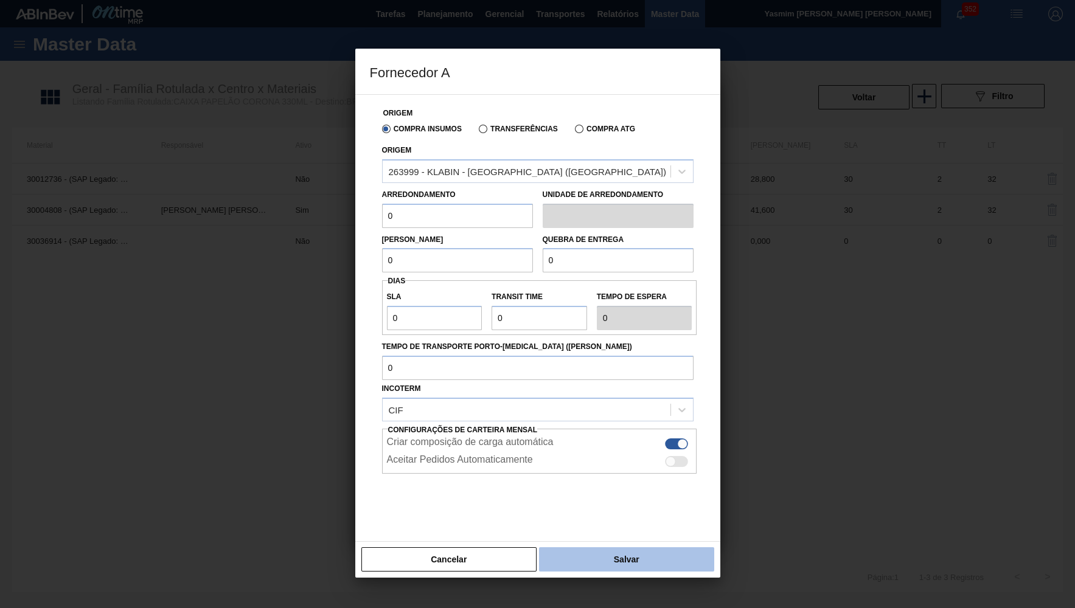
type input "Milheiros"
drag, startPoint x: 421, startPoint y: 214, endPoint x: 296, endPoint y: 199, distance: 125.6
click at [382, 204] on input "0" at bounding box center [457, 216] width 151 height 24
paste input ",8"
type input "0,8"
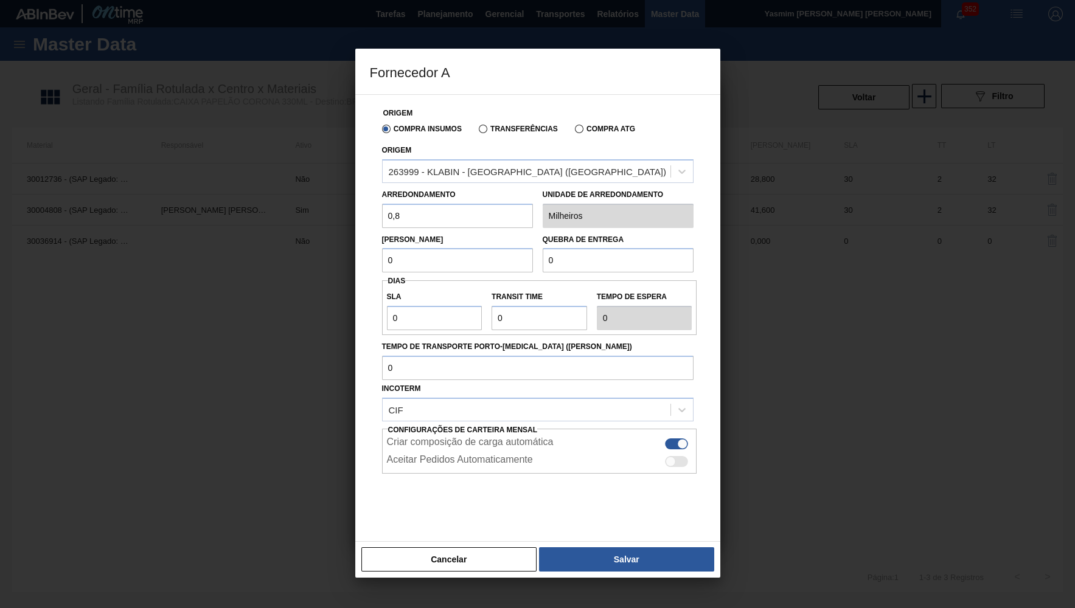
drag, startPoint x: 407, startPoint y: 256, endPoint x: 165, endPoint y: 240, distance: 242.1
click at [382, 248] on input "0" at bounding box center [457, 260] width 151 height 24
paste input "41,6"
type input "41,6"
drag, startPoint x: 628, startPoint y: 275, endPoint x: 520, endPoint y: 264, distance: 108.8
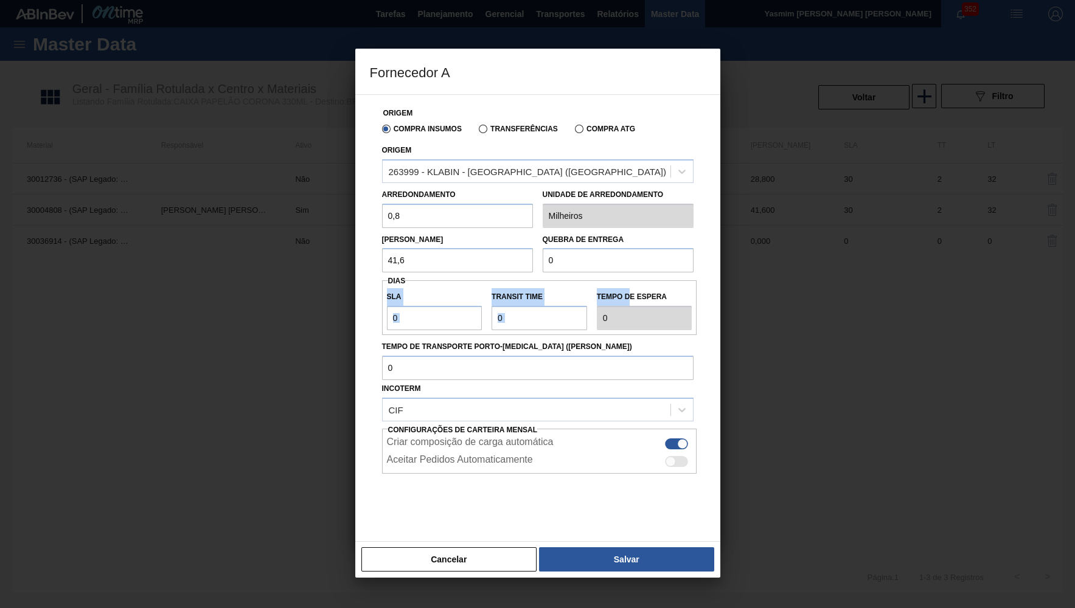
click at [520, 264] on div "Origem Compra Insumos Transferências Compra ATG Origem 263999 - KLABIN - SUZANO…" at bounding box center [538, 315] width 336 height 440
click at [606, 250] on input "0" at bounding box center [618, 260] width 151 height 24
paste input "41,6"
type input "41,6"
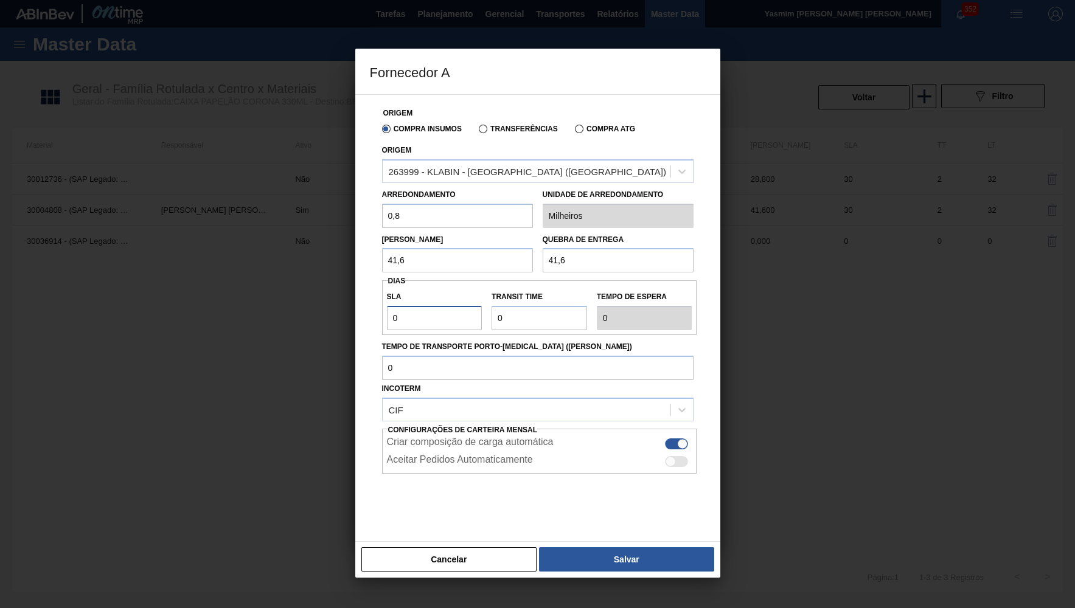
click at [417, 306] on input "0" at bounding box center [435, 318] width 96 height 24
paste input "3"
type input "30"
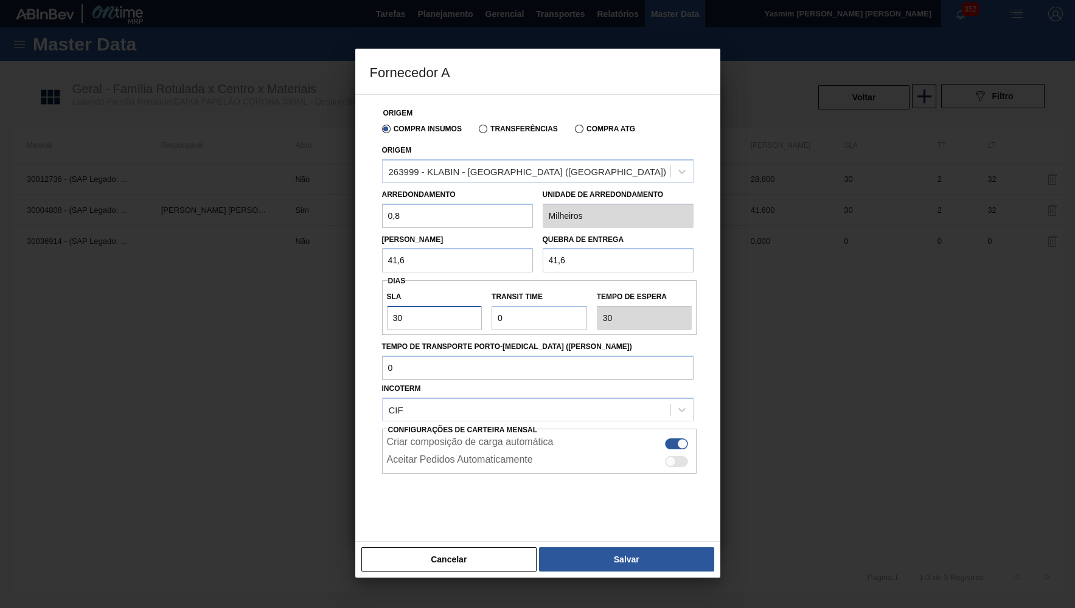
type input "30"
drag, startPoint x: 540, startPoint y: 311, endPoint x: 357, endPoint y: 299, distance: 182.9
click at [492, 306] on input "Transit Time" at bounding box center [540, 318] width 96 height 24
type input "2"
type input "32"
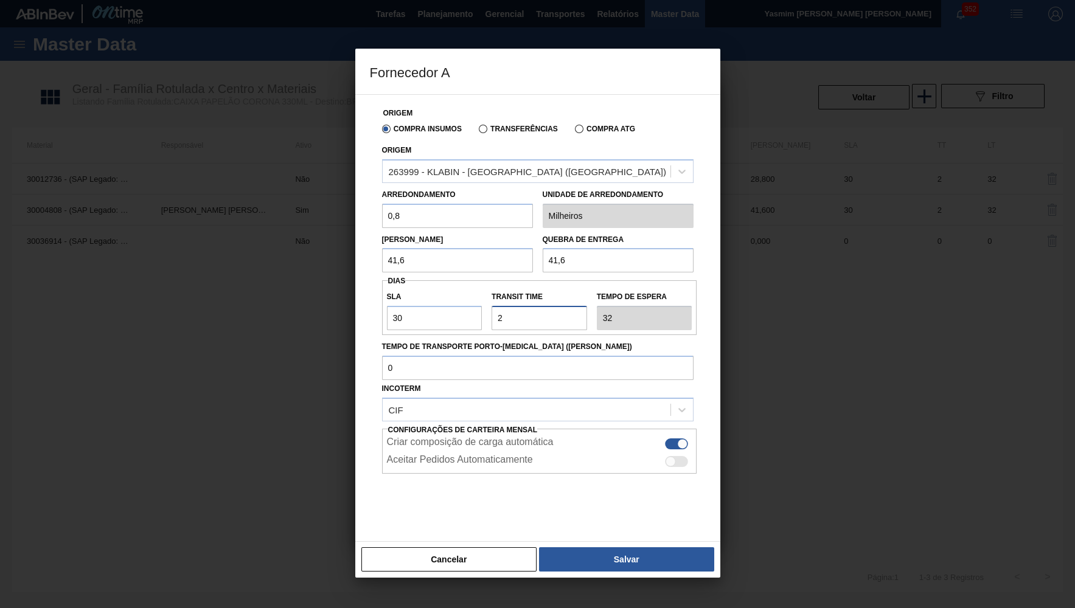
type input "2"
click at [644, 548] on button "Salvar" at bounding box center [626, 560] width 175 height 24
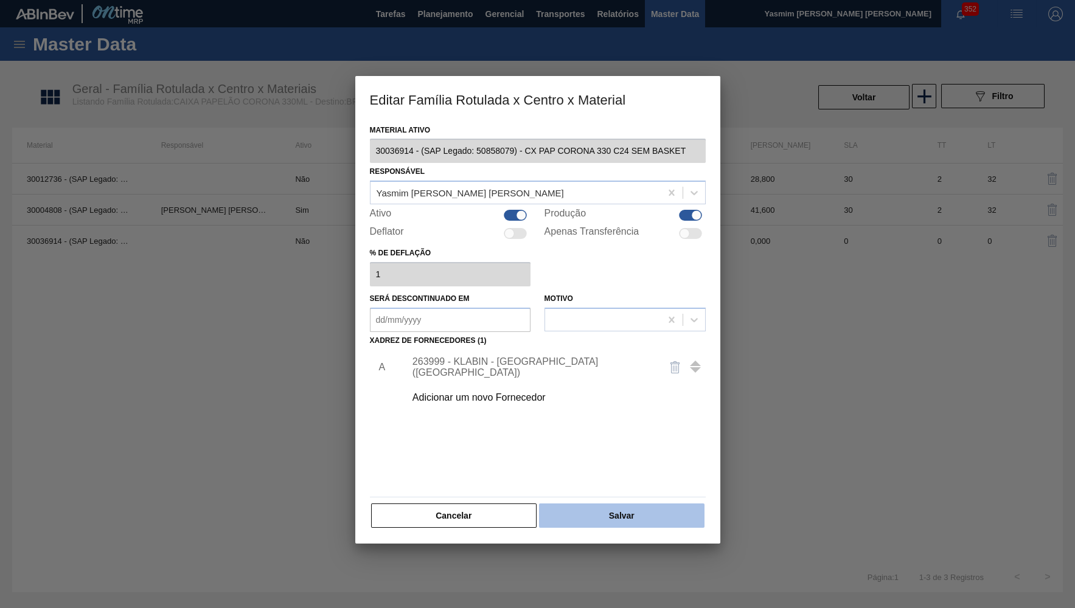
click at [662, 509] on button "Salvar" at bounding box center [621, 516] width 165 height 24
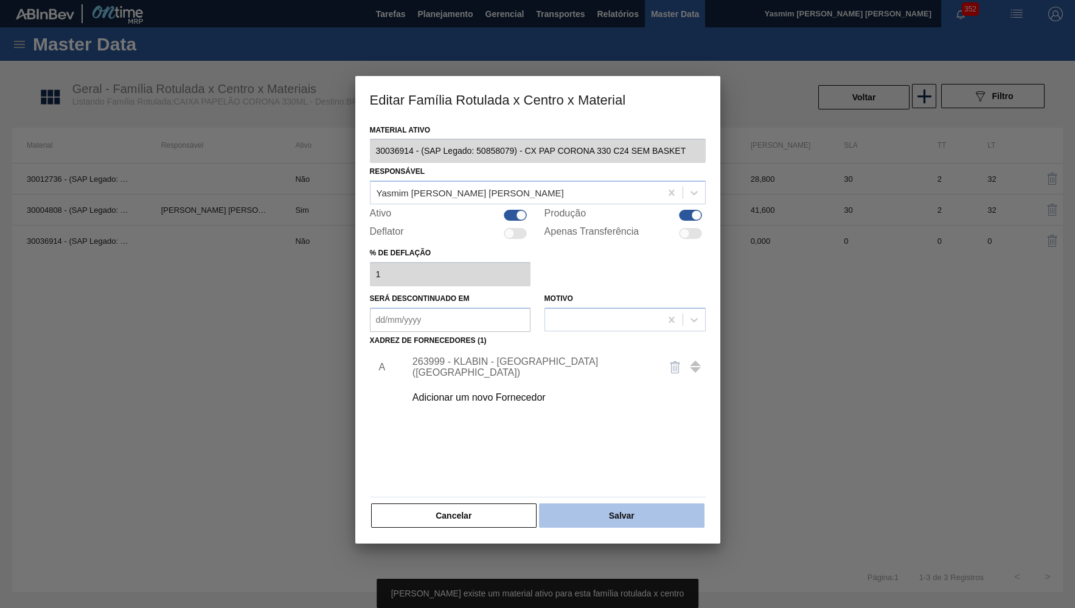
click at [643, 505] on button "Salvar" at bounding box center [621, 516] width 165 height 24
click at [517, 212] on div at bounding box center [522, 215] width 10 height 10
checkbox input "false"
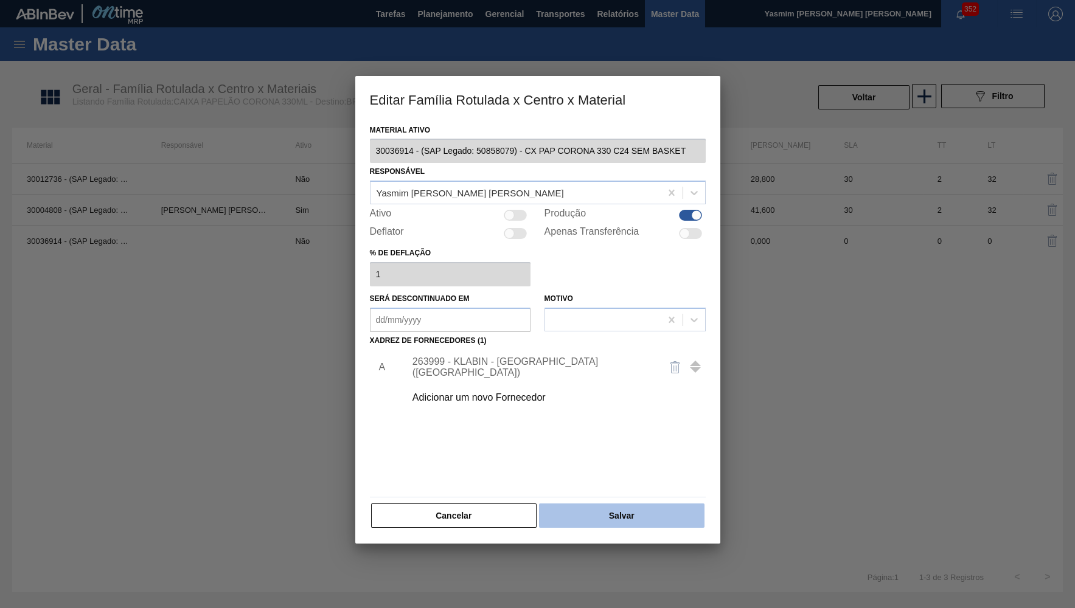
click at [627, 504] on button "Salvar" at bounding box center [621, 516] width 165 height 24
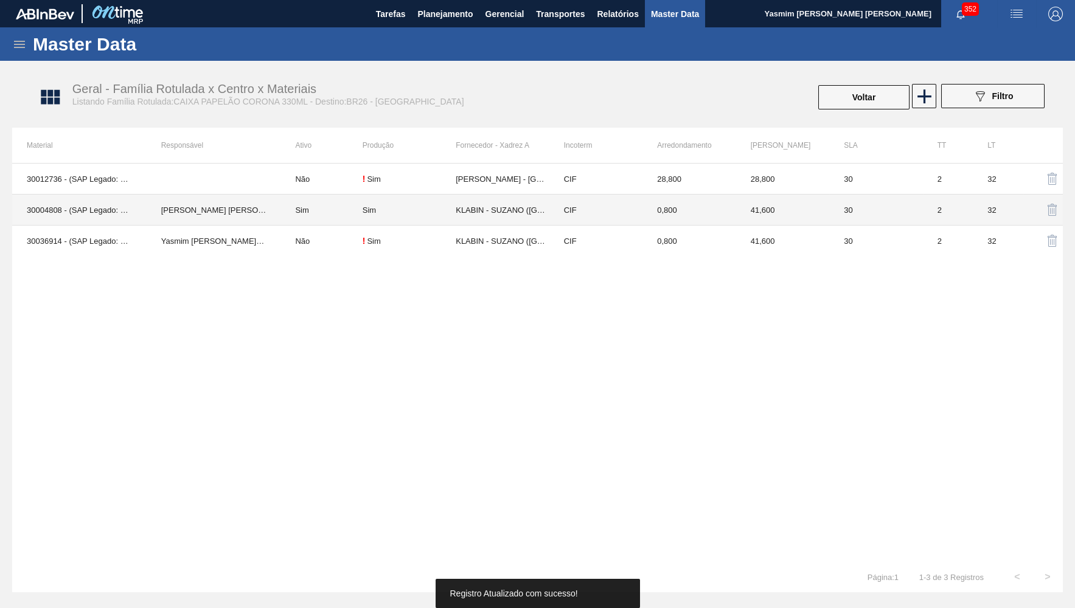
click at [357, 204] on td "Sim" at bounding box center [321, 210] width 82 height 31
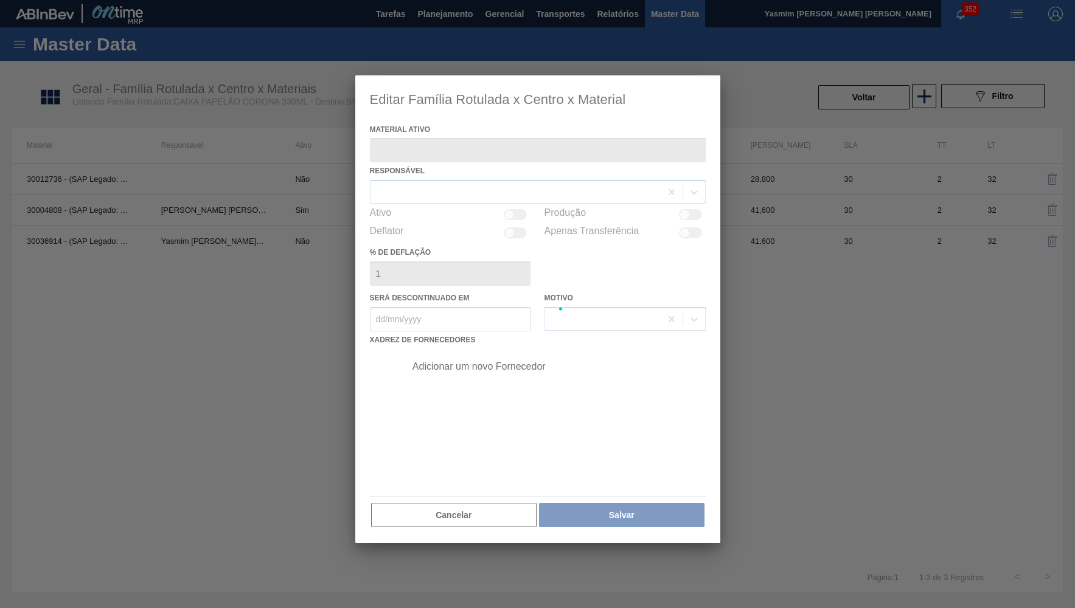
type ativo "30004808 - (SAP Legado: 50757098) - CX PAP. CORONA 330 C24 WAVE"
checkbox input "true"
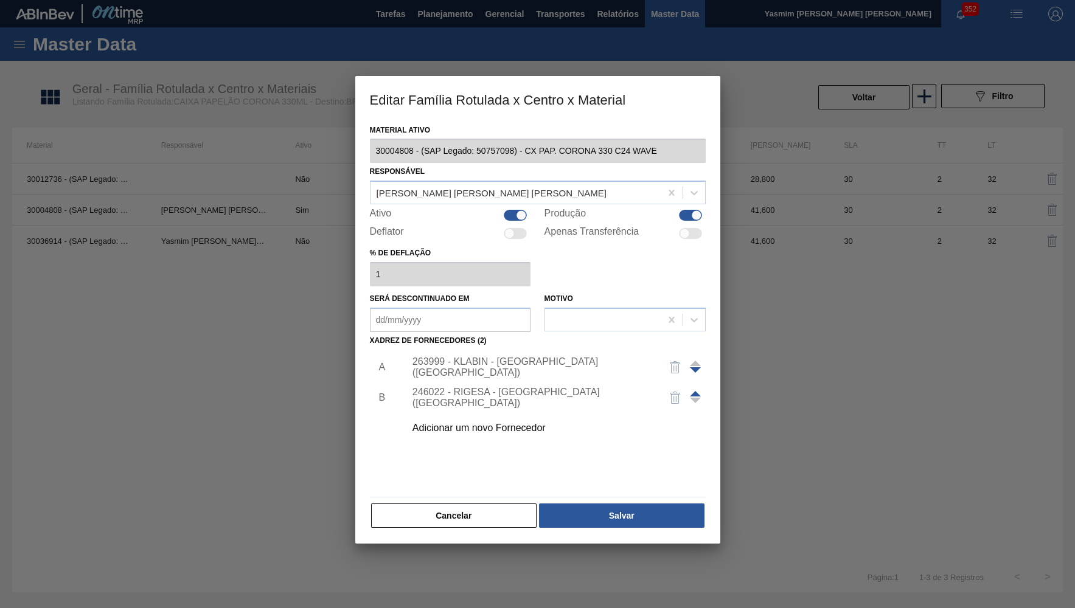
click at [526, 221] on div "Material ativo 30004808 - (SAP Legado: 50757098) - CX PAP. CORONA 330 C24 WAVE …" at bounding box center [538, 326] width 336 height 408
click at [519, 217] on div "Ativo" at bounding box center [450, 215] width 161 height 15
click at [517, 210] on div at bounding box center [515, 215] width 23 height 11
checkbox input "false"
click at [623, 489] on div "Material ativo 30004808 - (SAP Legado: 50757098) - CX PAP. CORONA 330 C24 WAVE …" at bounding box center [538, 326] width 336 height 408
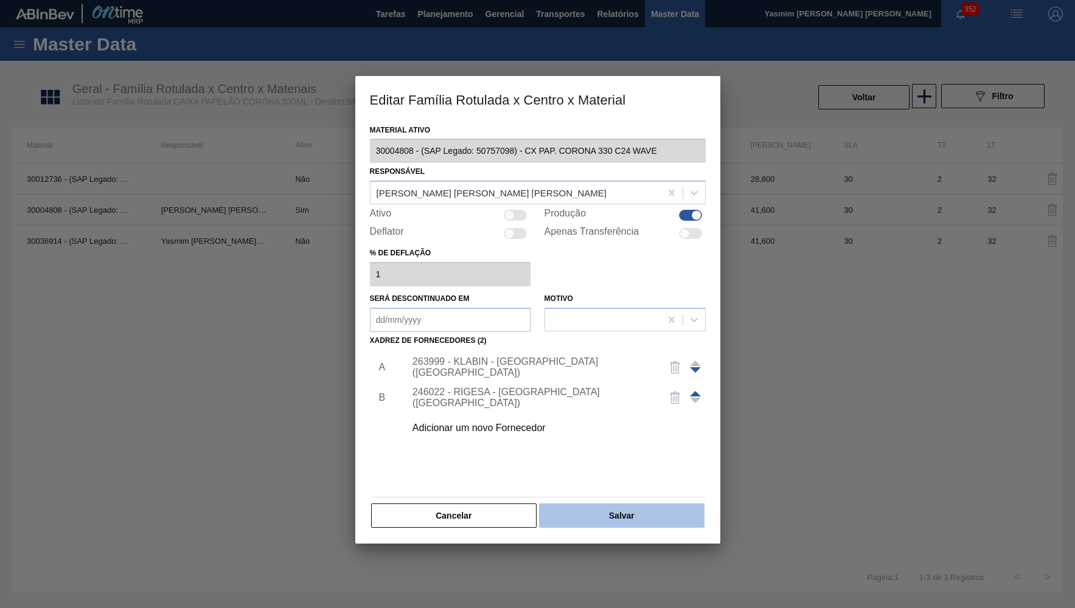
click at [620, 504] on button "Salvar" at bounding box center [621, 516] width 165 height 24
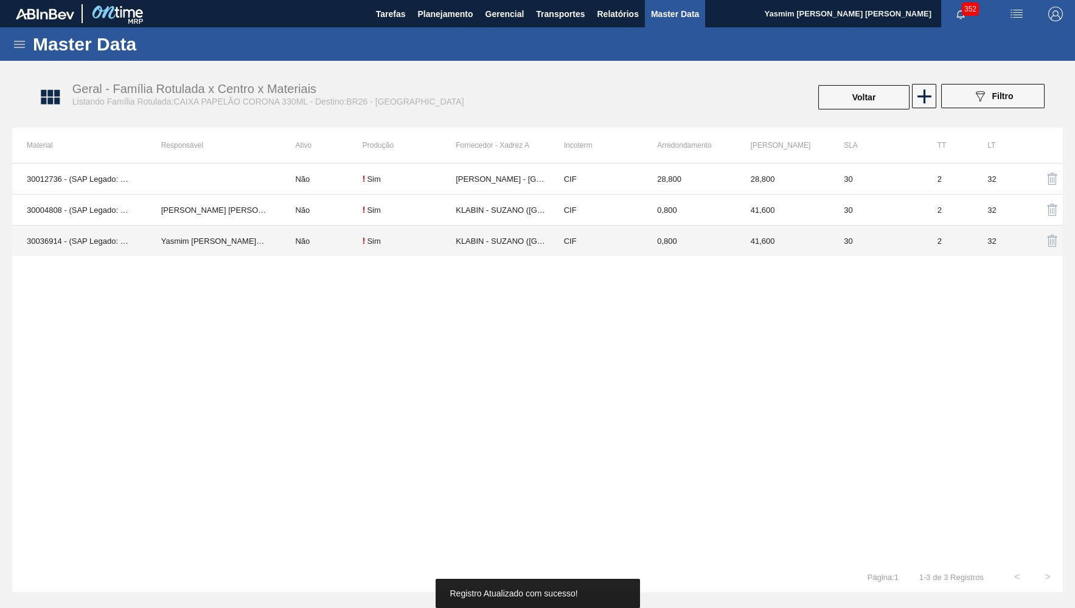
click at [359, 238] on td "Não" at bounding box center [321, 241] width 82 height 31
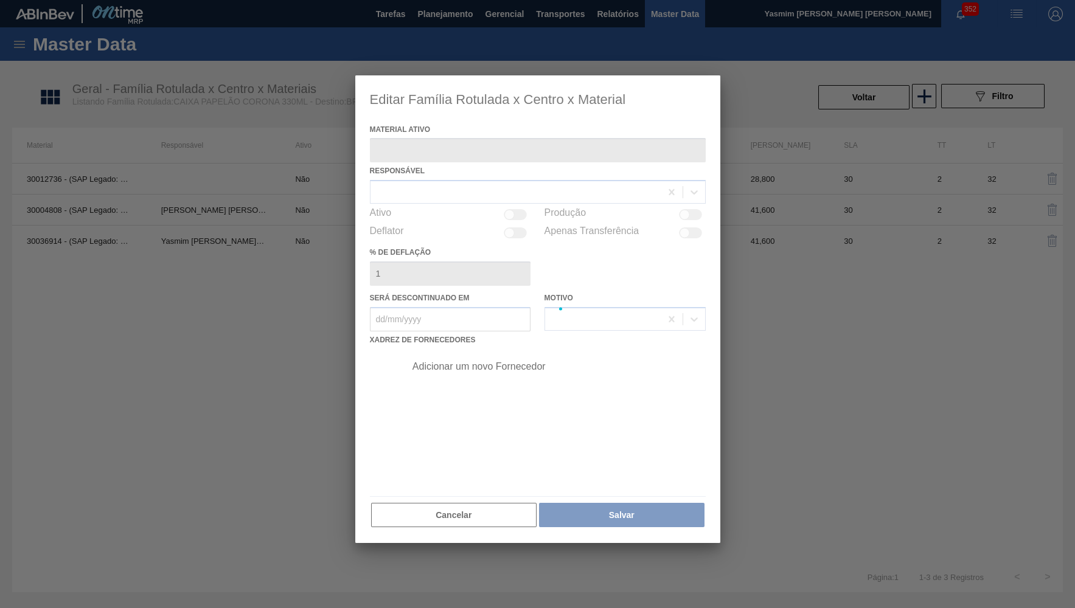
type ativo "30036914 - (SAP Legado: 50858079) - CX PAP CORONA 330 C24 SEM BASKET"
checkbox input "true"
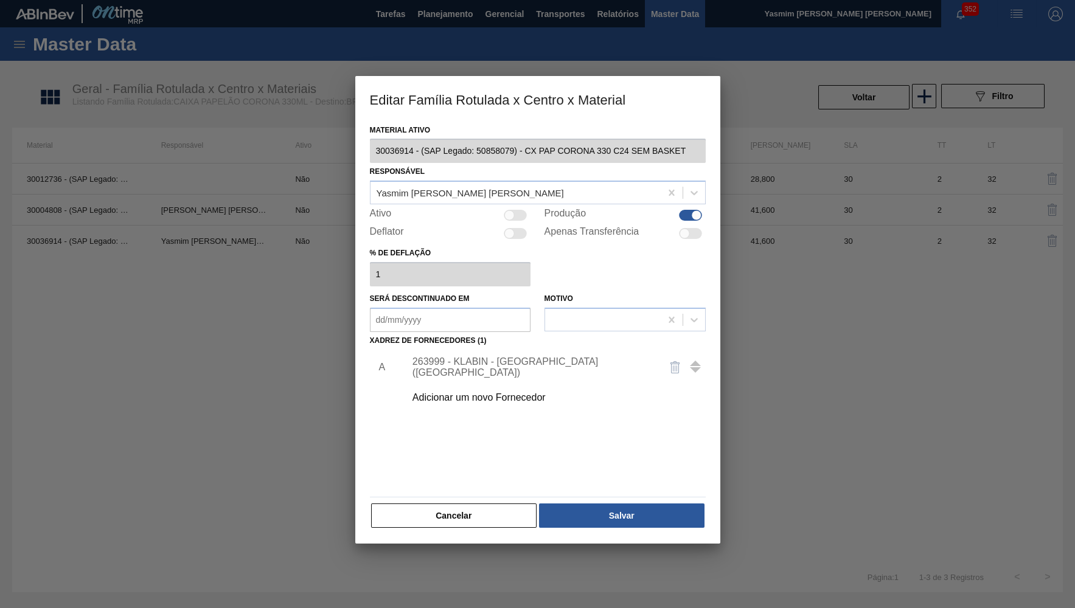
click at [521, 210] on div at bounding box center [515, 215] width 23 height 11
checkbox input "true"
drag, startPoint x: 610, startPoint y: 517, endPoint x: 610, endPoint y: 509, distance: 8.5
click at [610, 517] on div "Cancelar Salvar" at bounding box center [538, 516] width 336 height 27
click at [602, 504] on button "Salvar" at bounding box center [621, 516] width 165 height 24
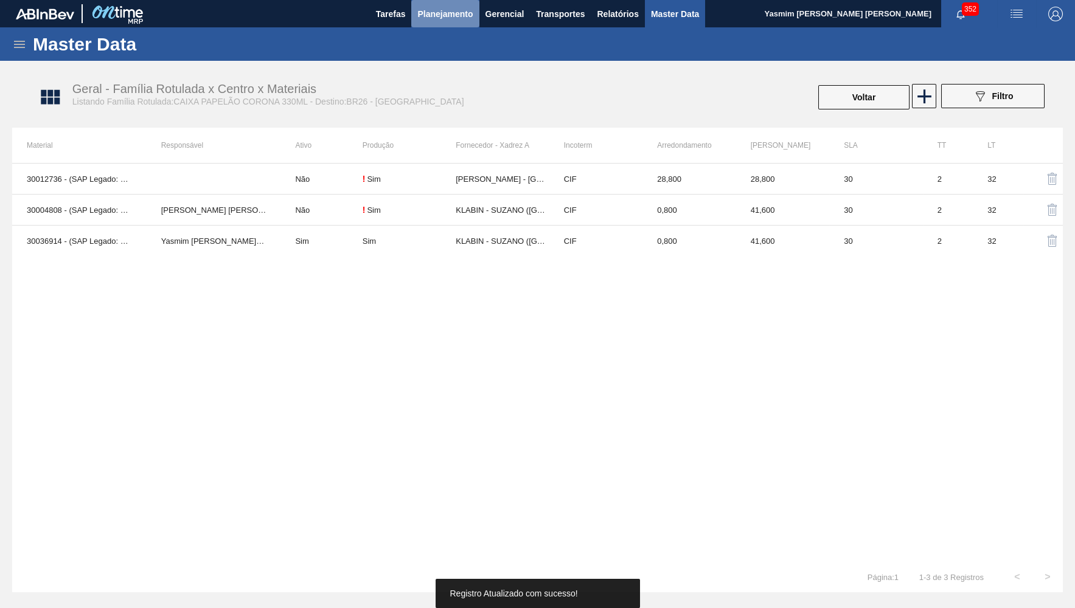
click at [418, 15] on span "Planejamento" at bounding box center [444, 14] width 55 height 15
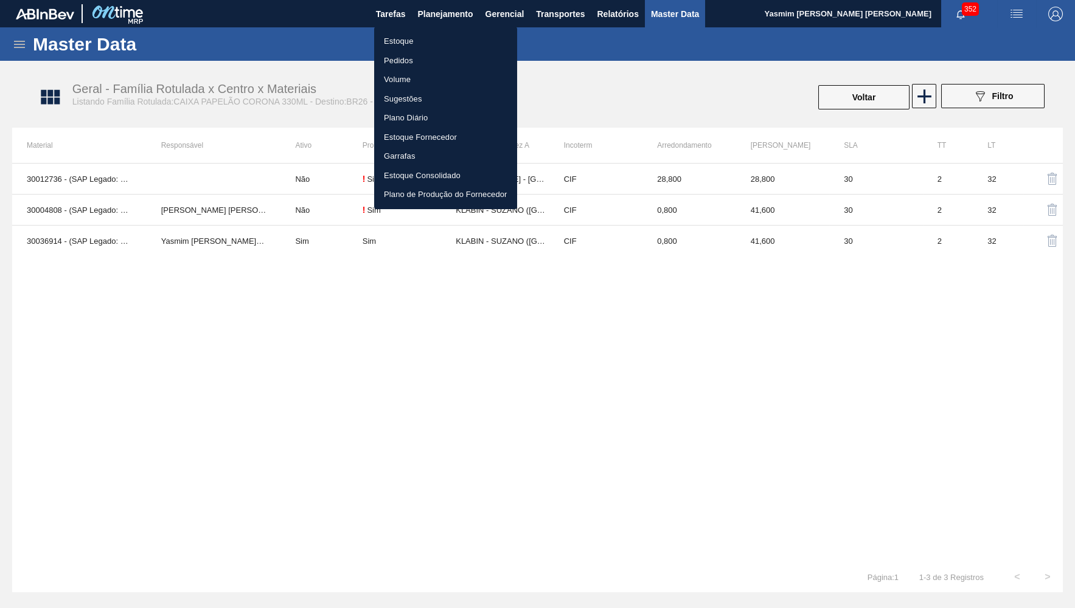
click at [428, 26] on div at bounding box center [537, 304] width 1075 height 608
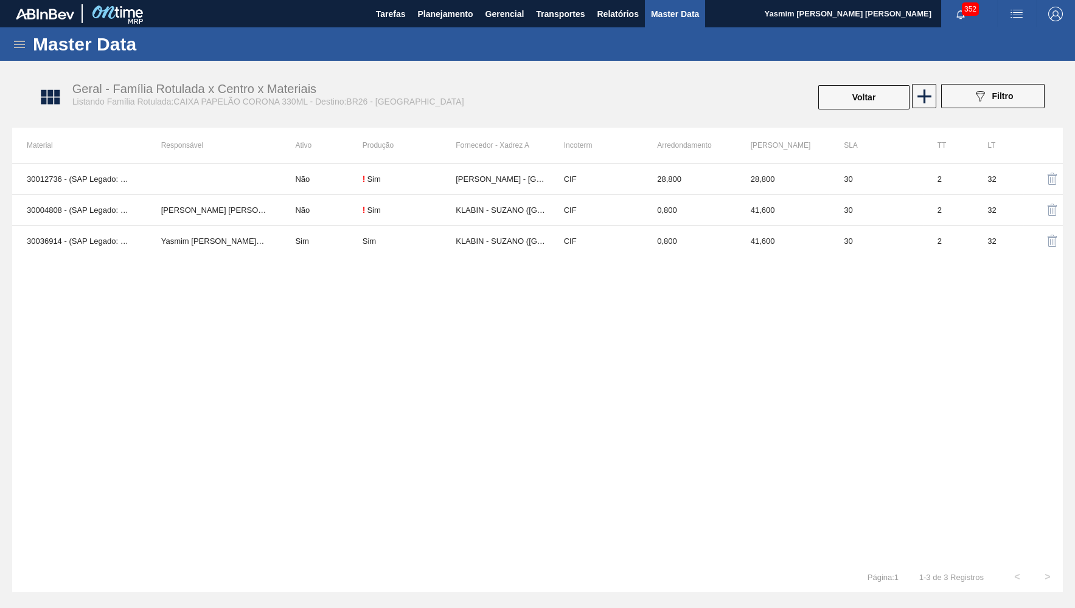
click at [428, 44] on li "Estoque" at bounding box center [445, 42] width 107 height 11
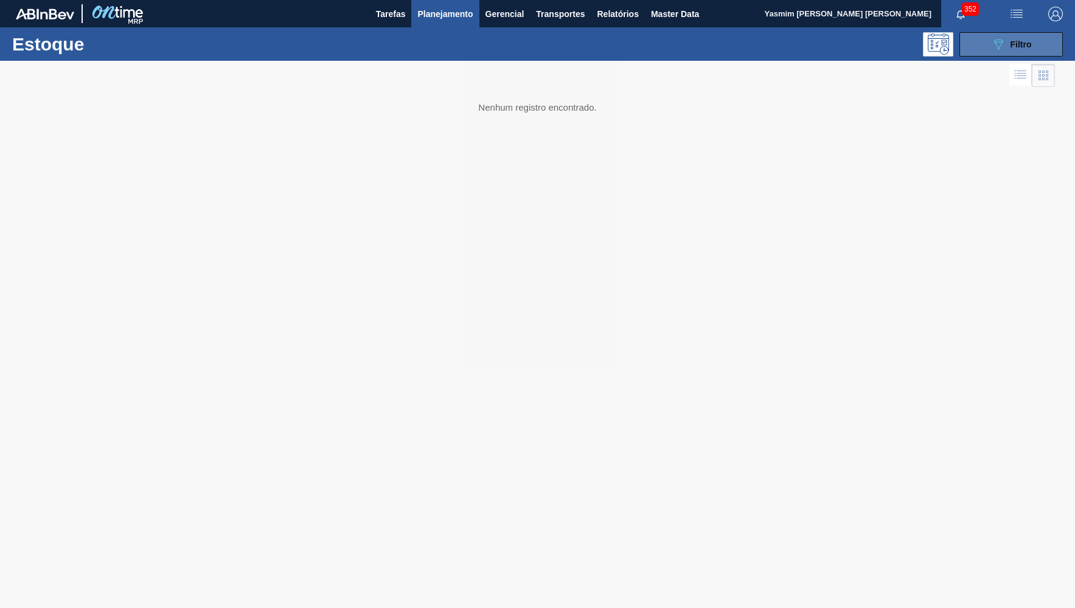
click at [1029, 46] on span "Filtro" at bounding box center [1021, 45] width 21 height 10
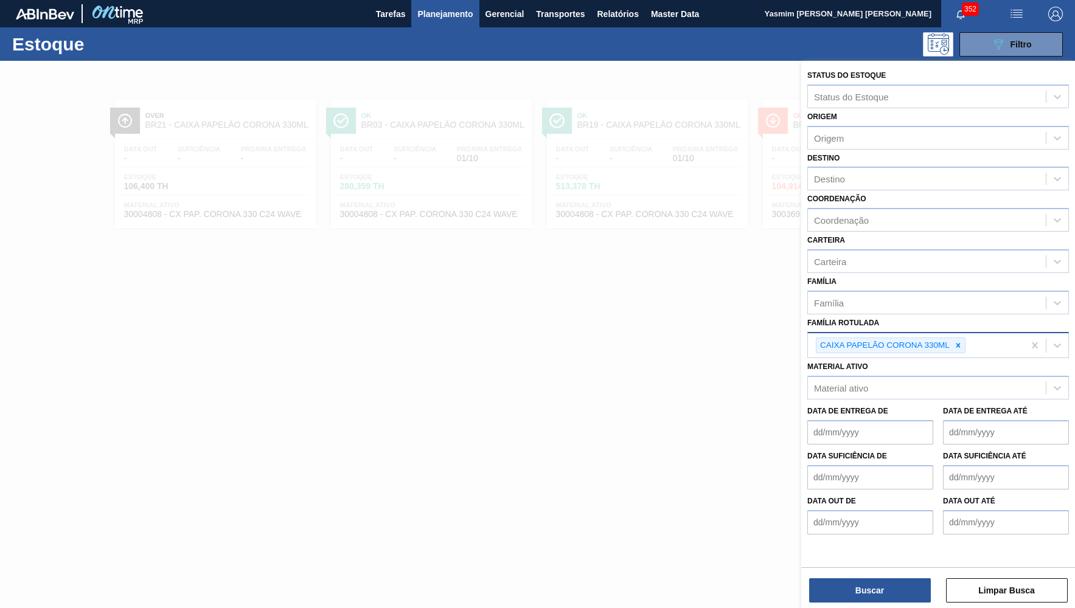
click at [964, 338] on div at bounding box center [957, 345] width 13 height 15
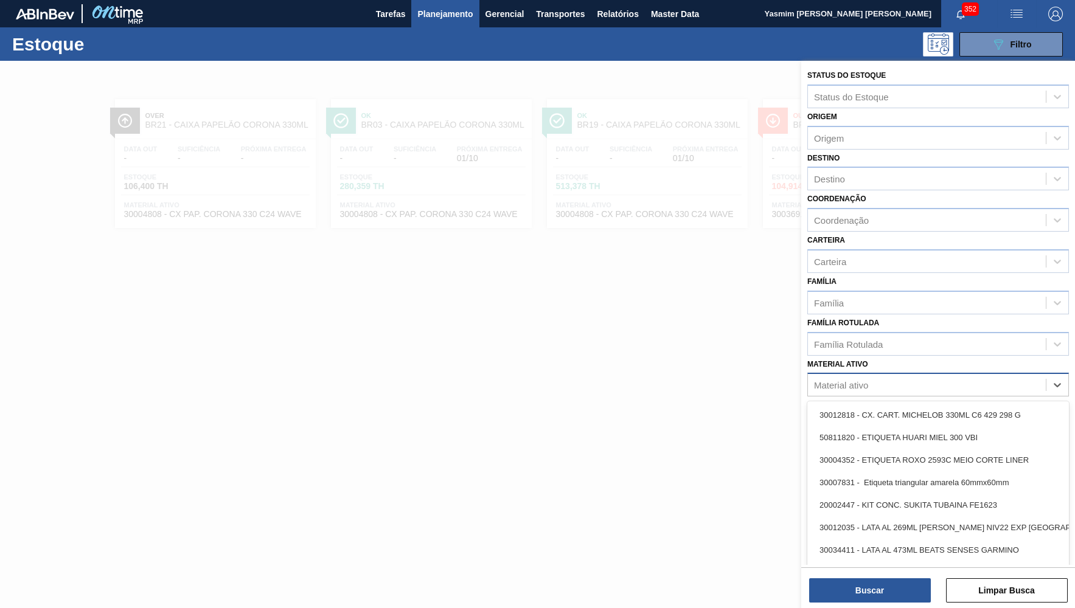
click at [895, 377] on div "Material ativo" at bounding box center [927, 386] width 238 height 18
paste ativo "30"
type ativo "30"
click at [847, 377] on div "30 30" at bounding box center [927, 386] width 238 height 18
click at [855, 380] on div "Material ativo" at bounding box center [841, 385] width 54 height 10
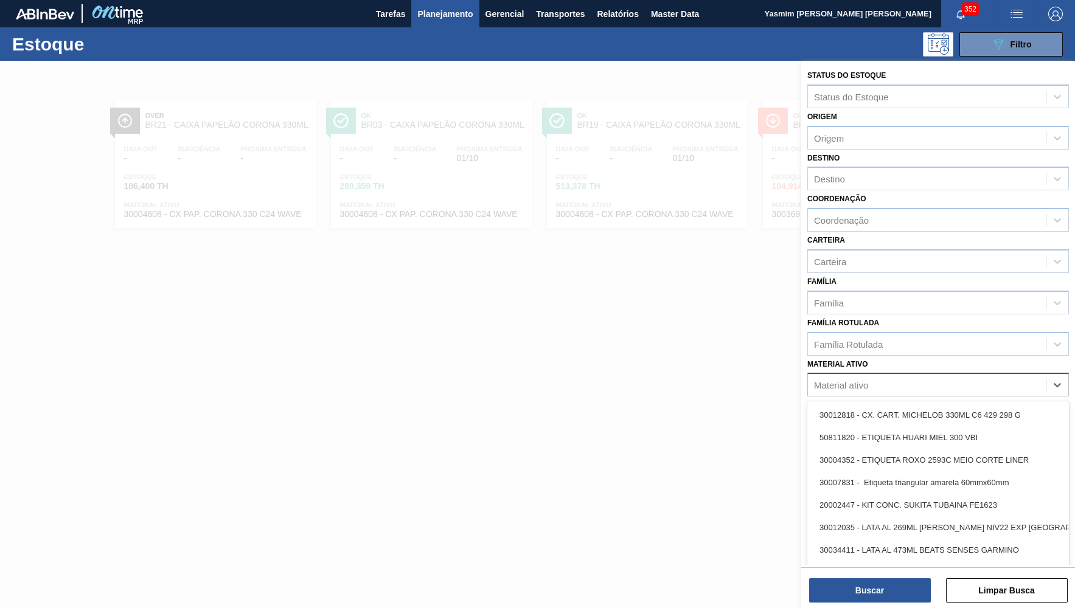
paste ativo "30036914"
type ativo "30036914"
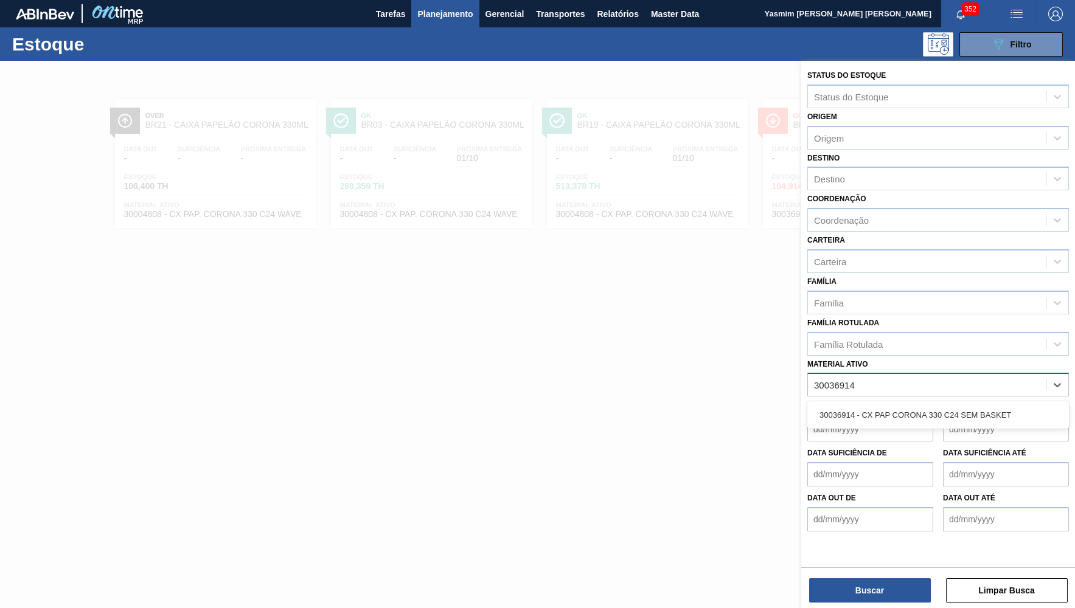
click at [867, 406] on div "30036914 - CX PAP CORONA 330 C24 SEM BASKET" at bounding box center [938, 415] width 262 height 27
click at [868, 404] on div "30036914 - CX PAP CORONA 330 C24 SEM BASKET" at bounding box center [938, 415] width 262 height 23
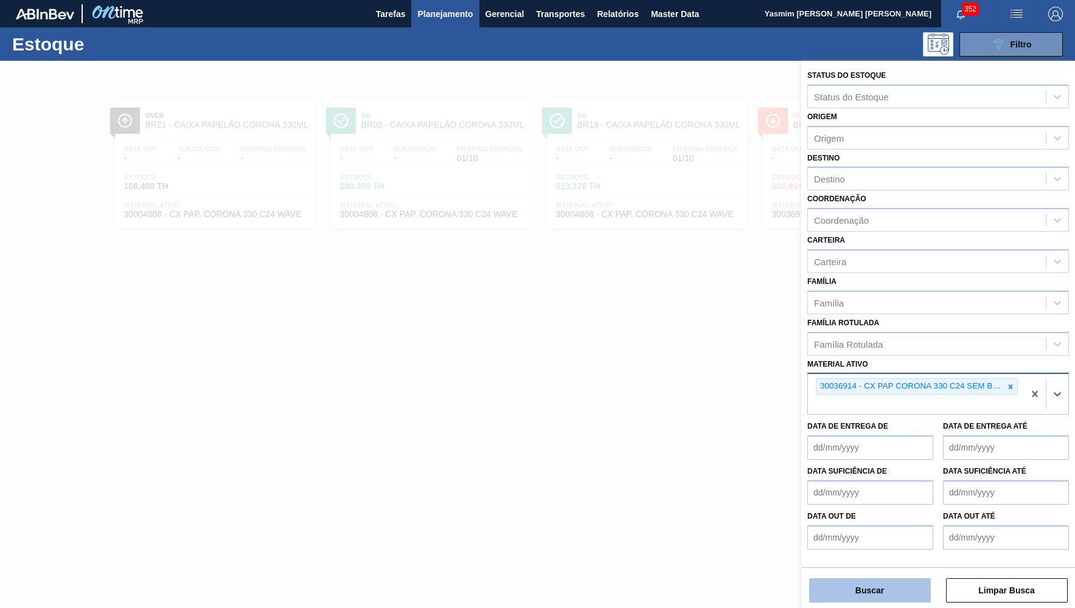
click at [858, 588] on button "Buscar" at bounding box center [870, 591] width 122 height 24
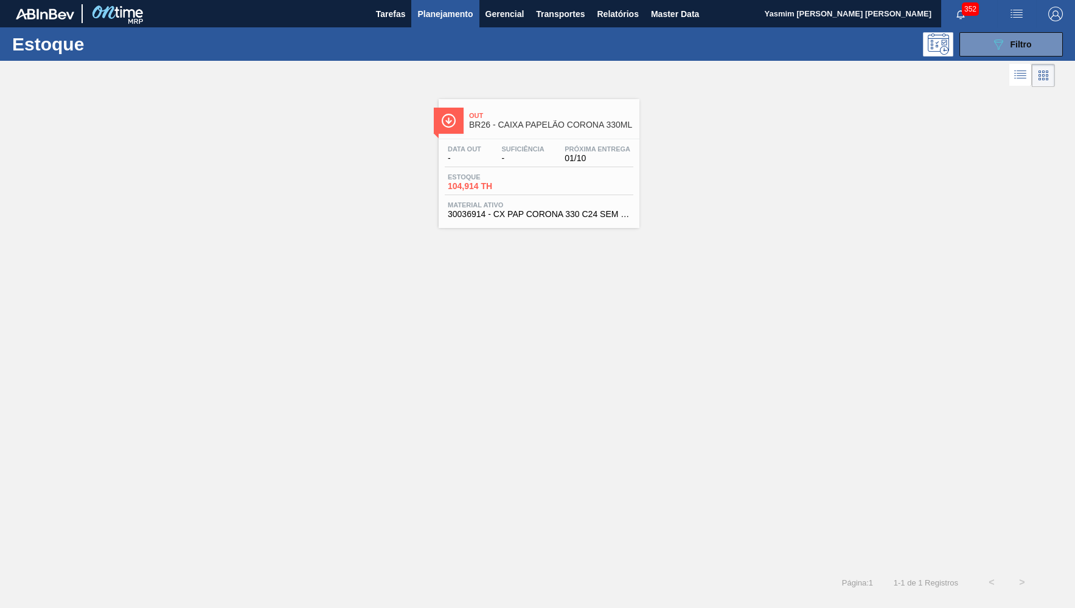
click at [642, 249] on div "Out BR26 - CAIXA PAPELÃO CORONA 330ML Data out - Suficiência - Próxima Entrega …" at bounding box center [537, 329] width 1075 height 478
click at [582, 199] on div "Data out - Suficiência - Próxima Entrega 01/10 Estoque 104,914 TH Material ativ…" at bounding box center [539, 180] width 201 height 83
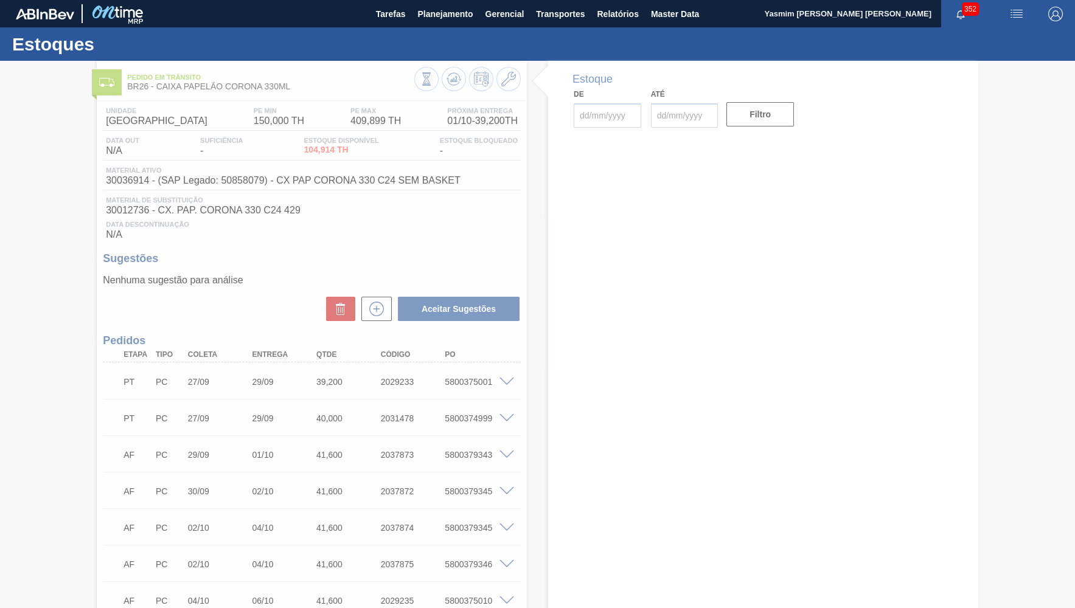
type input "[DATE]"
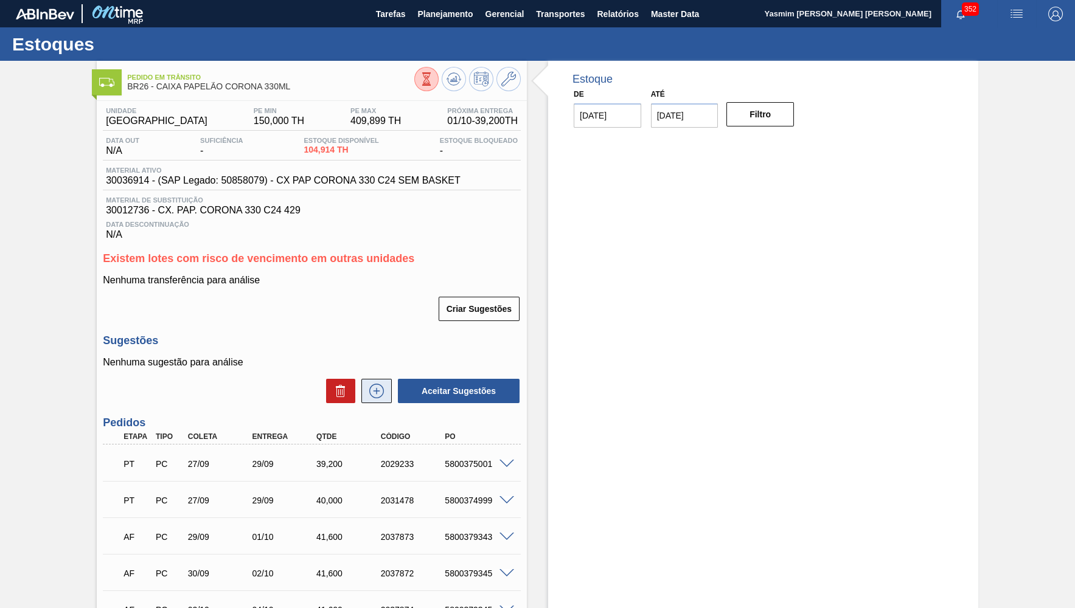
click at [386, 392] on button at bounding box center [376, 391] width 30 height 24
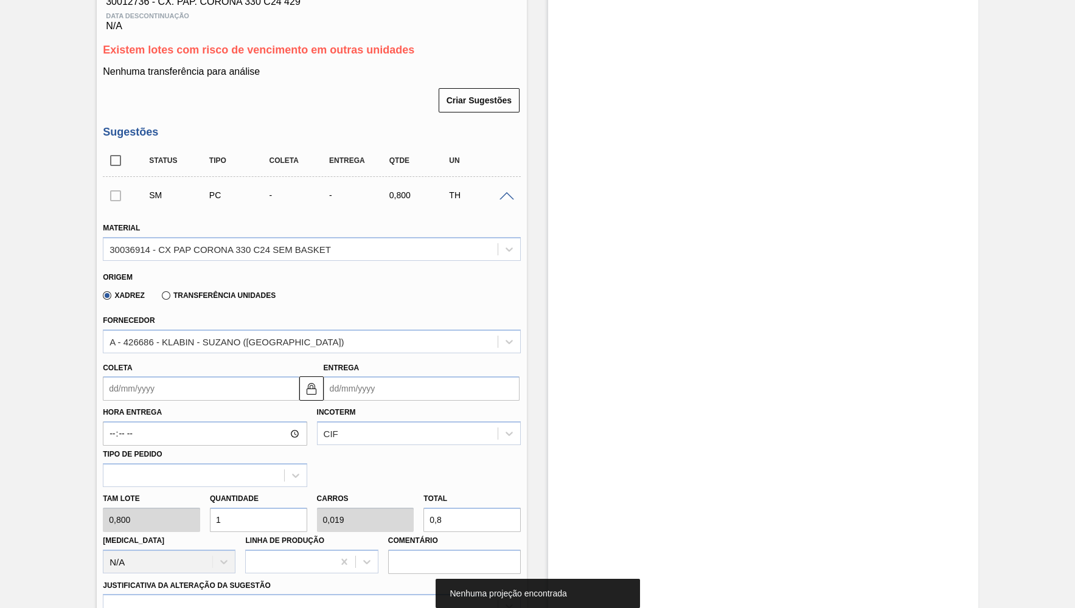
scroll to position [223, 0]
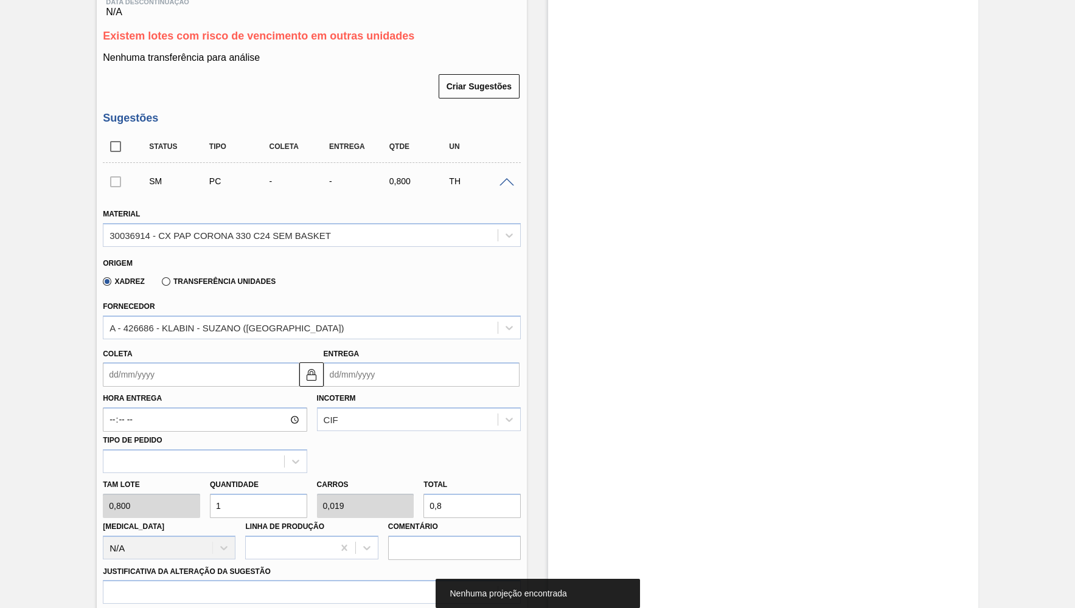
click at [175, 363] on input "Coleta" at bounding box center [201, 375] width 196 height 24
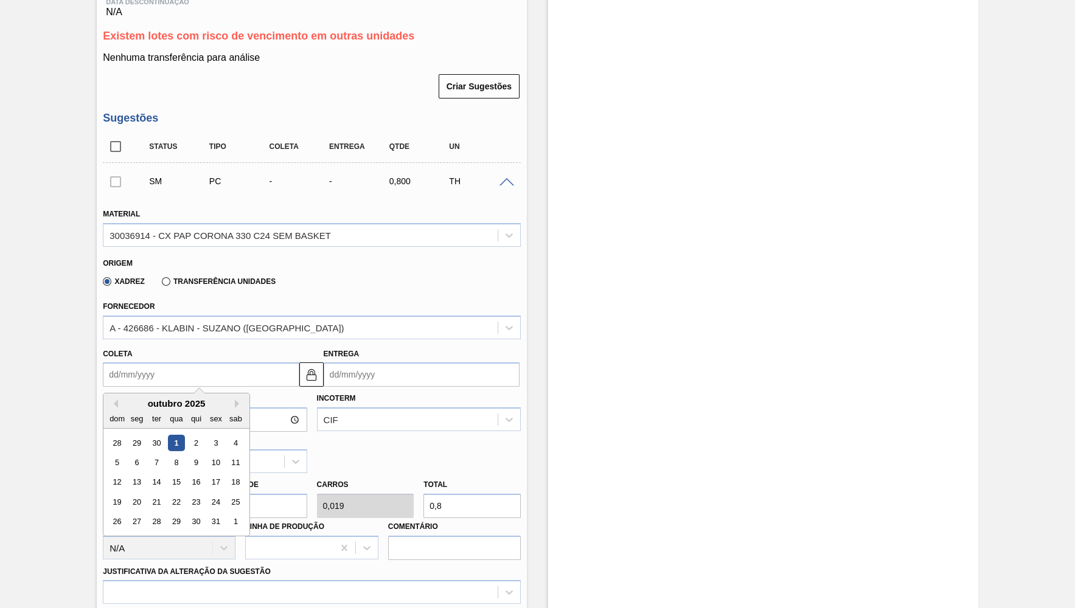
click at [217, 398] on div "outubro 2025" at bounding box center [176, 403] width 146 height 10
click at [235, 400] on button "Next Month" at bounding box center [239, 404] width 9 height 9
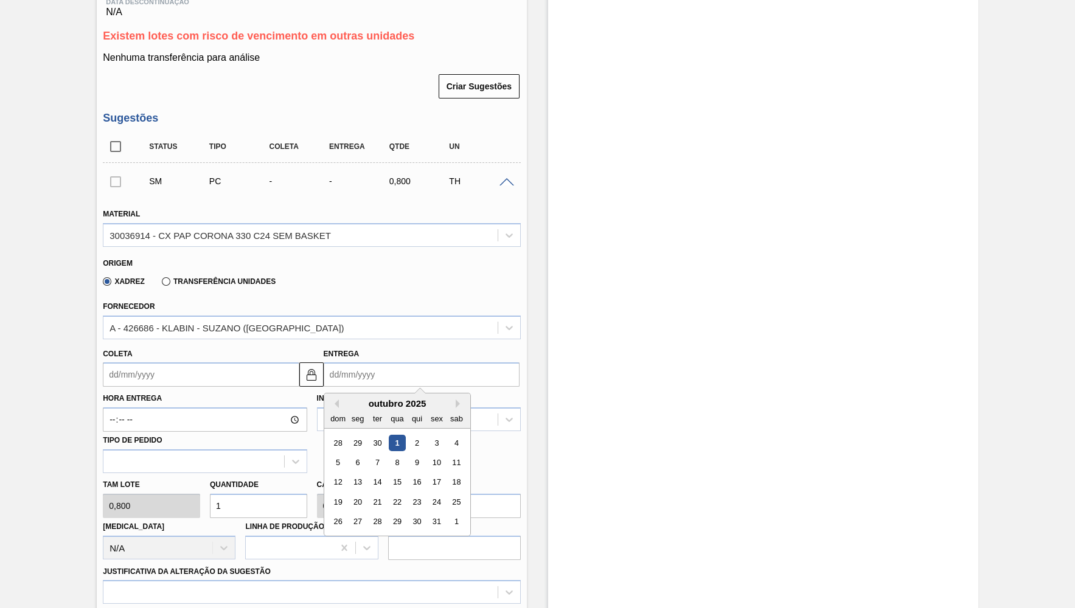
click at [341, 363] on input "Entrega" at bounding box center [422, 375] width 196 height 24
click at [428, 514] on div "31" at bounding box center [436, 522] width 16 height 16
type input "[DATE]"
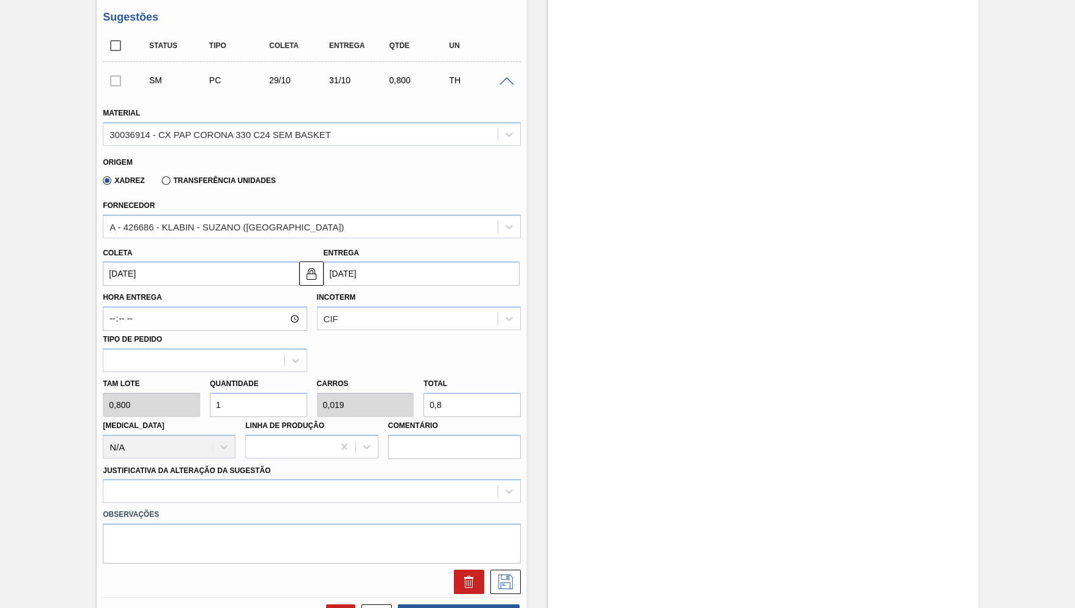
scroll to position [389, 0]
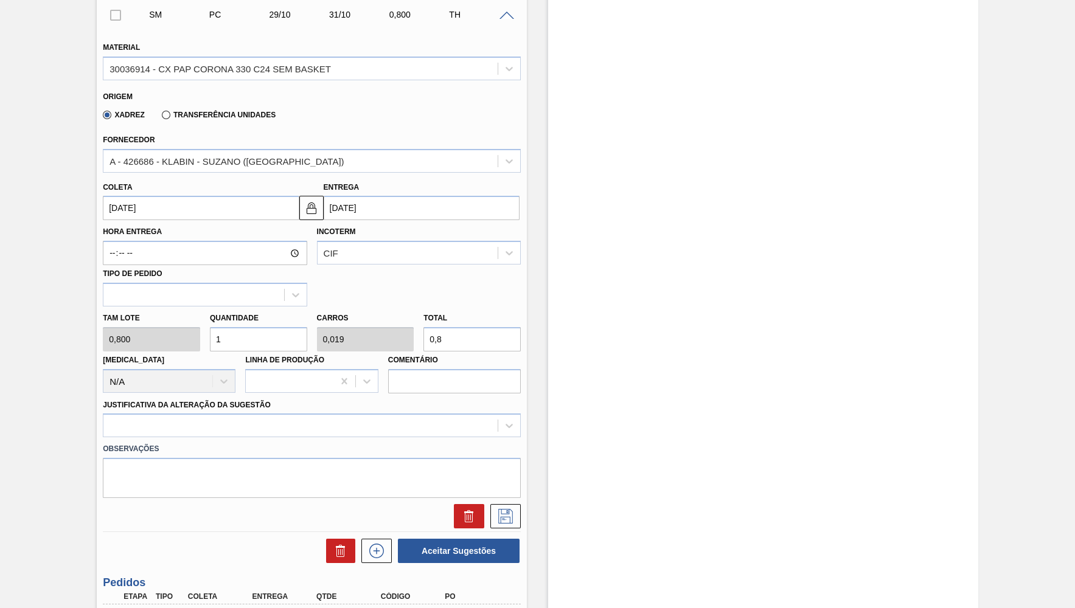
drag, startPoint x: 457, startPoint y: 321, endPoint x: 375, endPoint y: 319, distance: 82.2
click at [423, 327] on input "0,8" at bounding box center [471, 339] width 97 height 24
type input "3,75"
type input "0,072"
type input "36"
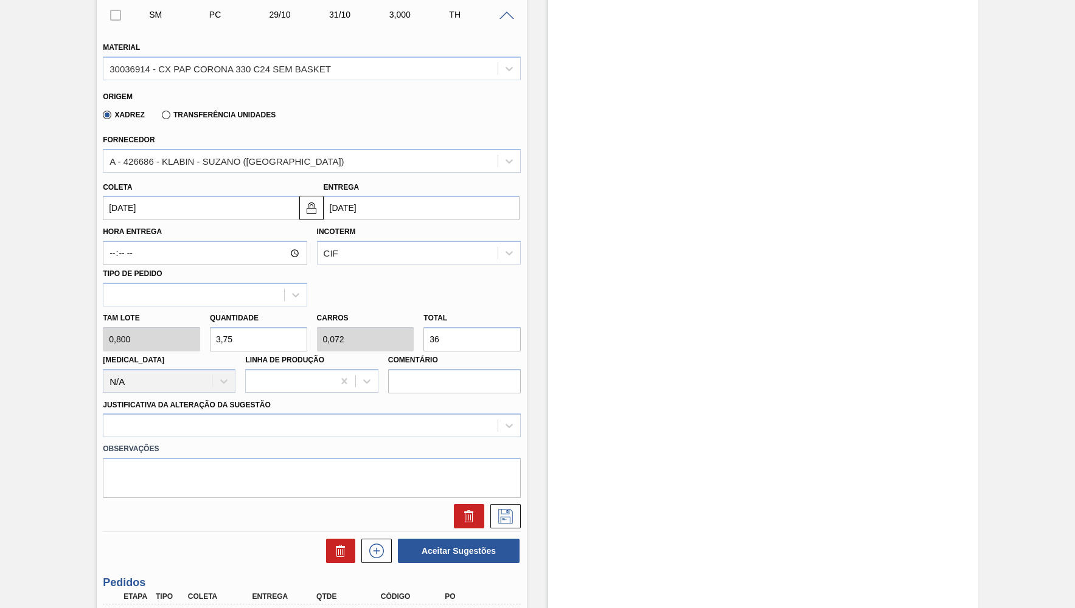
type input "45"
type input "0,865"
type input "36"
click at [291, 417] on div at bounding box center [300, 426] width 394 height 18
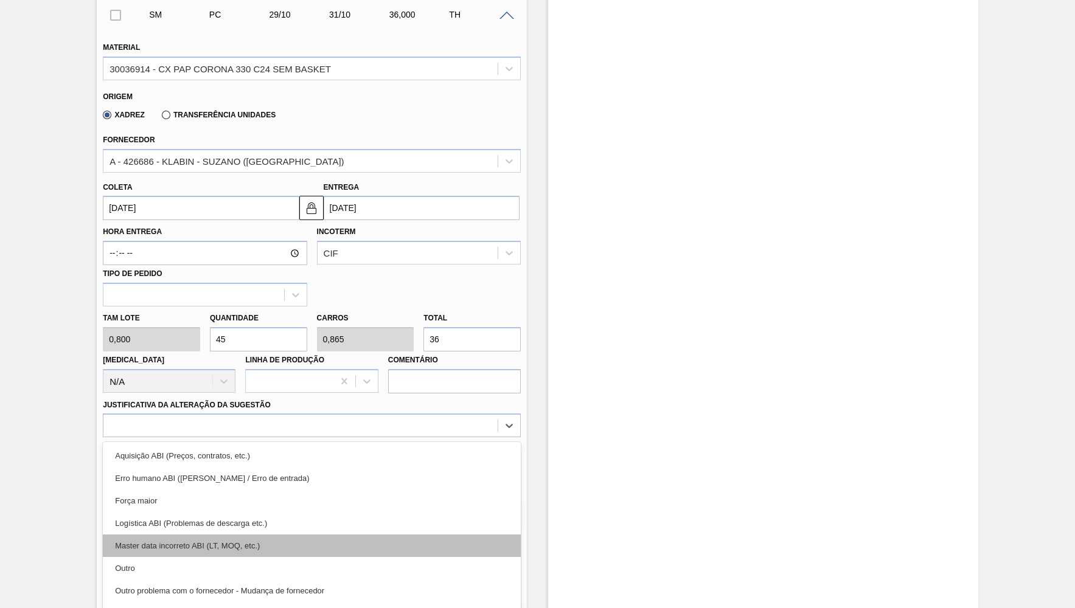
click at [228, 535] on div "Master data incorreto ABI (LT, MOQ, etc.)" at bounding box center [312, 546] width 418 height 23
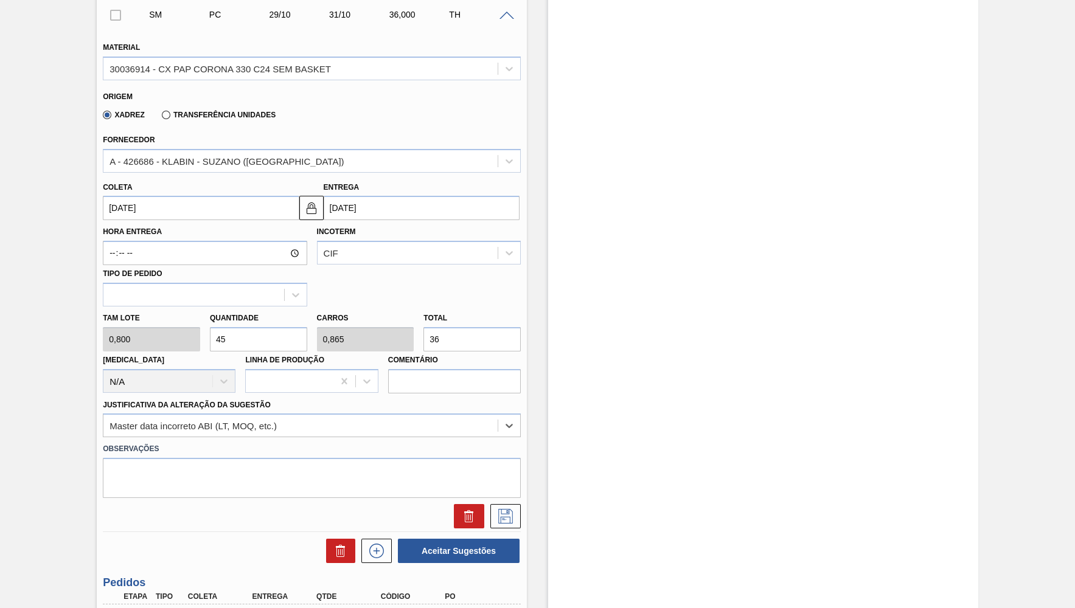
drag, startPoint x: 228, startPoint y: 521, endPoint x: 209, endPoint y: 495, distance: 31.9
click at [225, 538] on div "Aceitar Sugestões" at bounding box center [312, 551] width 418 height 27
click at [201, 417] on div "Master data incorreto ABI (LT, MOQ, etc.)" at bounding box center [300, 426] width 394 height 18
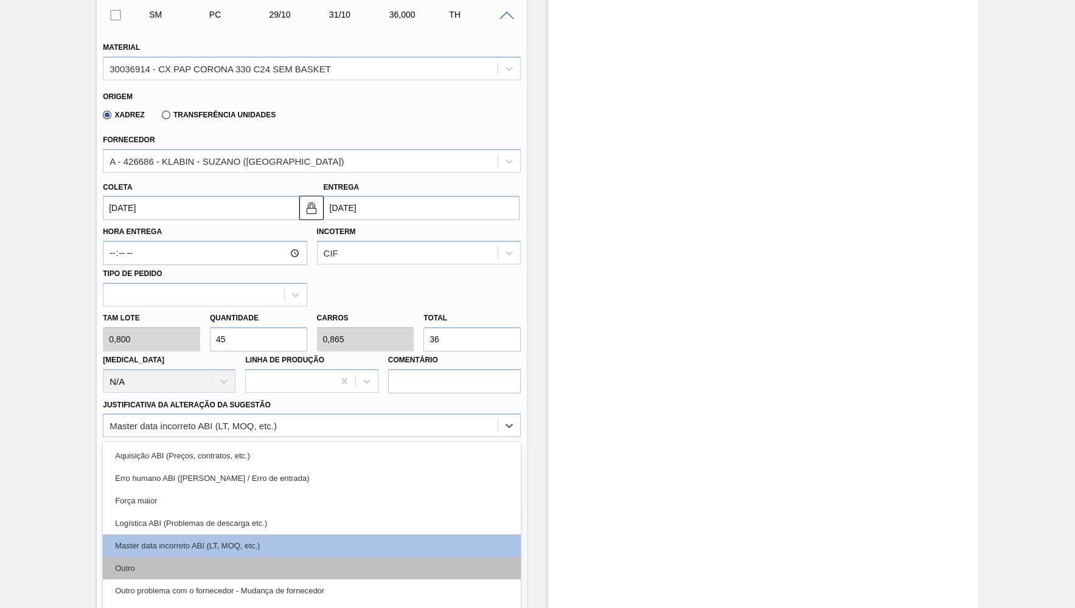
click at [159, 557] on div "Outro" at bounding box center [312, 568] width 418 height 23
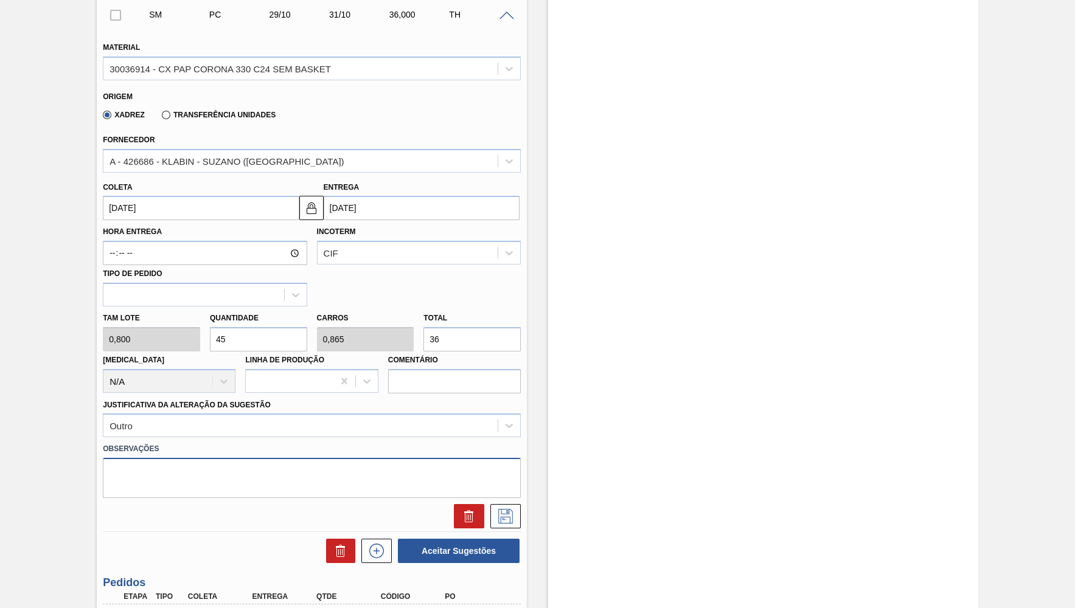
click at [206, 459] on textarea at bounding box center [312, 478] width 418 height 40
click at [360, 458] on textarea "Pedido de teste" at bounding box center [312, 478] width 418 height 40
type textarea "Pedido de teste referente a arte 250293"
click at [508, 509] on icon at bounding box center [505, 516] width 19 height 15
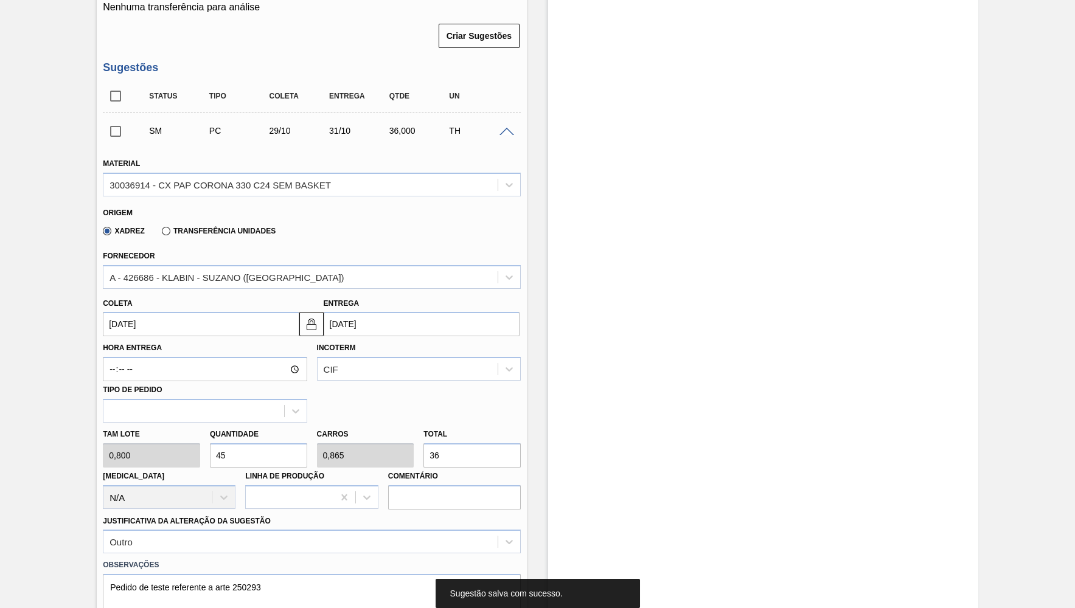
scroll to position [334, 0]
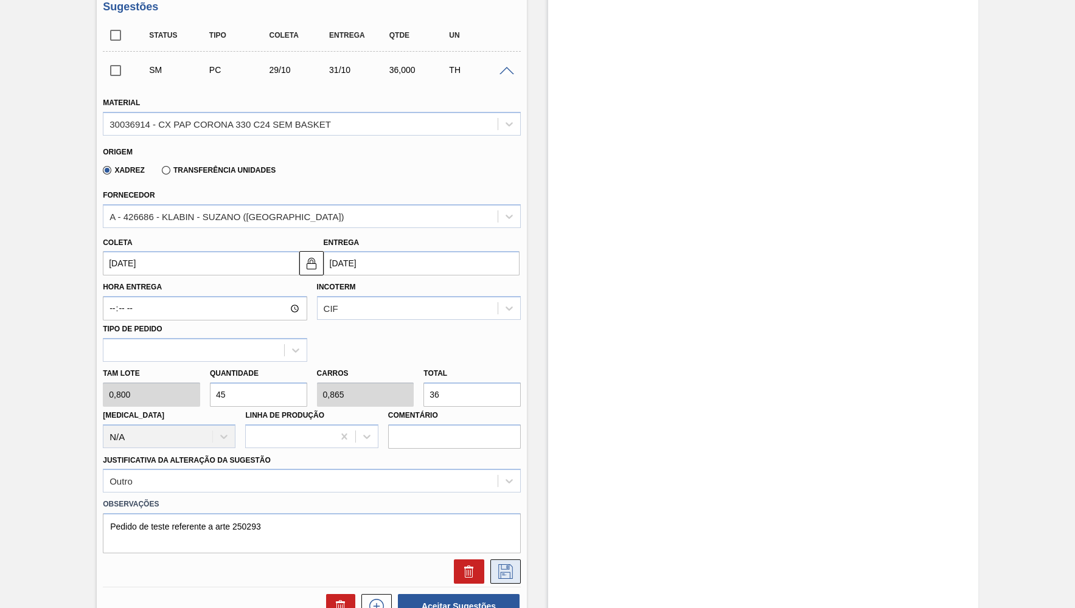
click at [503, 565] on icon at bounding box center [505, 572] width 15 height 15
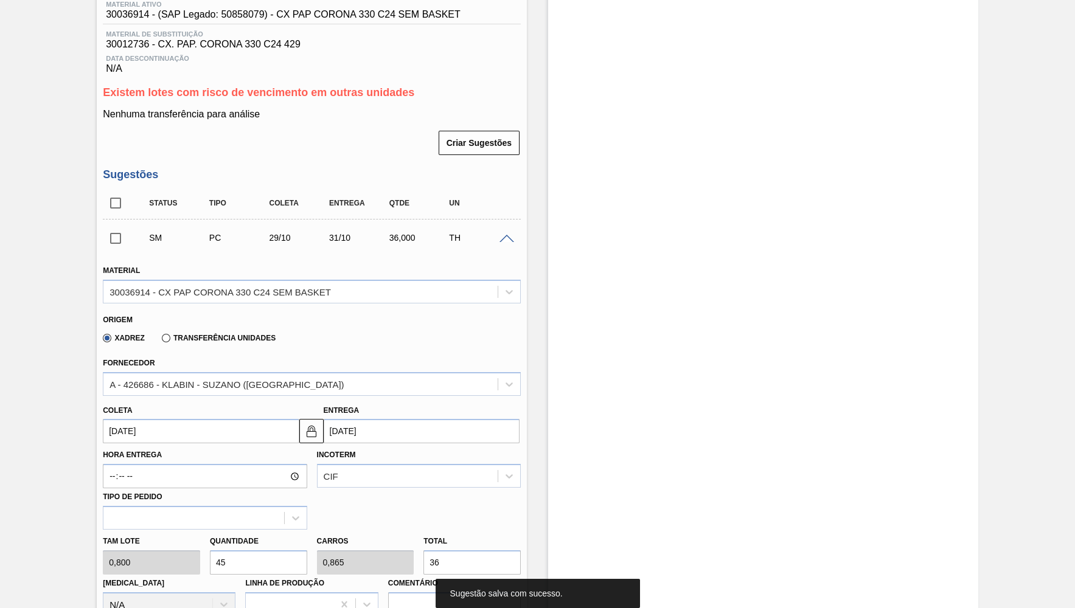
scroll to position [55, 0]
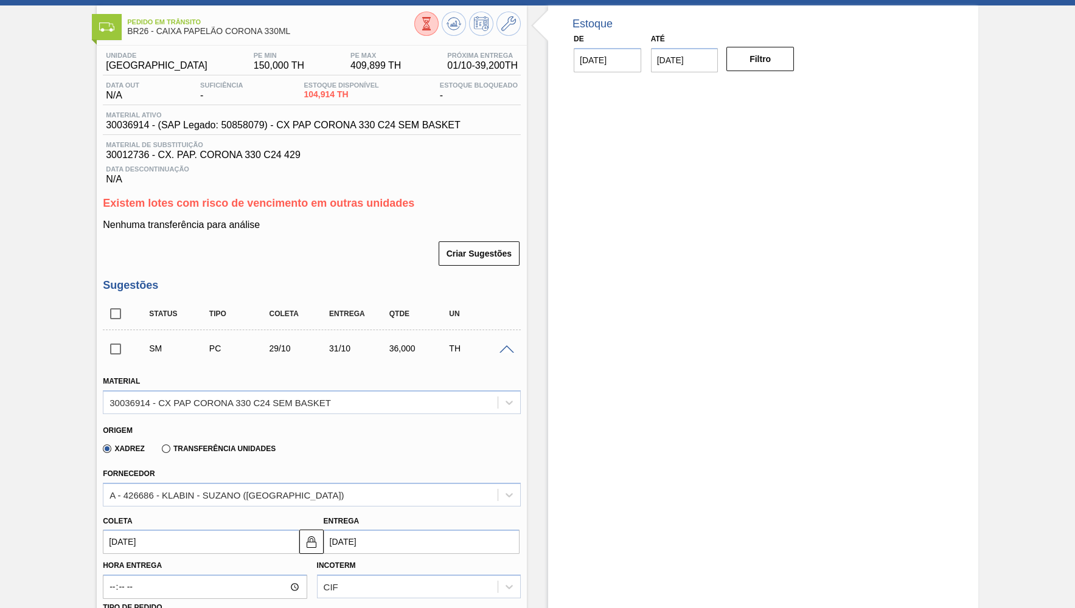
click at [508, 346] on span at bounding box center [506, 350] width 15 height 9
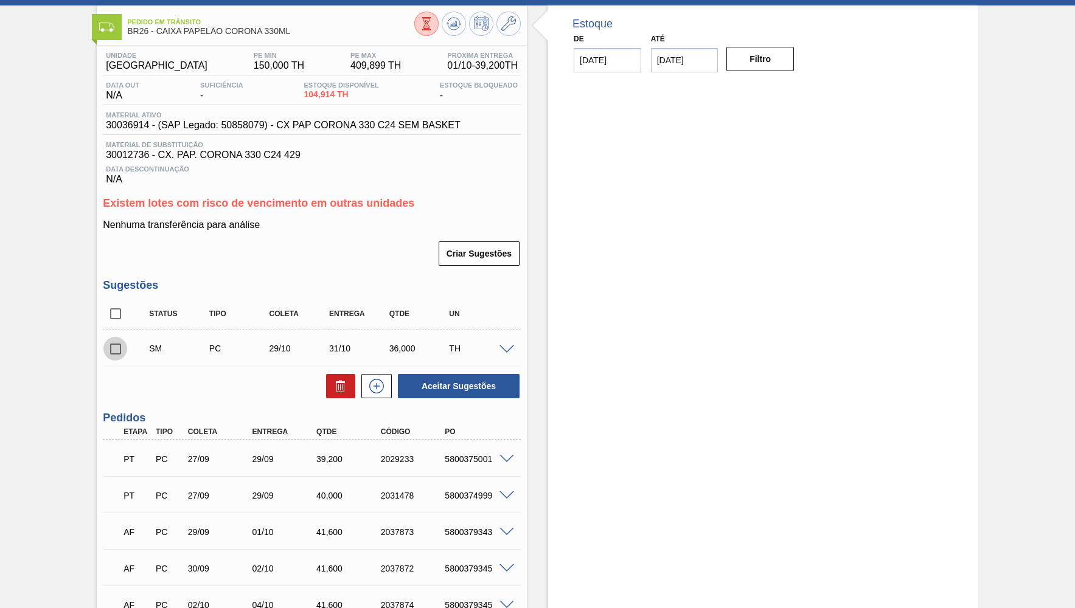
click at [114, 344] on input "checkbox" at bounding box center [116, 349] width 26 height 26
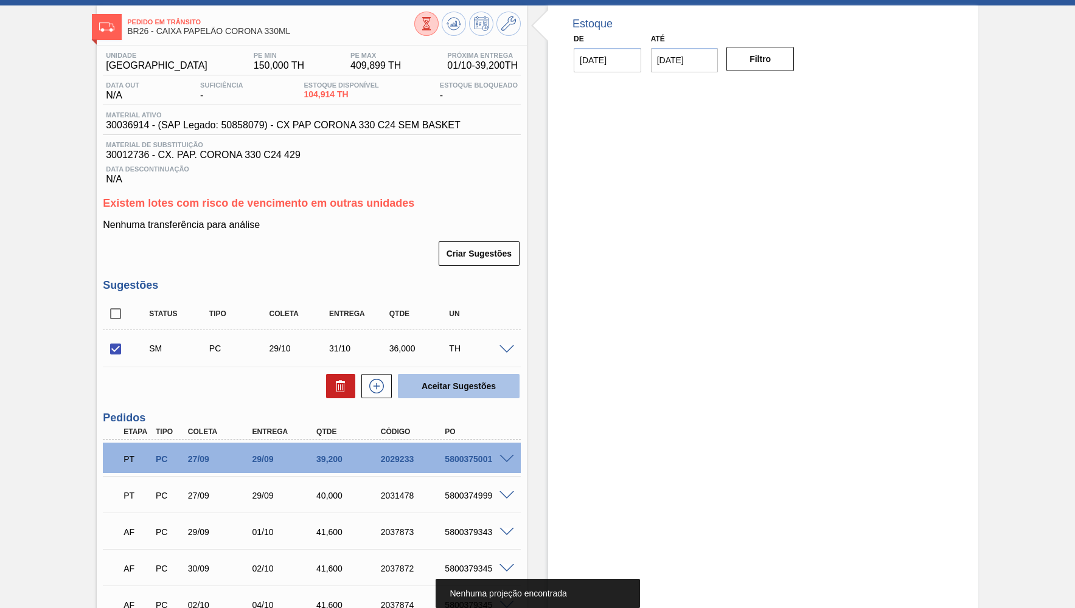
click at [457, 374] on button "Aceitar Sugestões" at bounding box center [459, 386] width 122 height 24
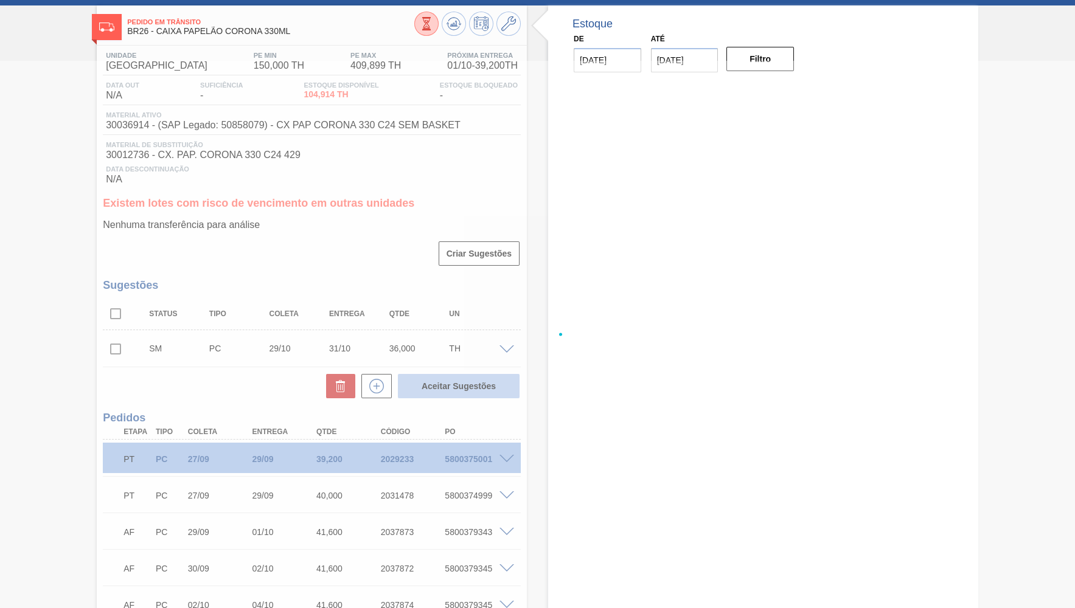
checkbox input "false"
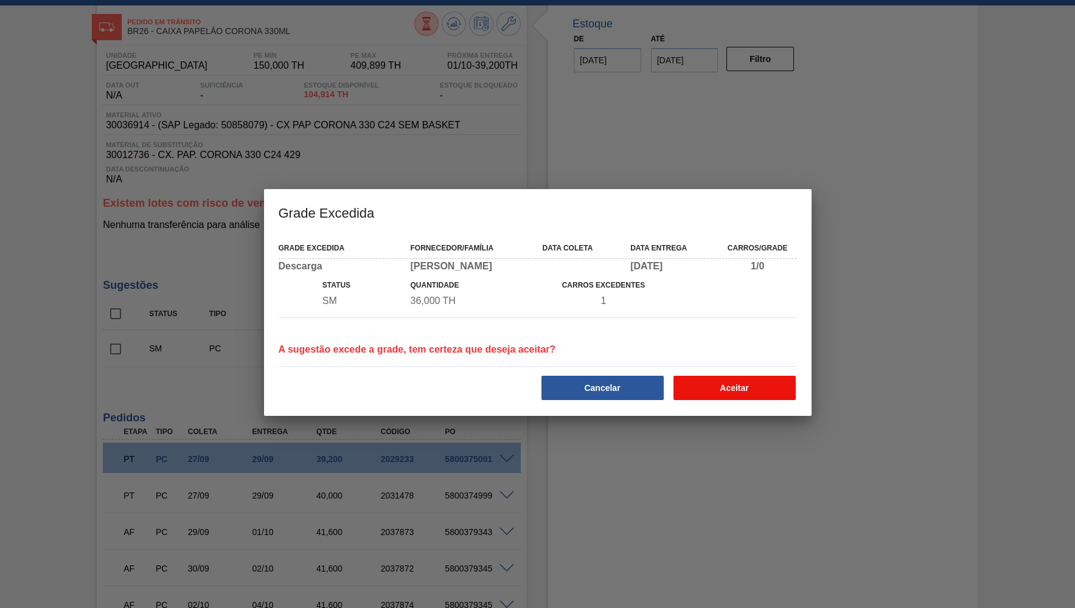
click at [730, 396] on button "Aceitar" at bounding box center [734, 388] width 122 height 24
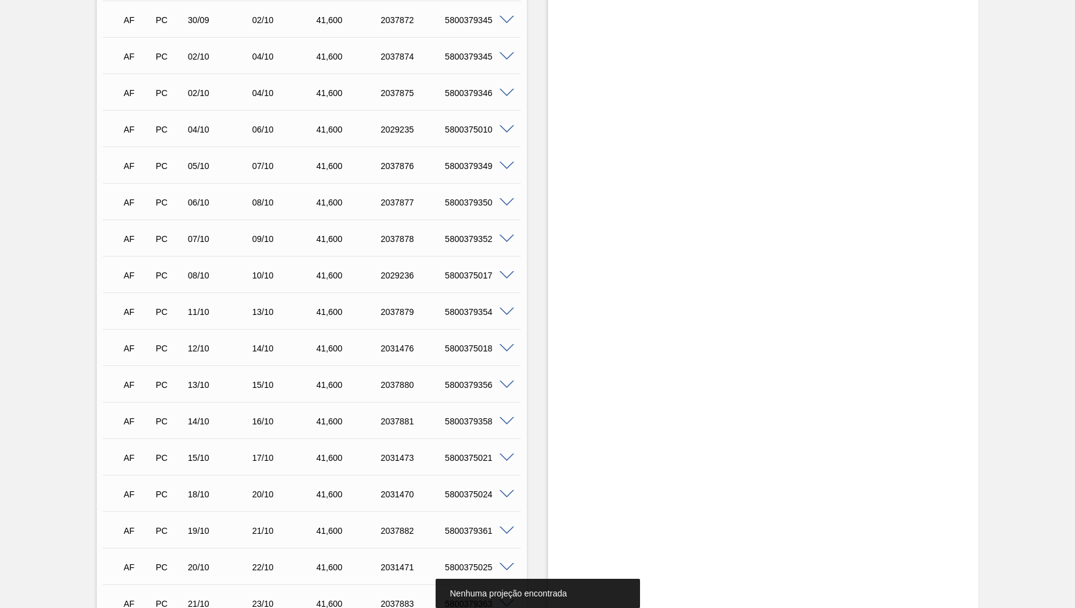
scroll to position [913, 0]
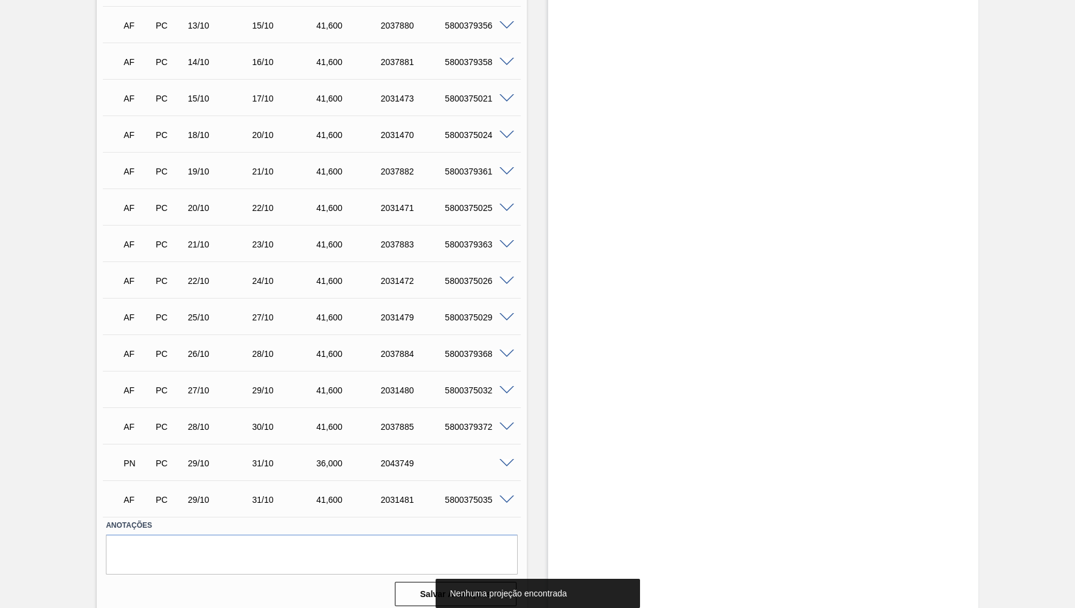
click at [430, 495] on div "2031481" at bounding box center [414, 500] width 72 height 10
click at [512, 460] on div "PN PC 29/10 31/10 36,000 2043749" at bounding box center [312, 462] width 418 height 30
click at [396, 450] on div "PN PC 29/10 31/10 36,000 2043749" at bounding box center [309, 462] width 386 height 24
copy div "2043749"
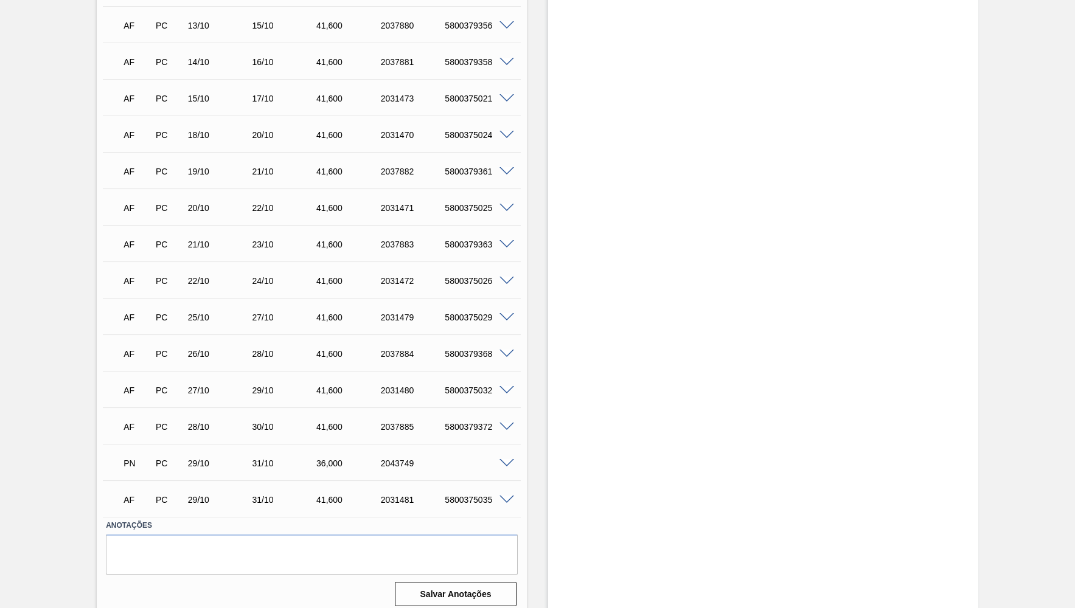
click at [507, 461] on div "PN PC 29/10 31/10 36,000 2043749" at bounding box center [312, 462] width 418 height 30
click at [509, 459] on span at bounding box center [506, 463] width 15 height 9
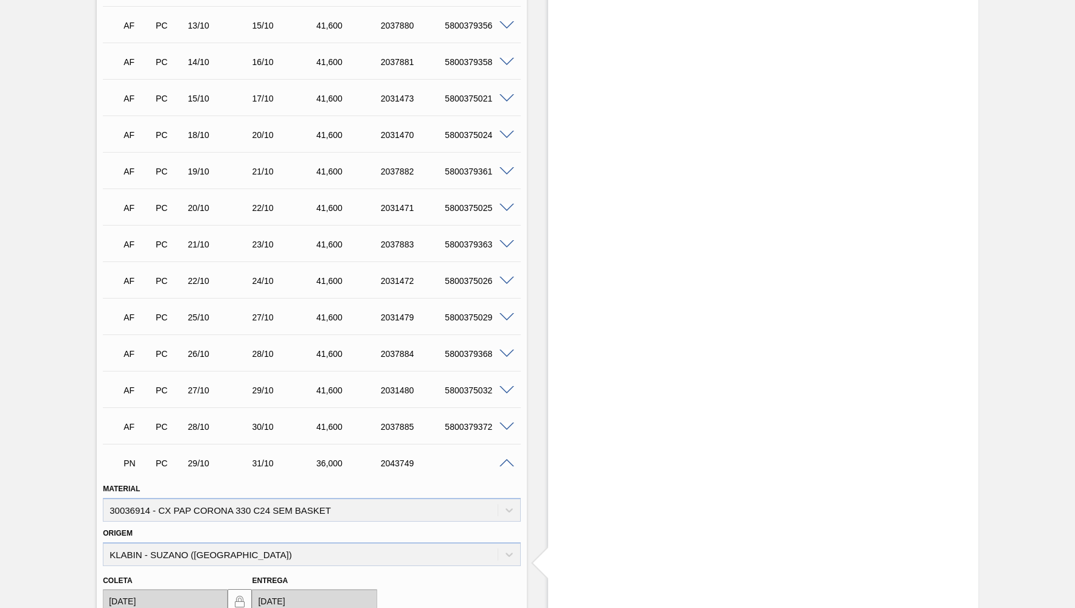
click at [220, 495] on div "Material 30036914 - CX PAP CORONA 330 C24 SEM BASKET" at bounding box center [312, 501] width 418 height 41
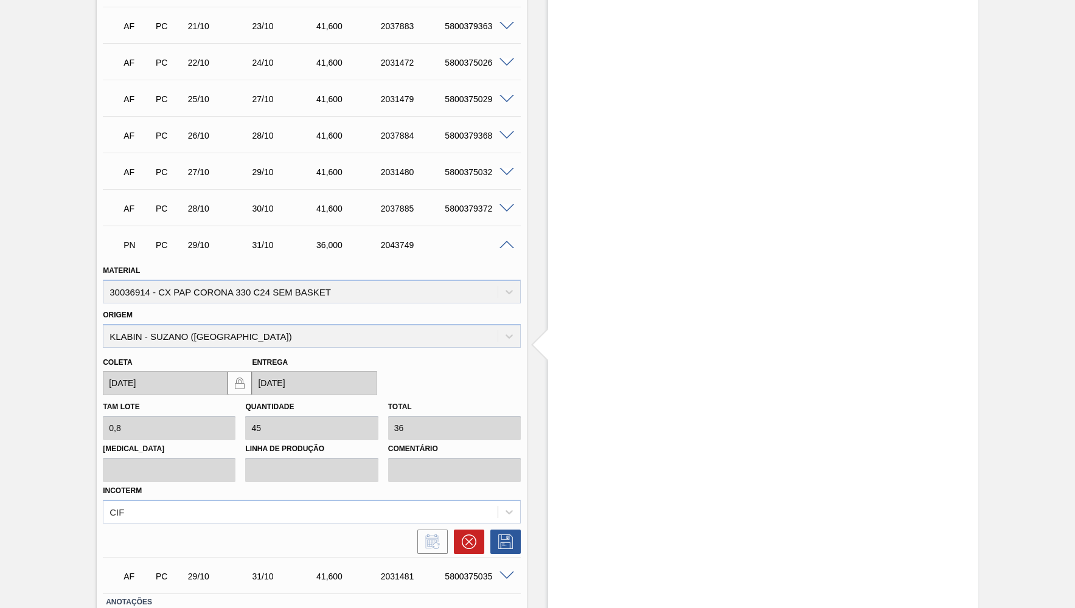
scroll to position [1136, 0]
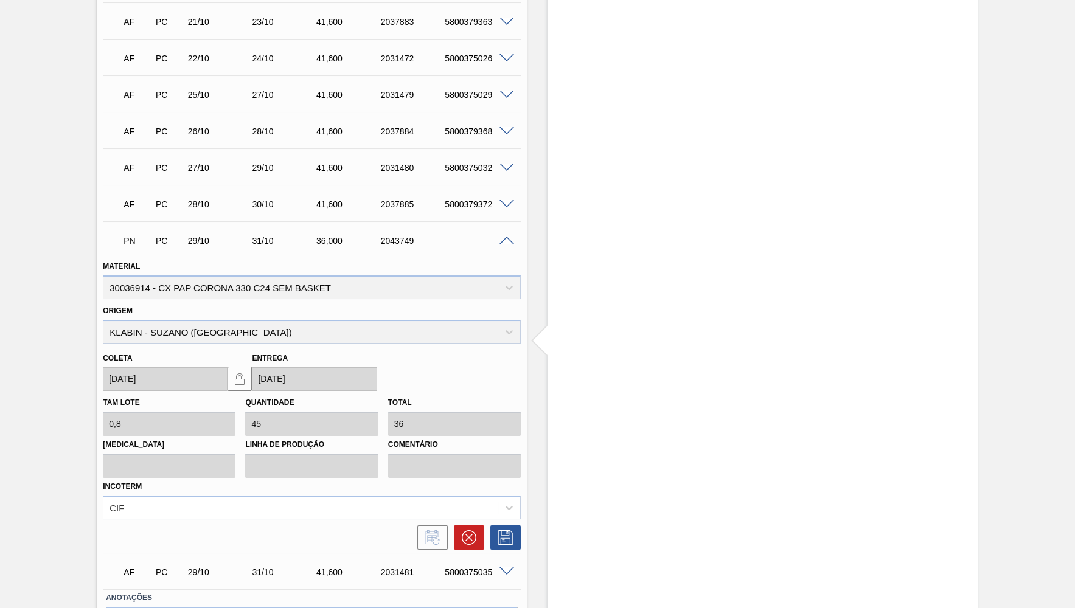
click at [234, 321] on div "Origem KLABIN - SUZANO (SP)" at bounding box center [312, 322] width 418 height 41
drag, startPoint x: 423, startPoint y: 228, endPoint x: 372, endPoint y: 237, distance: 51.3
click at [372, 237] on div "PN PC 29/10 31/10 36,000 2043749" at bounding box center [309, 240] width 386 height 24
copy div "2043749"
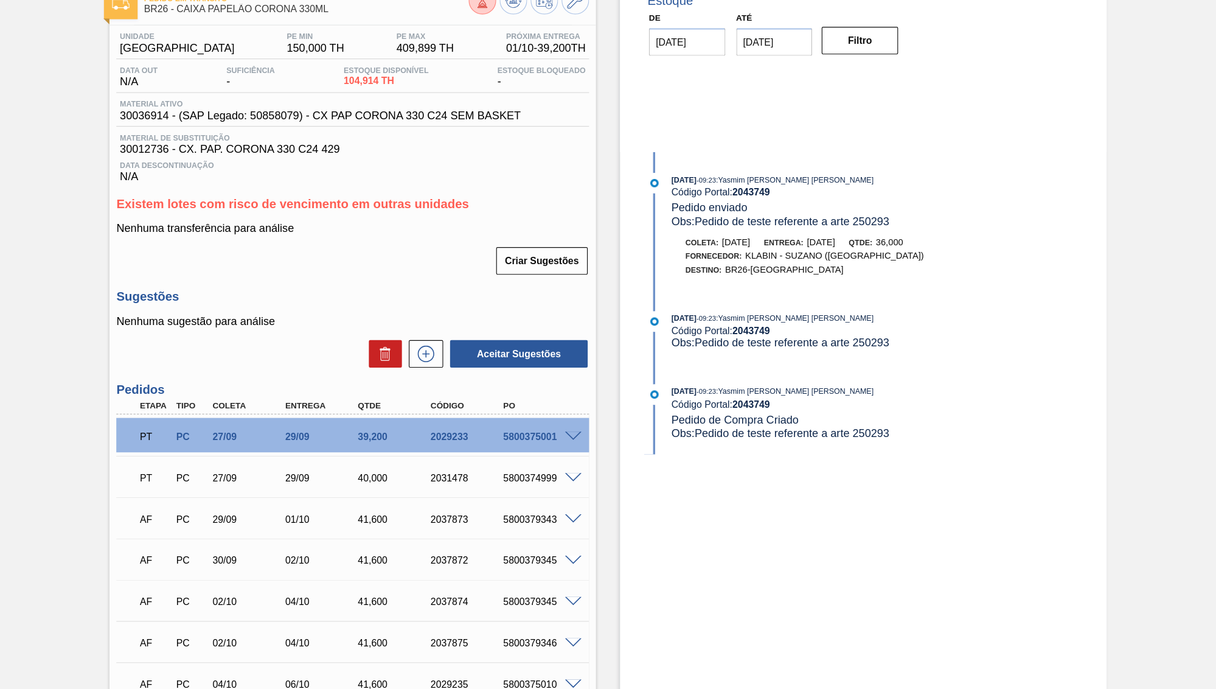
scroll to position [0, 0]
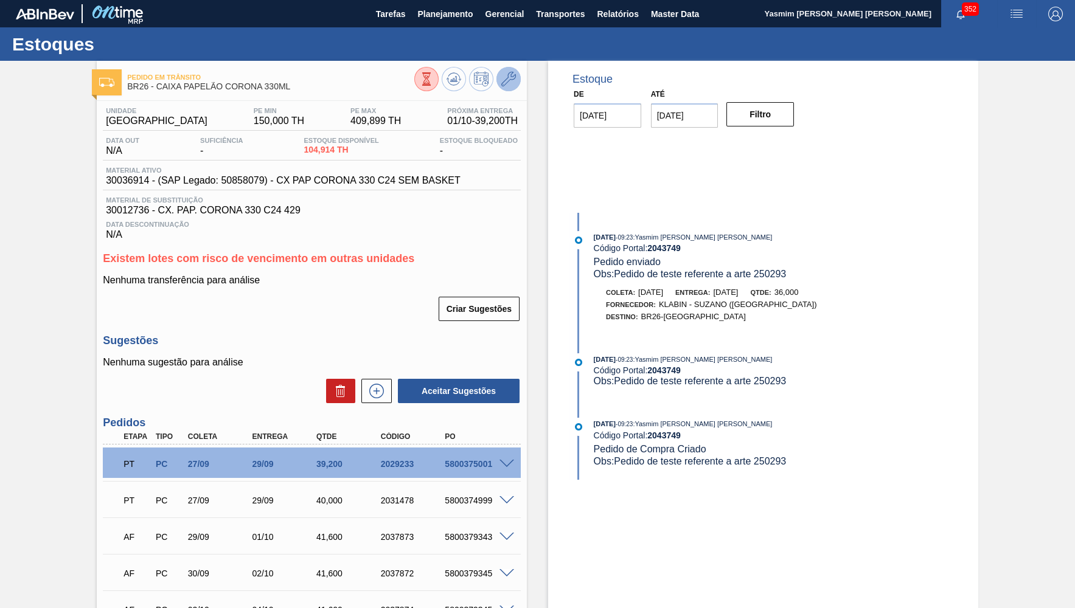
click at [513, 74] on icon at bounding box center [508, 79] width 15 height 15
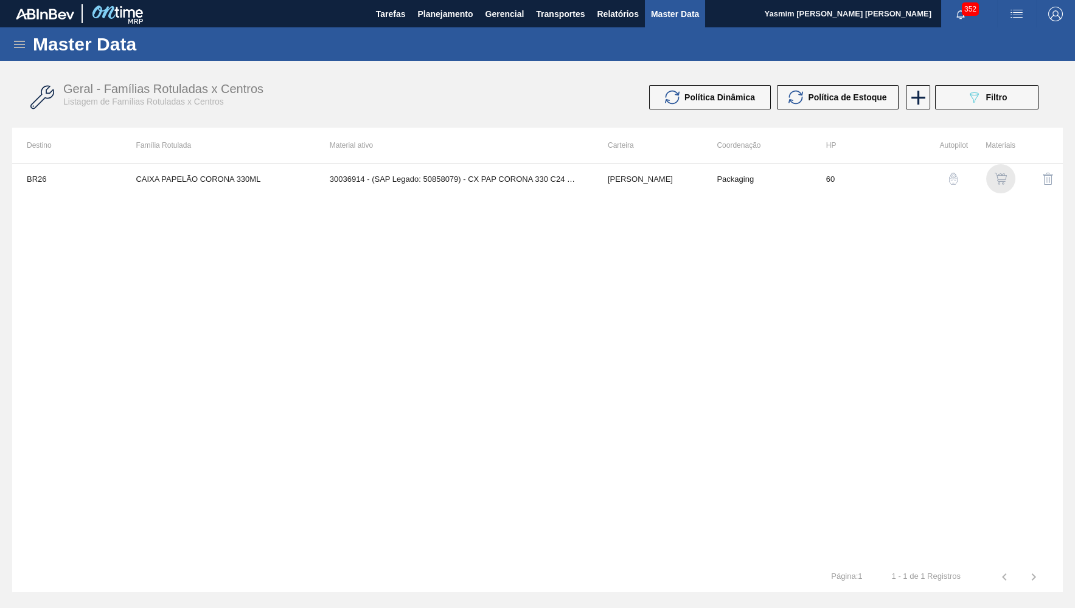
click at [998, 175] on img "button" at bounding box center [1001, 179] width 12 height 12
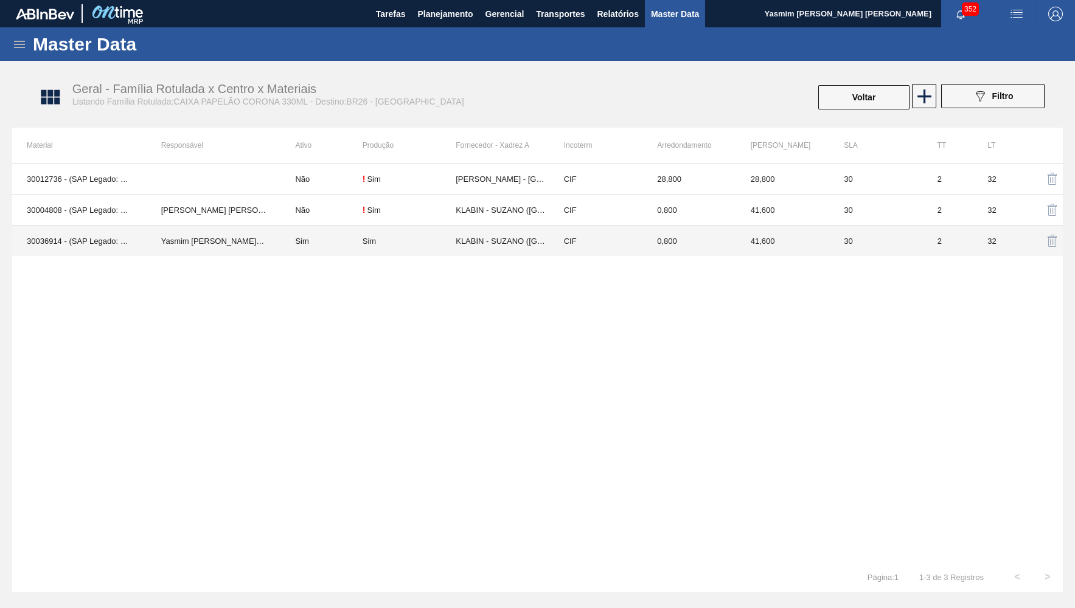
click at [448, 234] on td "Sim" at bounding box center [409, 241] width 93 height 31
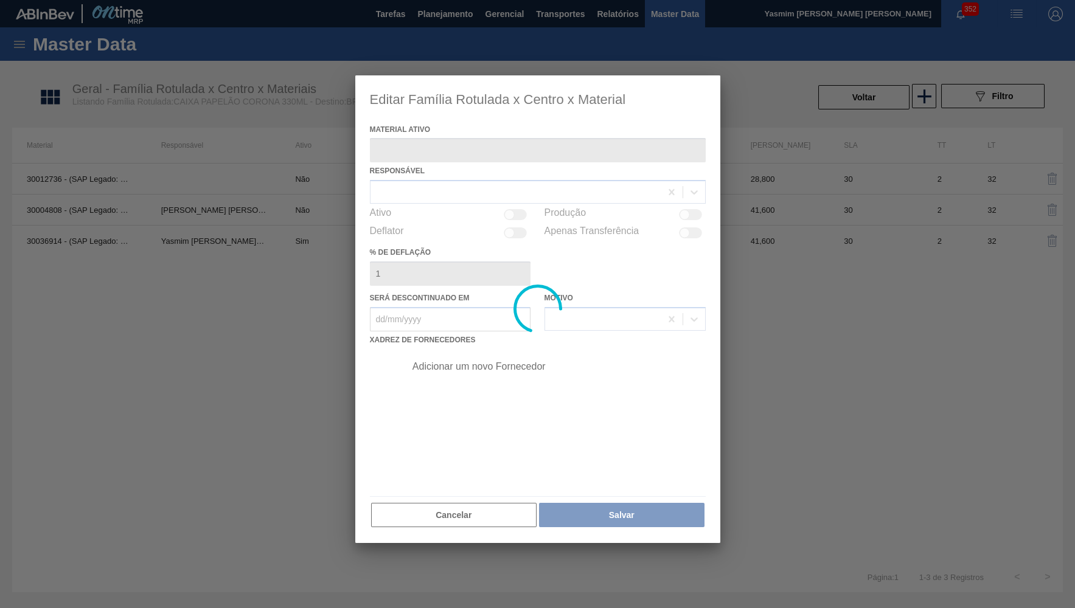
type ativo "30036914 - (SAP Legado: 50858079) - CX PAP CORONA 330 C24 SEM BASKET"
checkbox input "true"
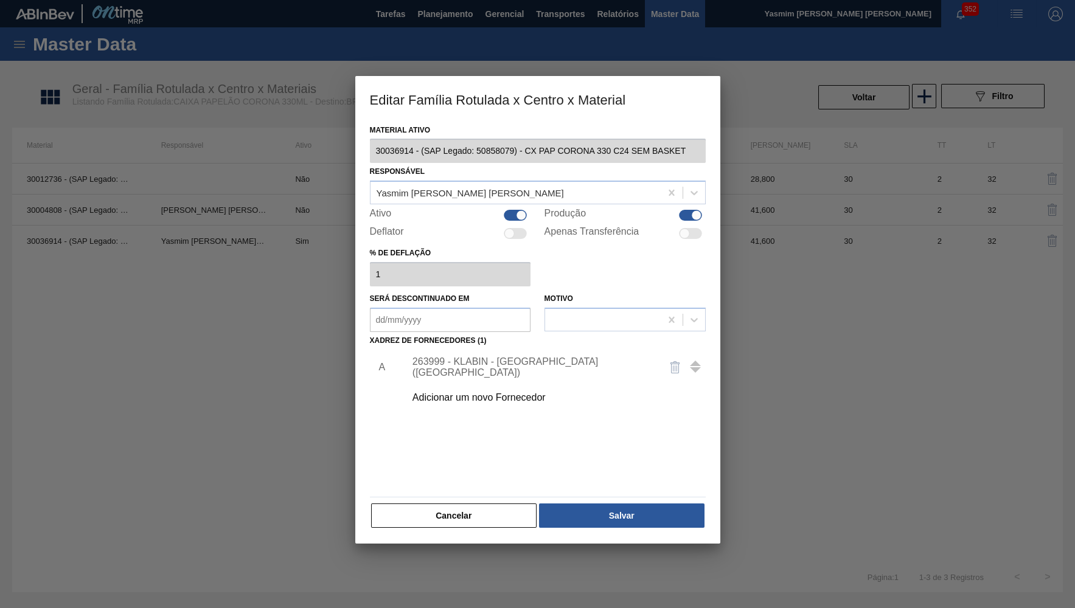
click at [510, 212] on div at bounding box center [515, 215] width 23 height 11
checkbox input "false"
click at [581, 515] on button "Salvar" at bounding box center [621, 516] width 165 height 24
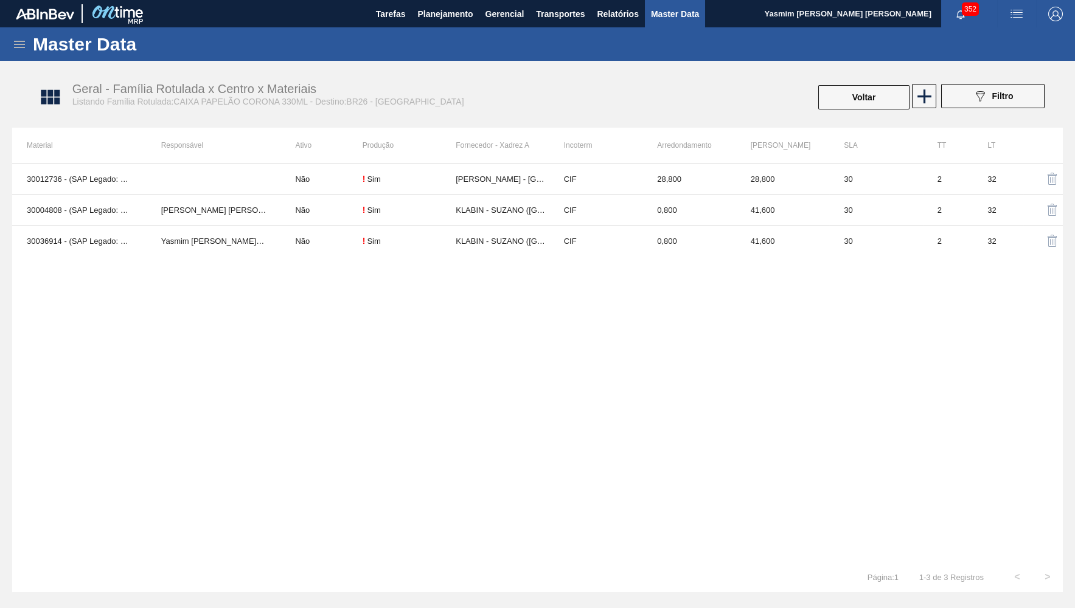
click at [326, 215] on td "Não" at bounding box center [321, 210] width 82 height 31
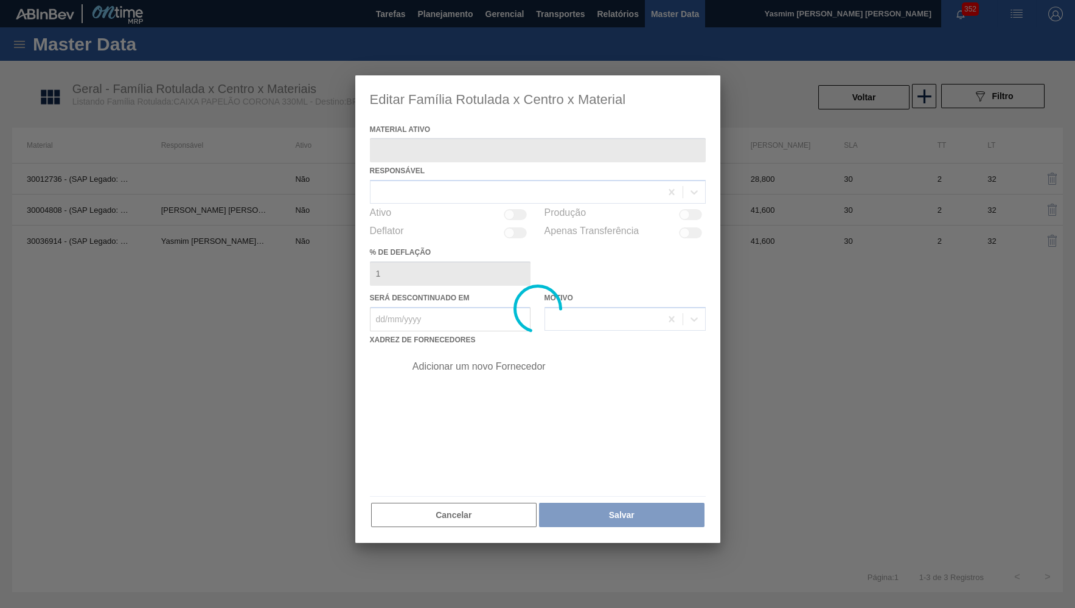
type ativo "30004808 - (SAP Legado: 50757098) - CX PAP. CORONA 330 C24 WAVE"
checkbox input "true"
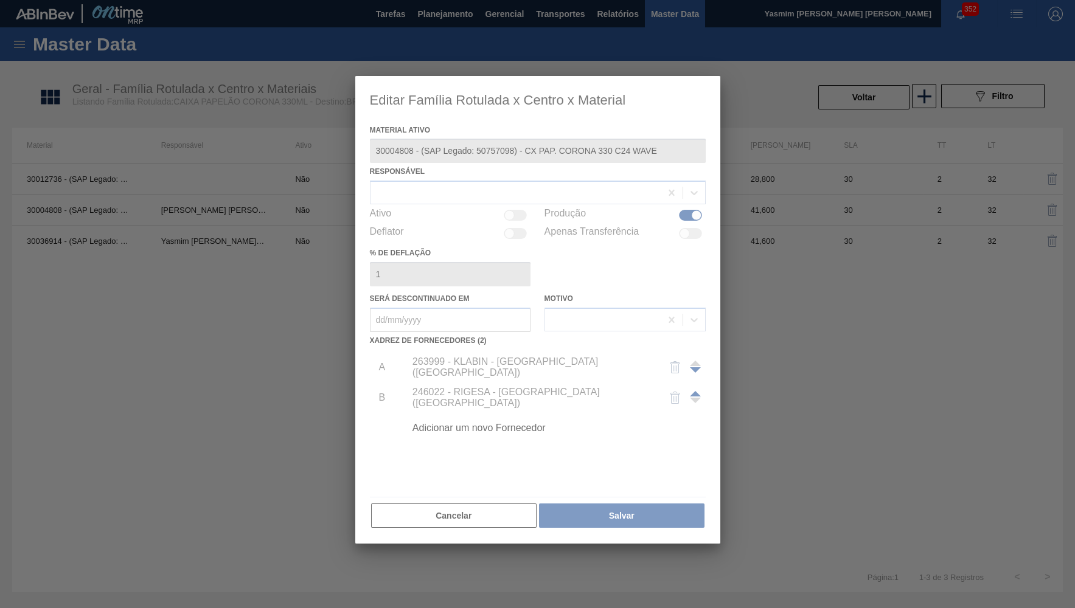
click at [517, 210] on div at bounding box center [537, 310] width 365 height 468
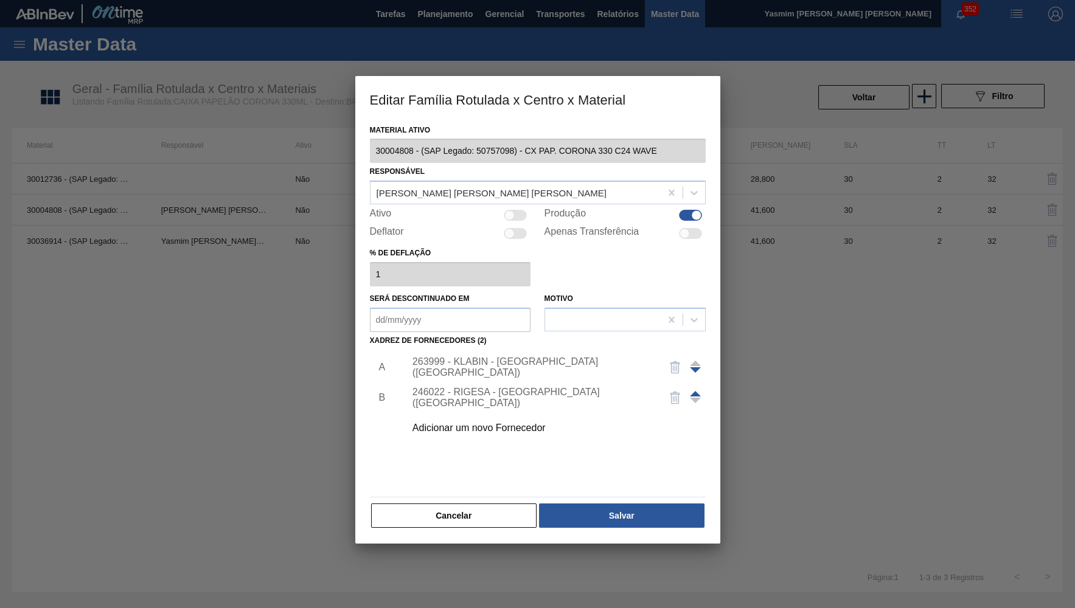
click at [507, 217] on div "Ativo" at bounding box center [450, 215] width 161 height 15
click at [522, 210] on div at bounding box center [515, 215] width 23 height 11
checkbox input "true"
click at [653, 509] on button "Salvar" at bounding box center [621, 516] width 165 height 24
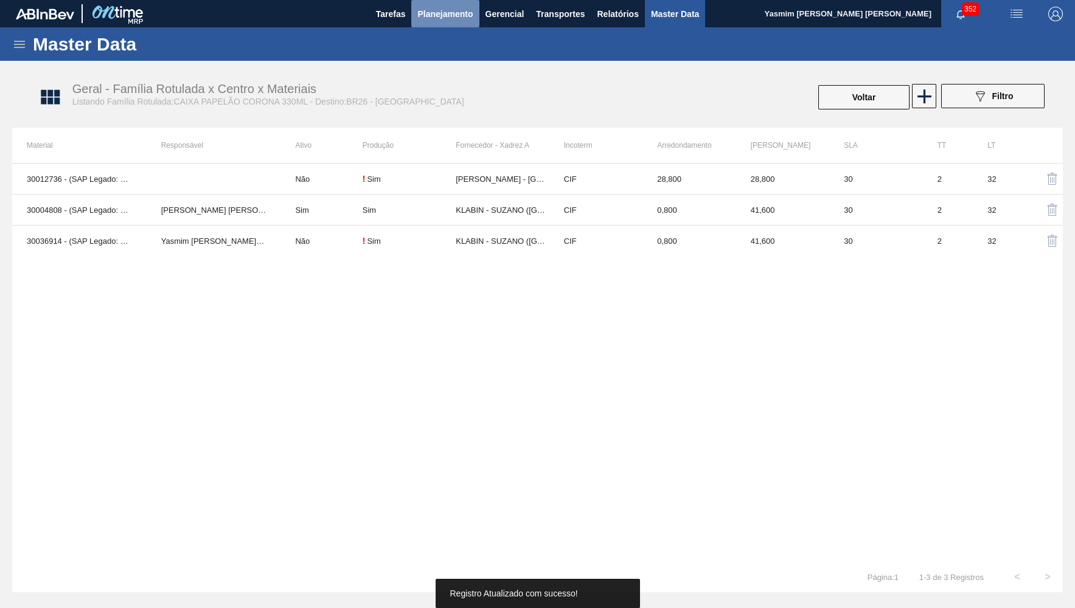
click at [419, 10] on span "Planejamento" at bounding box center [444, 14] width 55 height 15
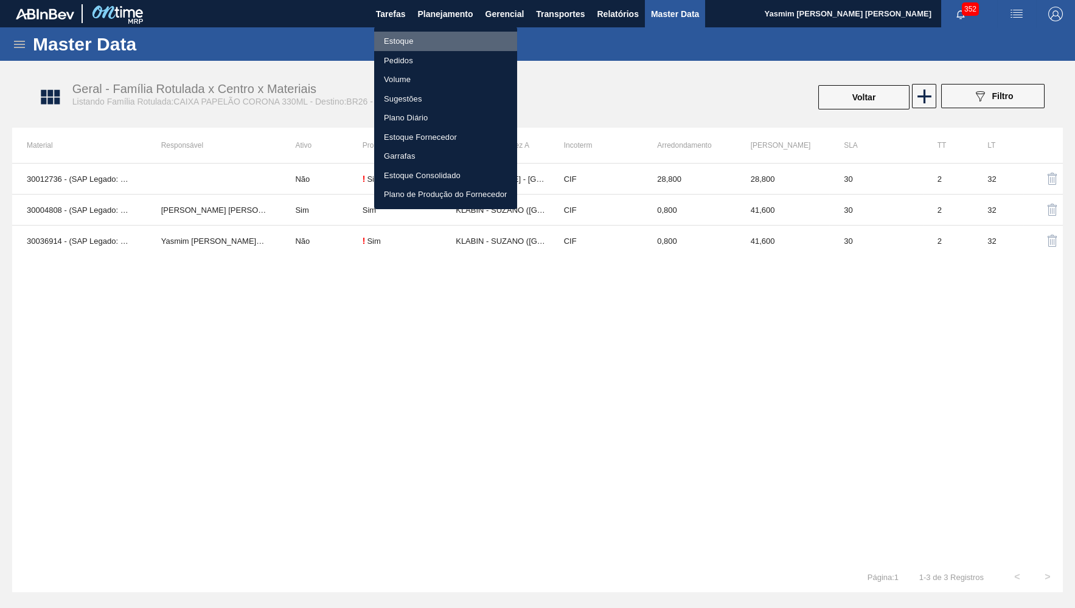
click at [431, 36] on li "Estoque" at bounding box center [445, 41] width 143 height 19
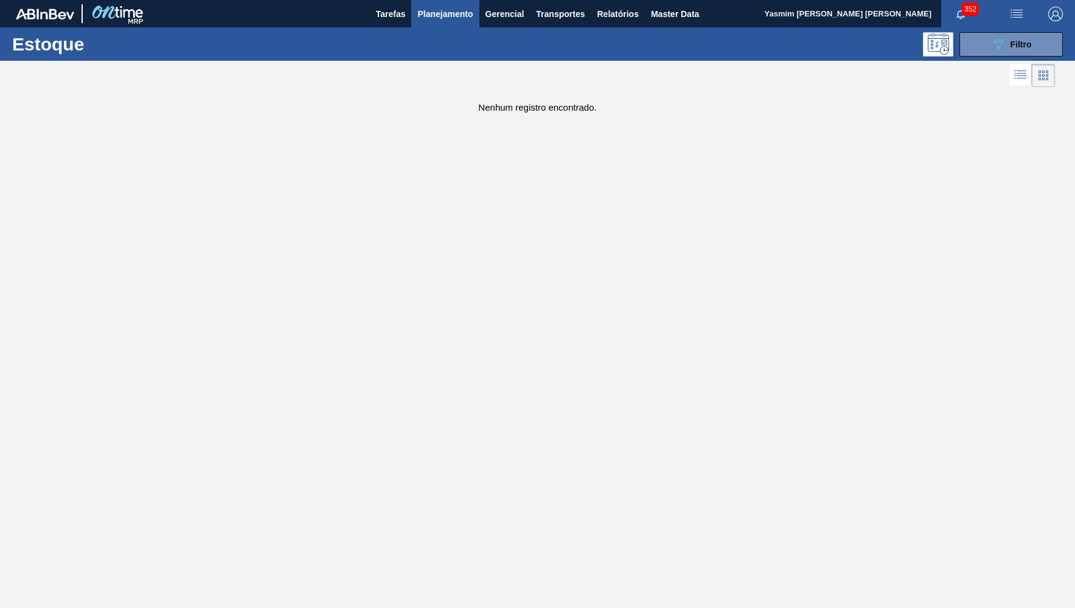
click at [627, 29] on div "Estoque 089F7B8B-B2A5-4AFE-B5C0-19BA573D28AC Filtro" at bounding box center [537, 43] width 1075 height 33
click at [611, 19] on span "Relatórios" at bounding box center [617, 14] width 41 height 15
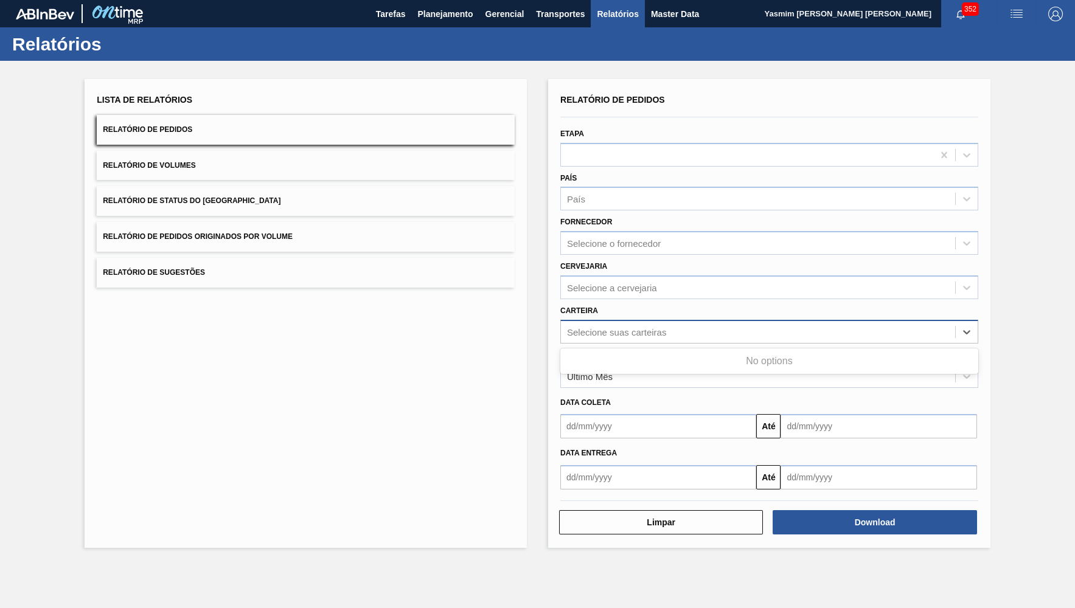
click at [652, 323] on div "Selecione suas carteiras" at bounding box center [758, 332] width 394 height 18
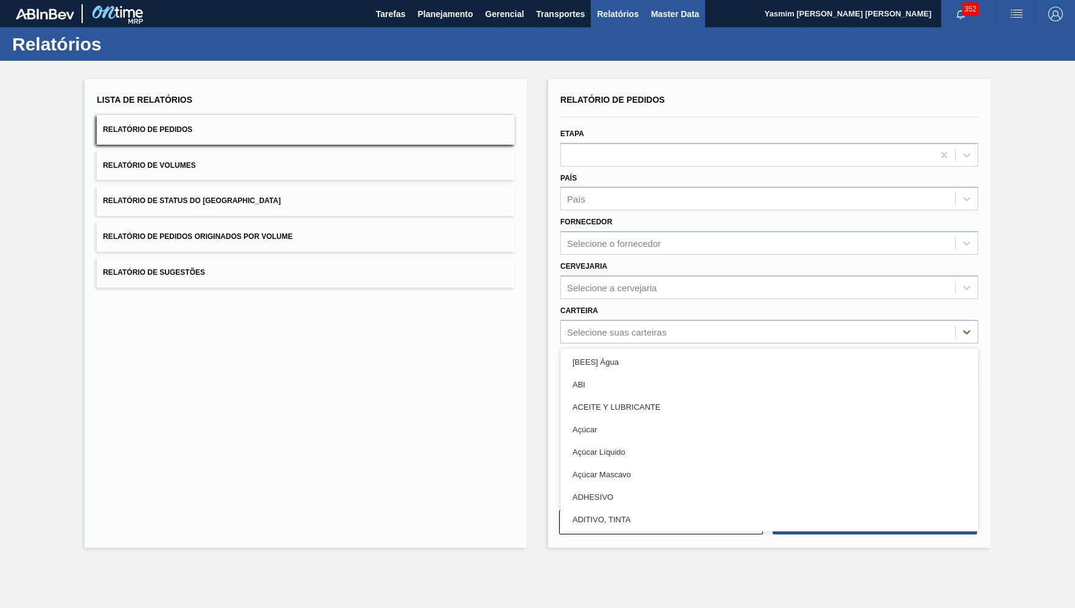
click at [694, 4] on button "Master Data" at bounding box center [675, 13] width 60 height 27
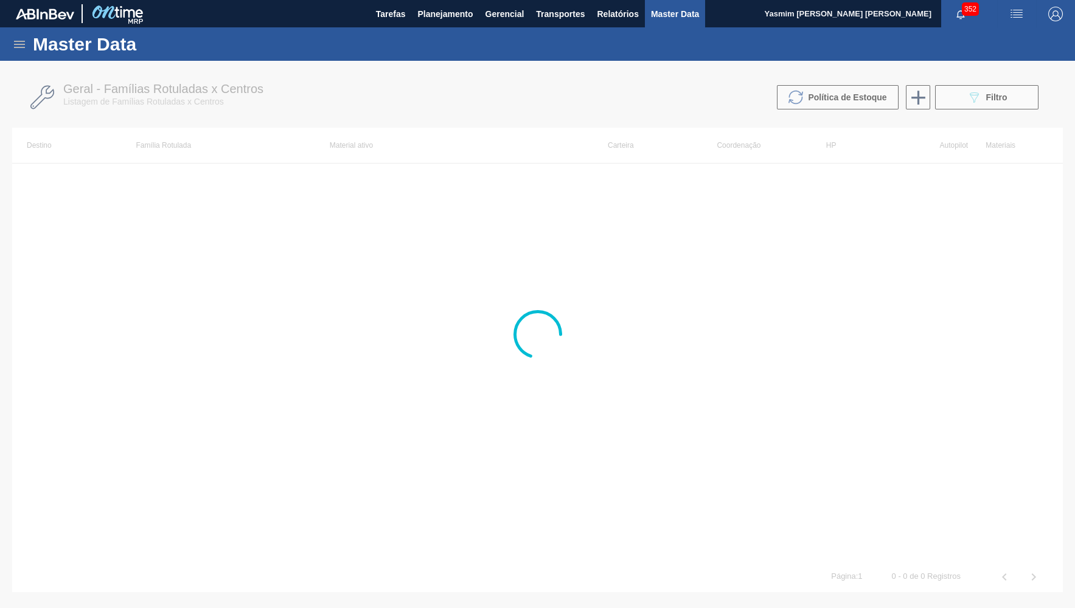
click at [16, 47] on icon at bounding box center [19, 44] width 11 height 7
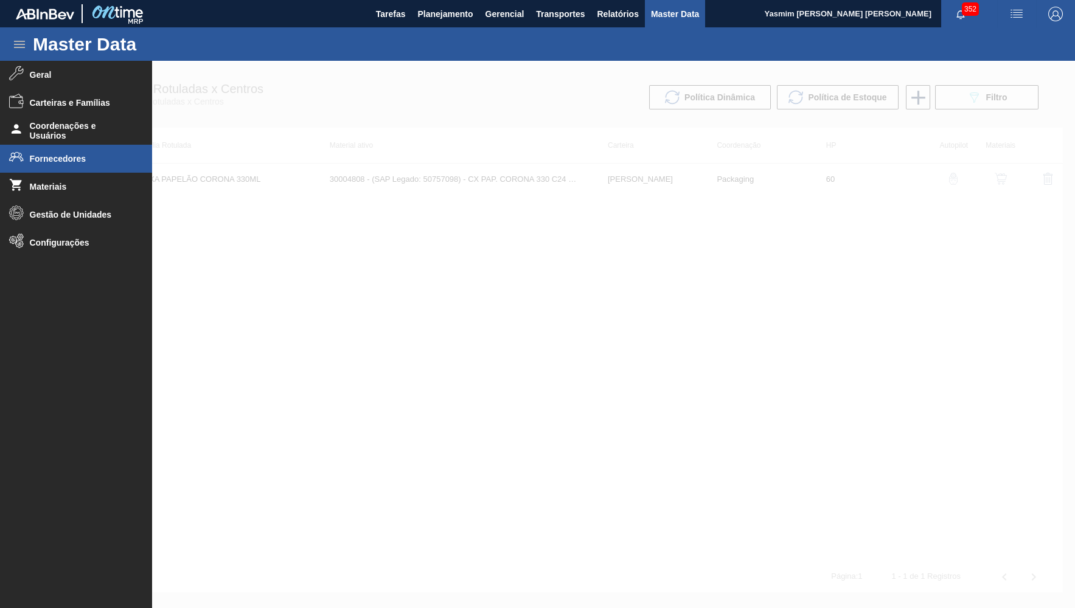
click at [66, 156] on span "Fornecedores" at bounding box center [80, 159] width 100 height 10
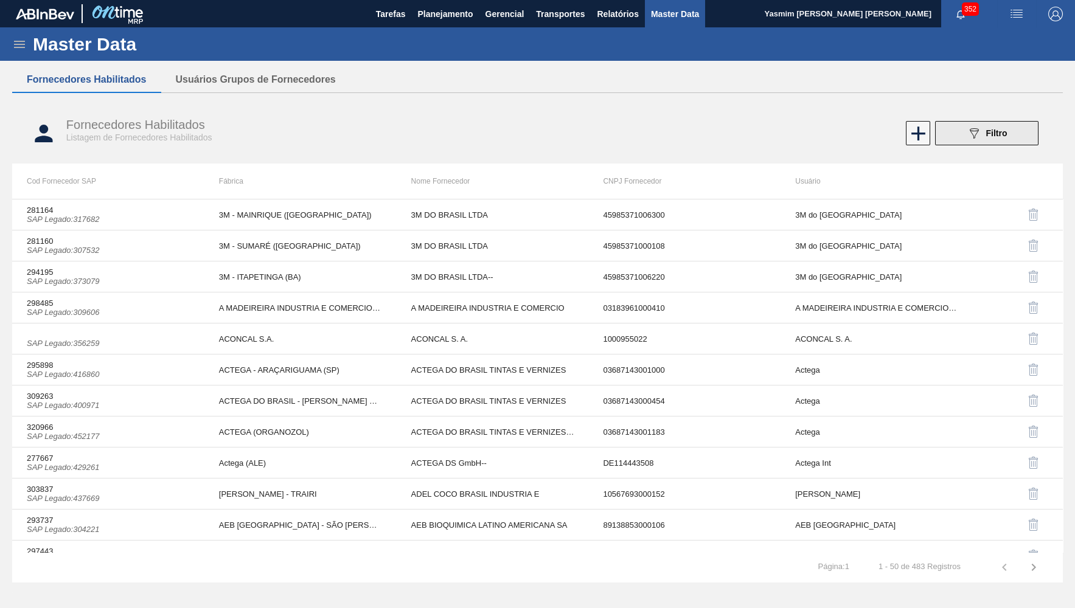
click at [971, 129] on icon at bounding box center [974, 133] width 9 height 10
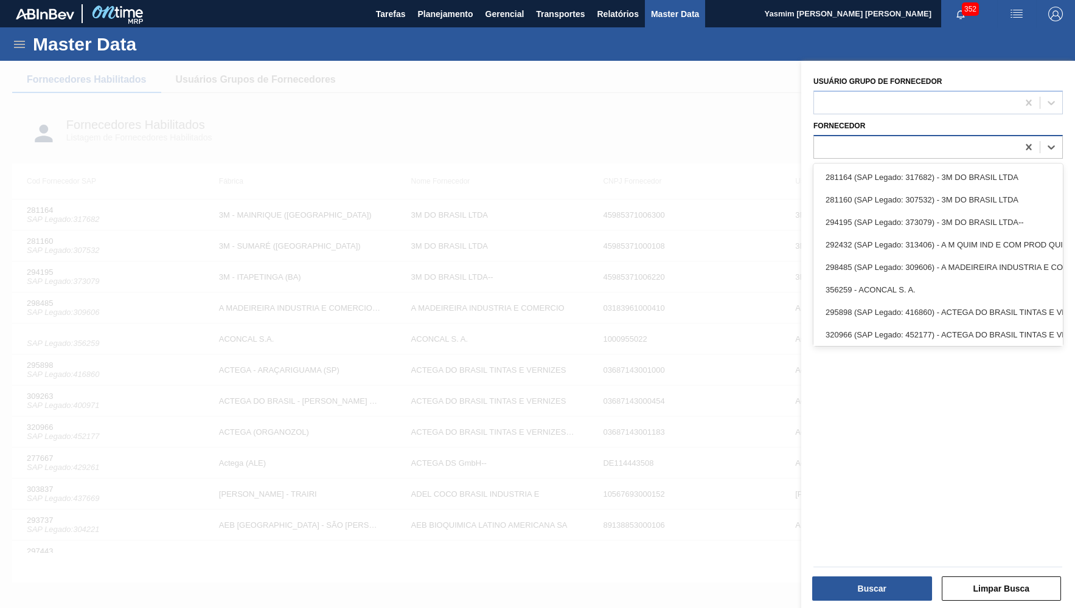
click at [936, 142] on div at bounding box center [916, 147] width 204 height 18
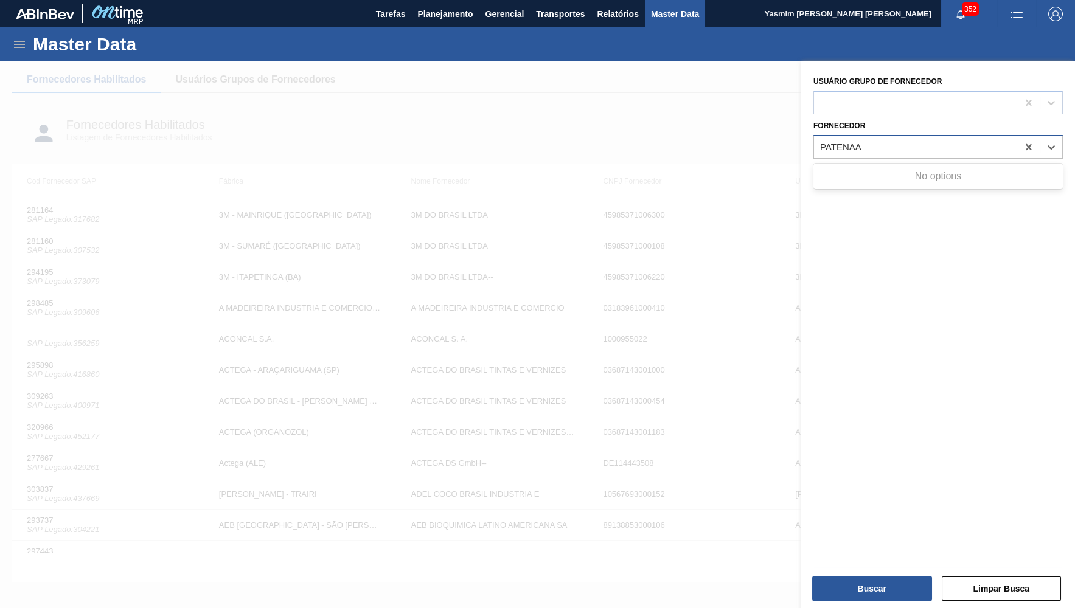
type input "PATENA"
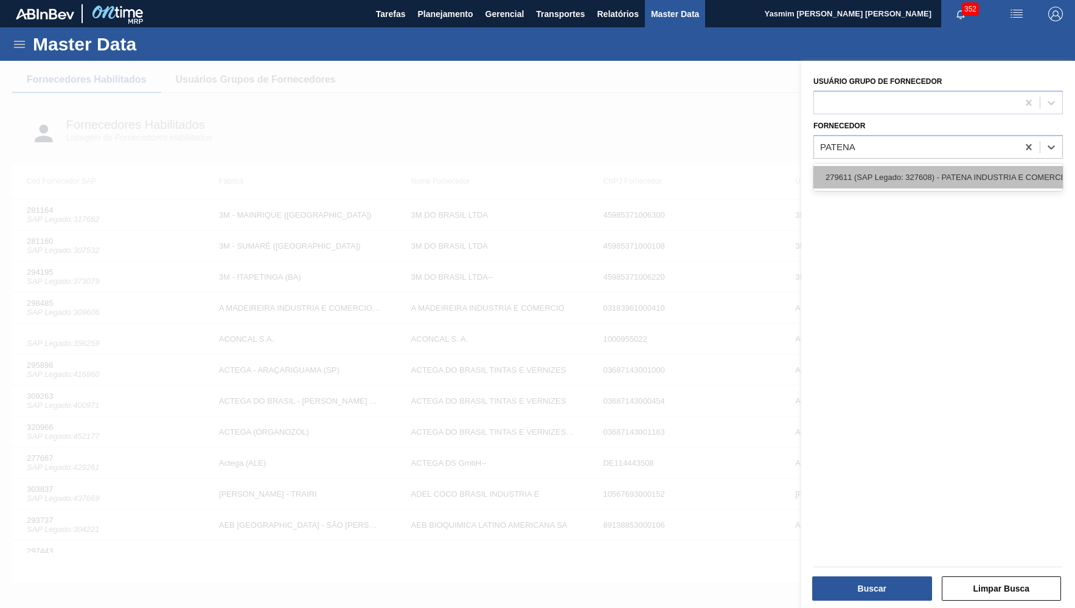
click at [978, 166] on div "279611 (SAP Legado: 327608) - PATENA INDUSTRIA E COMERCIO RESINAS" at bounding box center [937, 177] width 249 height 23
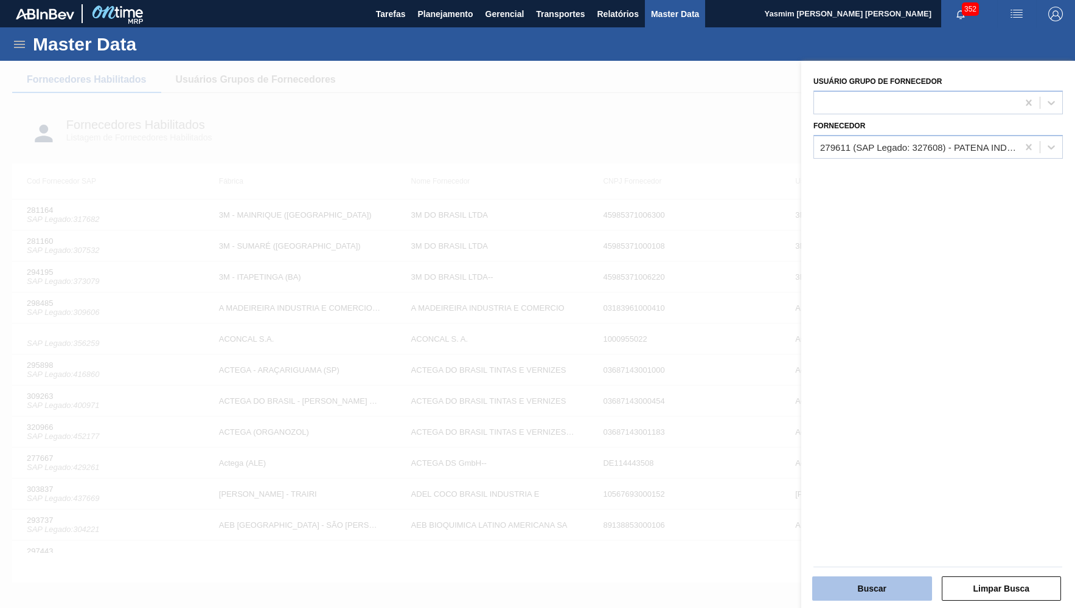
click at [861, 597] on button "Buscar" at bounding box center [872, 589] width 120 height 24
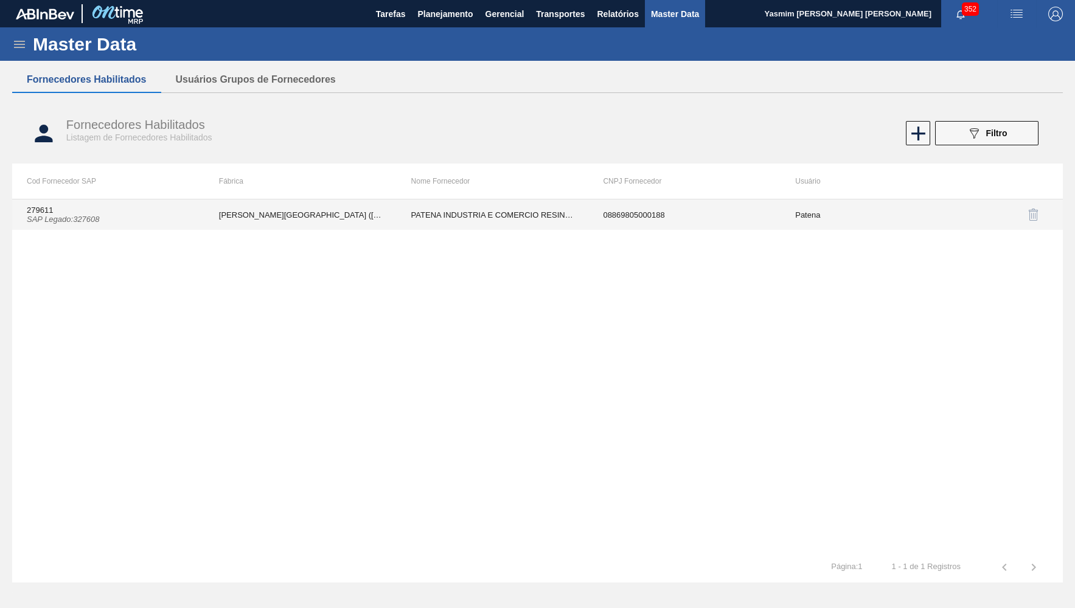
click at [495, 216] on td "PATENA INDUSTRIA E COMERCIO RESINAS" at bounding box center [493, 215] width 192 height 30
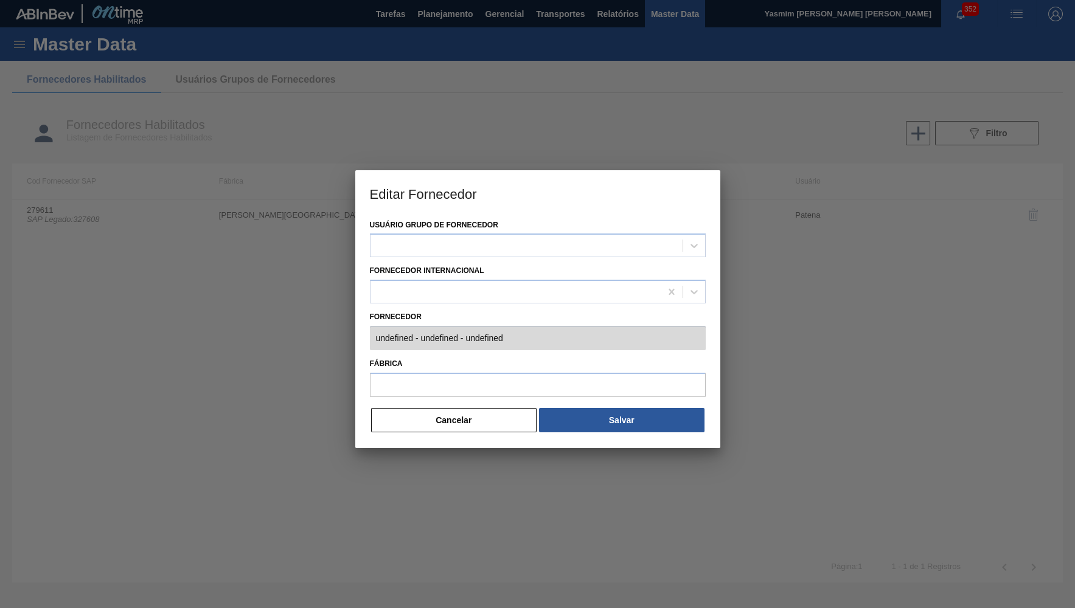
type input "279611 (SAP Legado: 327608) - PATENA INDUSTRIA E COMERCIO RESINAS - 08869805000…"
type input "PATENA - CAMPO GRANDE (MS)"
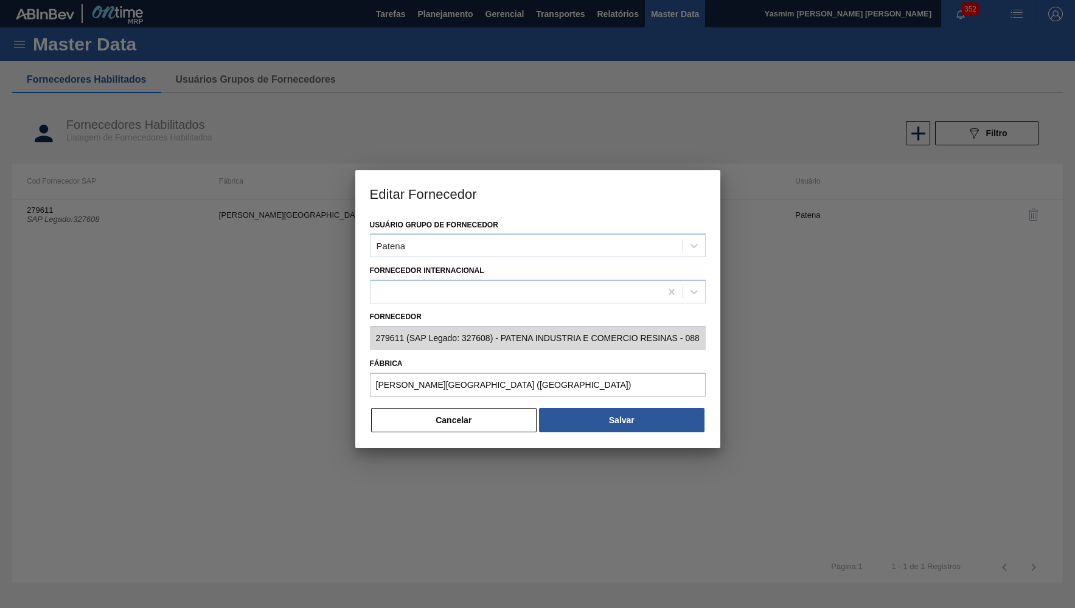
click at [432, 432] on div "Usuário Grupo de Fornecedor Patena Fornecedor Internacional Fornecedor 279611 (…" at bounding box center [537, 333] width 365 height 232
drag, startPoint x: 435, startPoint y: 425, endPoint x: 446, endPoint y: 377, distance: 49.3
click at [436, 425] on div "Usuário Grupo de Fornecedor Patena Fornecedor Internacional Fornecedor 279611 (…" at bounding box center [537, 333] width 365 height 232
click at [472, 431] on div "Usuário Grupo de Fornecedor Patena Fornecedor Internacional Fornecedor 279611 (…" at bounding box center [537, 333] width 365 height 232
click at [465, 421] on button "Cancelar" at bounding box center [454, 420] width 166 height 24
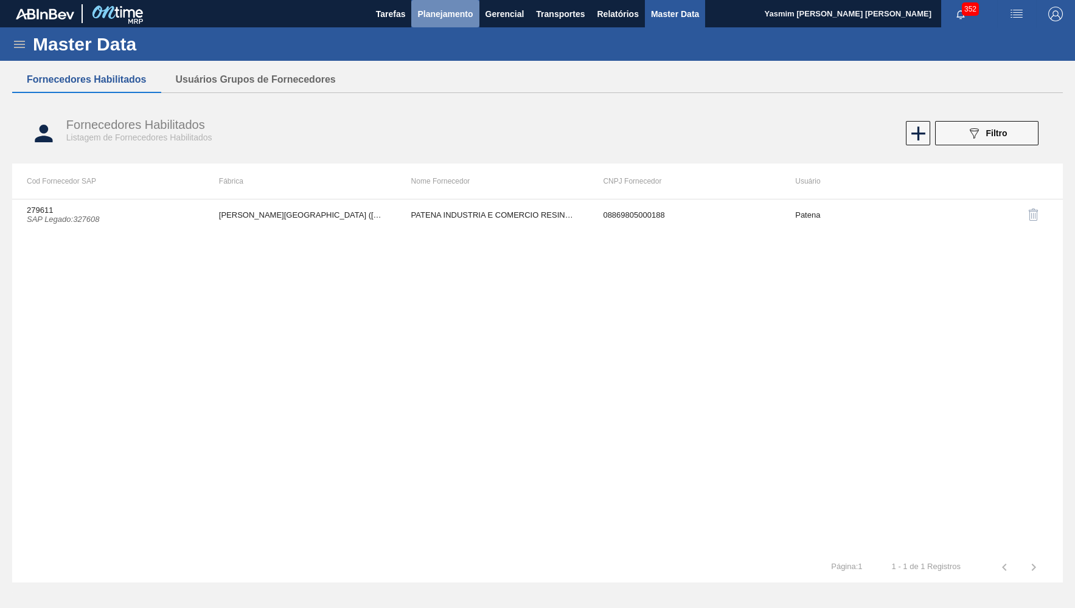
click at [457, 9] on span "Planejamento" at bounding box center [444, 14] width 55 height 15
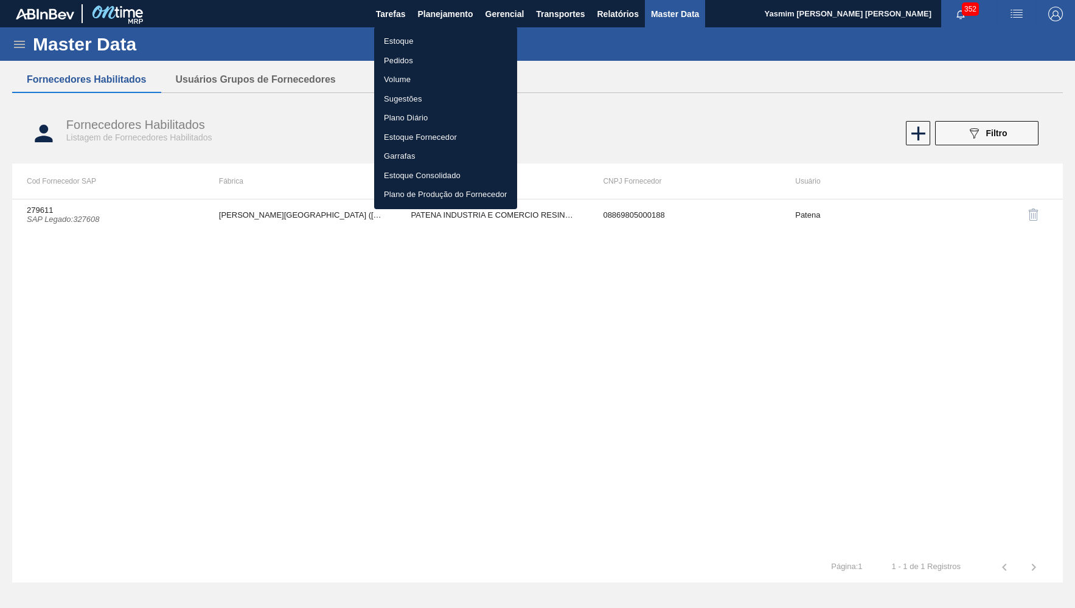
click at [431, 37] on li "Estoque" at bounding box center [445, 41] width 143 height 19
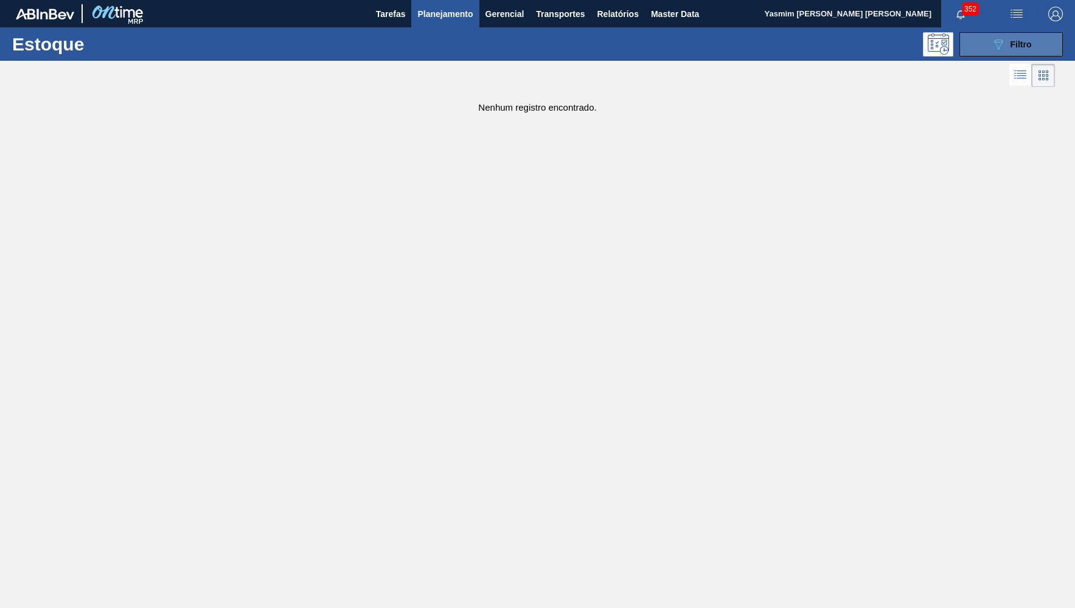
click at [1016, 35] on button "089F7B8B-B2A5-4AFE-B5C0-19BA573D28AC Filtro" at bounding box center [1010, 44] width 103 height 24
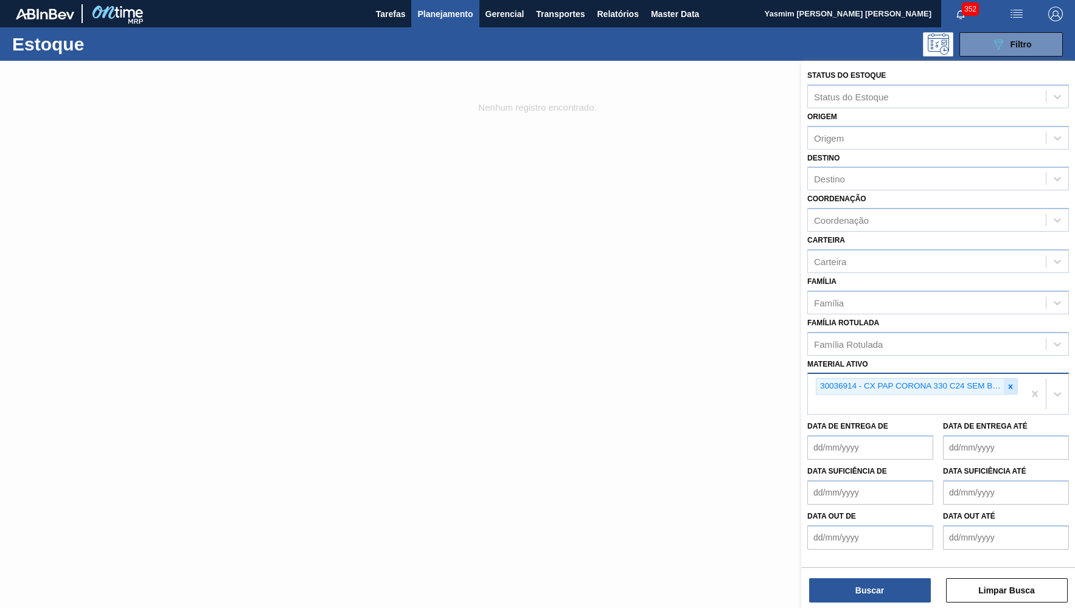
click at [1010, 383] on icon at bounding box center [1010, 387] width 9 height 9
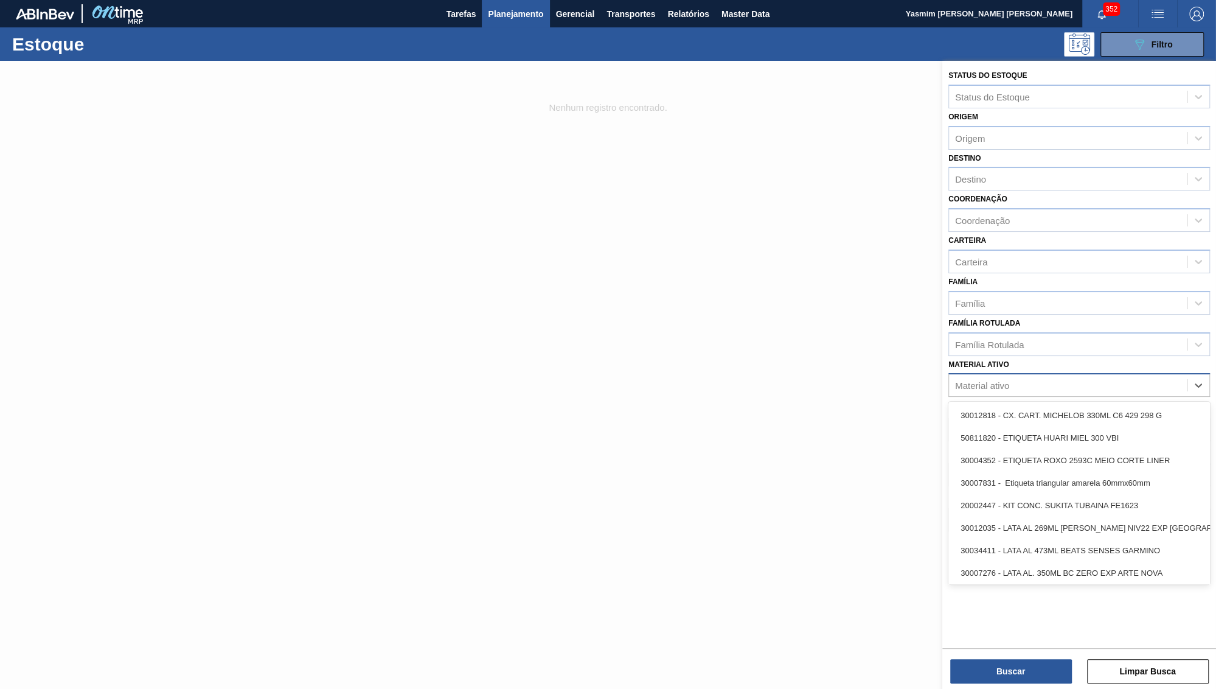
drag, startPoint x: 1034, startPoint y: 375, endPoint x: 1017, endPoint y: 359, distance: 23.2
click at [1034, 375] on div "Material ativo" at bounding box center [1079, 385] width 262 height 24
click at [1017, 377] on div "Material ativo" at bounding box center [1068, 386] width 238 height 18
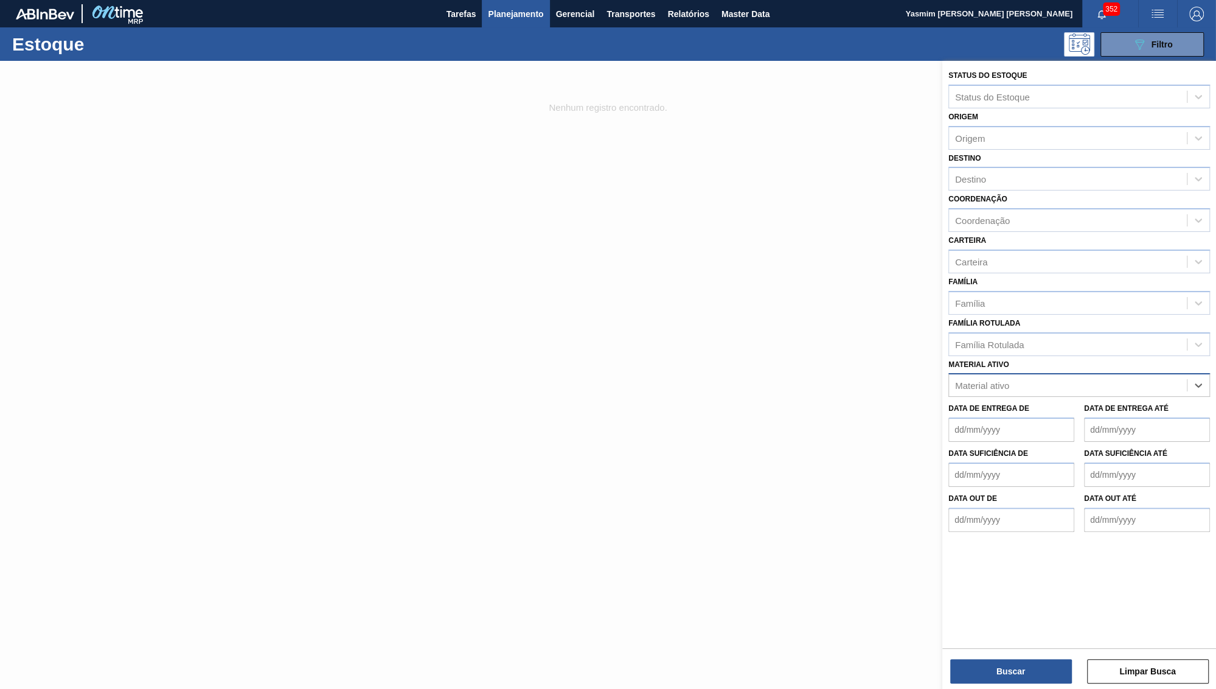
paste ativo "50338308"
type ativo "50338308"
click at [1021, 405] on div "50338308 - FILME CONT LISO 800X60 MICRAS" at bounding box center [1079, 415] width 262 height 23
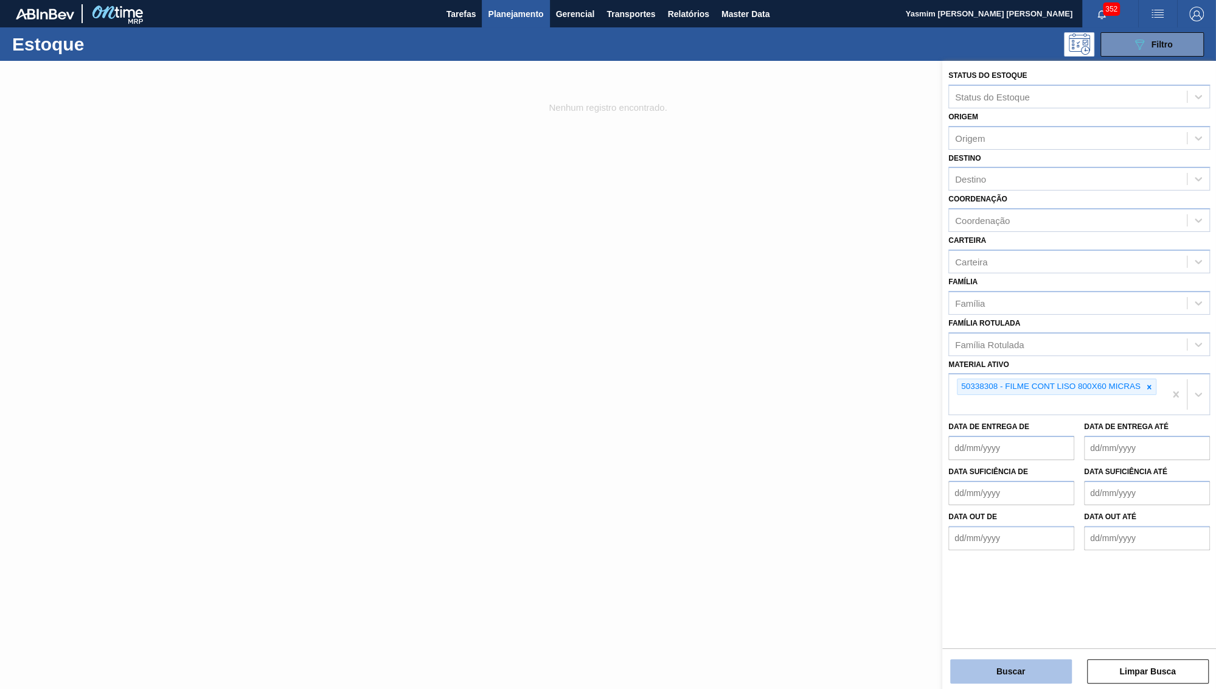
click at [1013, 608] on button "Buscar" at bounding box center [1011, 671] width 122 height 24
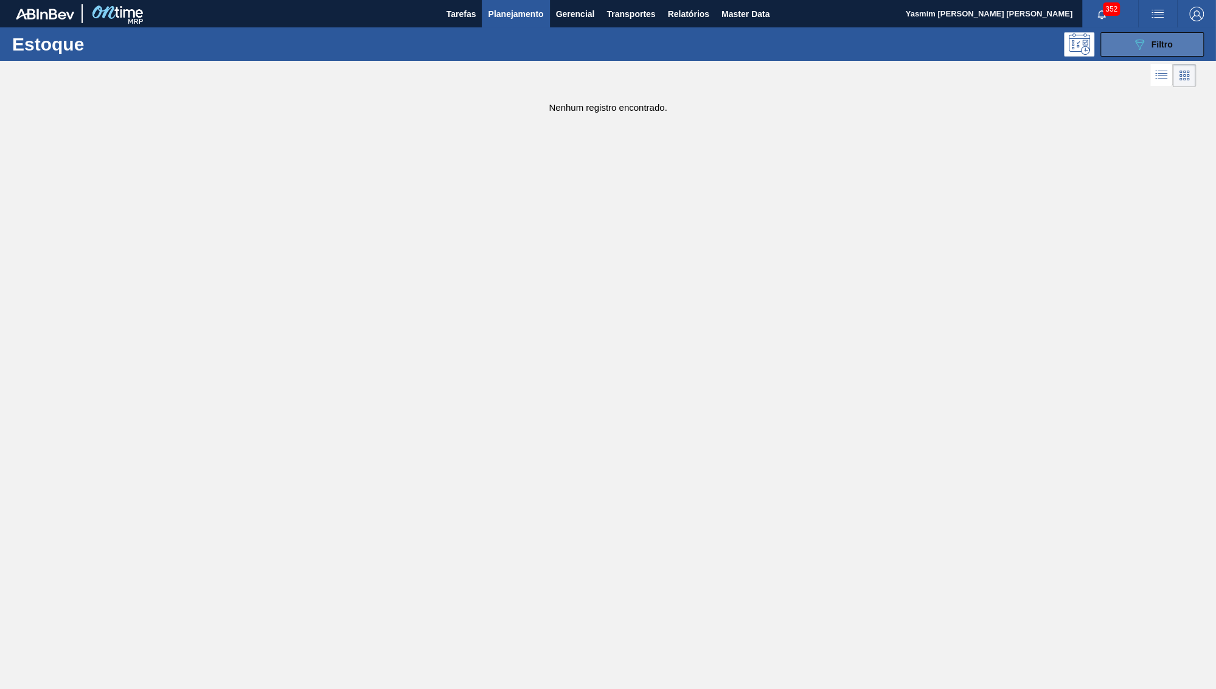
click at [1074, 47] on icon "089F7B8B-B2A5-4AFE-B5C0-19BA573D28AC" at bounding box center [1139, 44] width 15 height 15
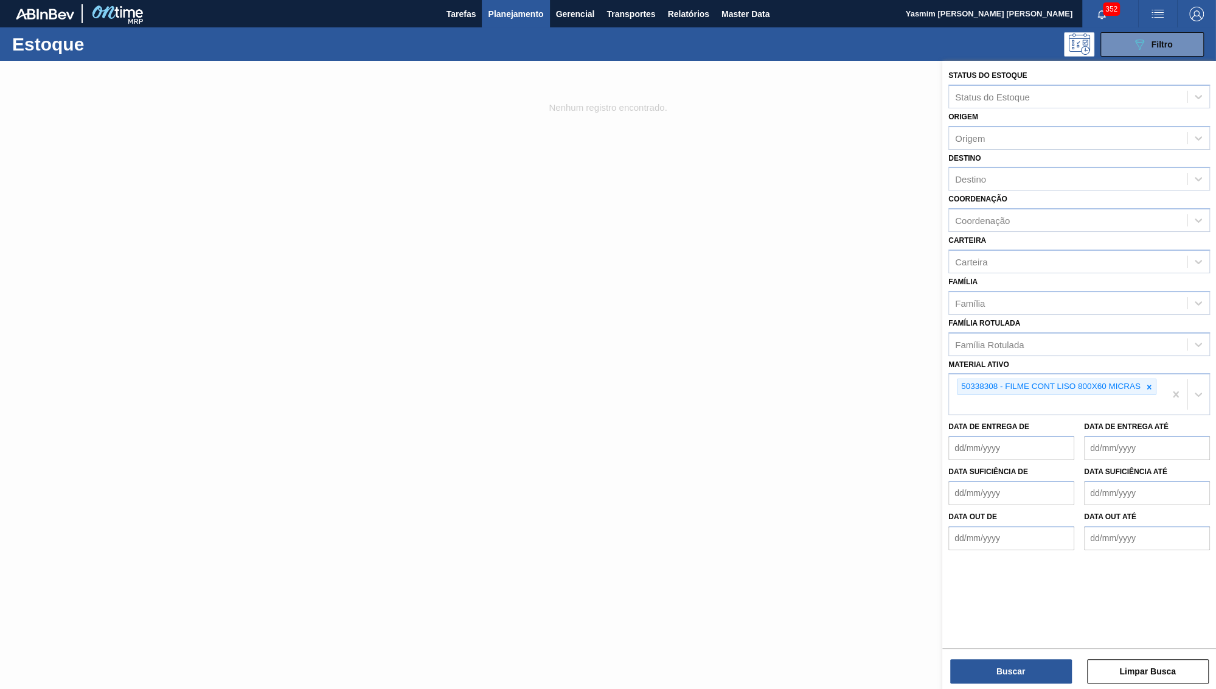
click at [1027, 608] on div "Buscar Limpar Busca" at bounding box center [1079, 665] width 274 height 34
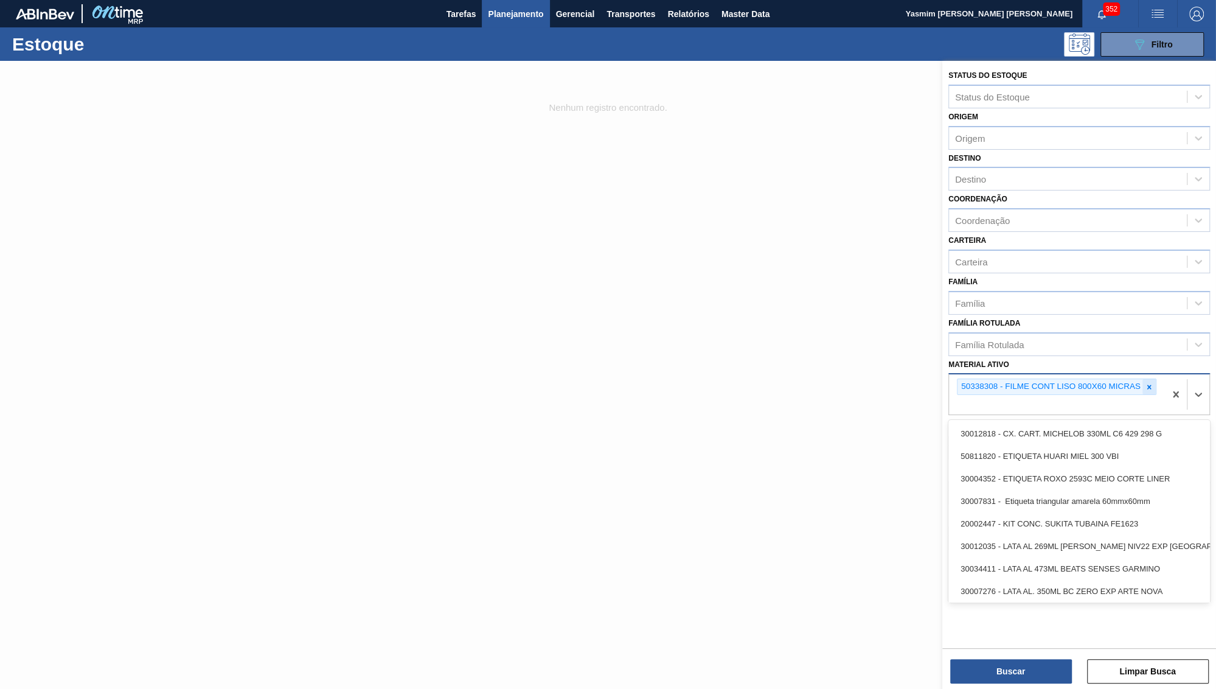
click at [1074, 374] on div "50338308 - FILME CONT LISO 800X60 MICRAS" at bounding box center [1057, 394] width 216 height 40
click at [1074, 383] on icon at bounding box center [1149, 387] width 9 height 9
paste ativo "50338308"
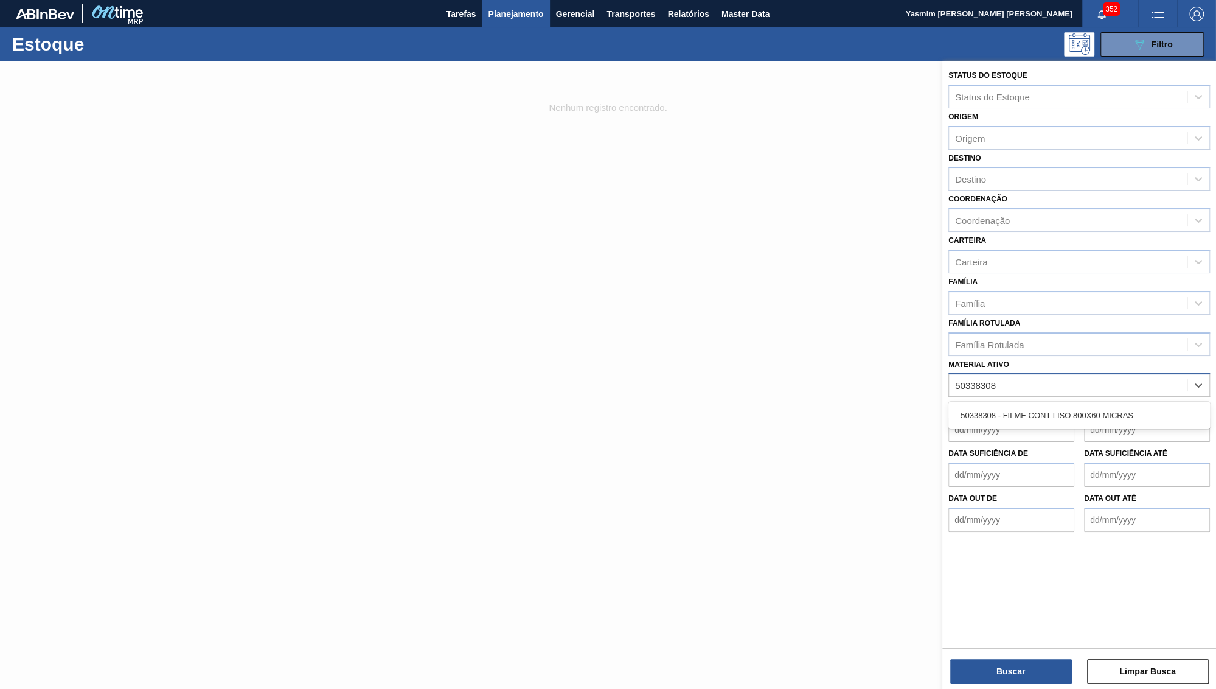
type ativo "50338308"
drag, startPoint x: 336, startPoint y: 566, endPoint x: 318, endPoint y: 685, distance: 120.6
click at [336, 565] on div at bounding box center [608, 405] width 1216 height 689
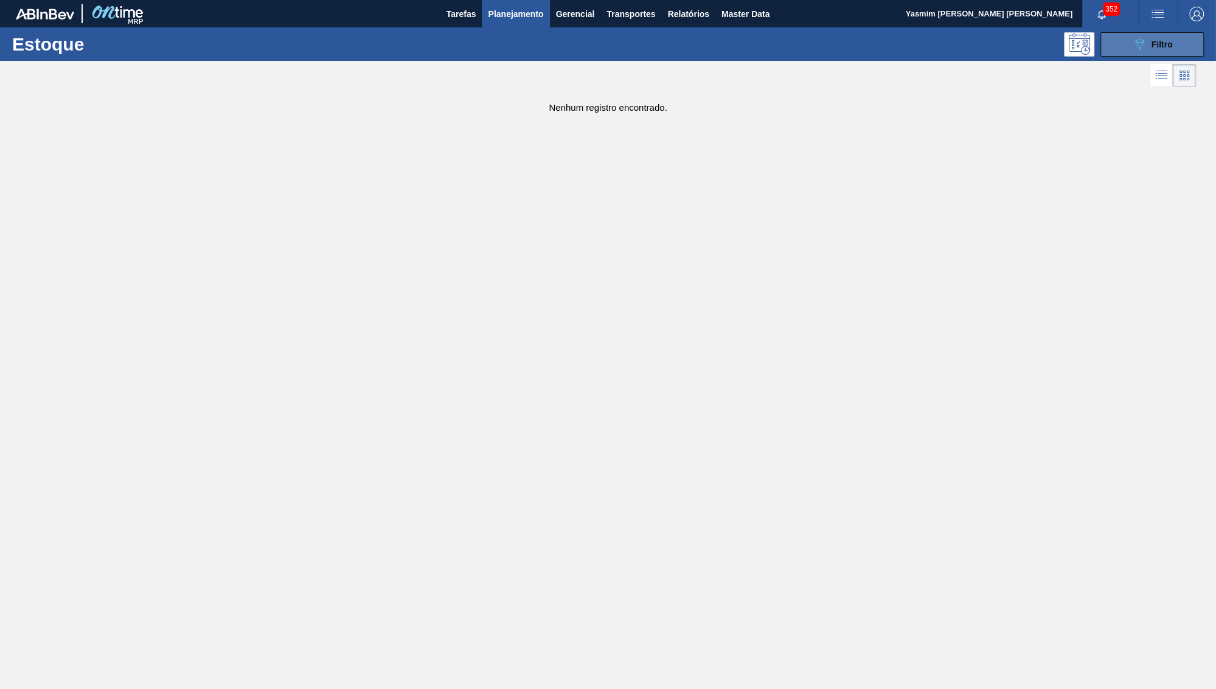
click at [1074, 55] on button "089F7B8B-B2A5-4AFE-B5C0-19BA573D28AC Filtro" at bounding box center [1152, 44] width 103 height 24
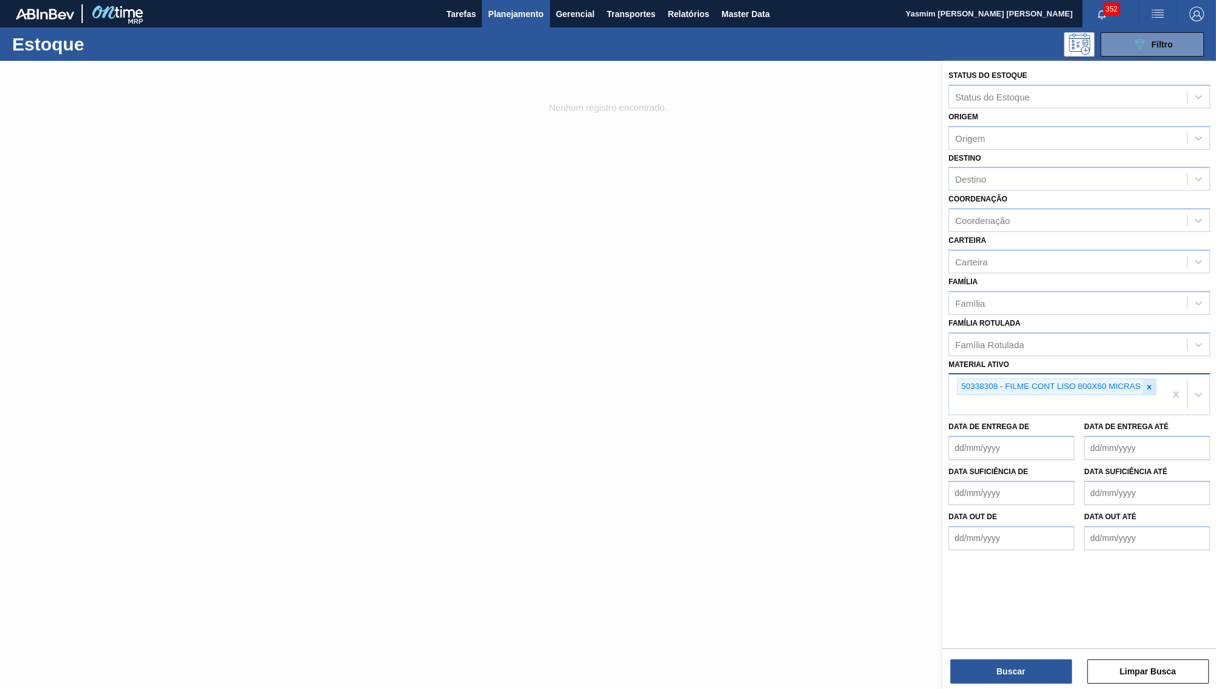
click at [1074, 383] on icon at bounding box center [1149, 387] width 9 height 9
paste ativo "FILME CONT LISO 800X60 MICRAS"
type ativo "FILME CONT LISO 800X60 MICRAS"
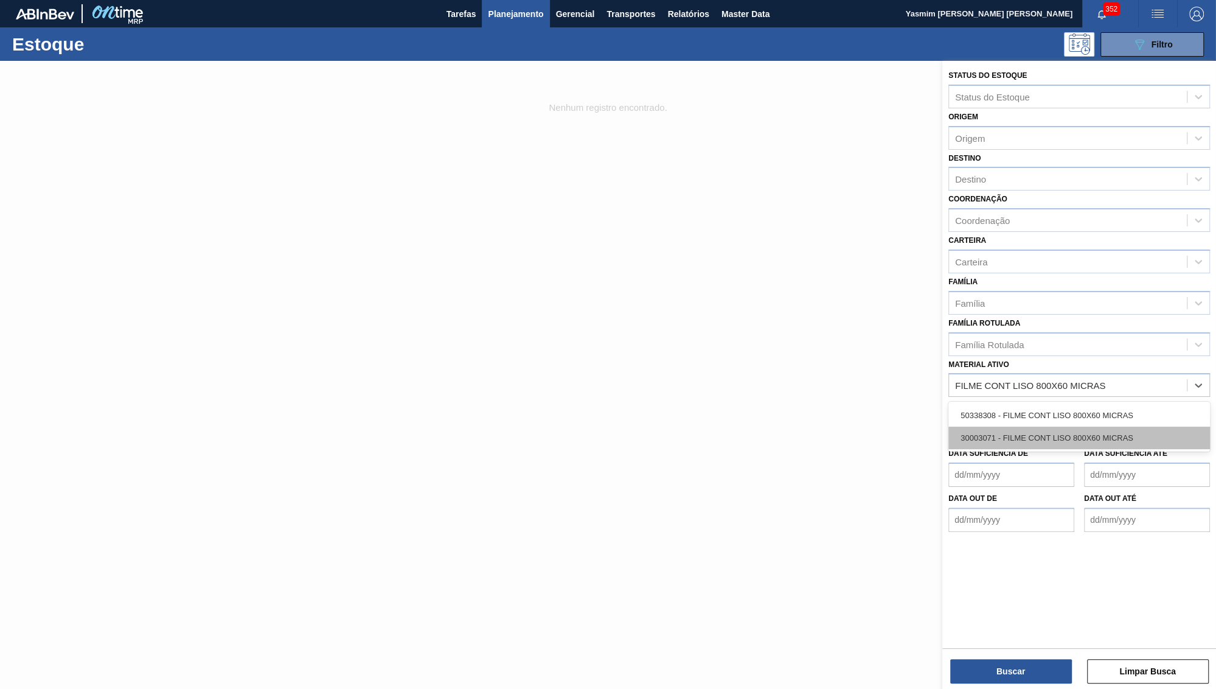
drag, startPoint x: 1077, startPoint y: 390, endPoint x: 1074, endPoint y: 415, distance: 25.2
click at [1074, 415] on div "50338308 - FILME CONT LISO 800X60 MICRAS 30003071 - FILME CONT LISO 800X60 MICR…" at bounding box center [1079, 427] width 262 height 50
click at [1074, 426] on div "30003071 - FILME CONT LISO 800X60 MICRAS" at bounding box center [1079, 437] width 262 height 23
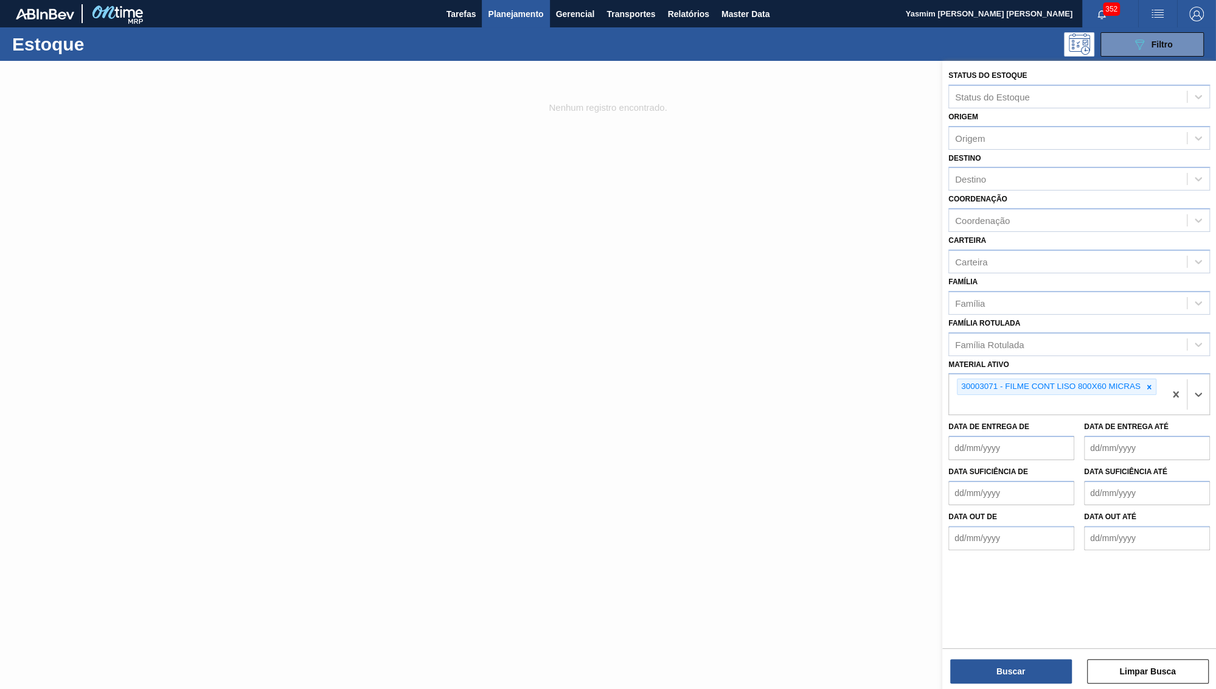
click at [1001, 608] on div "Status do Estoque Status do Estoque Origem Origem Destino Destino Coordenação C…" at bounding box center [1079, 376] width 274 height 630
click at [1006, 608] on div "Buscar Limpar Busca" at bounding box center [1079, 665] width 274 height 34
click at [1014, 608] on button "Buscar" at bounding box center [1011, 671] width 122 height 24
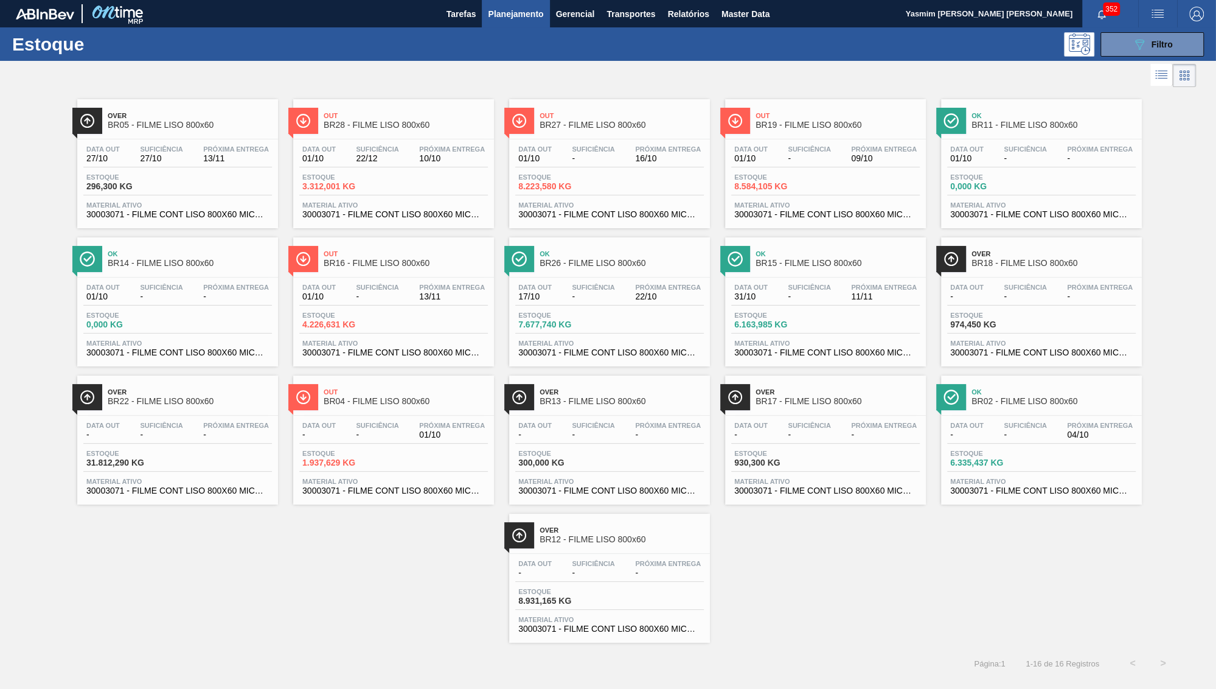
click at [372, 109] on div "Out BR28 - FILME LISO 800x60" at bounding box center [406, 120] width 164 height 27
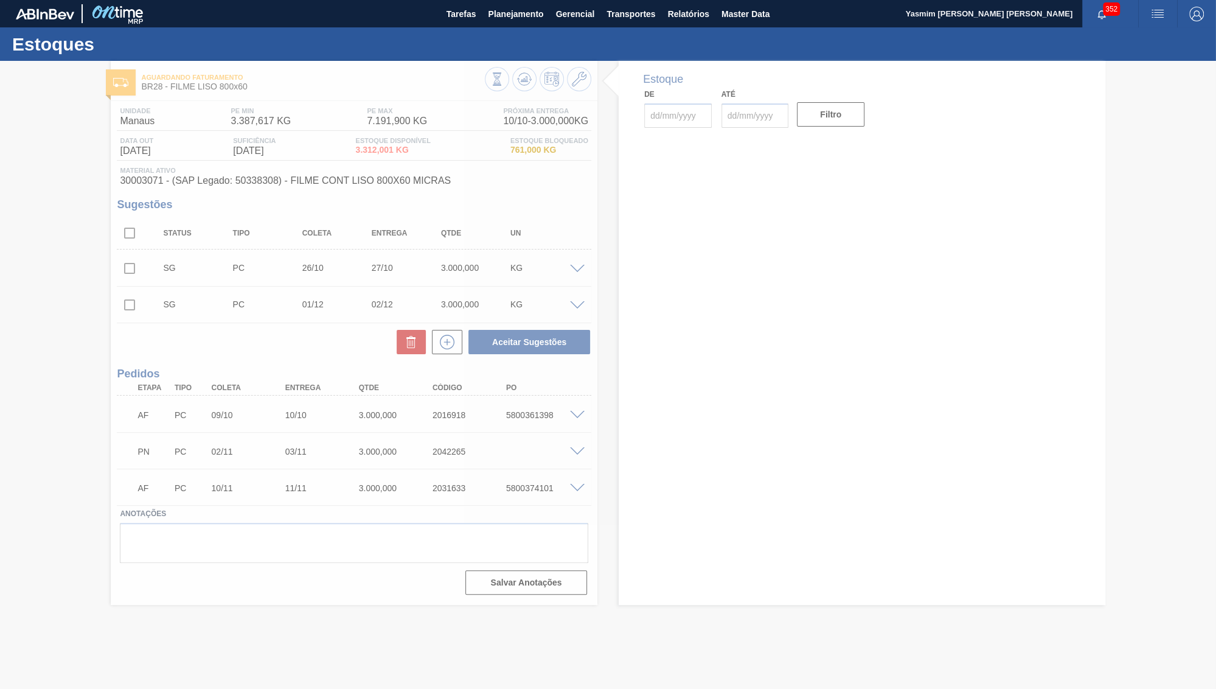
type input "[DATE]"
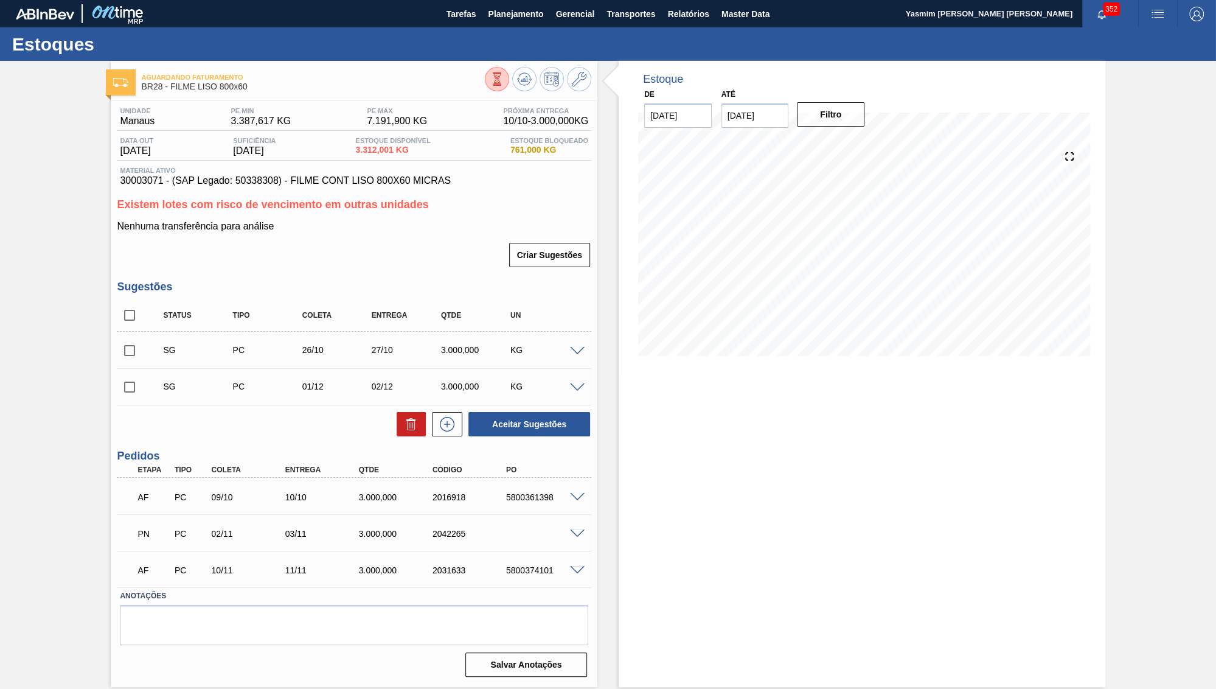
click at [141, 183] on span "30003071 - (SAP Legado: 50338308) - FILME CONT LISO 800X60 MICRAS" at bounding box center [354, 180] width 468 height 11
copy span "30003071"
click at [745, 19] on span "Master Data" at bounding box center [746, 14] width 48 height 15
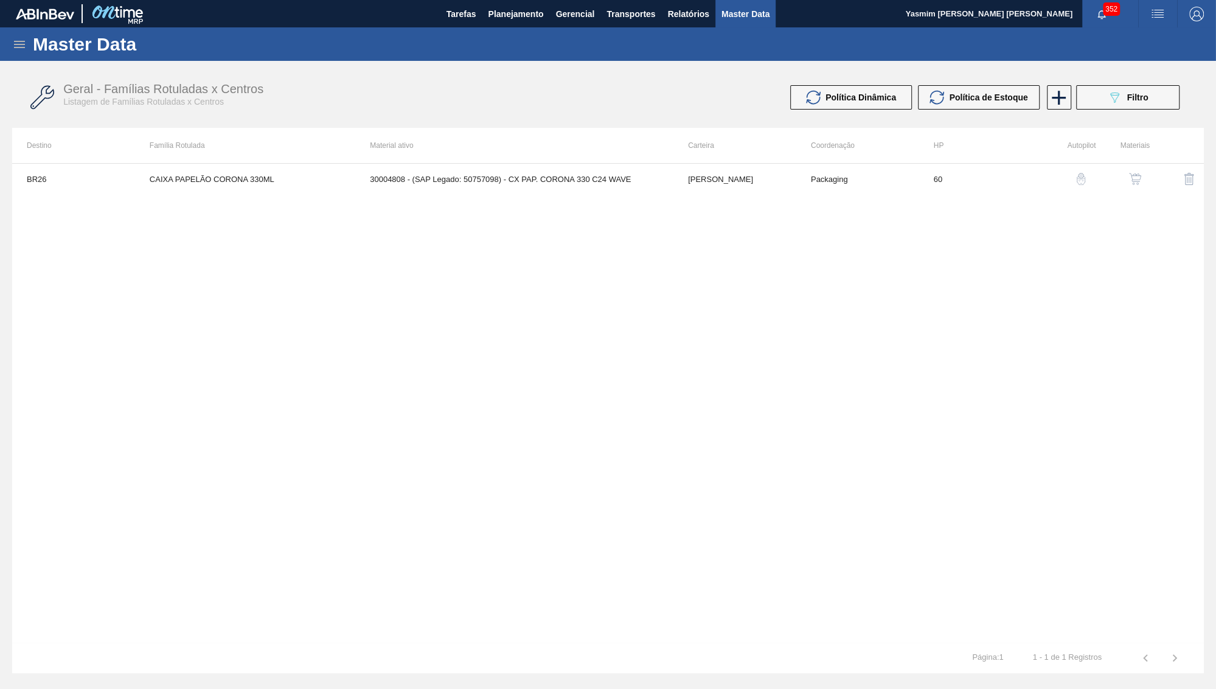
click at [27, 49] on icon at bounding box center [19, 44] width 15 height 15
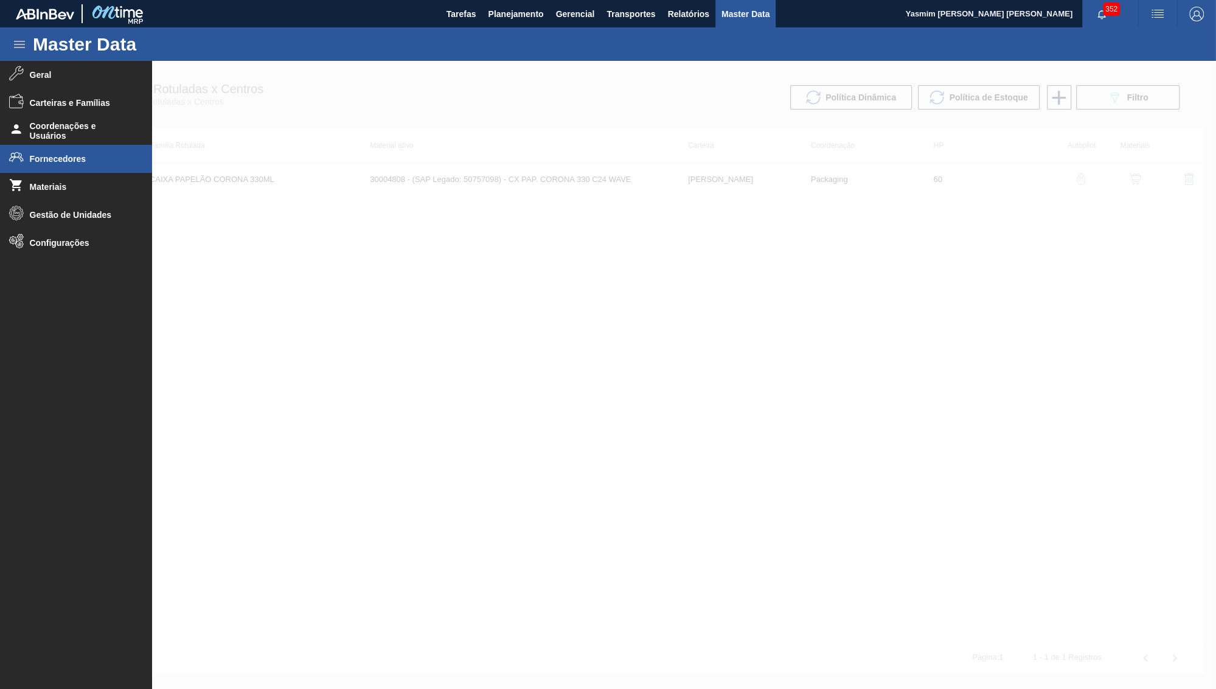
click at [34, 162] on span "Fornecedores" at bounding box center [80, 159] width 100 height 10
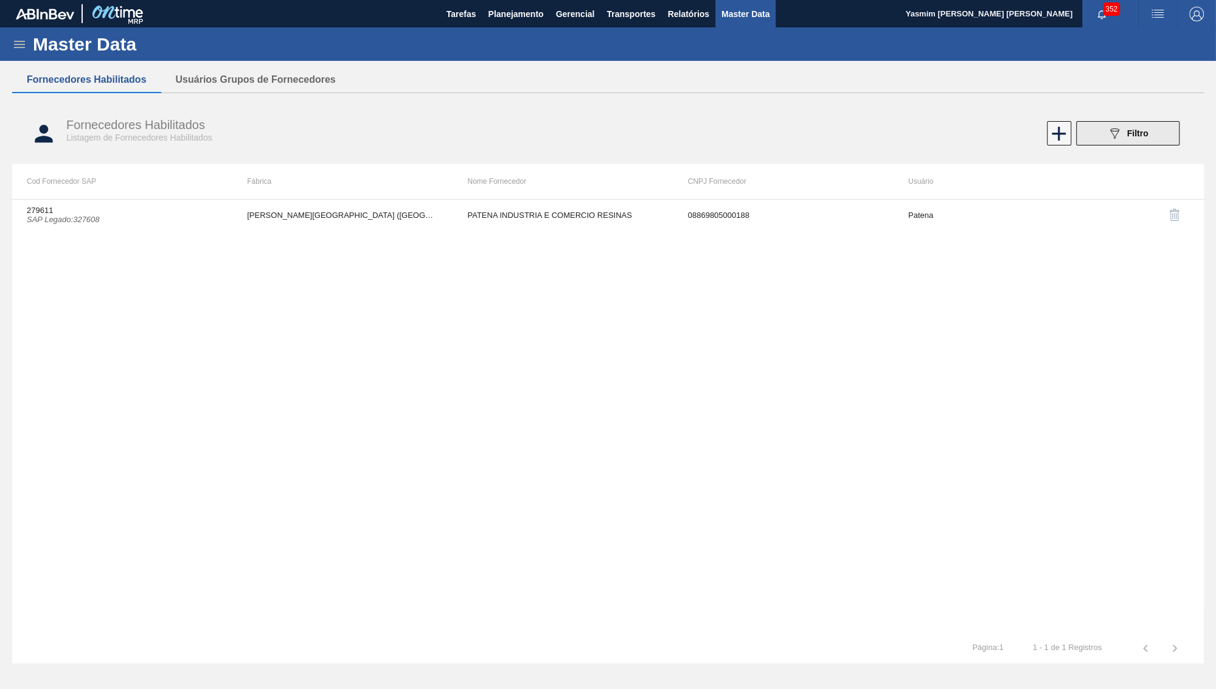
click at [1074, 131] on button "089F7B8B-B2A5-4AFE-B5C0-19BA573D28AC Filtro" at bounding box center [1127, 133] width 103 height 24
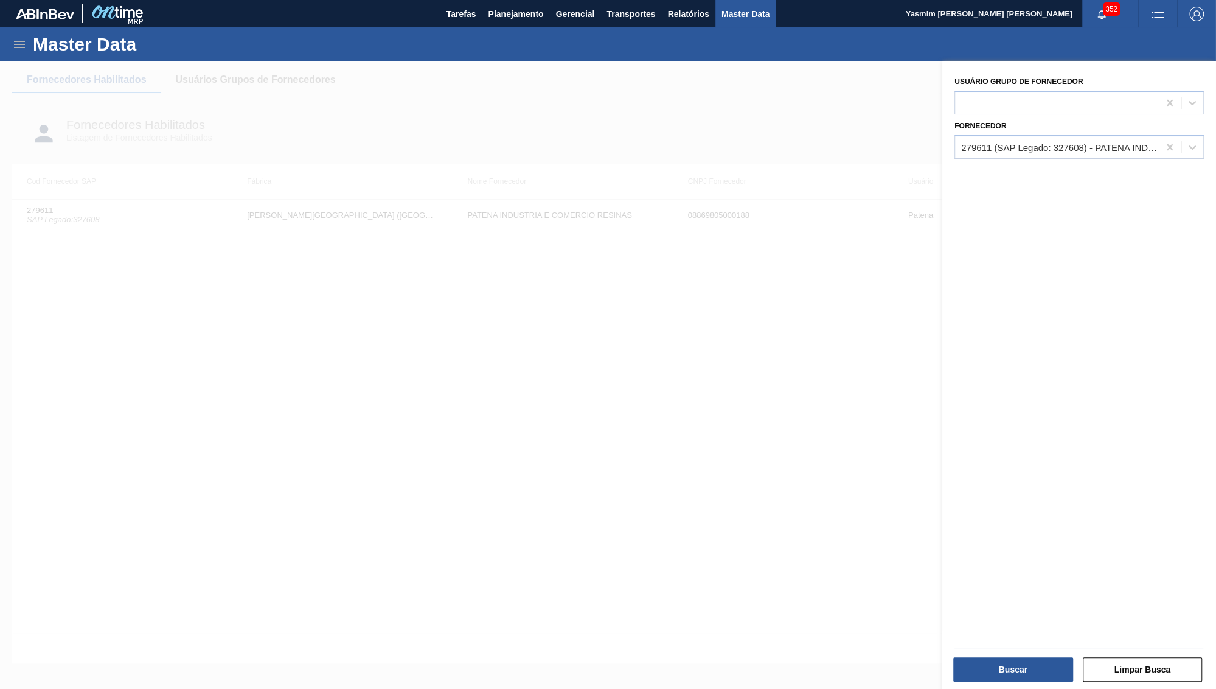
click at [864, 425] on div at bounding box center [608, 405] width 1216 height 689
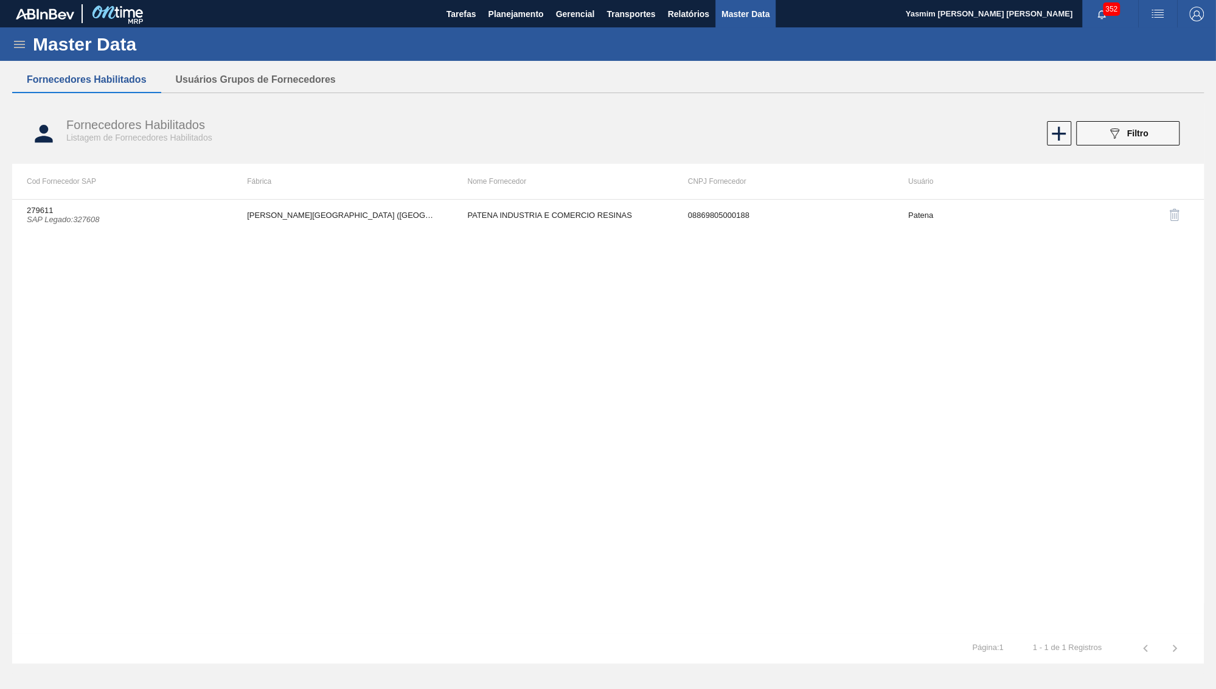
click at [478, 237] on div "279611 SAP Legado : 327608 PATENA - CAMPO GRANDE (MS) PATENA INDUSTRIA E COMERC…" at bounding box center [608, 416] width 1192 height 434
click at [469, 214] on td "PATENA INDUSTRIA E COMERCIO RESINAS" at bounding box center [563, 215] width 220 height 30
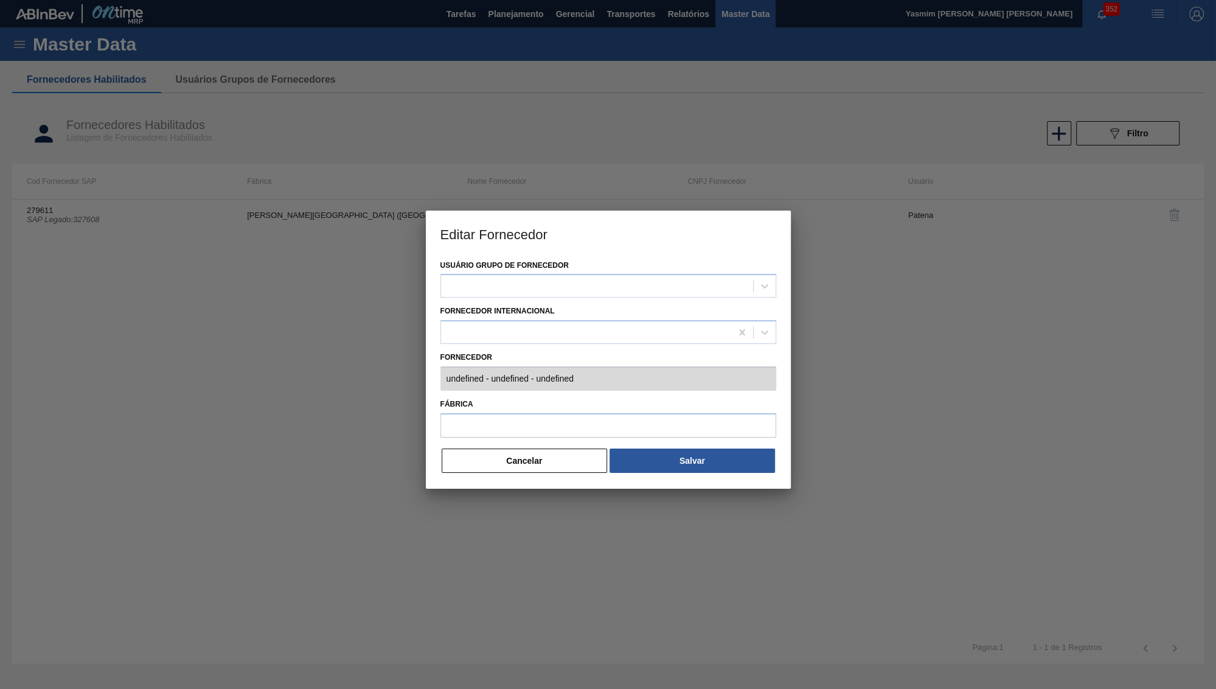
type input "279611 (SAP Legado: 327608) - PATENA INDUSTRIA E COMERCIO RESINAS - 08869805000…"
type input "PATENA - CAMPO GRANDE (MS)"
click at [524, 448] on button "Cancelar" at bounding box center [525, 460] width 166 height 24
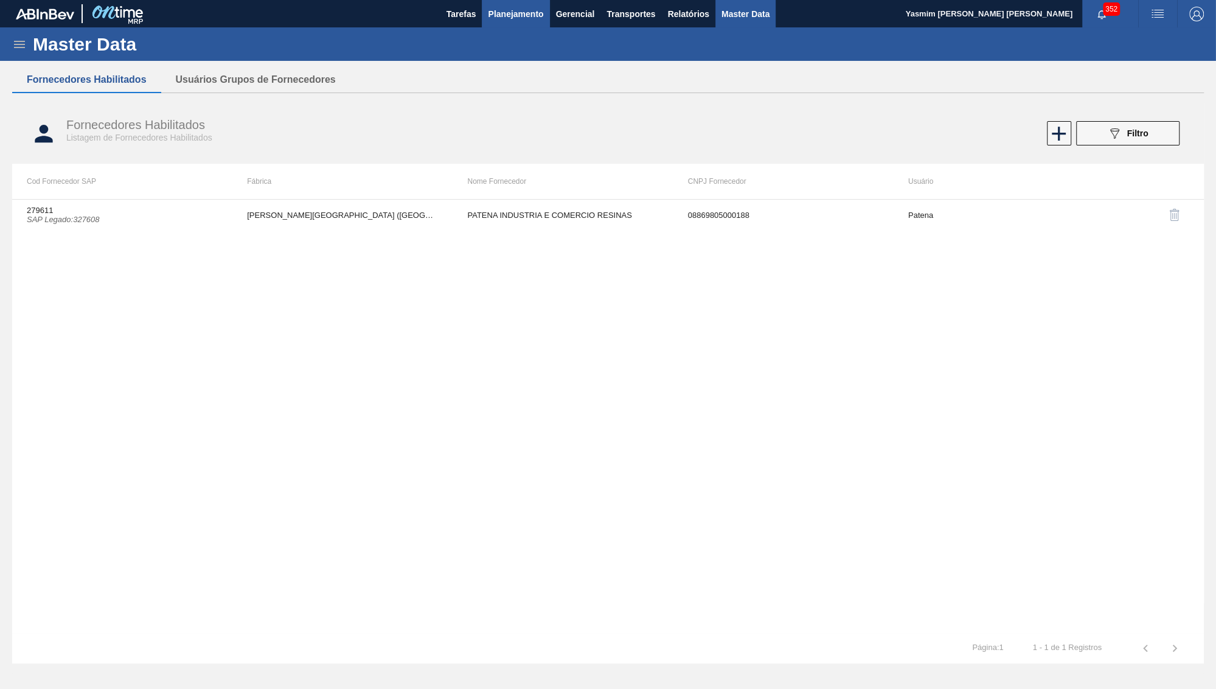
click at [526, 8] on span "Planejamento" at bounding box center [515, 14] width 55 height 15
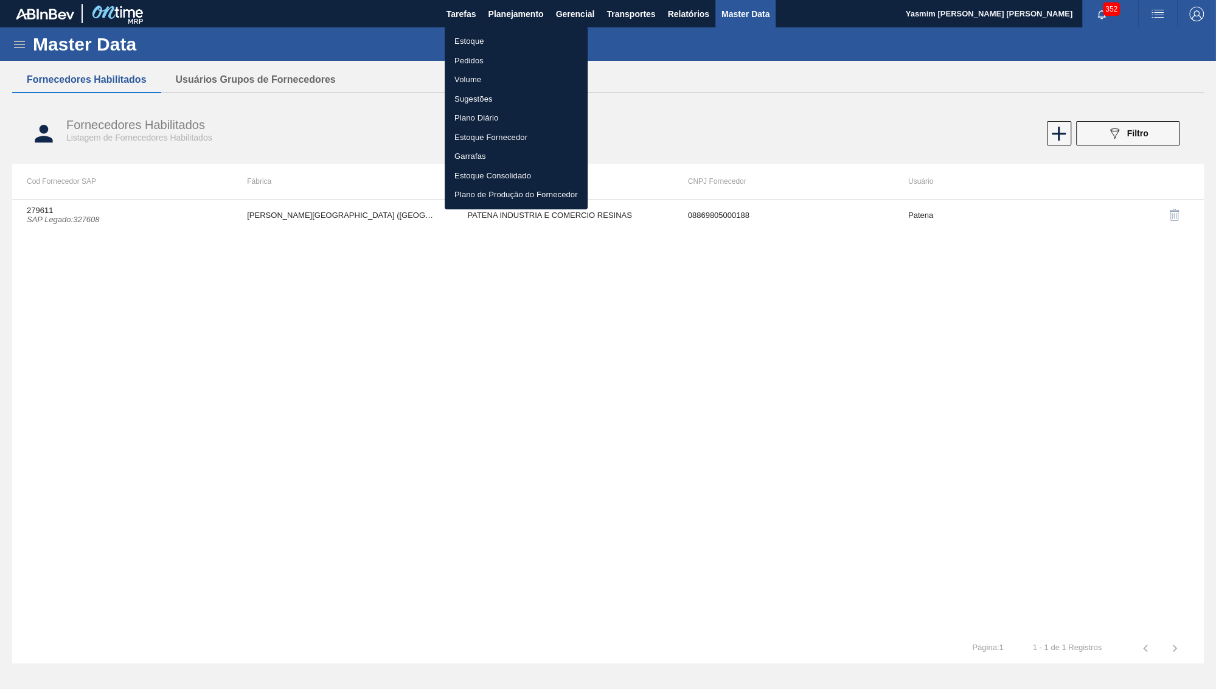
click at [477, 28] on ul "Estoque Pedidos Volume Sugestões Plano Diário Estoque Fornecedor Garrafas Estoq…" at bounding box center [516, 118] width 143 height 183
click at [480, 41] on li "Estoque" at bounding box center [516, 41] width 143 height 19
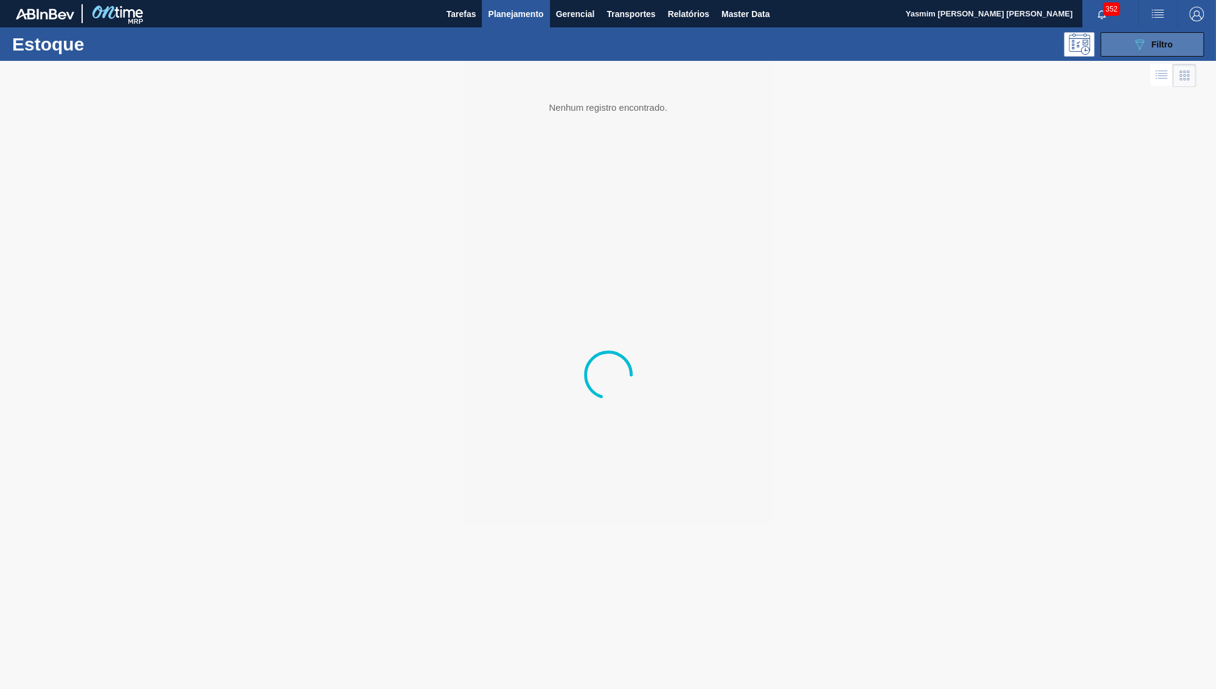
click at [1074, 50] on div "089F7B8B-B2A5-4AFE-B5C0-19BA573D28AC Filtro" at bounding box center [1152, 44] width 41 height 15
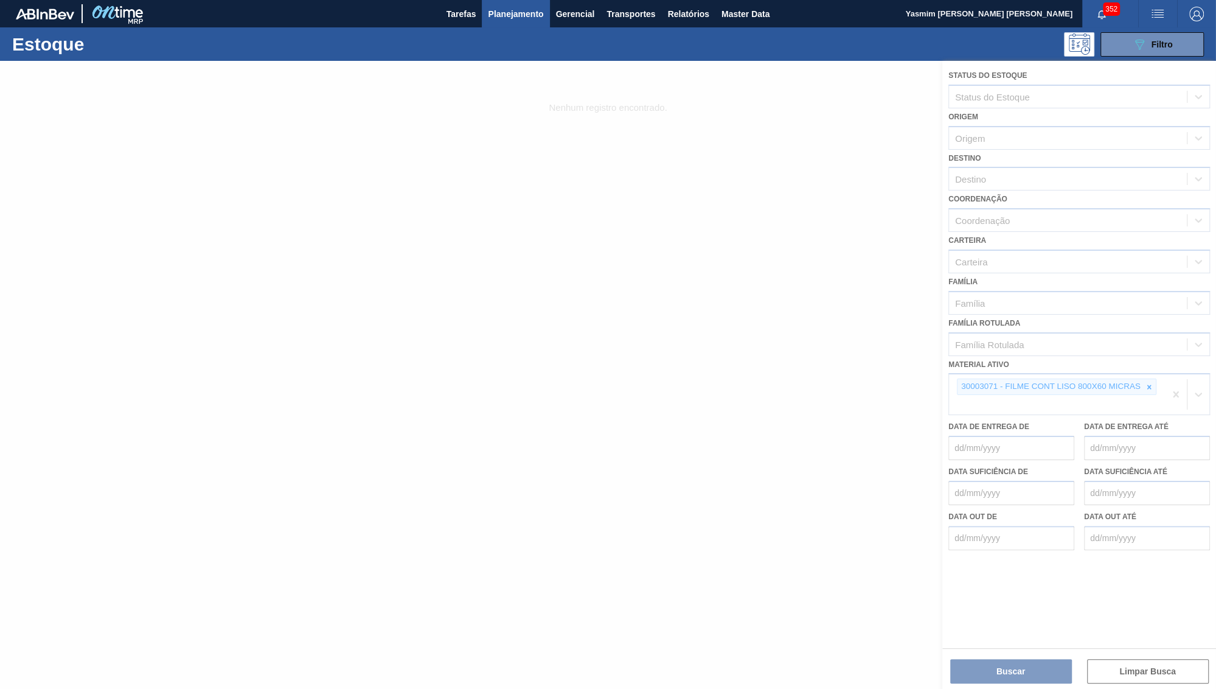
click at [1074, 366] on div at bounding box center [608, 375] width 1216 height 628
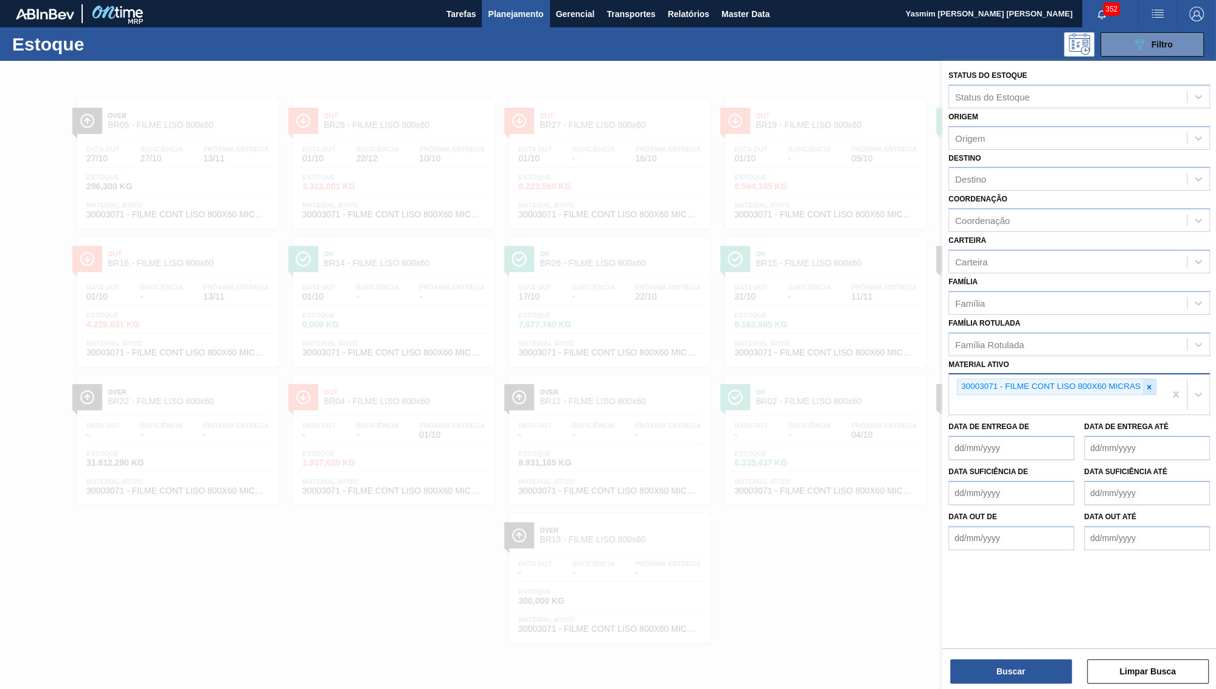
click at [1074, 383] on icon at bounding box center [1149, 387] width 9 height 9
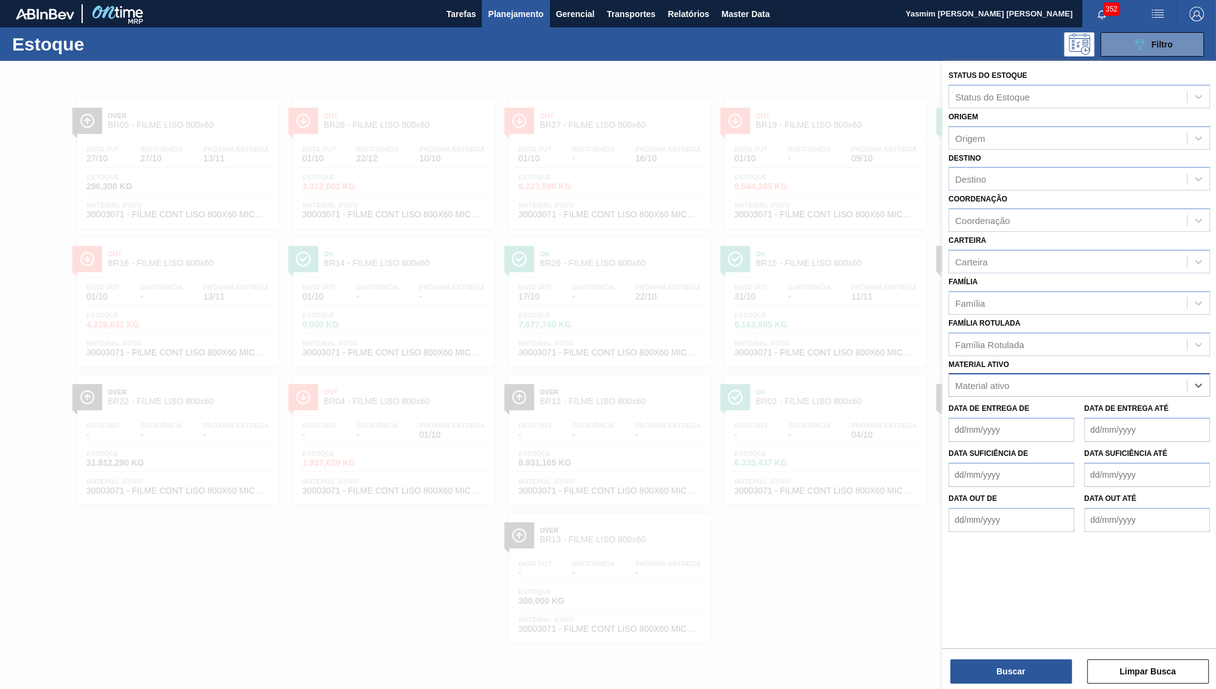
paste ativo "30033641"
type ativo "30033641"
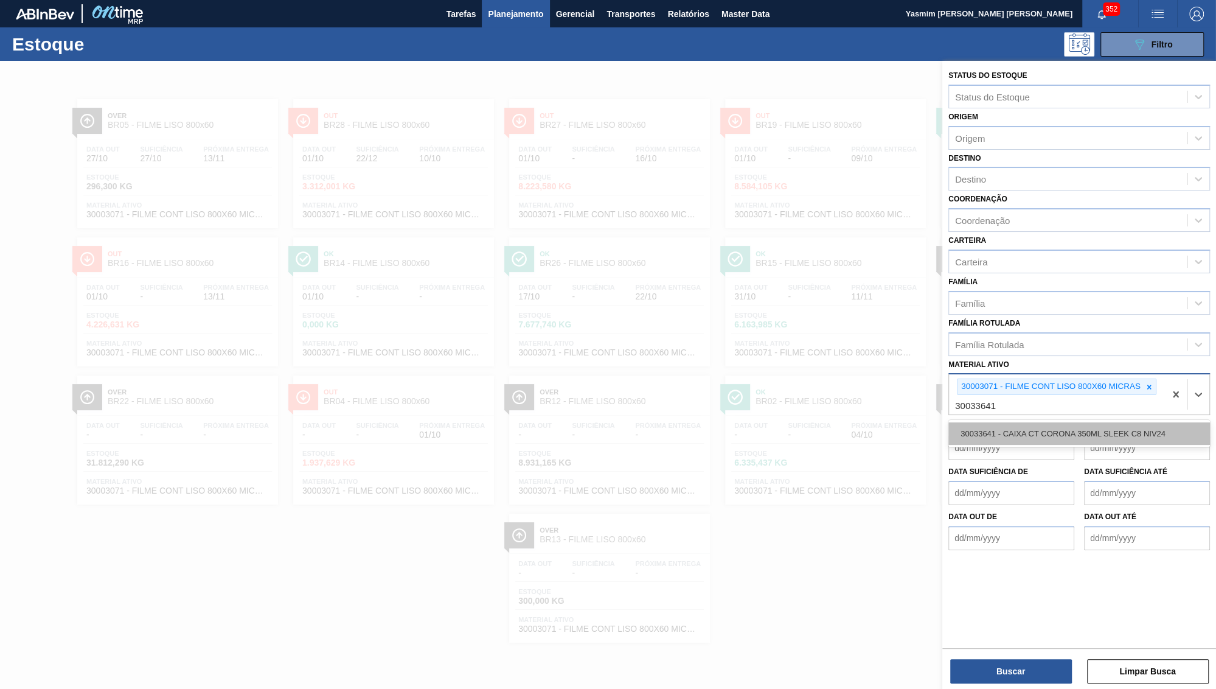
click at [967, 422] on div "30033641 - CAIXA CT CORONA 350ML SLEEK C8 NIV24" at bounding box center [1079, 433] width 262 height 23
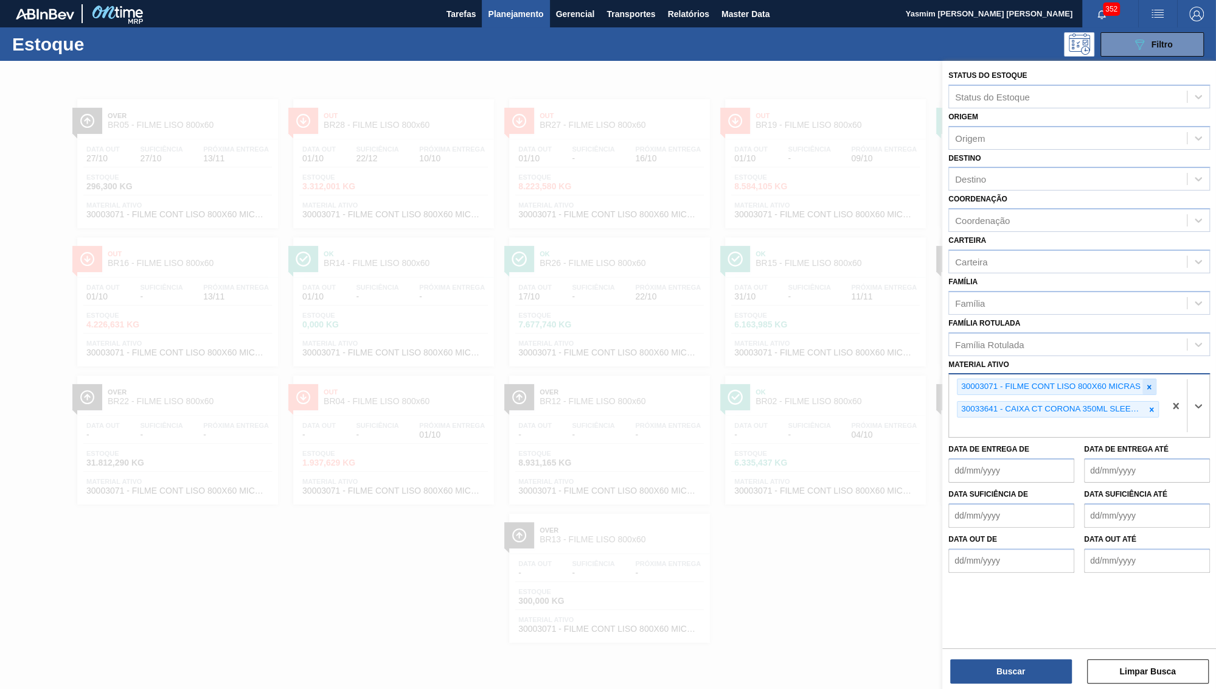
click at [1074, 379] on div at bounding box center [1149, 386] width 13 height 15
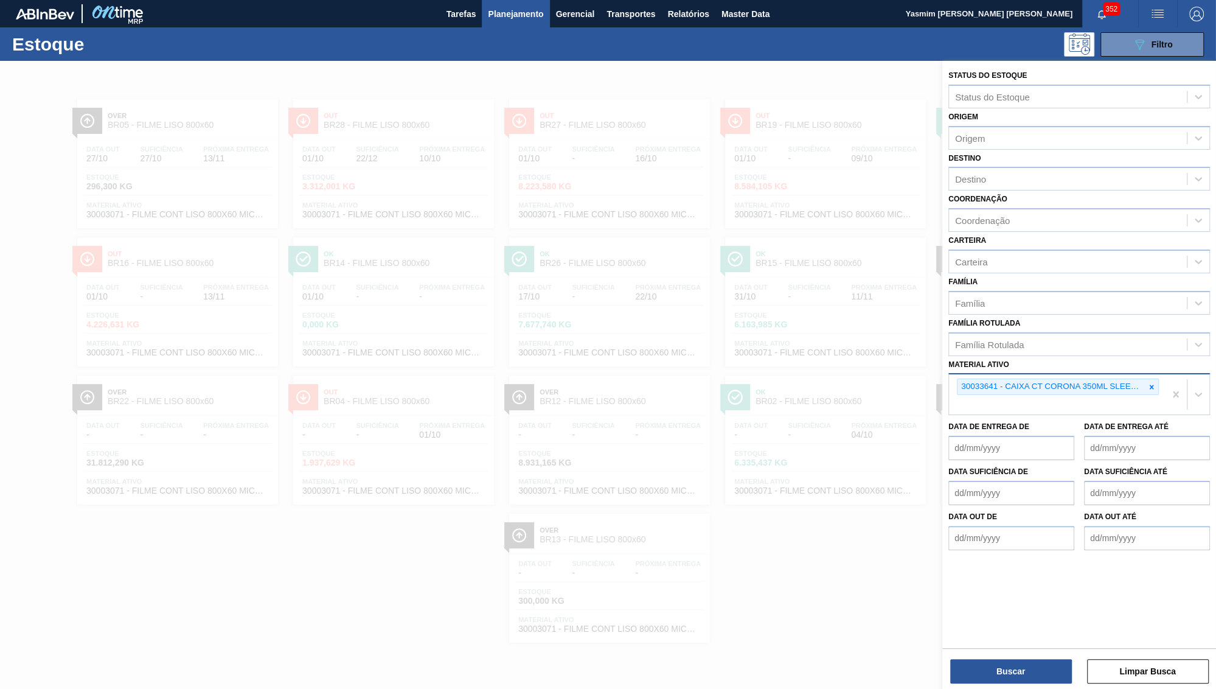
click at [1032, 608] on div "Buscar Limpar Busca" at bounding box center [1079, 665] width 274 height 34
click at [1014, 608] on div "Buscar Limpar Busca" at bounding box center [1079, 665] width 274 height 34
click at [1009, 608] on button "Buscar" at bounding box center [1011, 671] width 122 height 24
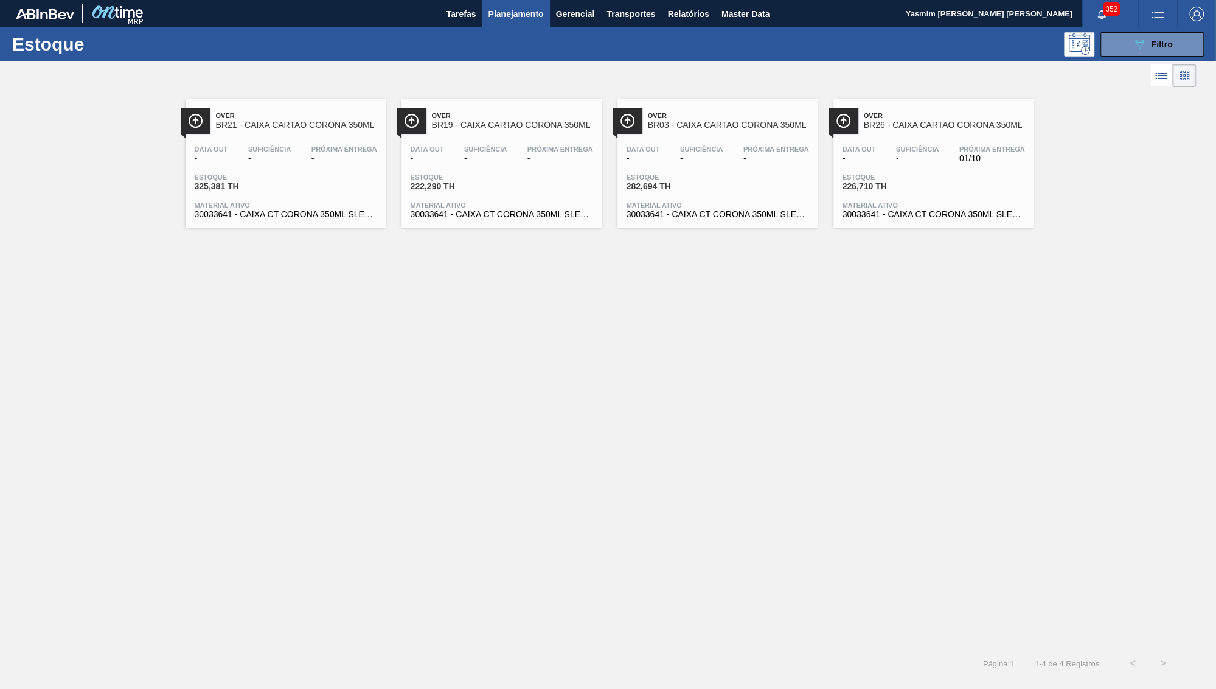
click at [312, 134] on div "Over BR21 - CAIXA CARTAO CORONA 350ML" at bounding box center [298, 120] width 164 height 27
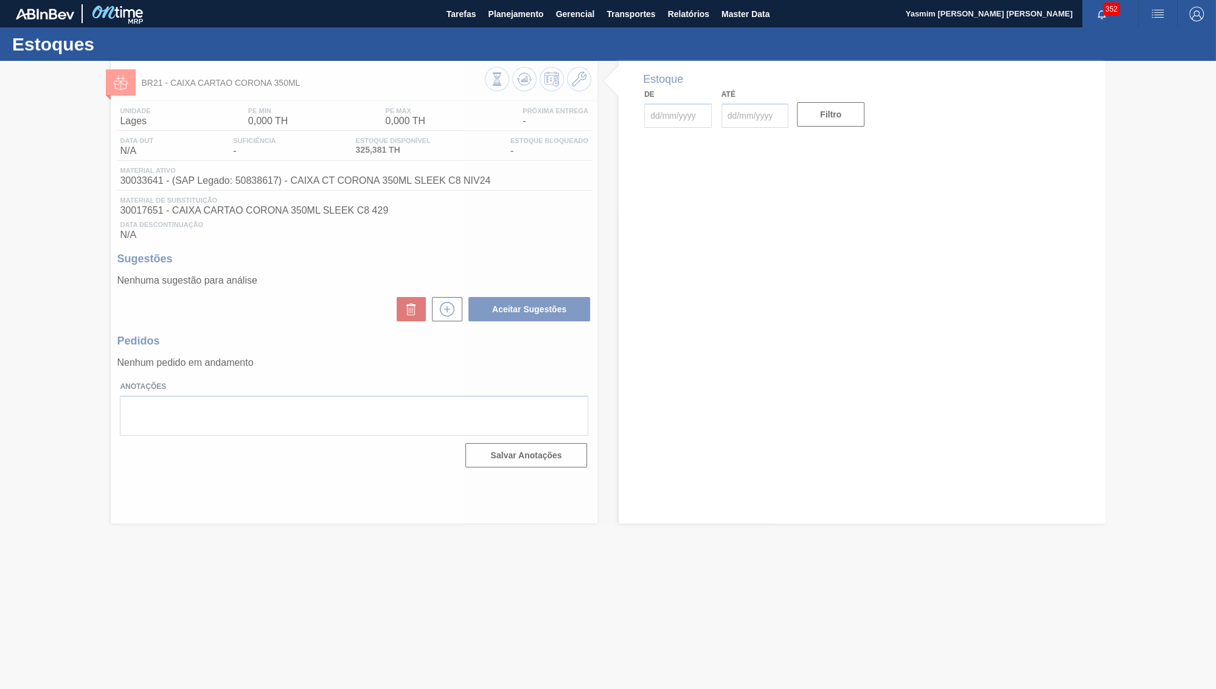
type input "[DATE]"
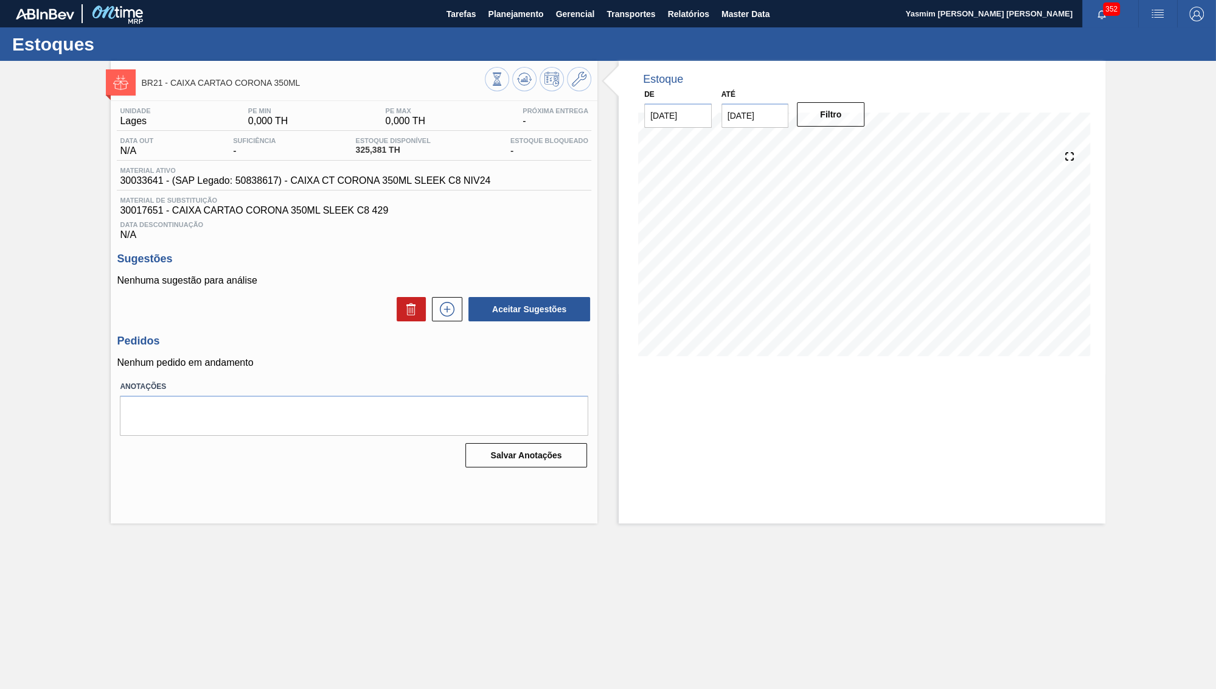
click at [759, 117] on input "[DATE]" at bounding box center [756, 115] width 68 height 24
click at [838, 139] on div "Next Month outubro 2025 dom seg ter qua qui sex sab 28 29 30 1 2 3 4 5 6 7 8 9 …" at bounding box center [795, 206] width 147 height 144
click at [854, 141] on button "Next Month" at bounding box center [858, 145] width 9 height 9
click at [729, 274] on div "30" at bounding box center [736, 282] width 16 height 16
type input "30/11/2025"
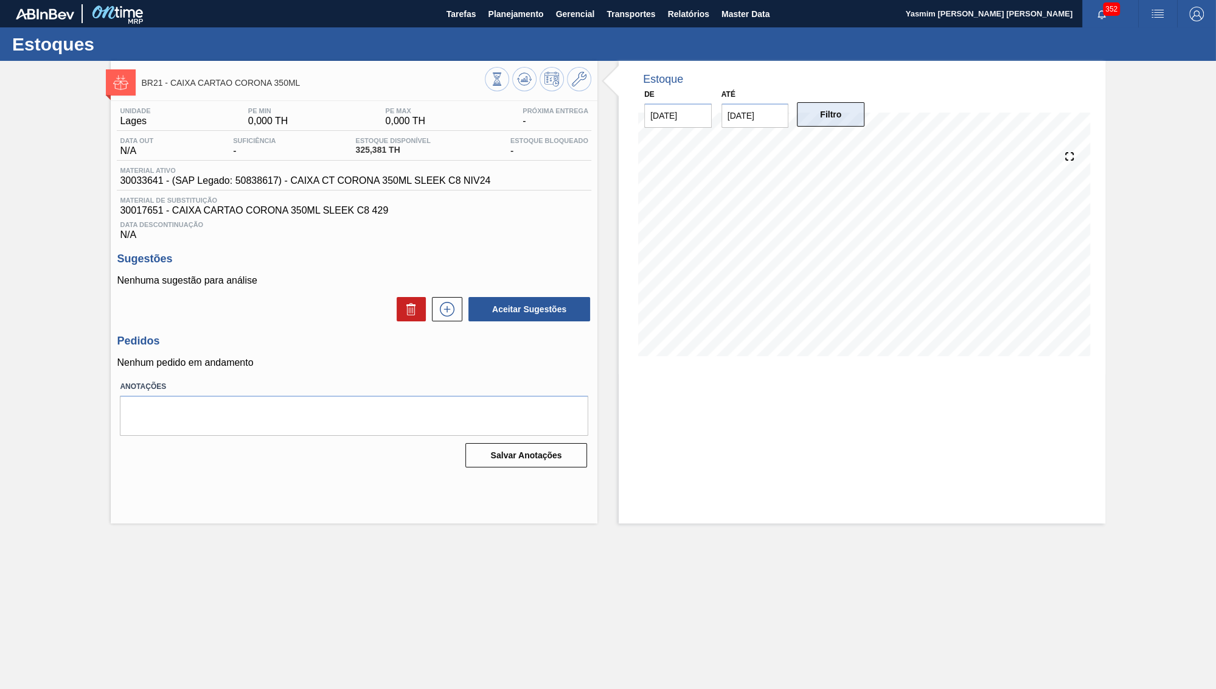
click at [807, 106] on button "Filtro" at bounding box center [831, 114] width 68 height 24
drag, startPoint x: 156, startPoint y: 183, endPoint x: 120, endPoint y: 183, distance: 35.9
click at [120, 183] on div "Material ativo 30033641 - (SAP Legado: 50838617) - CAIXA CT CORONA 350ML SLEEK …" at bounding box center [305, 176] width 377 height 19
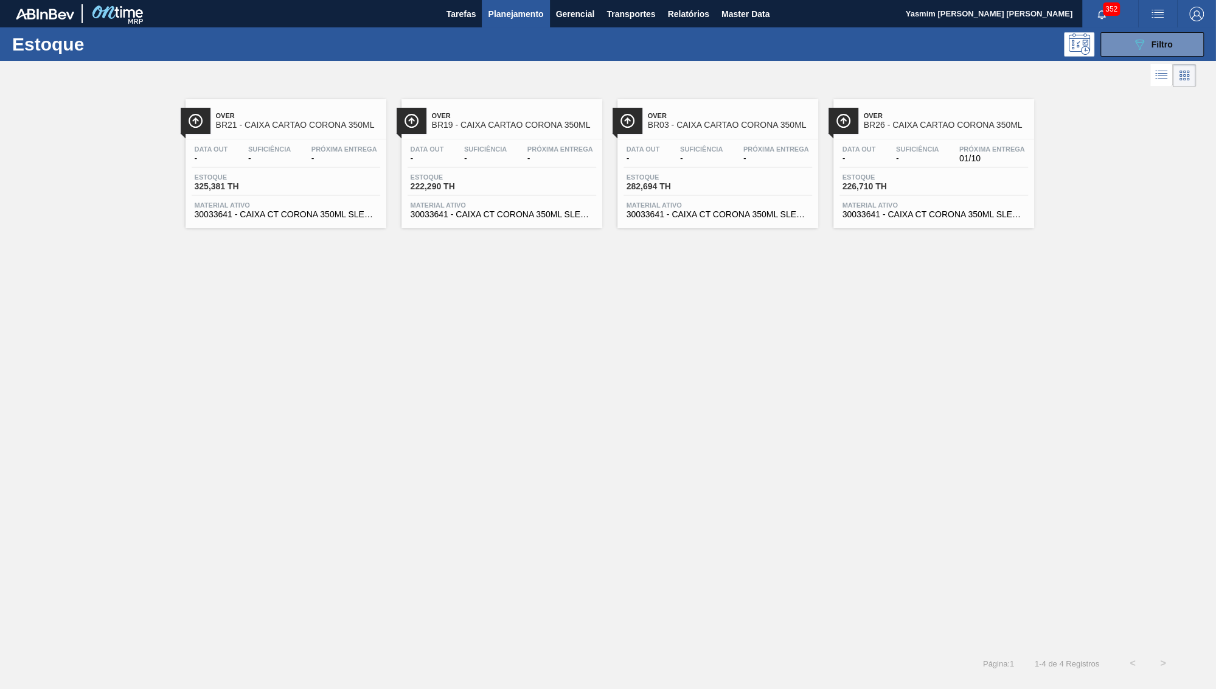
click at [503, 145] on div "Data out - Suficiência - Próxima Entrega - Estoque 222,290 TH Material ativo 30…" at bounding box center [502, 180] width 201 height 83
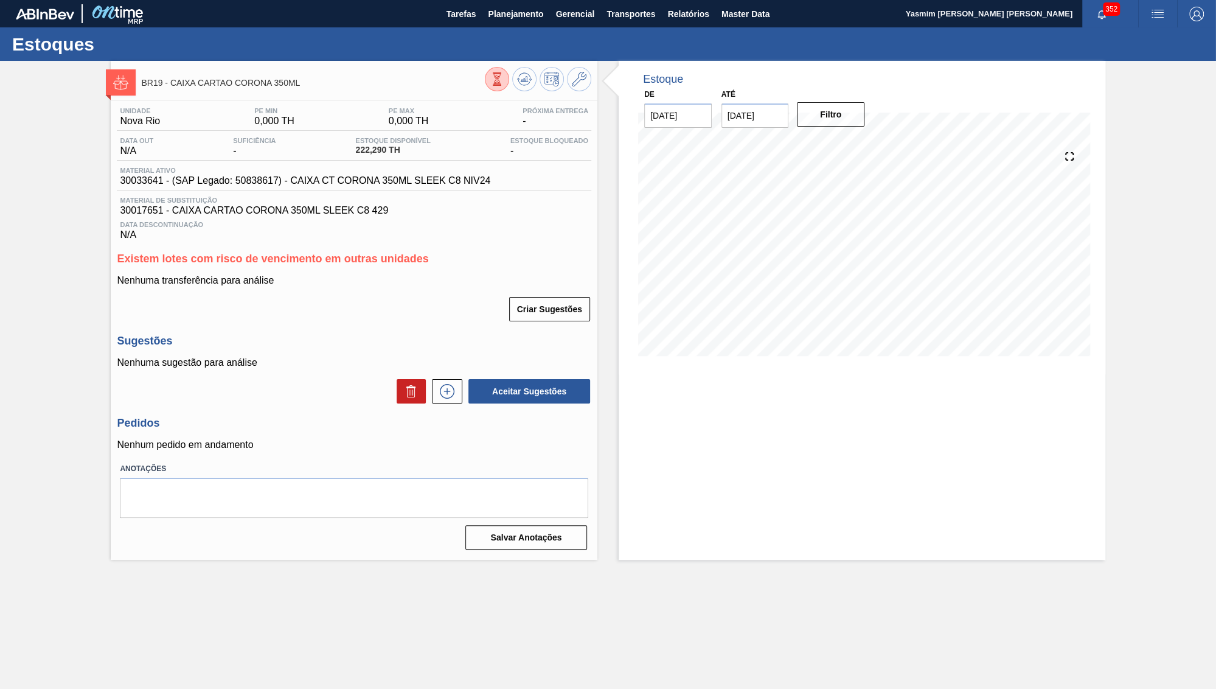
click at [757, 114] on input "30/11/2025" at bounding box center [756, 115] width 68 height 24
click at [854, 141] on button "Next Month" at bounding box center [858, 145] width 9 height 9
click at [787, 254] on div "31" at bounding box center [795, 262] width 16 height 16
type input "31/12/2025"
click at [841, 111] on button "Filtro" at bounding box center [831, 114] width 68 height 24
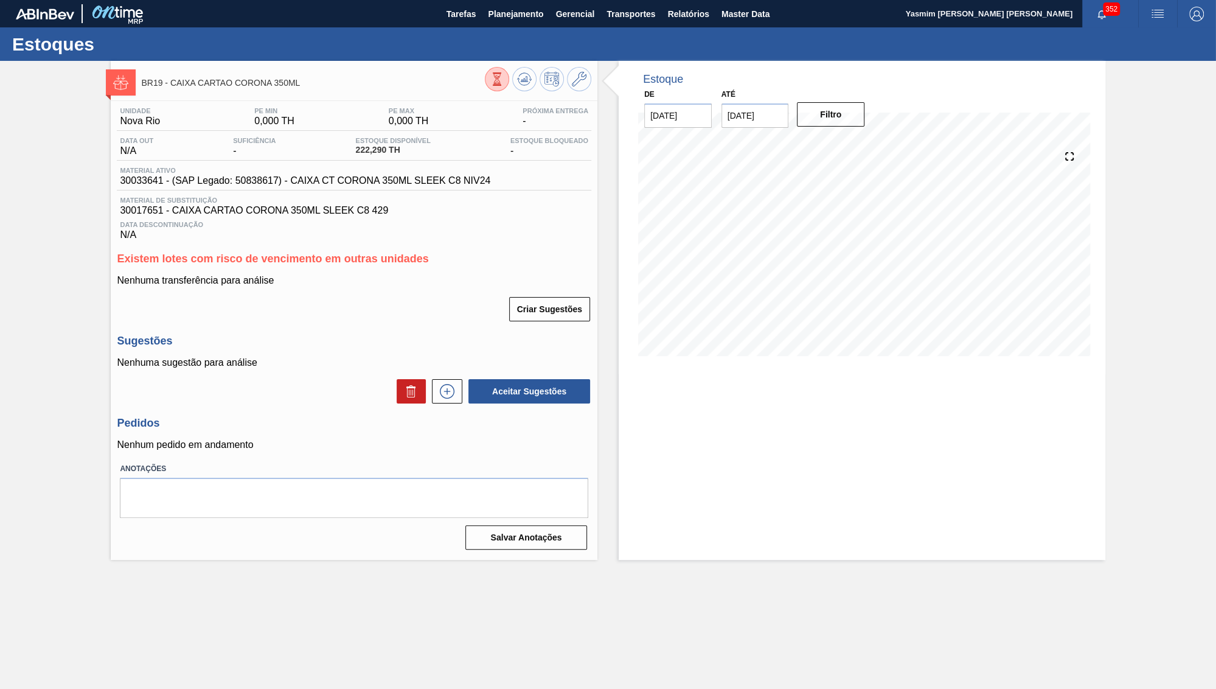
click at [785, 434] on div "Estoque De 01/10/2025 Até 31/12/2025 Filtro 14/10 Projeção de Estoque 222.29 Ne…" at bounding box center [862, 310] width 487 height 499
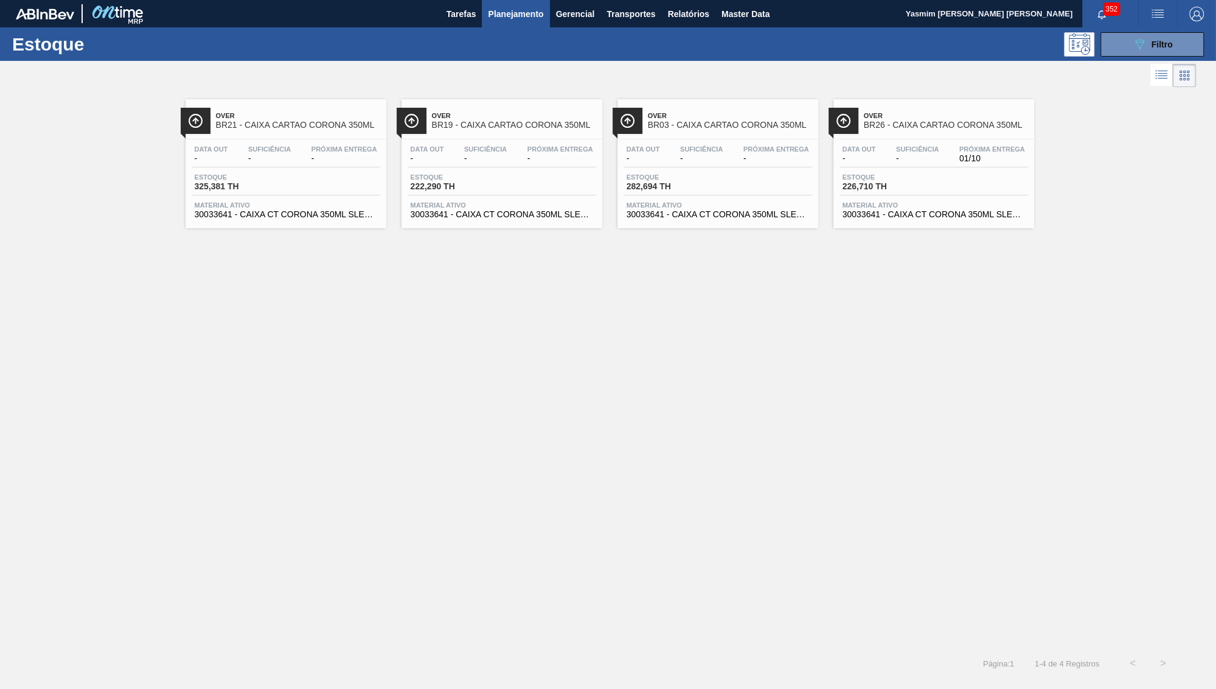
click at [694, 130] on span "BR03 - CAIXA CARTAO CORONA 350ML" at bounding box center [730, 124] width 164 height 9
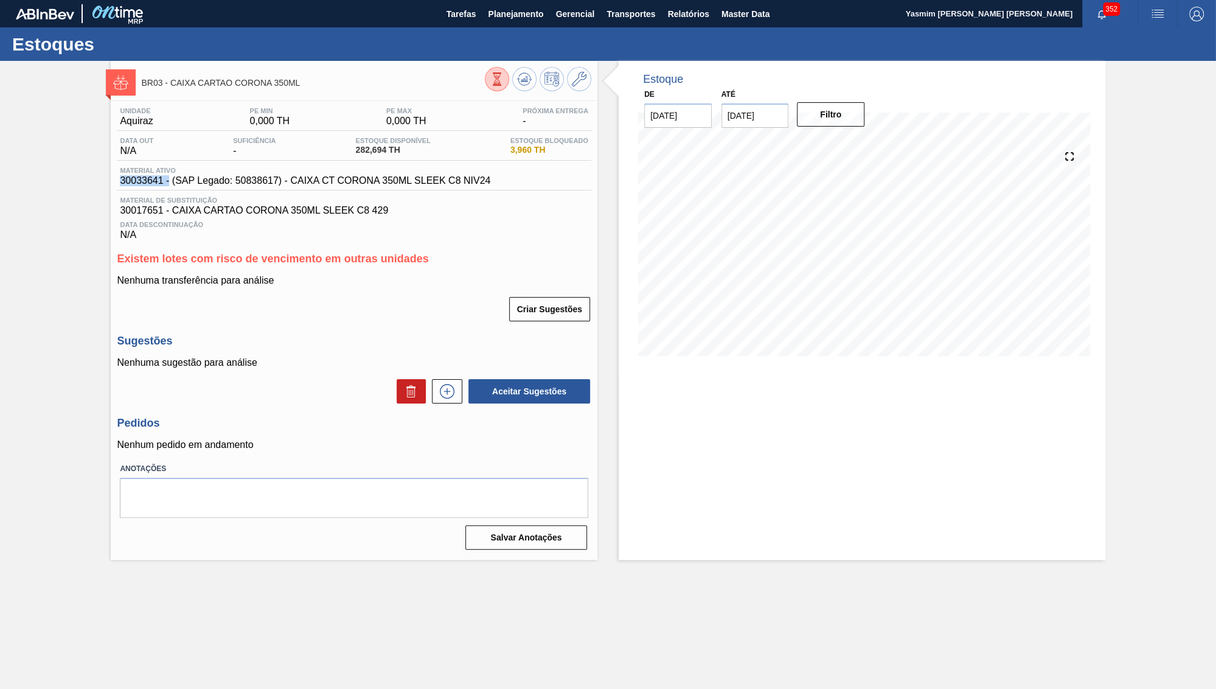
drag, startPoint x: 163, startPoint y: 182, endPoint x: 90, endPoint y: 185, distance: 73.1
click at [90, 185] on div "BR03 - CAIXA CARTAO CORONA 350ML Unidade Aquiraz PE MIN 0,000 TH PE MAX 0,000 T…" at bounding box center [608, 310] width 1216 height 499
copy span "30033641 -"
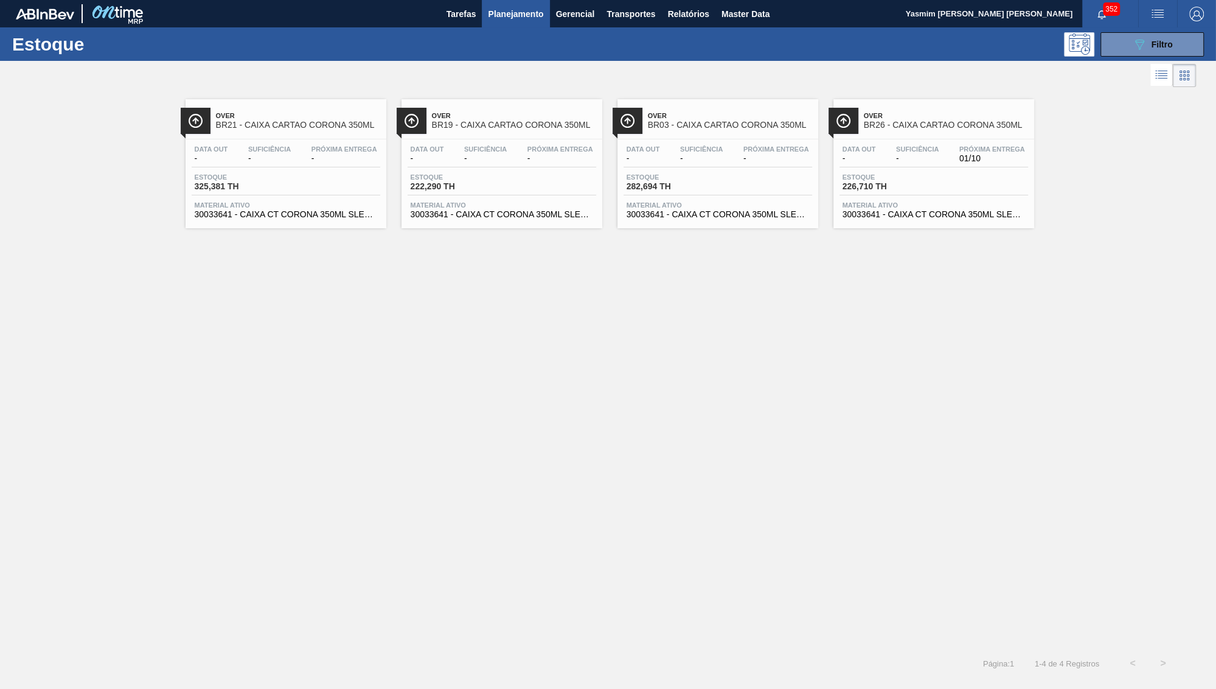
click at [512, 107] on div "Over BR19 - CAIXA CARTAO CORONA 350ML" at bounding box center [502, 118] width 201 height 27
click at [892, 175] on span "Estoque" at bounding box center [885, 176] width 85 height 7
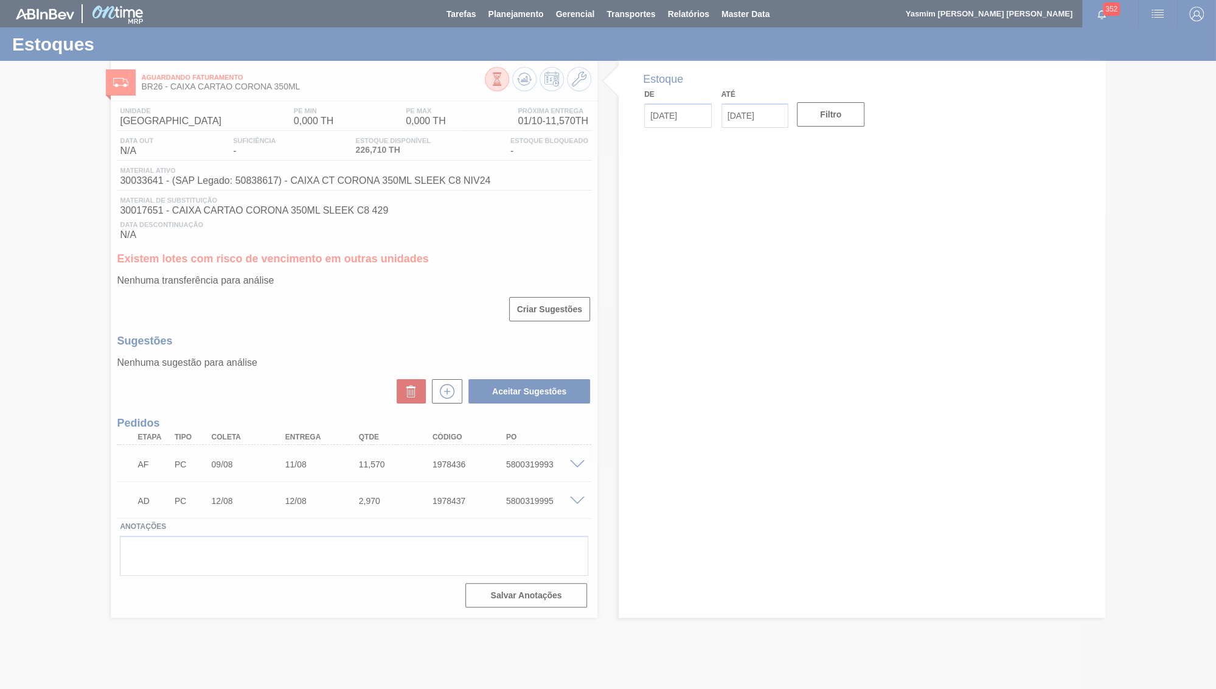
drag, startPoint x: 298, startPoint y: 451, endPoint x: 324, endPoint y: 444, distance: 26.4
click at [324, 444] on div at bounding box center [608, 344] width 1216 height 689
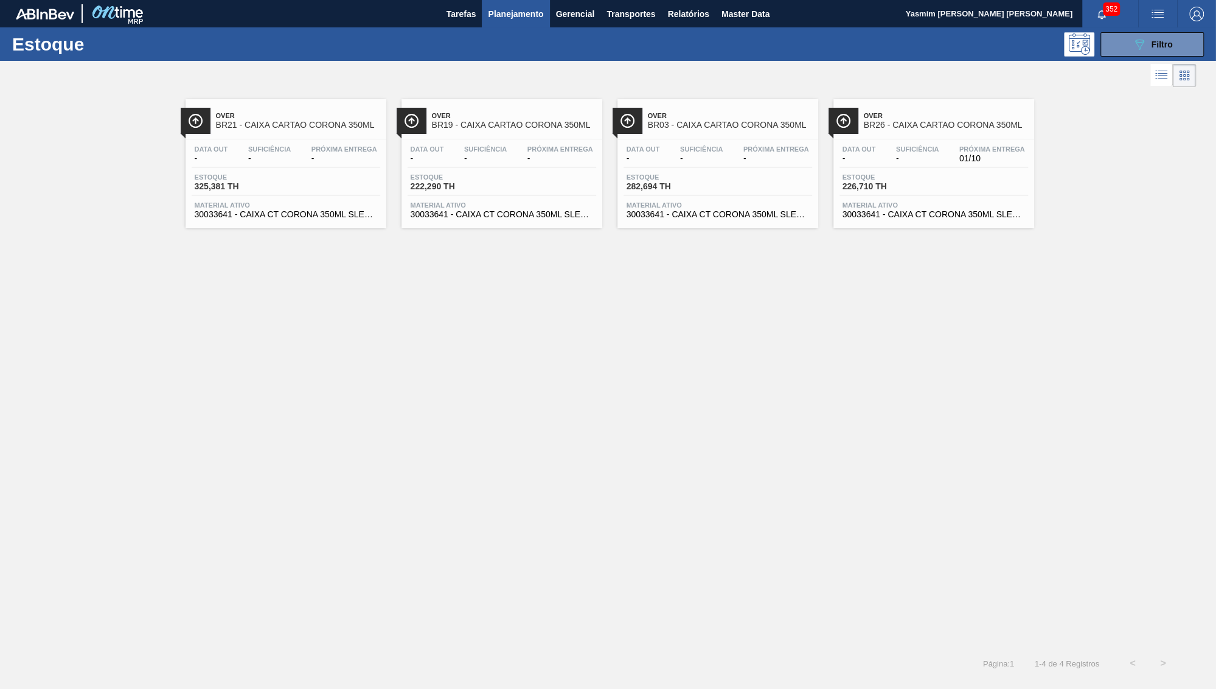
click at [508, 162] on div "Suficiência -" at bounding box center [485, 154] width 49 height 18
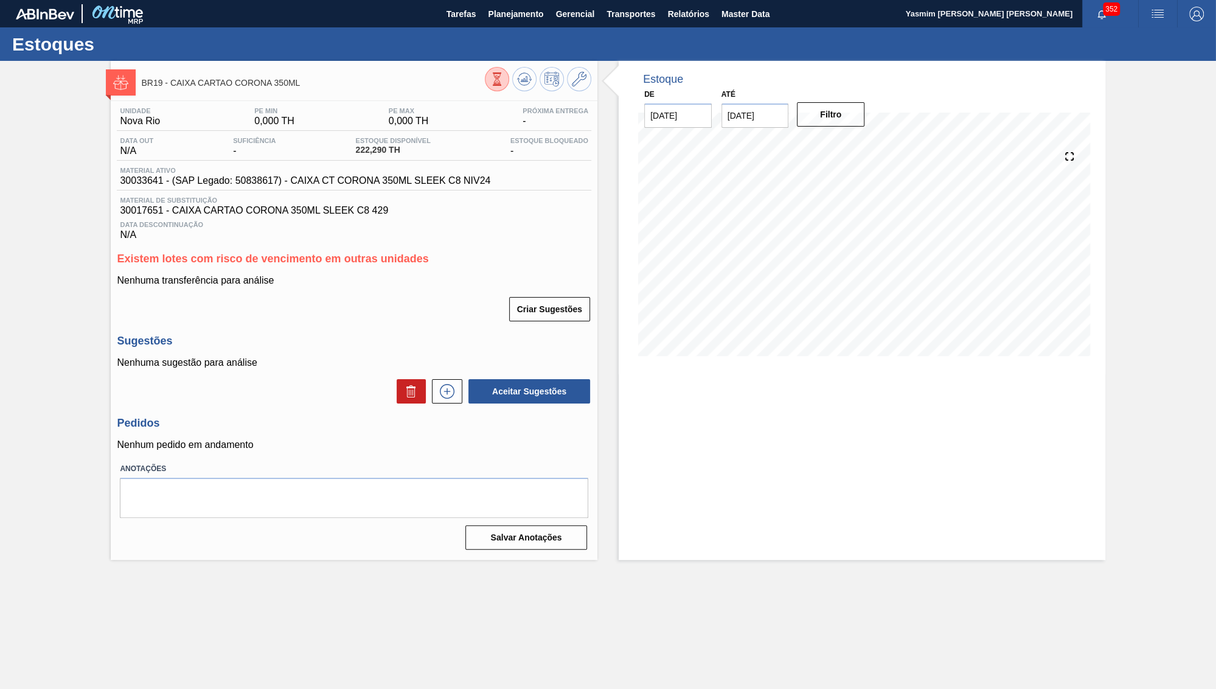
click at [499, 29] on div "Estoques" at bounding box center [608, 43] width 1216 height 33
click at [503, 23] on button "Planejamento" at bounding box center [516, 13] width 68 height 27
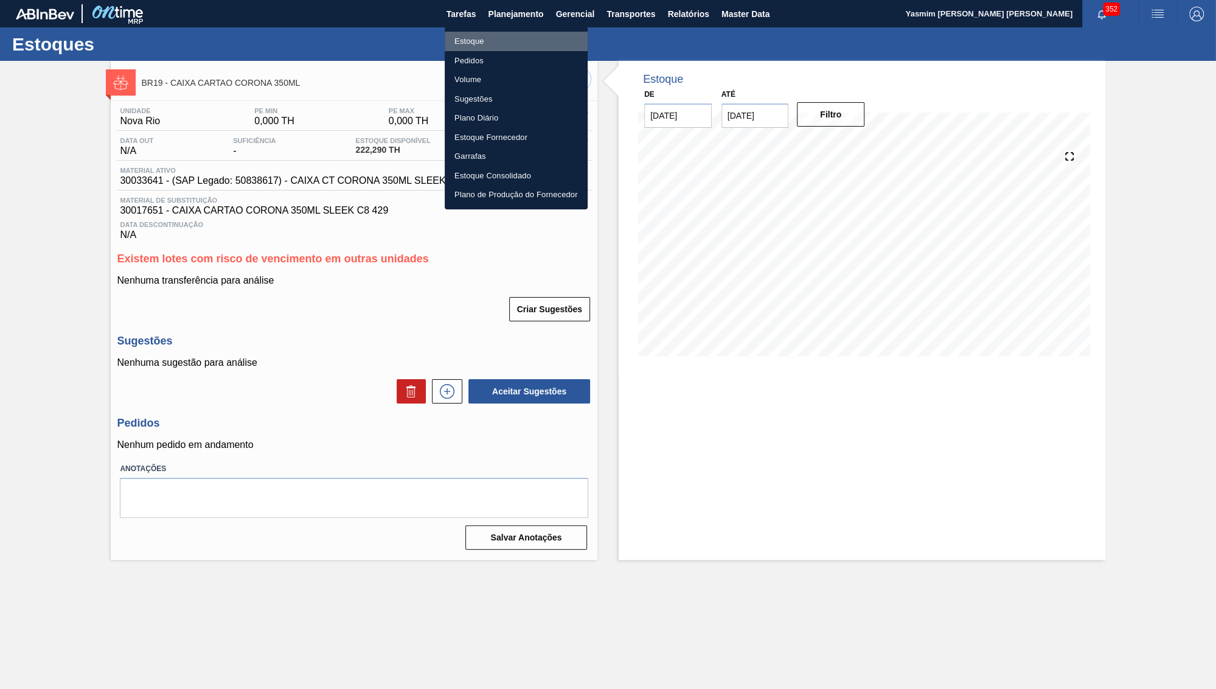
click at [489, 38] on li "Estoque" at bounding box center [516, 41] width 143 height 19
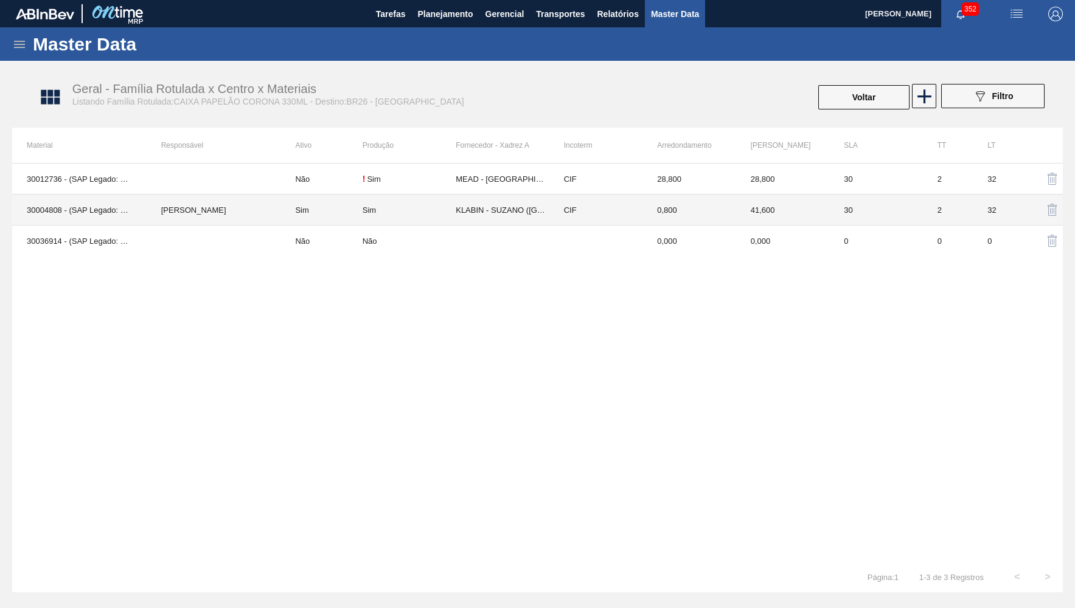
click at [487, 200] on td "KLABIN - SUZANO ([GEOGRAPHIC_DATA])" at bounding box center [502, 210] width 93 height 31
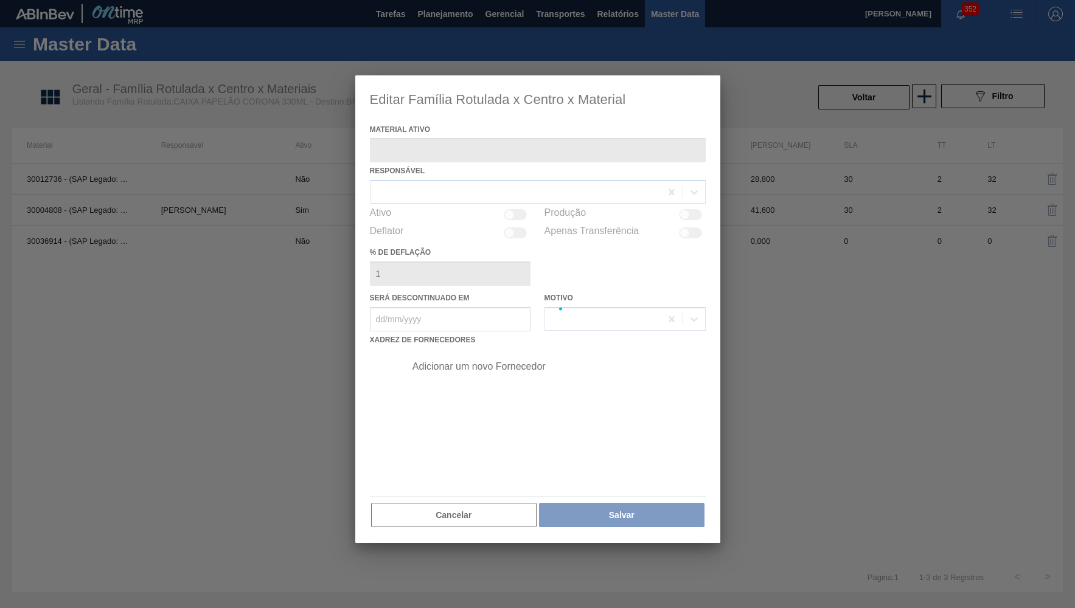
type ativo "30004808 - (SAP Legado: 50757098) - CX PAP. CORONA 330 C24 WAVE"
checkbox input "true"
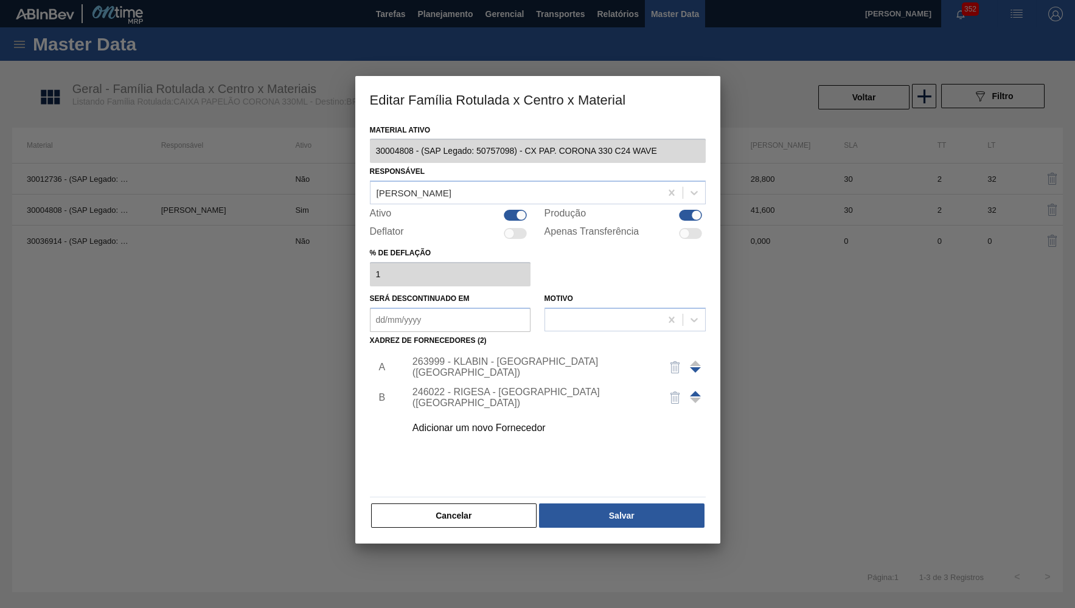
click at [497, 357] on div "263999 - KLABIN - [GEOGRAPHIC_DATA] ([GEOGRAPHIC_DATA])" at bounding box center [531, 368] width 238 height 22
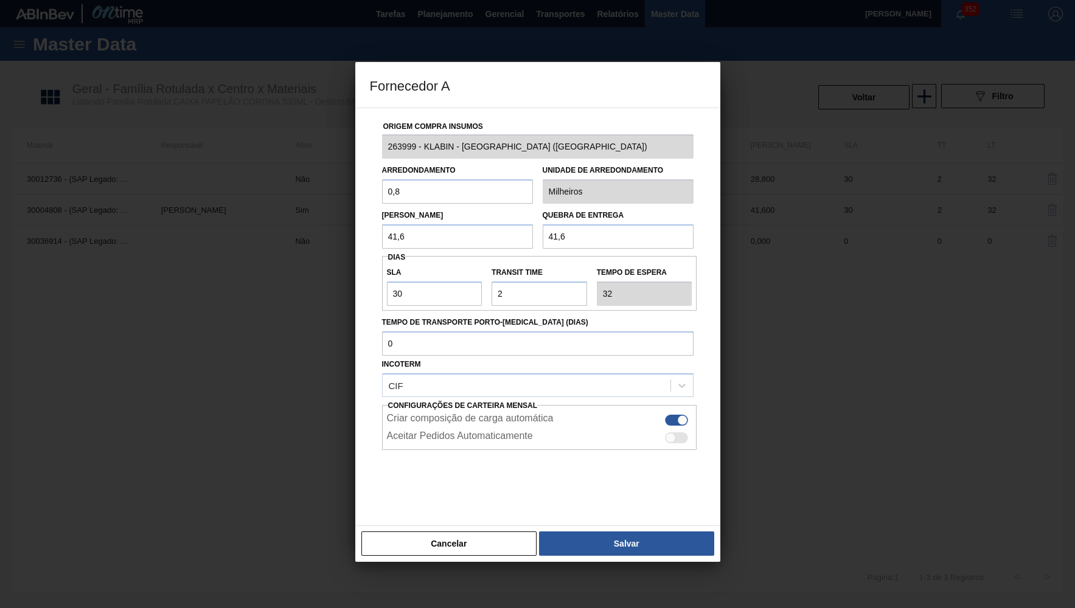
drag, startPoint x: 217, startPoint y: 178, endPoint x: 167, endPoint y: 182, distance: 49.4
click at [382, 182] on input "0,8" at bounding box center [457, 191] width 151 height 24
drag, startPoint x: 436, startPoint y: 235, endPoint x: 86, endPoint y: 226, distance: 349.9
click at [382, 226] on input "41,6" at bounding box center [457, 236] width 151 height 24
drag, startPoint x: 588, startPoint y: 239, endPoint x: 555, endPoint y: 339, distance: 105.0
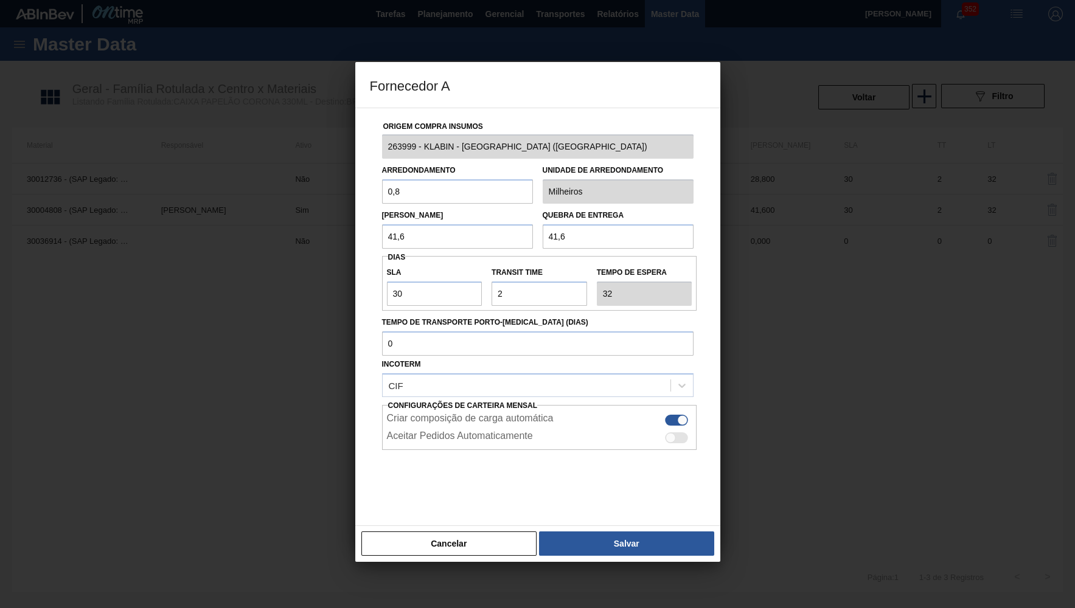
click at [543, 238] on input "41,6" at bounding box center [618, 236] width 151 height 24
drag, startPoint x: 431, startPoint y: 286, endPoint x: 947, endPoint y: 396, distance: 527.5
click at [387, 282] on input "30" at bounding box center [435, 294] width 96 height 24
click at [478, 532] on button "Cancelar" at bounding box center [449, 544] width 176 height 24
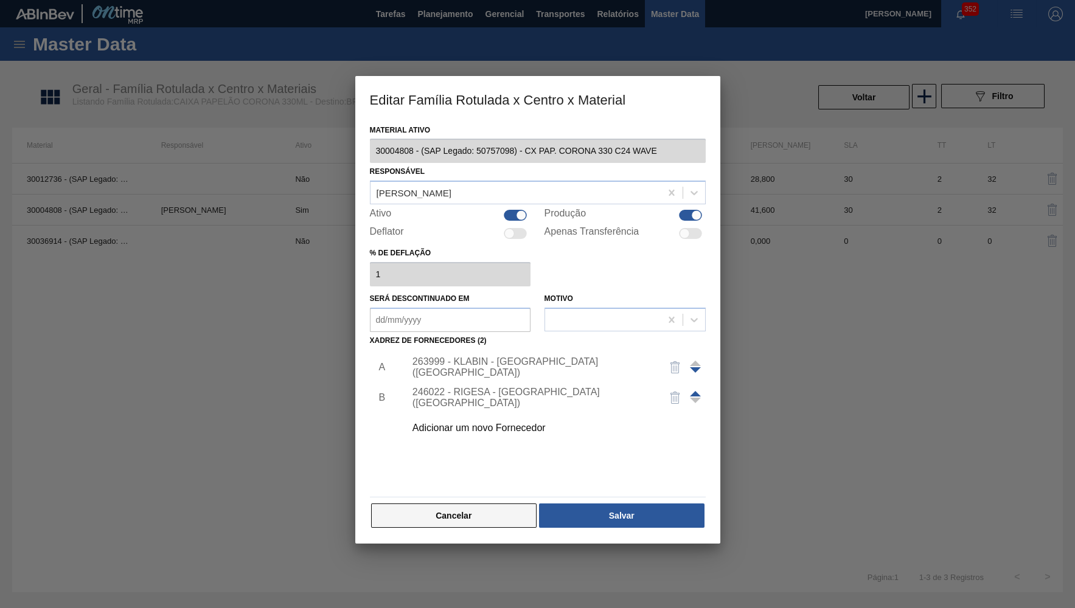
click at [479, 509] on button "Cancelar" at bounding box center [454, 516] width 166 height 24
